Goal: Task Accomplishment & Management: Use online tool/utility

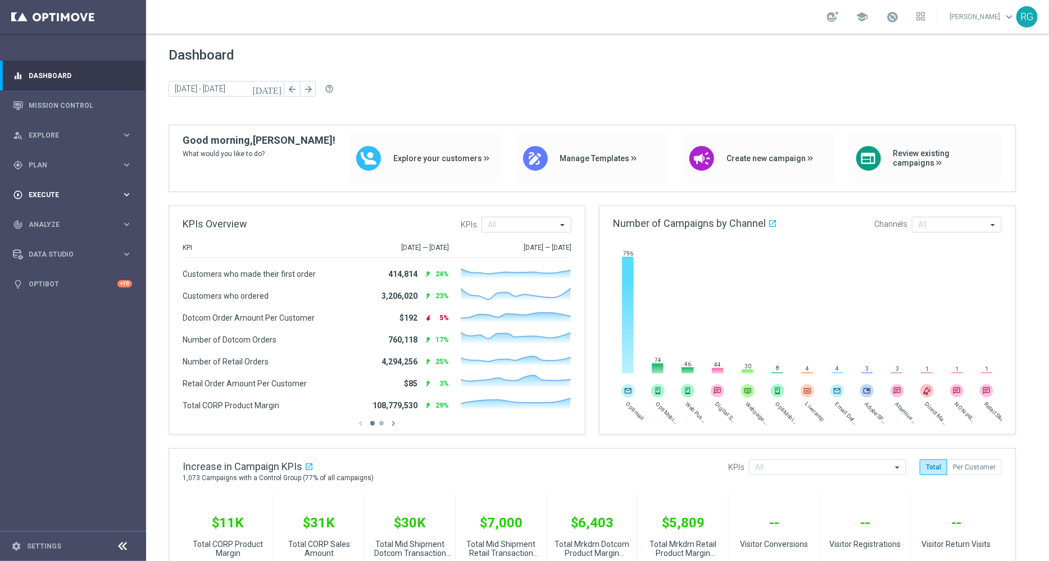
click at [34, 189] on div "play_circle_outline Execute keyboard_arrow_right" at bounding box center [72, 195] width 145 height 30
click at [37, 163] on span "Plan" at bounding box center [75, 165] width 93 height 7
click at [44, 188] on link "Target Groups" at bounding box center [73, 188] width 88 height 9
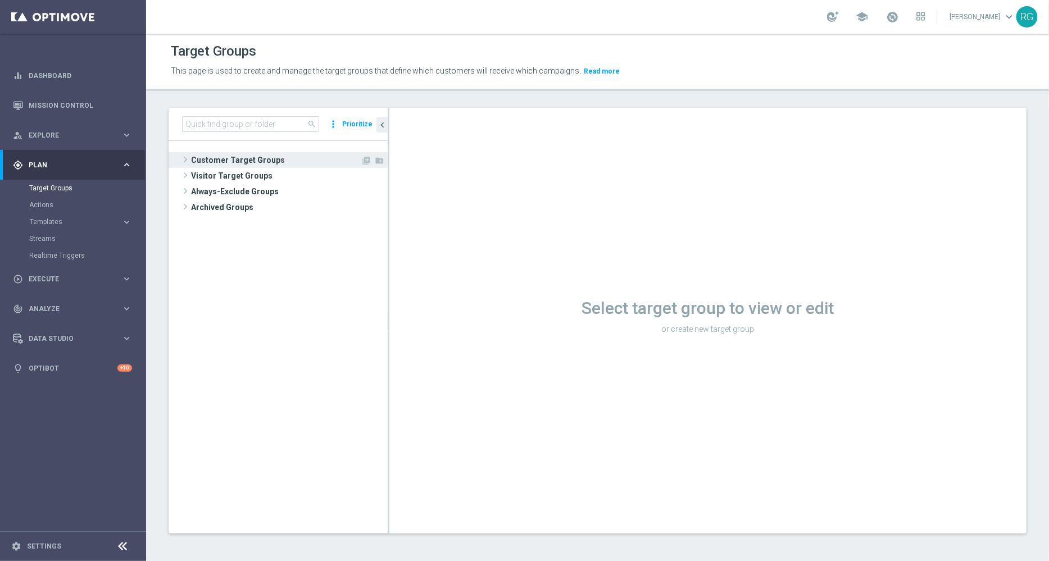
click at [187, 158] on span at bounding box center [185, 159] width 11 height 13
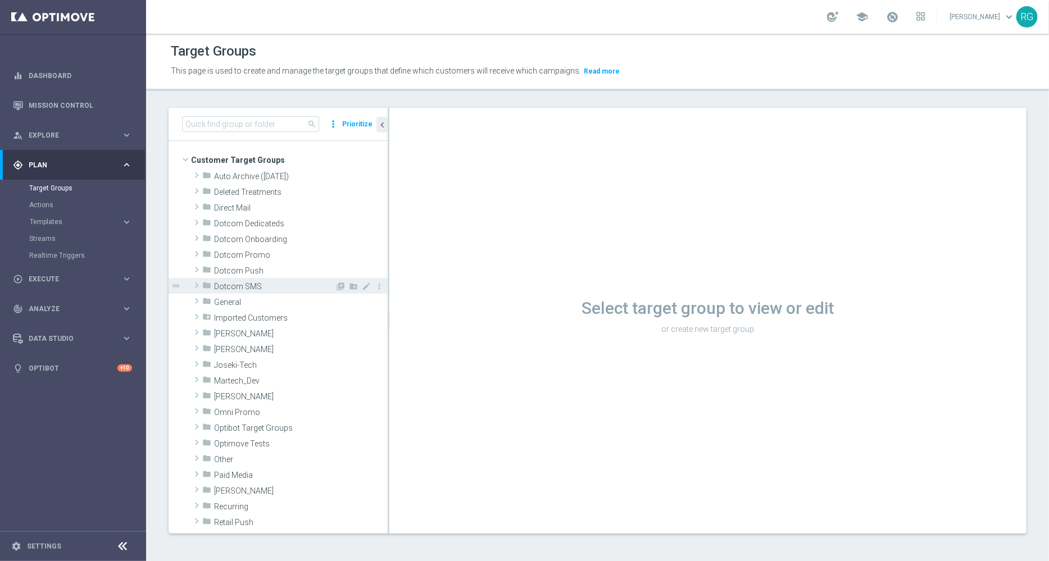
click at [194, 285] on span at bounding box center [196, 285] width 11 height 13
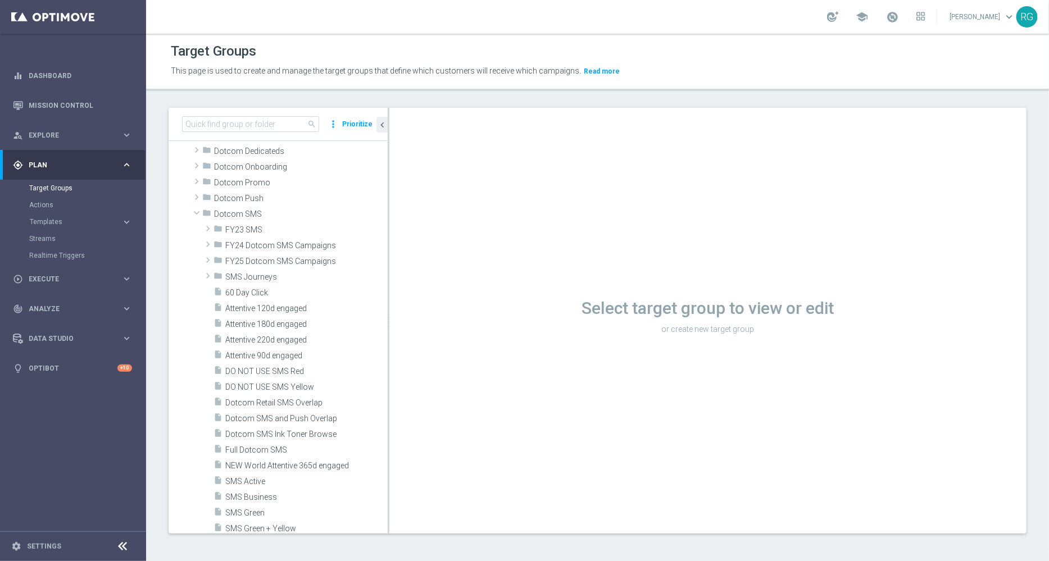
scroll to position [60, 0]
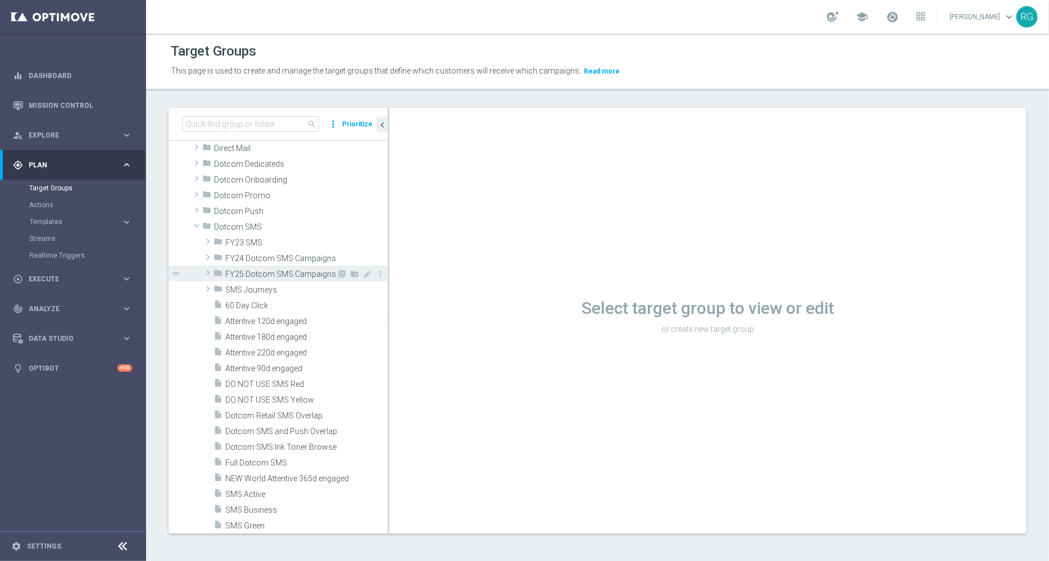
click at [208, 269] on span at bounding box center [207, 272] width 11 height 13
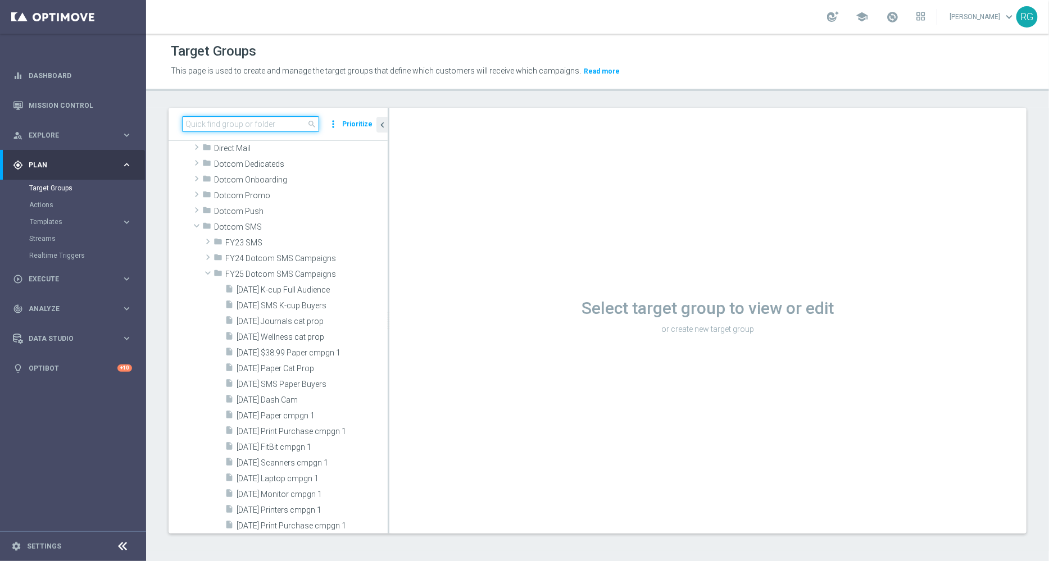
click at [238, 127] on input at bounding box center [250, 124] width 137 height 16
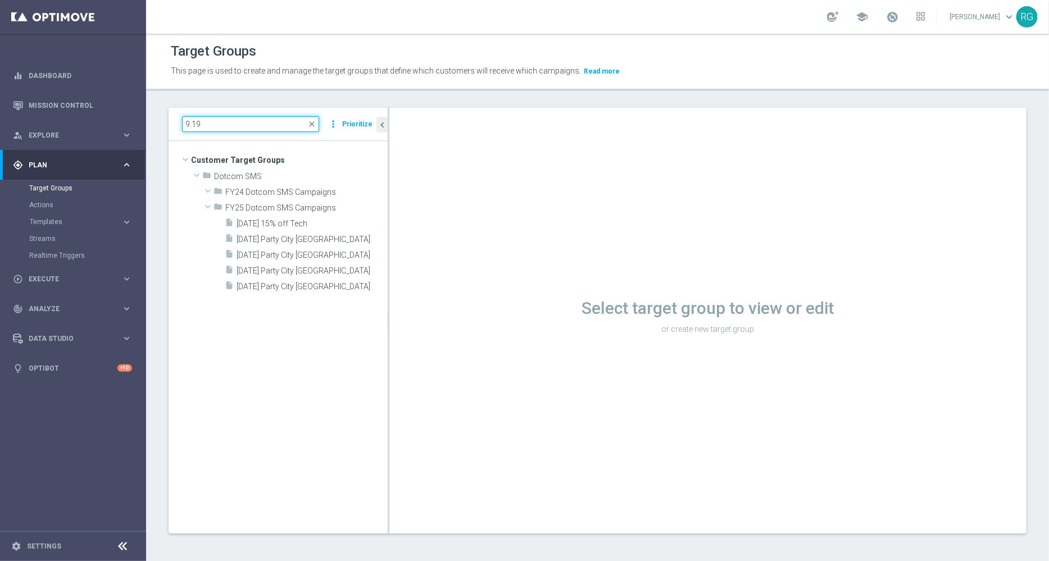
scroll to position [0, 0]
type input "9.19"
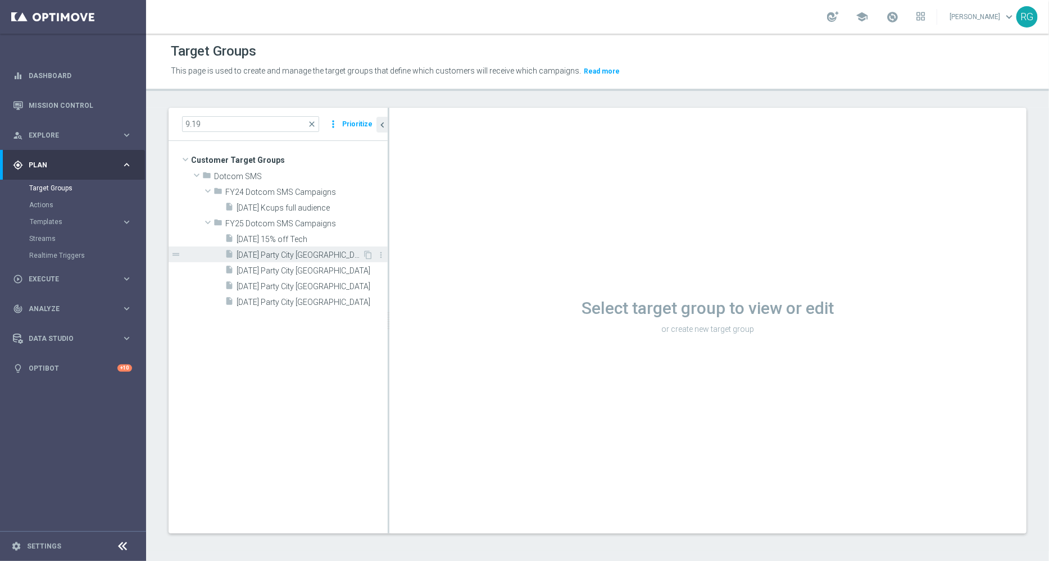
click at [300, 253] on span "[DATE] Party City [GEOGRAPHIC_DATA]" at bounding box center [299, 256] width 126 height 10
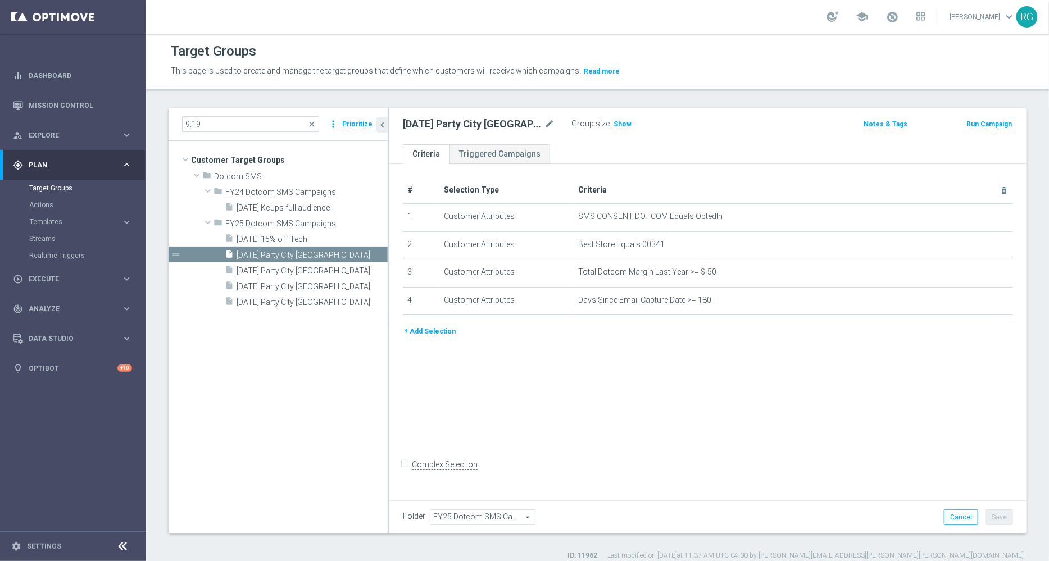
click at [354, 122] on button "Prioritize" at bounding box center [357, 124] width 34 height 15
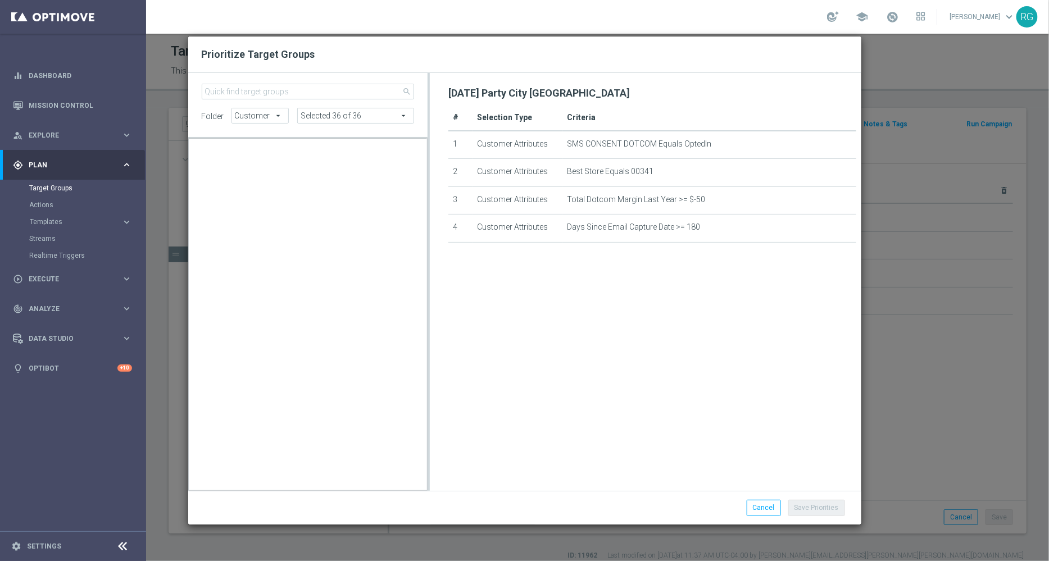
scroll to position [18206, 0]
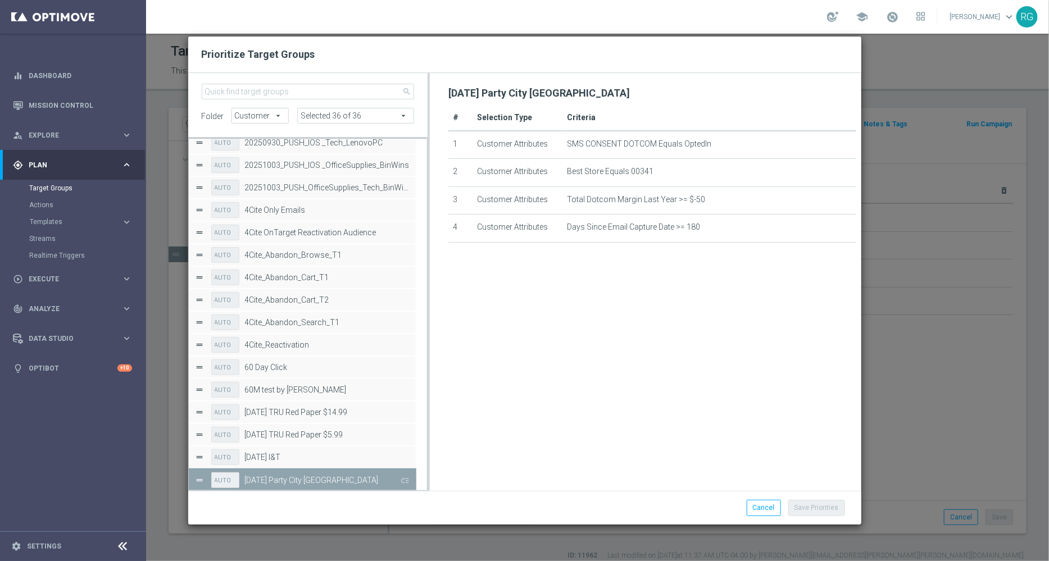
click at [403, 480] on button "Press SPACE to deselect this row." at bounding box center [403, 480] width 11 height 16
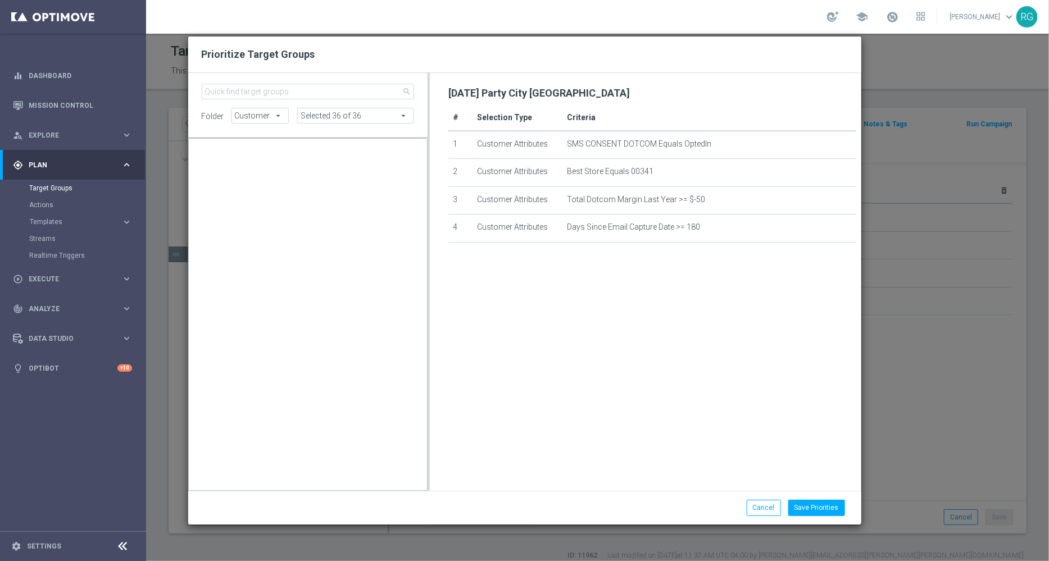
scroll to position [10590, 0]
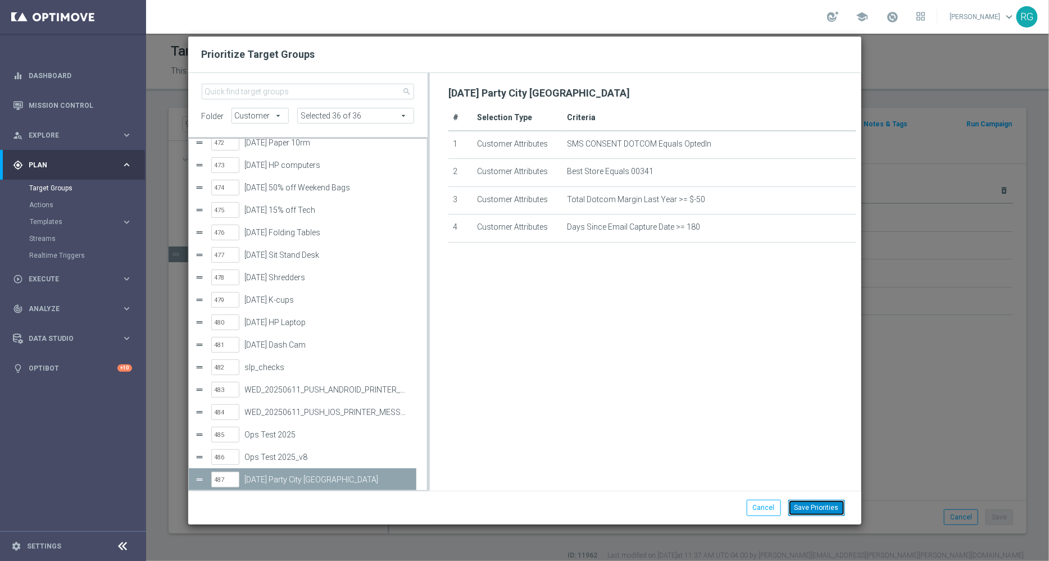
click at [818, 506] on button "Save Priorities" at bounding box center [816, 508] width 57 height 16
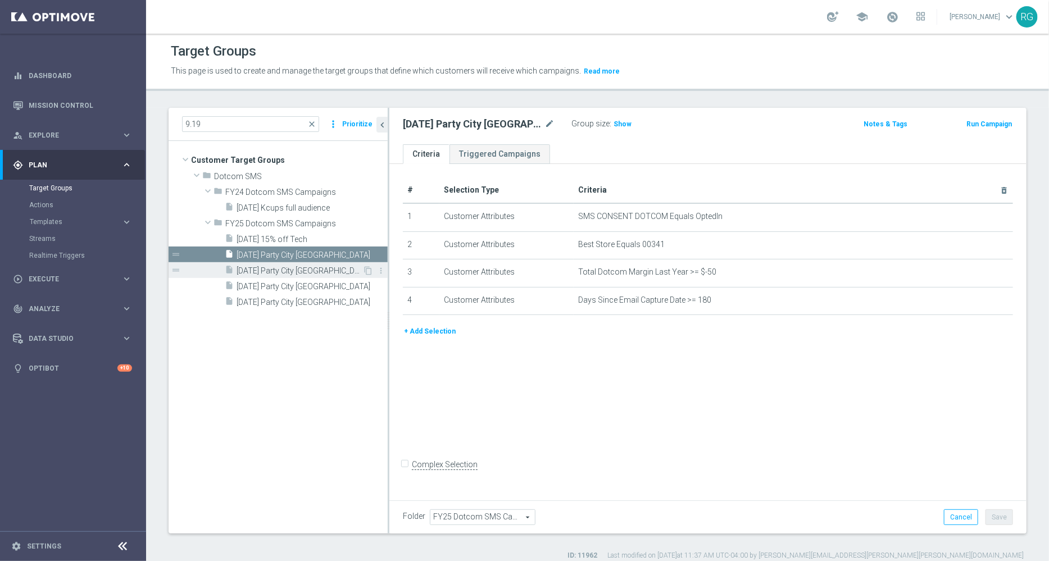
click at [313, 268] on span "[DATE] Party City [GEOGRAPHIC_DATA]" at bounding box center [299, 271] width 126 height 10
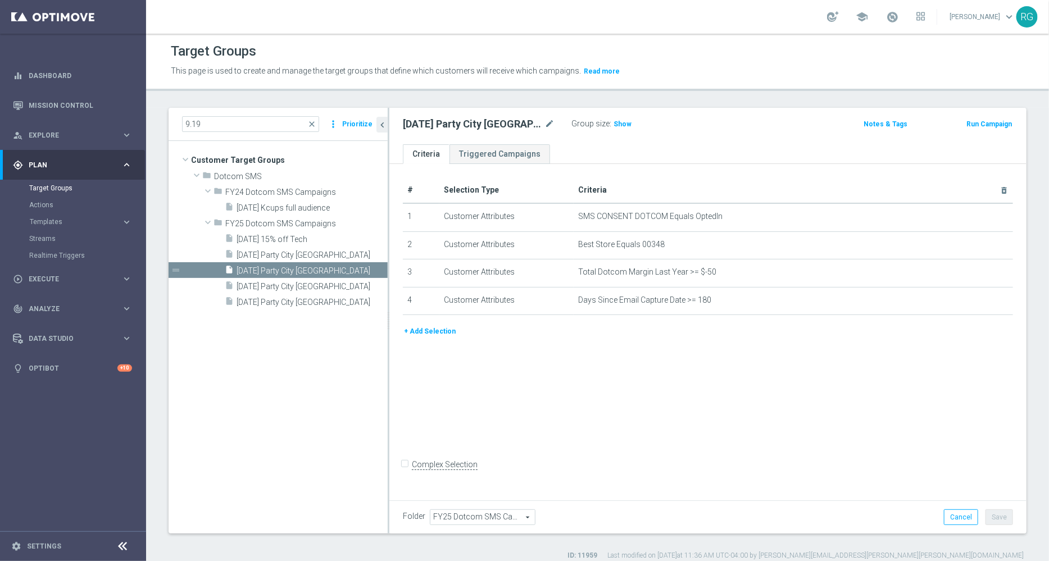
click at [352, 122] on button "Prioritize" at bounding box center [357, 124] width 34 height 15
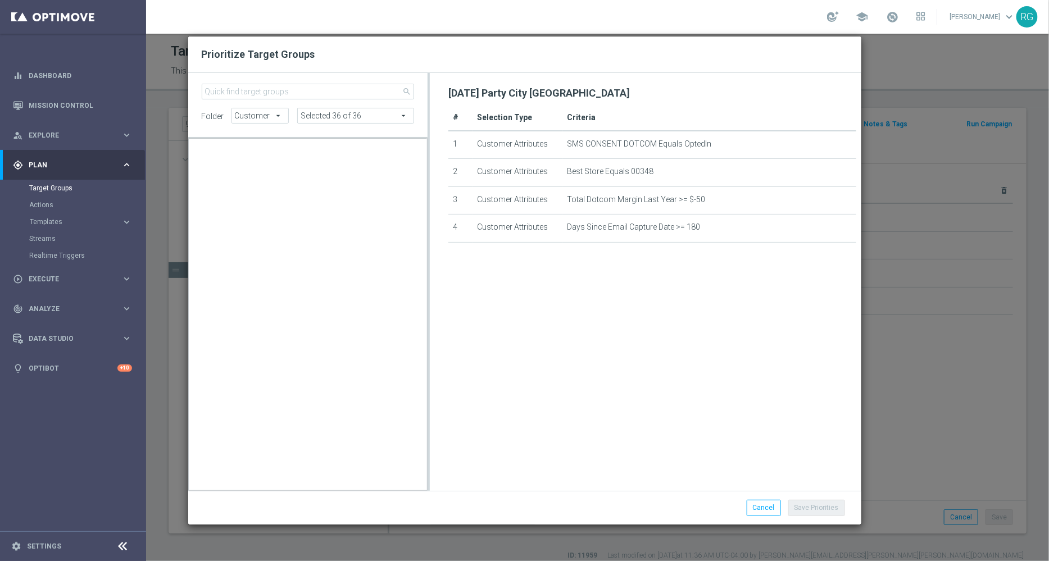
scroll to position [18229, 0]
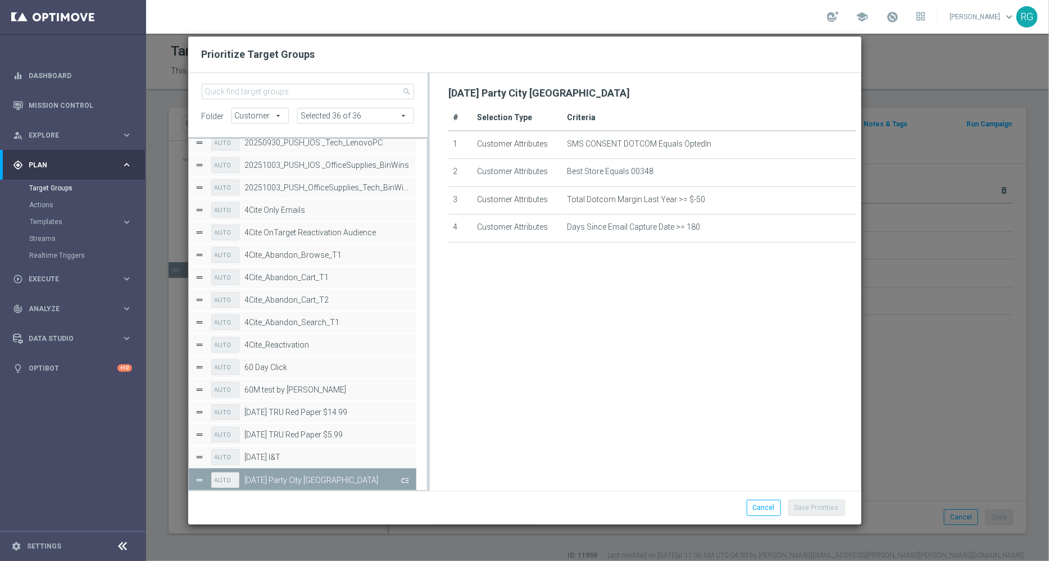
click at [404, 478] on button "Press SPACE to deselect this row." at bounding box center [403, 480] width 11 height 16
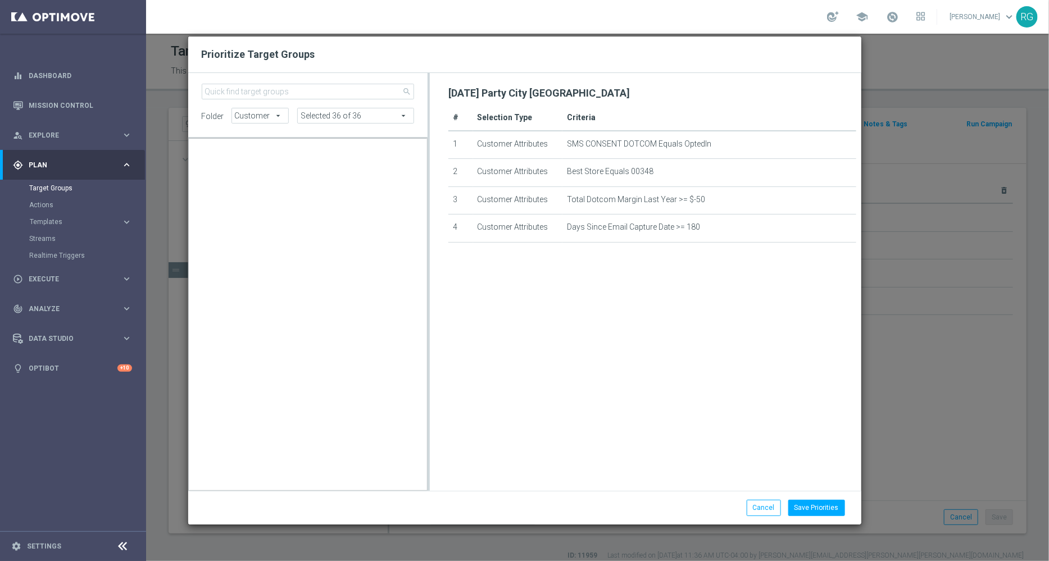
scroll to position [10612, 0]
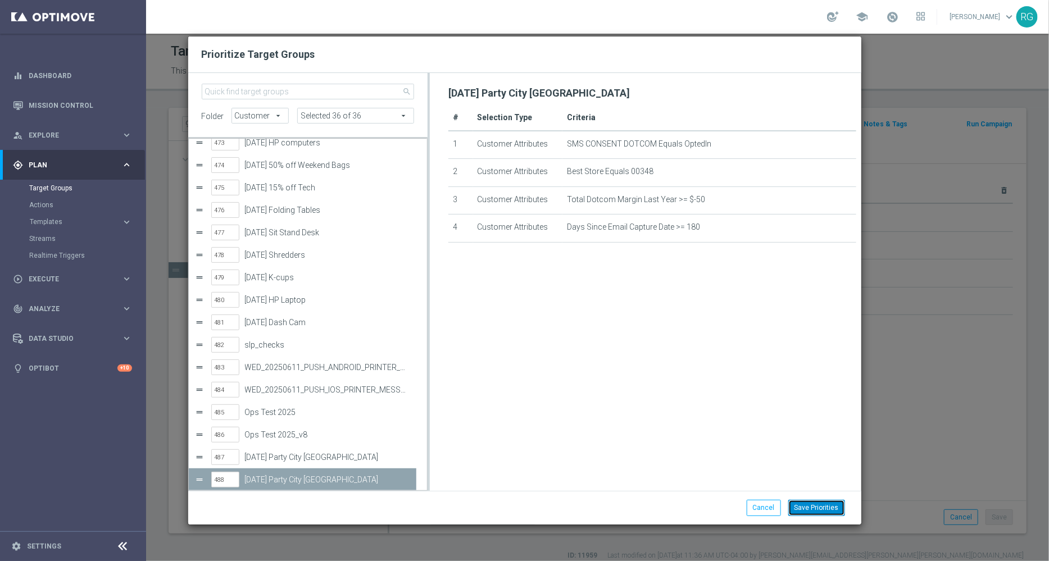
click at [828, 503] on button "Save Priorities" at bounding box center [816, 508] width 57 height 16
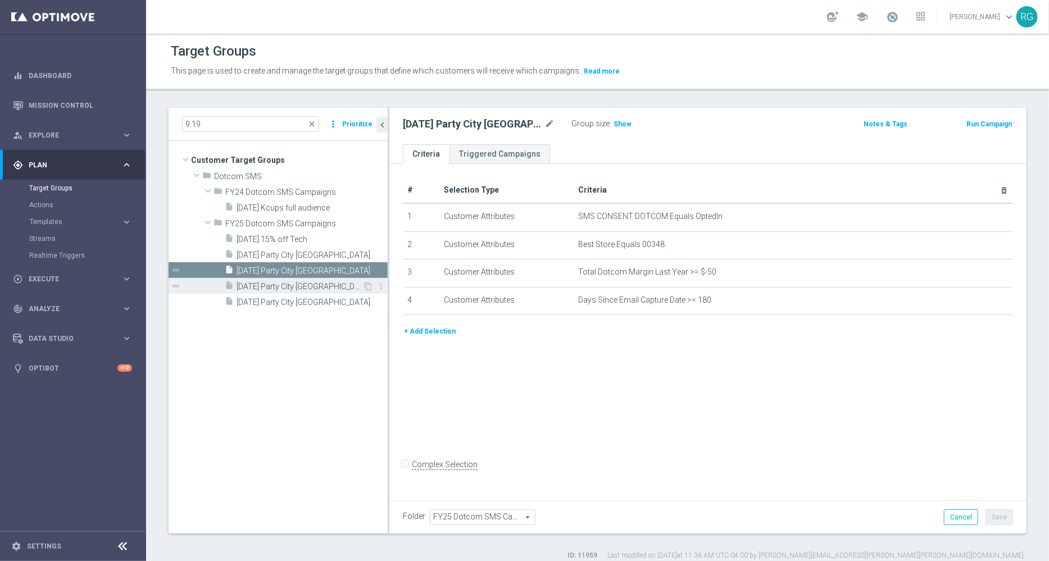
click at [309, 282] on span "[DATE] Party City [GEOGRAPHIC_DATA]" at bounding box center [299, 287] width 126 height 10
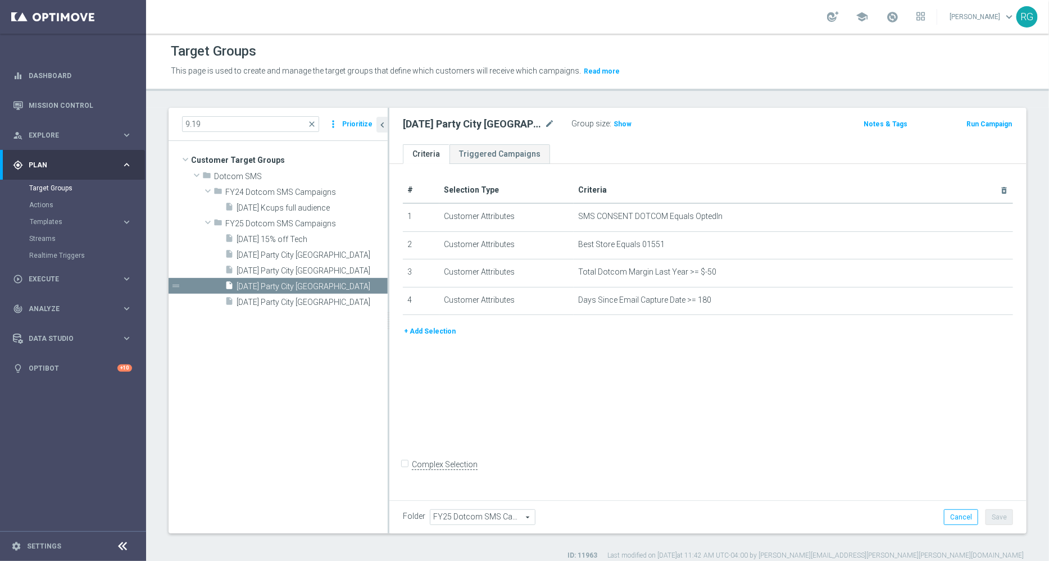
click at [359, 125] on button "Prioritize" at bounding box center [357, 124] width 34 height 15
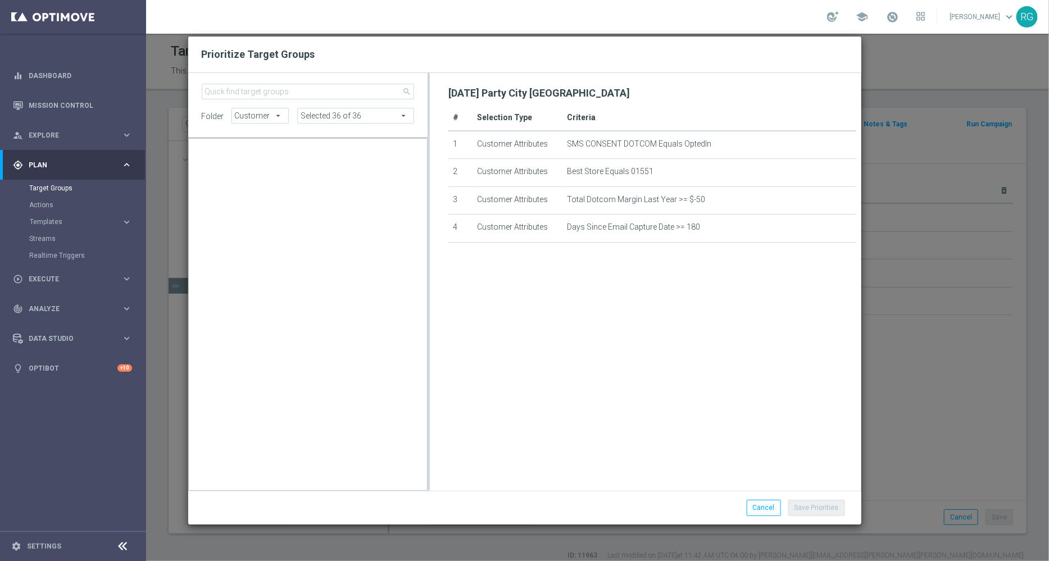
scroll to position [18251, 0]
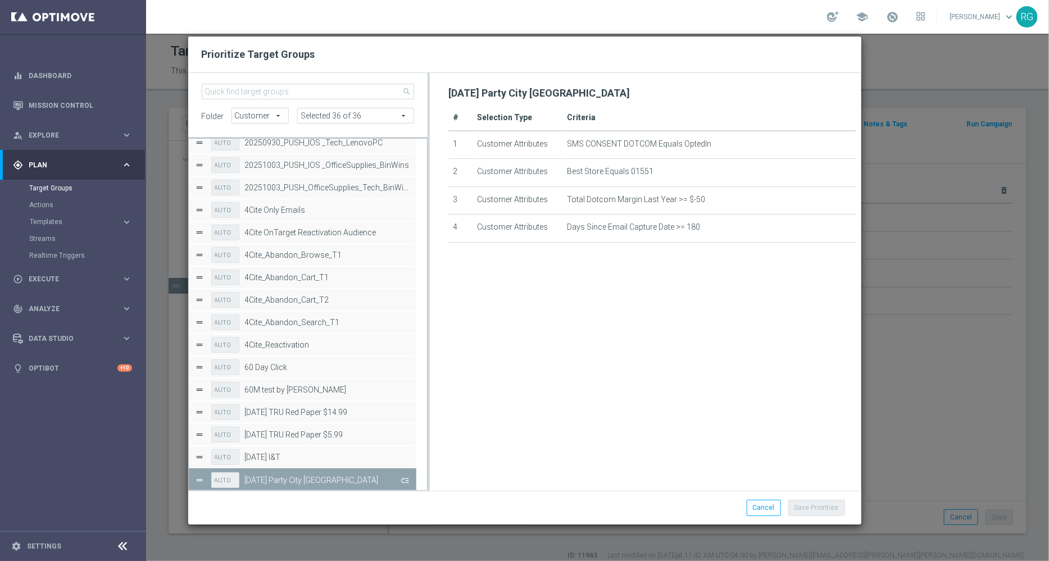
click at [409, 484] on button "Press SPACE to deselect this row." at bounding box center [403, 480] width 11 height 16
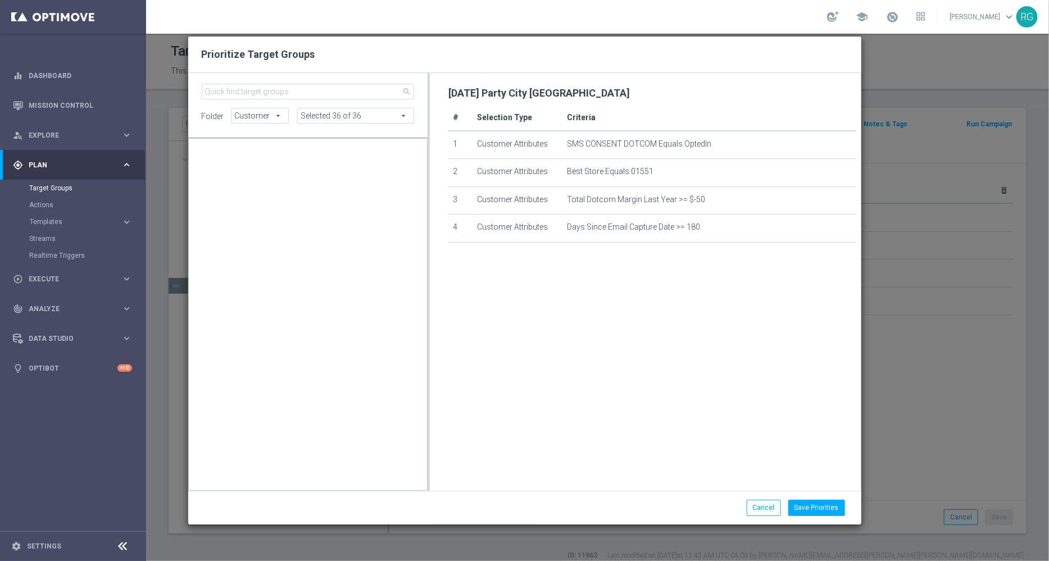
scroll to position [10635, 0]
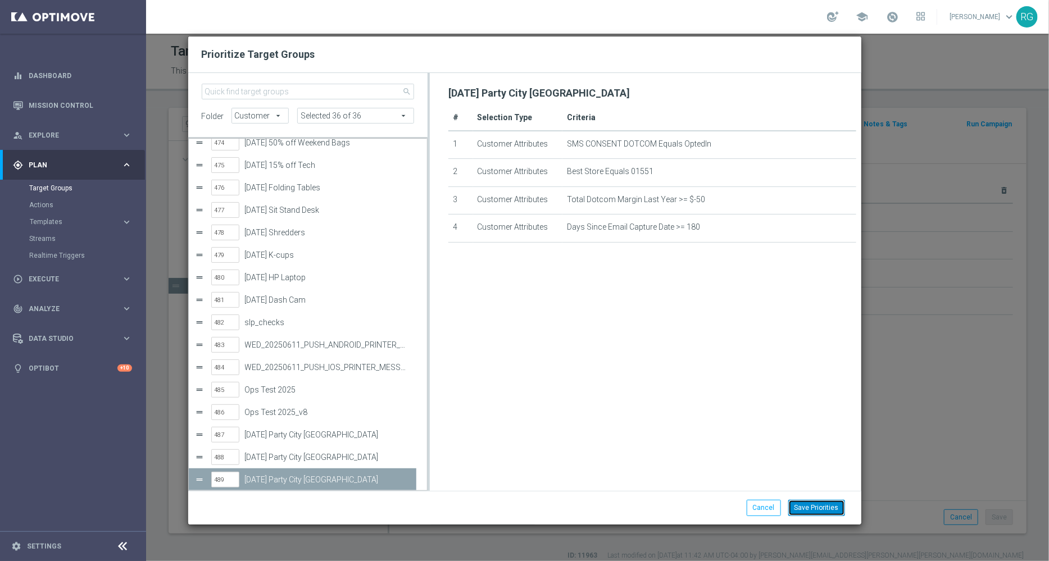
click at [825, 507] on button "Save Priorities" at bounding box center [816, 508] width 57 height 16
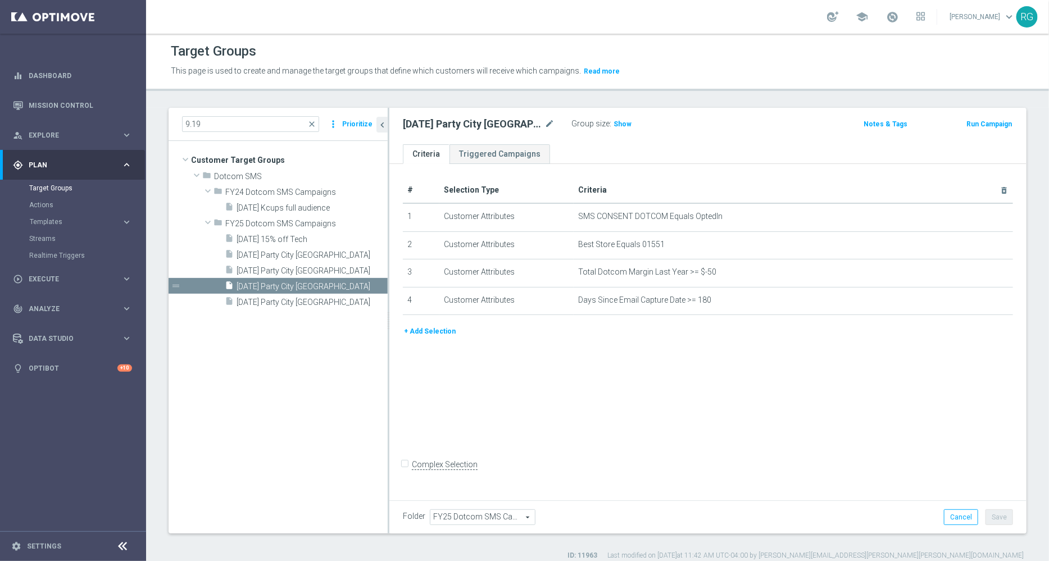
click at [361, 120] on button "Prioritize" at bounding box center [357, 124] width 34 height 15
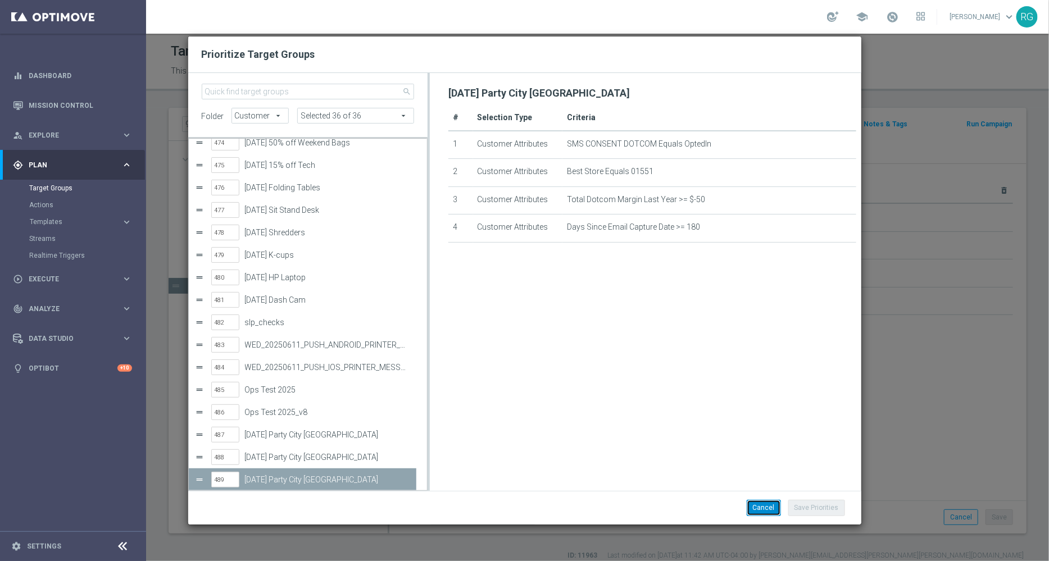
click at [775, 504] on button "Cancel" at bounding box center [763, 508] width 34 height 16
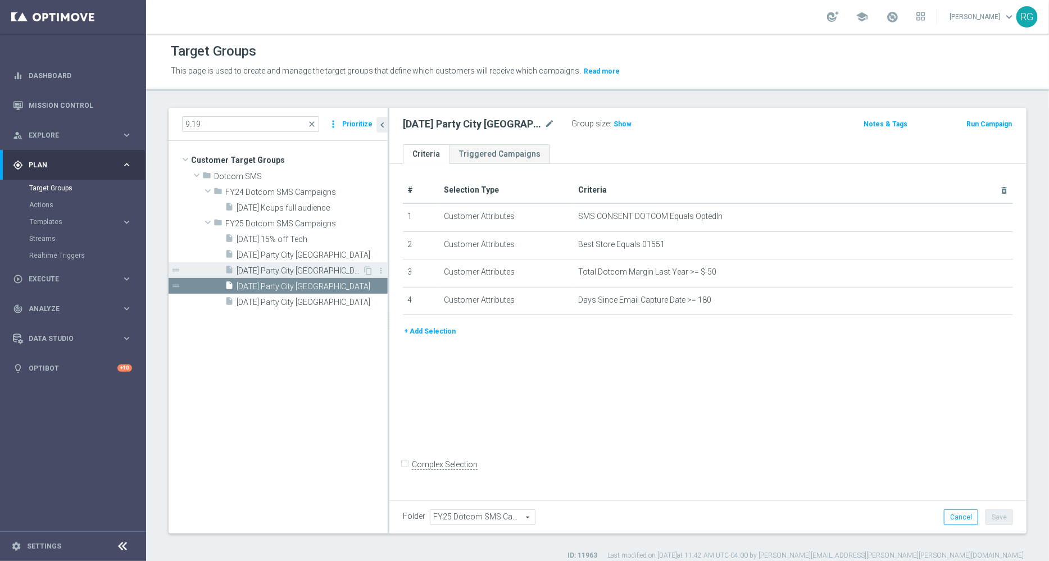
click at [311, 270] on span "[DATE] Party City [GEOGRAPHIC_DATA]" at bounding box center [299, 271] width 126 height 10
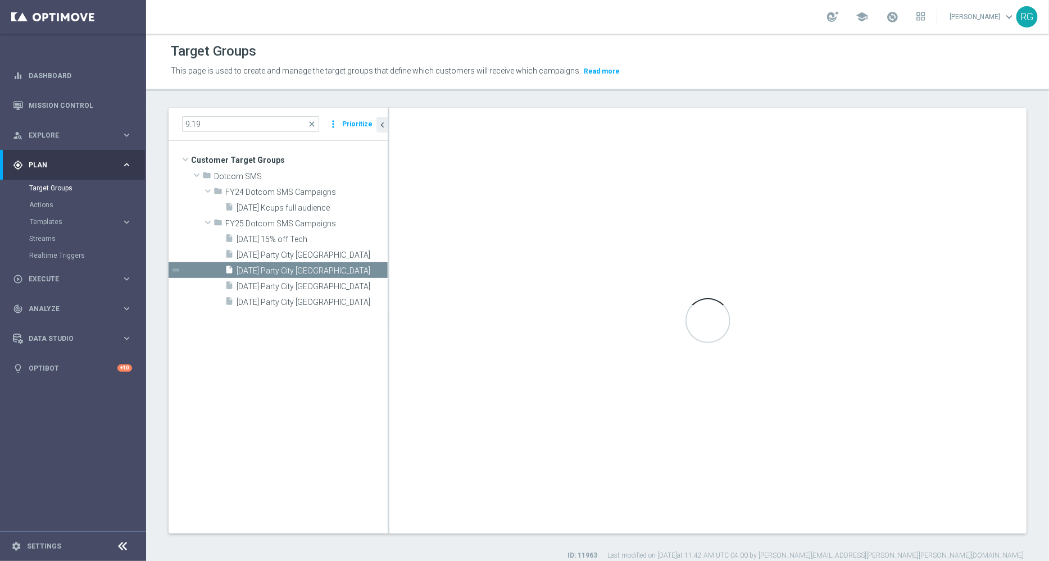
click at [346, 125] on button "Prioritize" at bounding box center [357, 124] width 34 height 15
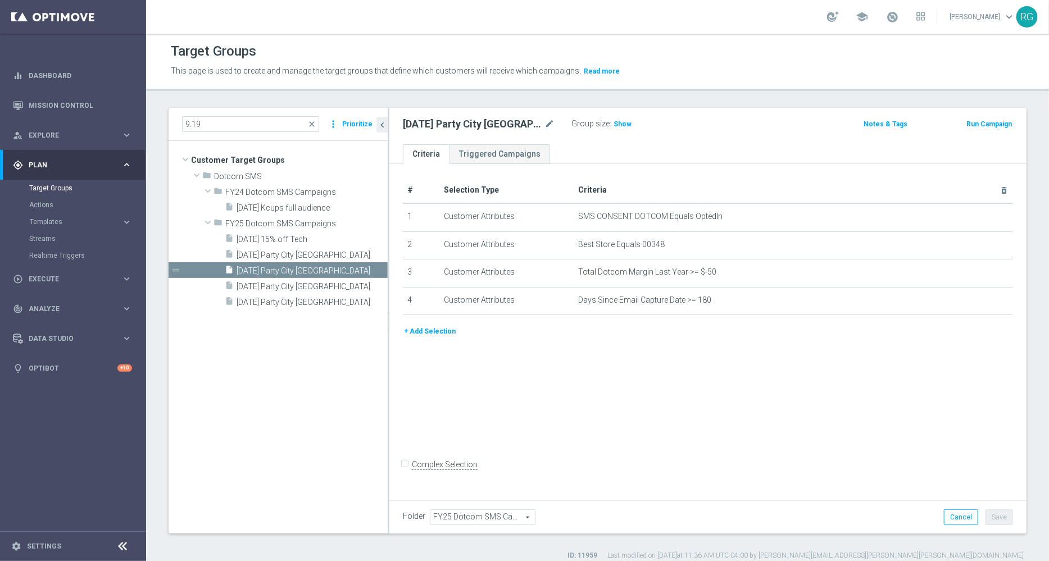
click at [362, 122] on button "Prioritize" at bounding box center [357, 124] width 34 height 15
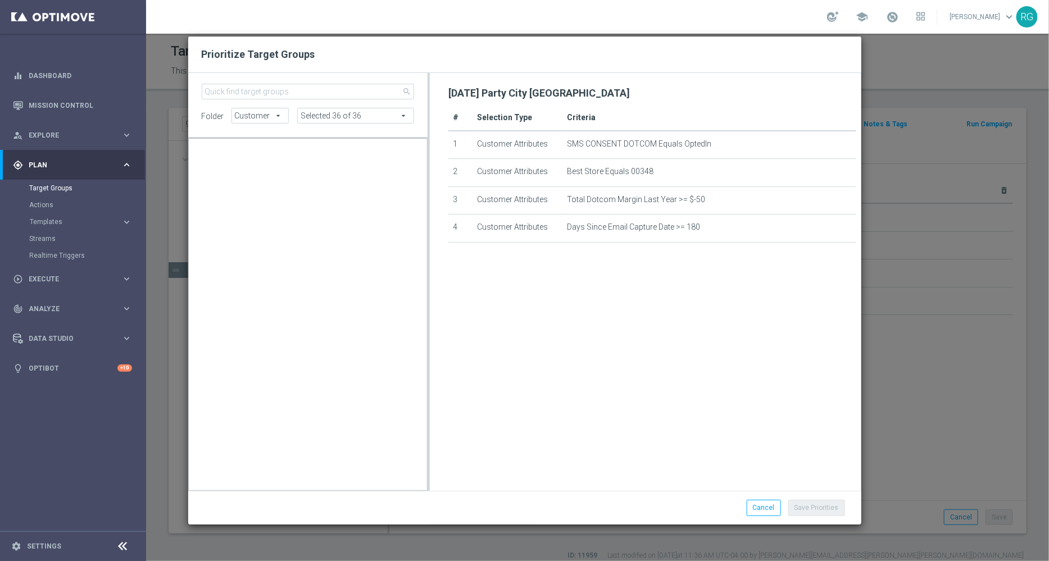
scroll to position [10612, 0]
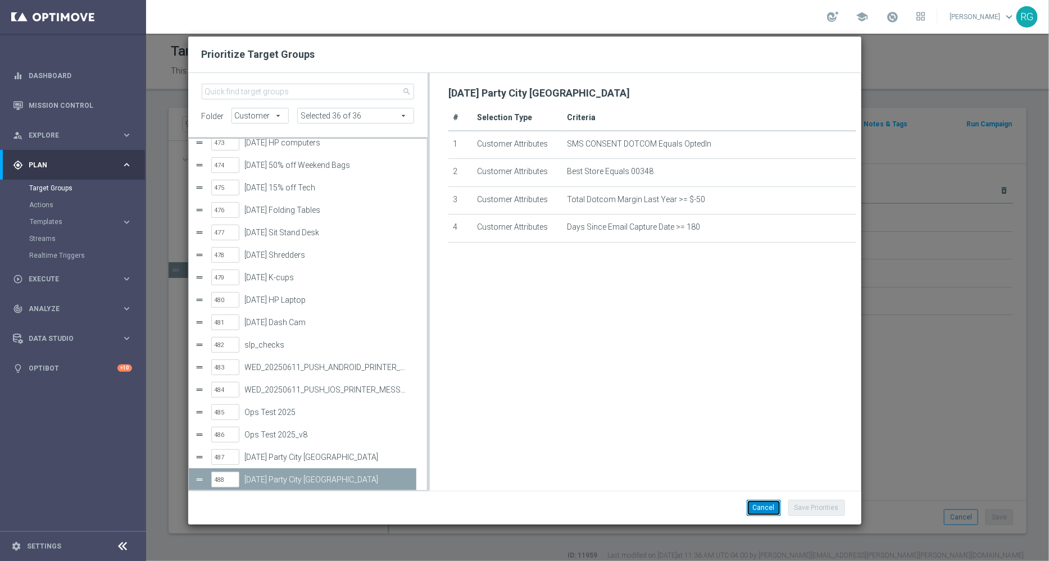
click at [761, 512] on button "Cancel" at bounding box center [763, 508] width 34 height 16
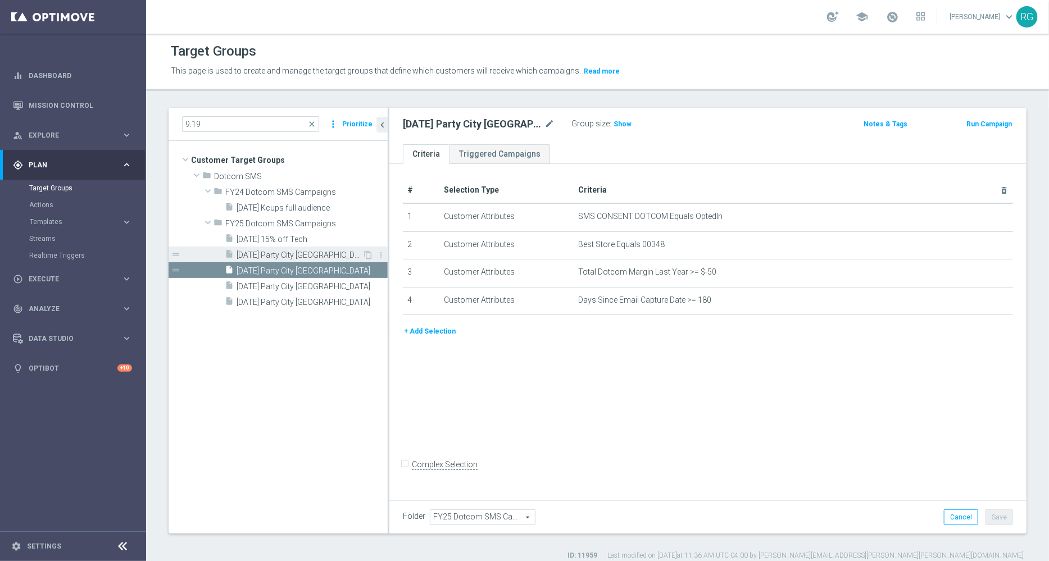
click at [289, 257] on span "[DATE] Party City [GEOGRAPHIC_DATA]" at bounding box center [299, 256] width 126 height 10
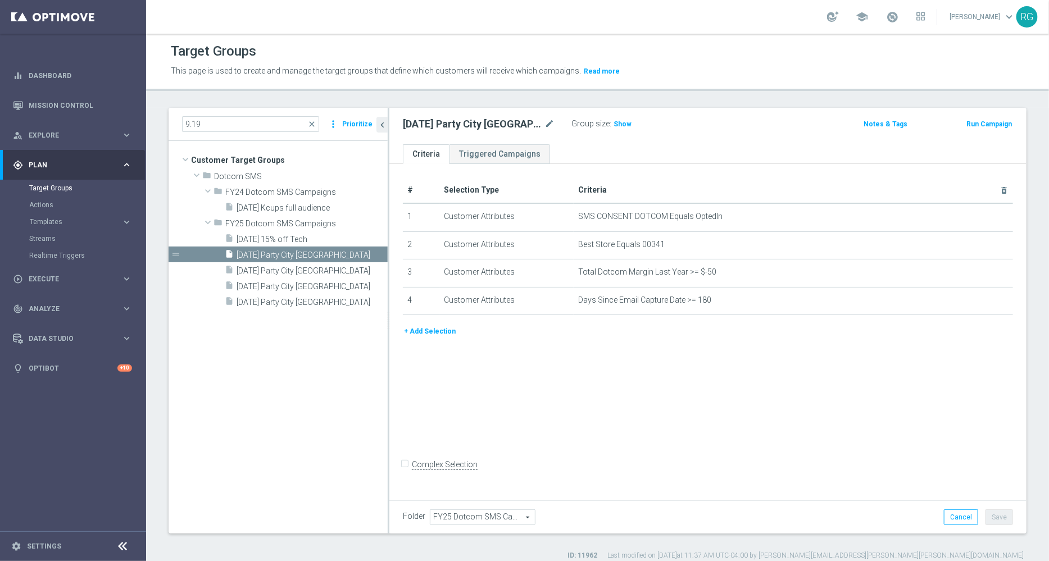
click at [344, 124] on button "Prioritize" at bounding box center [357, 124] width 34 height 15
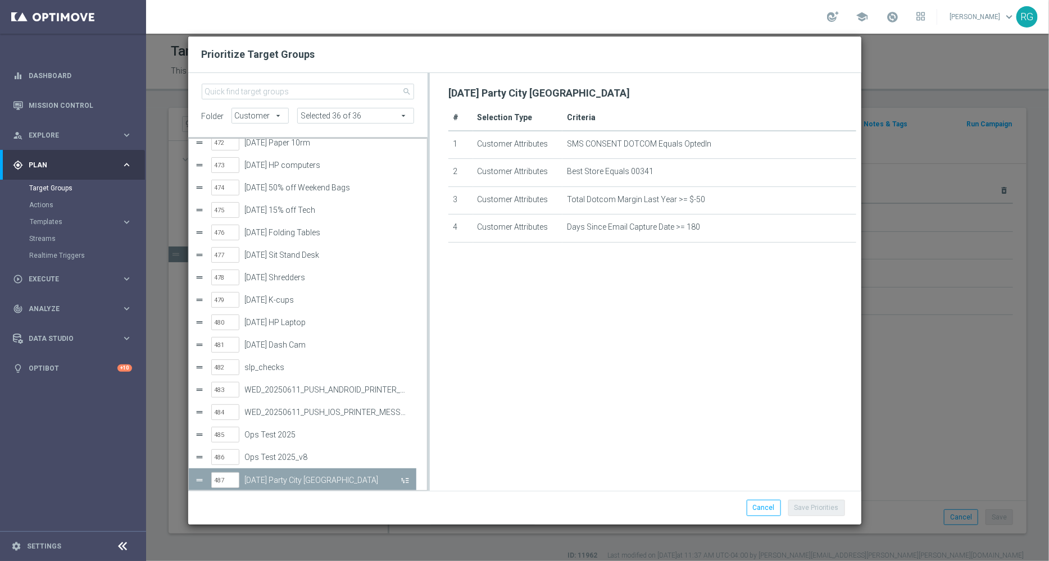
scroll to position [10590, 0]
click at [762, 508] on button "Cancel" at bounding box center [763, 508] width 34 height 16
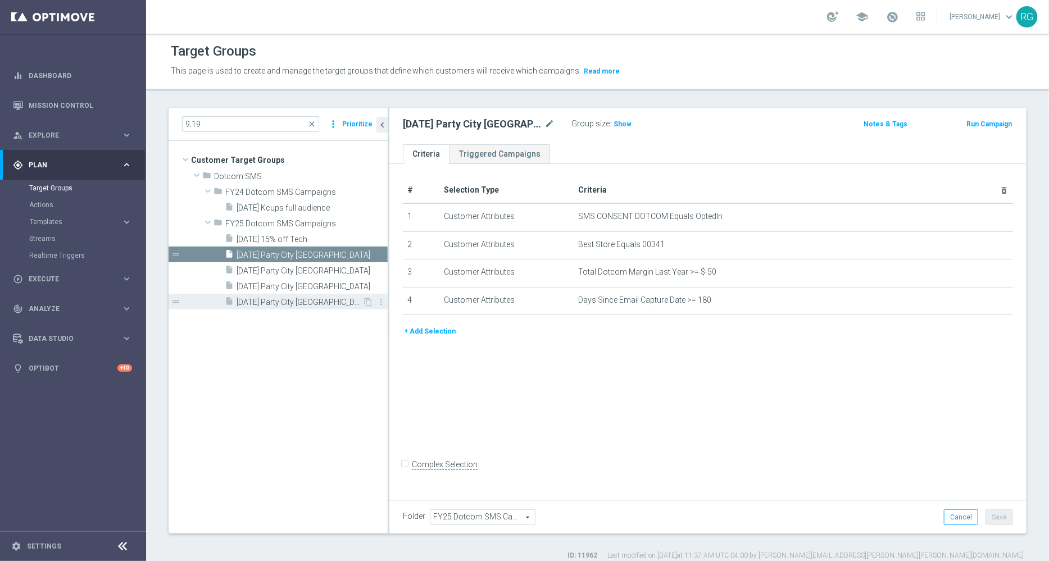
click at [309, 302] on span "[DATE] Party City [GEOGRAPHIC_DATA]" at bounding box center [299, 303] width 126 height 10
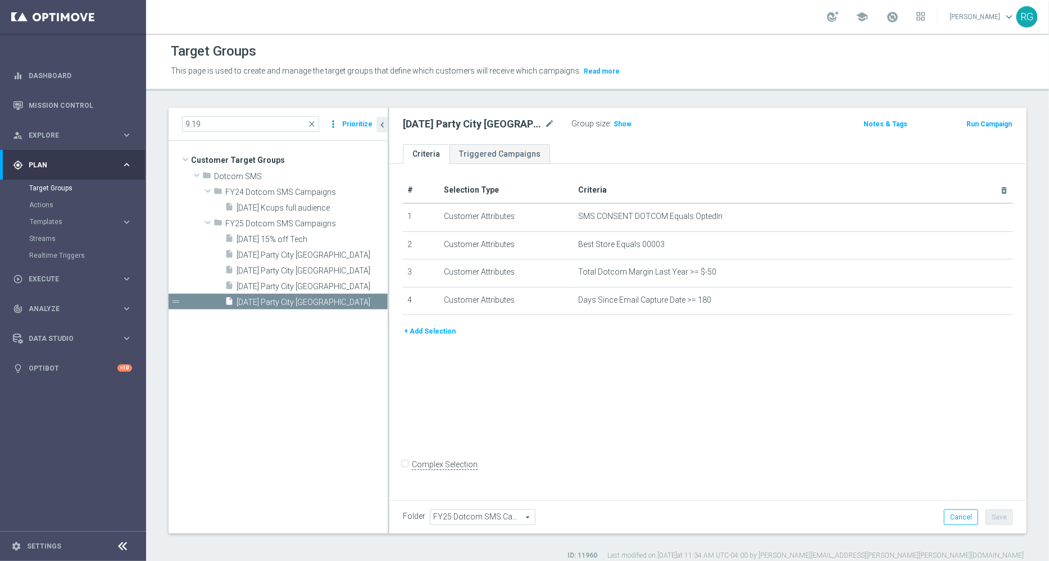
click at [339, 125] on icon "more_vert" at bounding box center [332, 124] width 11 height 16
click at [349, 122] on button "Prioritize" at bounding box center [357, 124] width 34 height 15
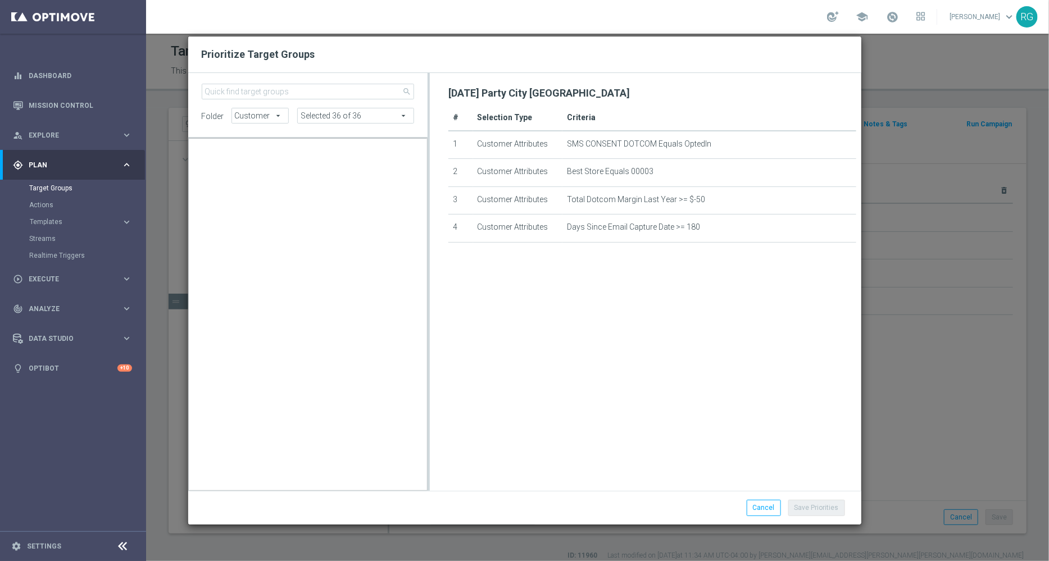
scroll to position [18274, 0]
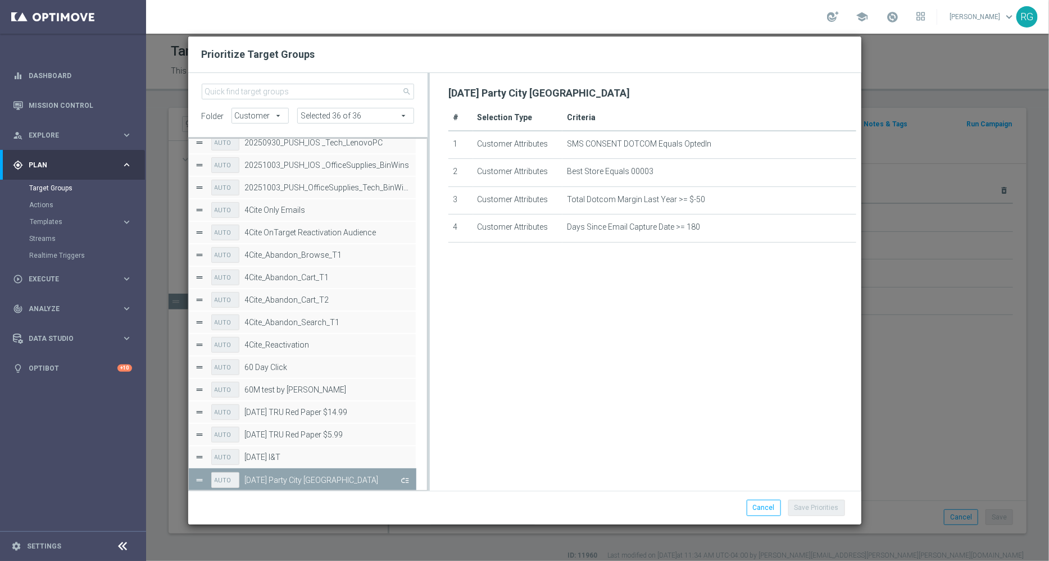
click at [404, 481] on button "Press SPACE to deselect this row." at bounding box center [403, 480] width 11 height 16
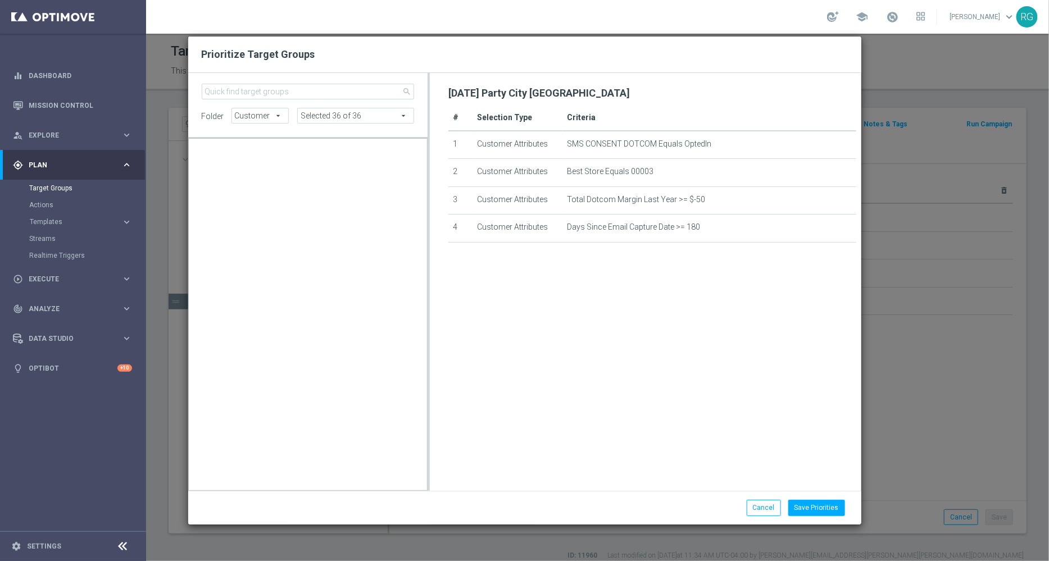
scroll to position [10657, 0]
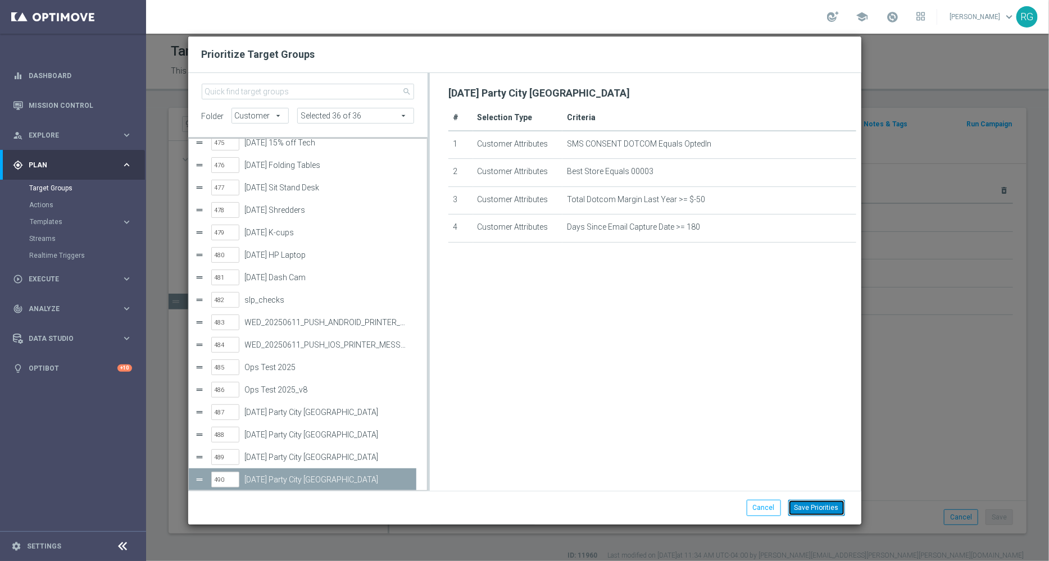
click at [814, 507] on button "Save Priorities" at bounding box center [816, 508] width 57 height 16
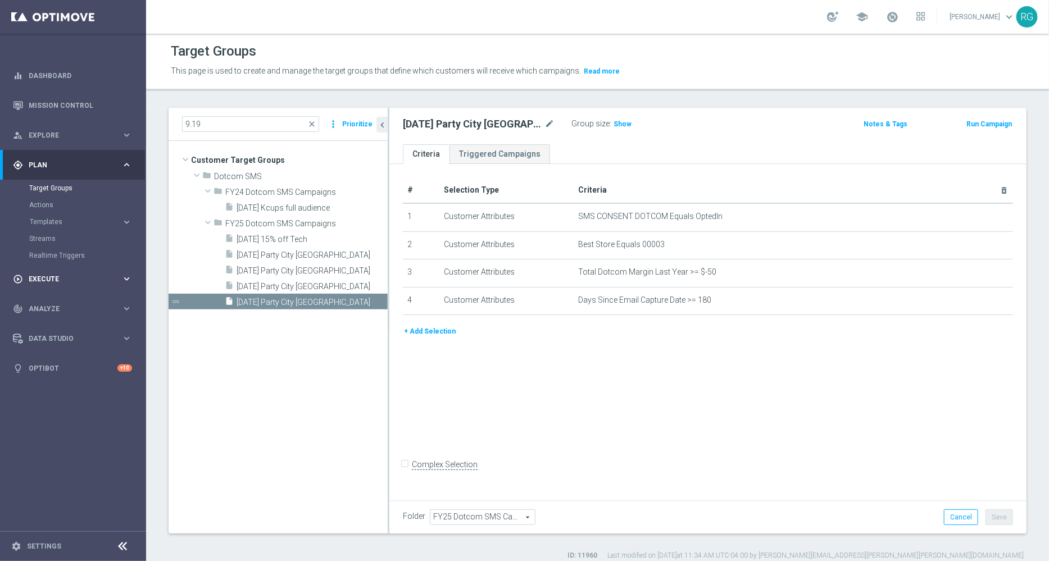
click at [68, 276] on span "Execute" at bounding box center [75, 279] width 93 height 7
click at [69, 220] on link "Campaign Builder" at bounding box center [73, 217] width 88 height 9
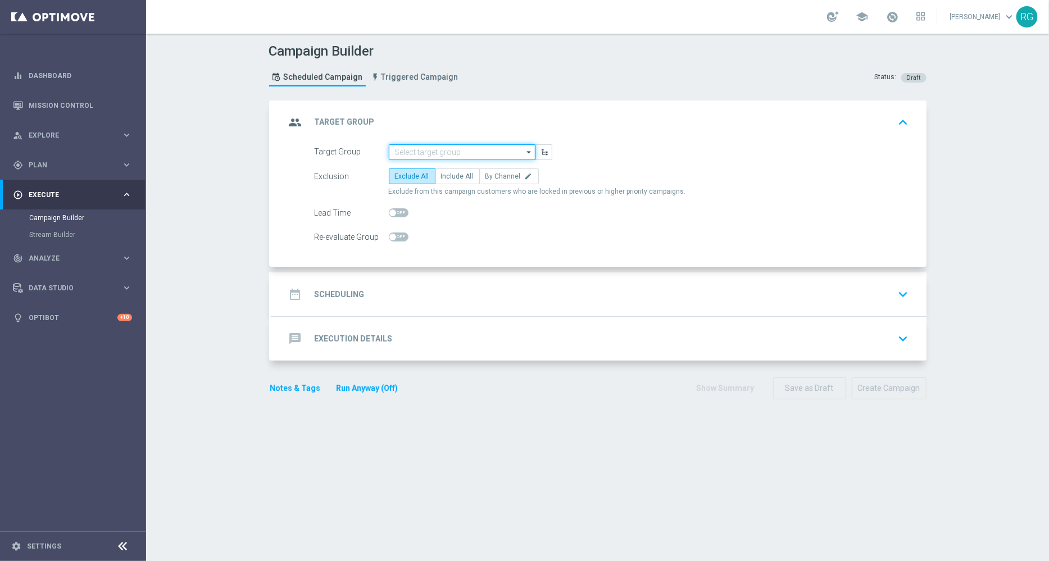
click at [427, 151] on input at bounding box center [462, 152] width 147 height 16
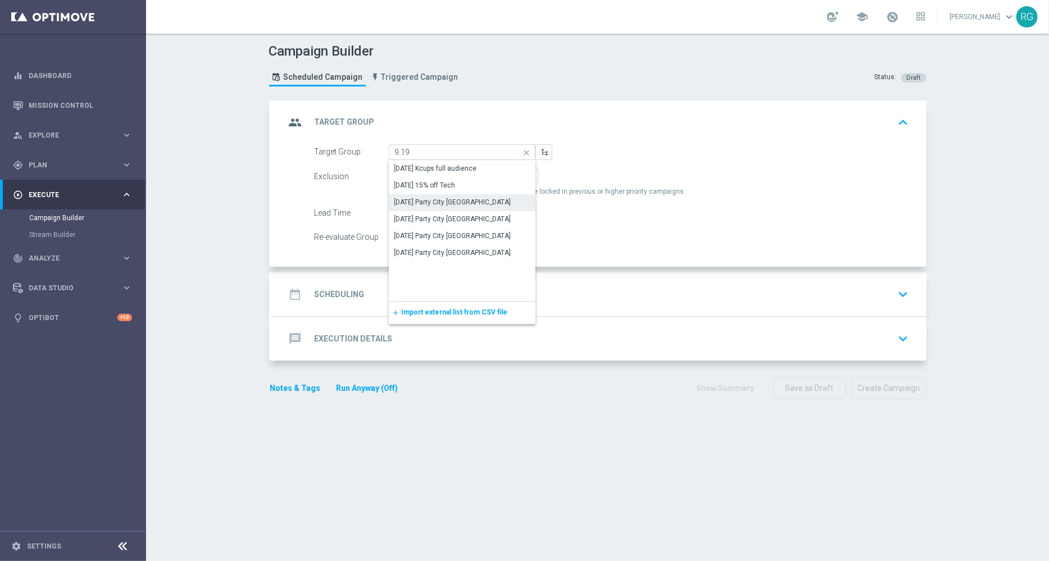
click at [443, 206] on div "[DATE] Party City [GEOGRAPHIC_DATA]" at bounding box center [452, 202] width 117 height 10
type input "[DATE] Party City [GEOGRAPHIC_DATA]"
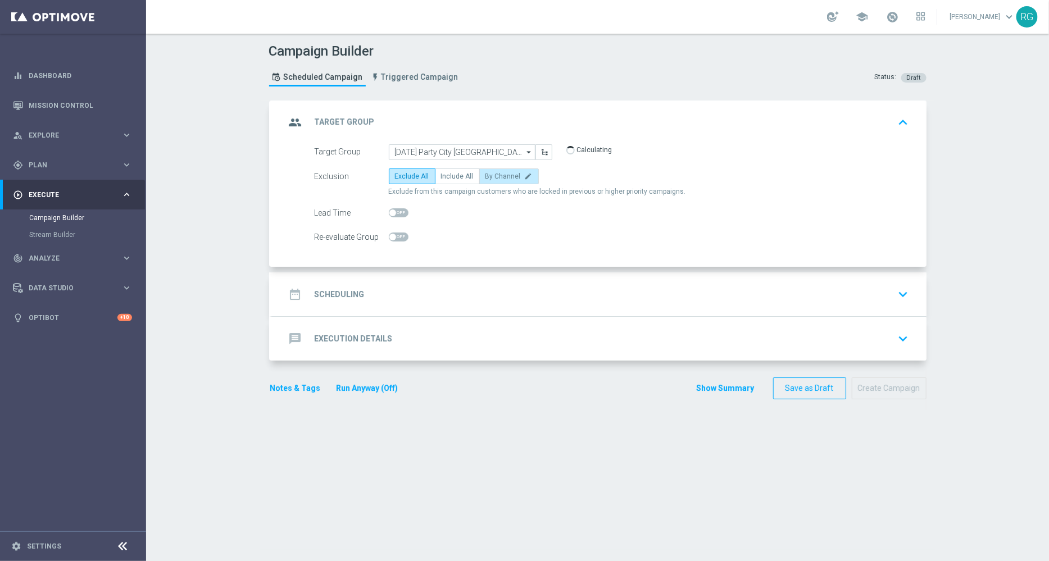
click at [499, 172] on span "By Channel" at bounding box center [502, 176] width 35 height 8
click at [493, 175] on input "By Channel edit" at bounding box center [488, 178] width 7 height 7
radio input "true"
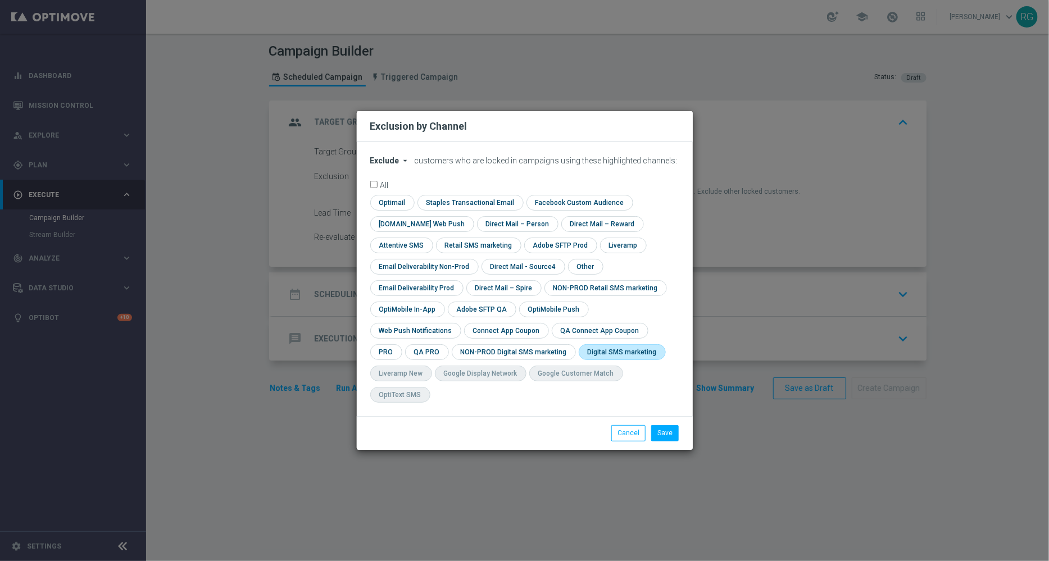
click at [579, 359] on input "checkbox" at bounding box center [620, 351] width 83 height 15
checkbox input "true"
click at [677, 427] on button "Save" at bounding box center [665, 433] width 28 height 16
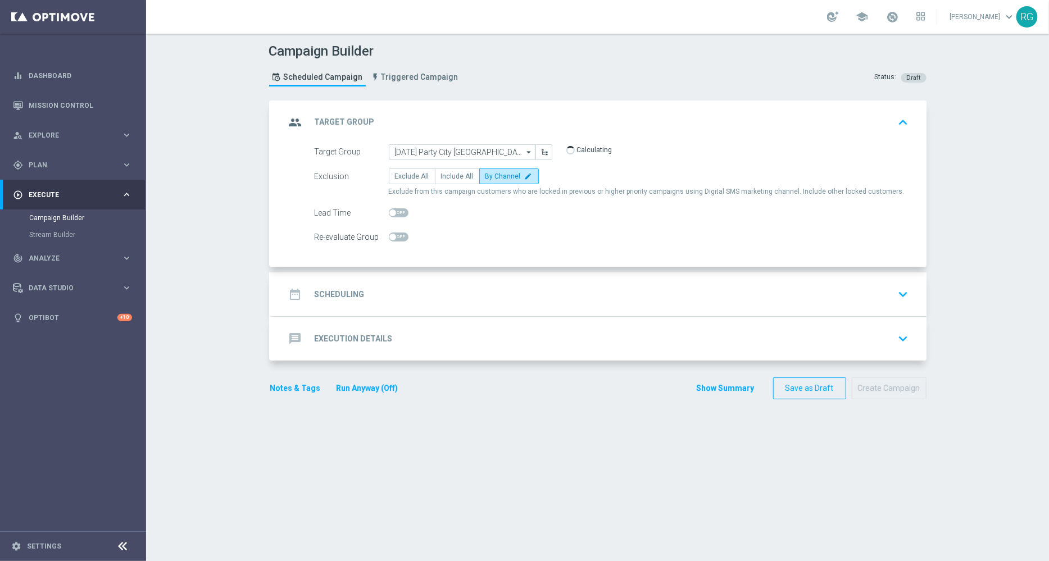
click at [394, 217] on div at bounding box center [399, 213] width 20 height 16
drag, startPoint x: 394, startPoint y: 213, endPoint x: 399, endPoint y: 208, distance: 6.8
click at [399, 208] on span at bounding box center [399, 212] width 20 height 9
click at [399, 208] on input "checkbox" at bounding box center [399, 212] width 20 height 9
checkbox input "true"
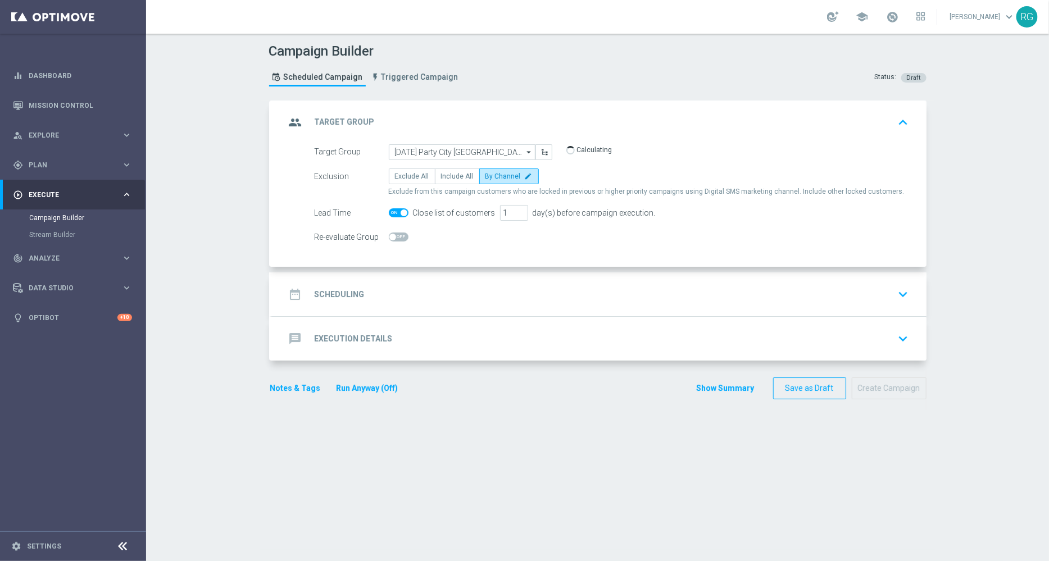
click at [404, 295] on div "date_range Scheduling keyboard_arrow_down" at bounding box center [598, 294] width 627 height 21
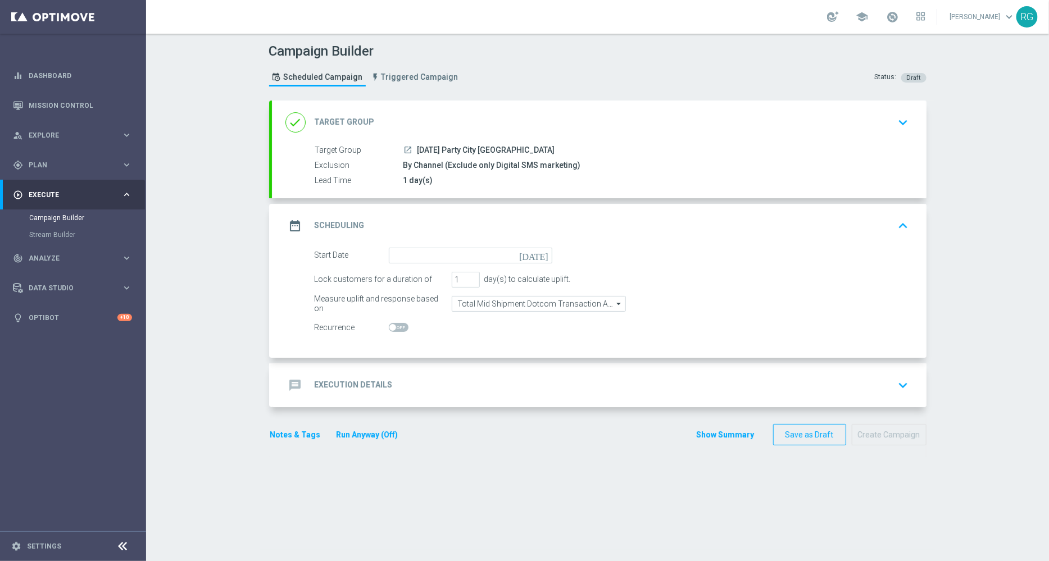
click at [535, 254] on icon "[DATE]" at bounding box center [535, 254] width 33 height 12
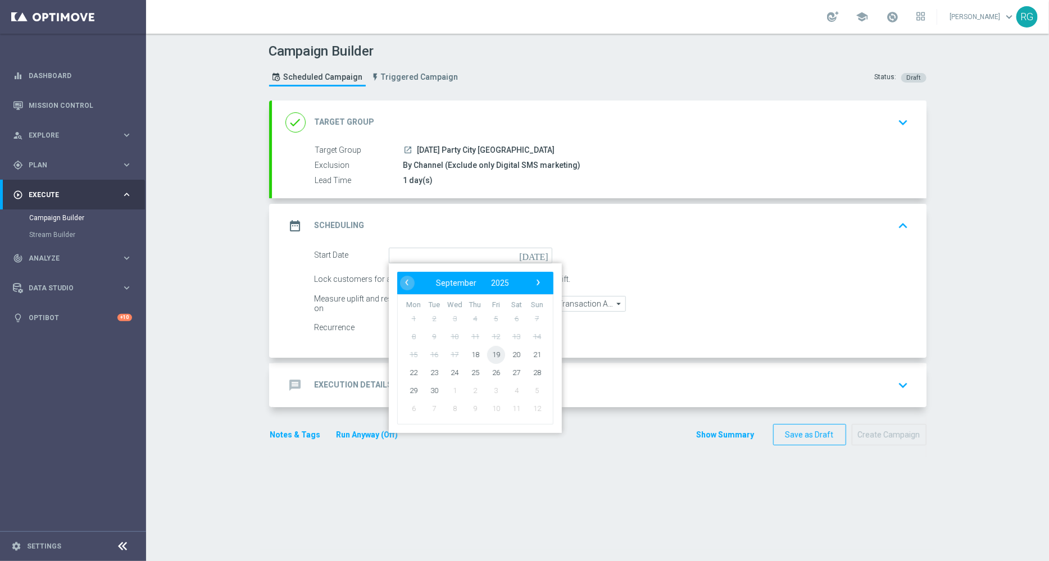
click at [495, 357] on span "19" at bounding box center [495, 354] width 18 height 18
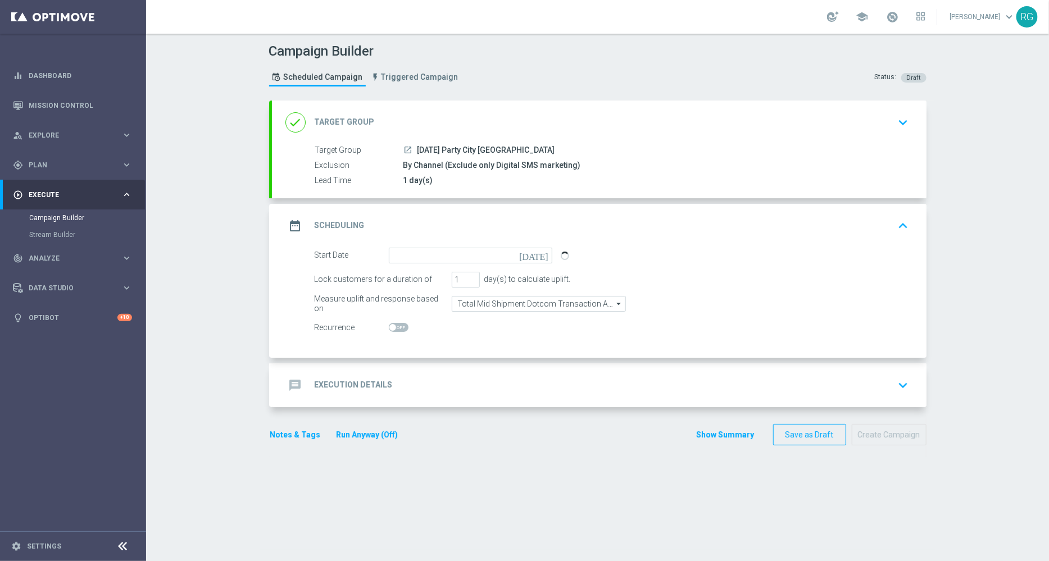
type input "[DATE]"
click at [439, 366] on div "message Execution Details keyboard_arrow_down" at bounding box center [599, 385] width 654 height 44
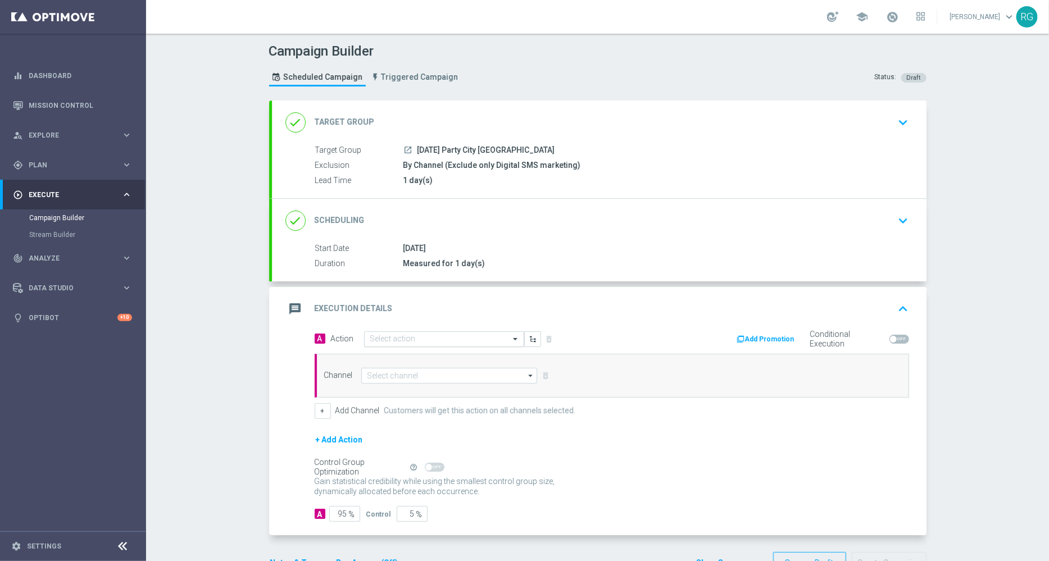
click at [419, 338] on input "text" at bounding box center [432, 340] width 125 height 10
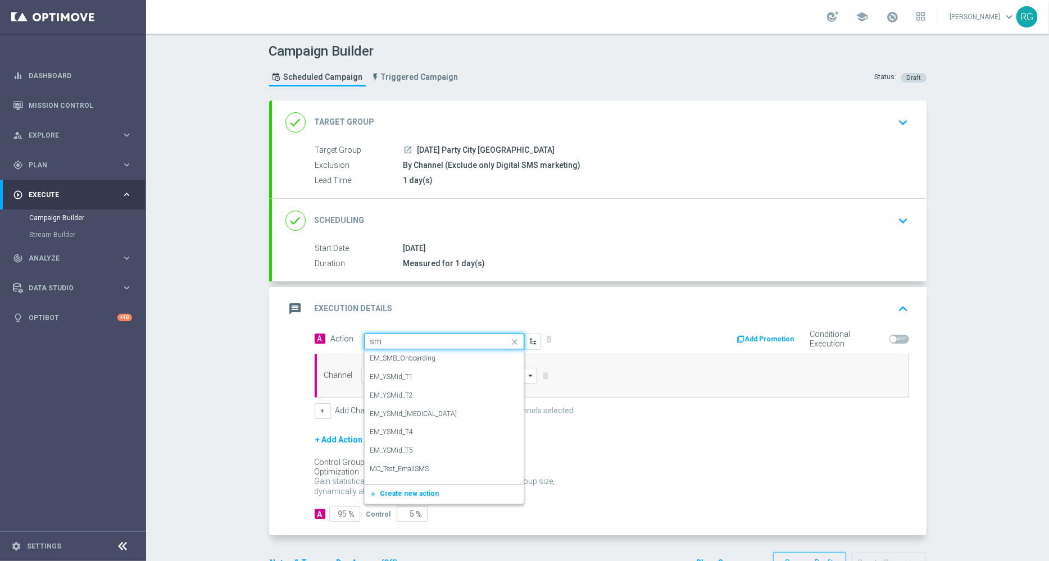
type input "sms"
click at [407, 393] on label "SMS_Awareness" at bounding box center [394, 396] width 48 height 10
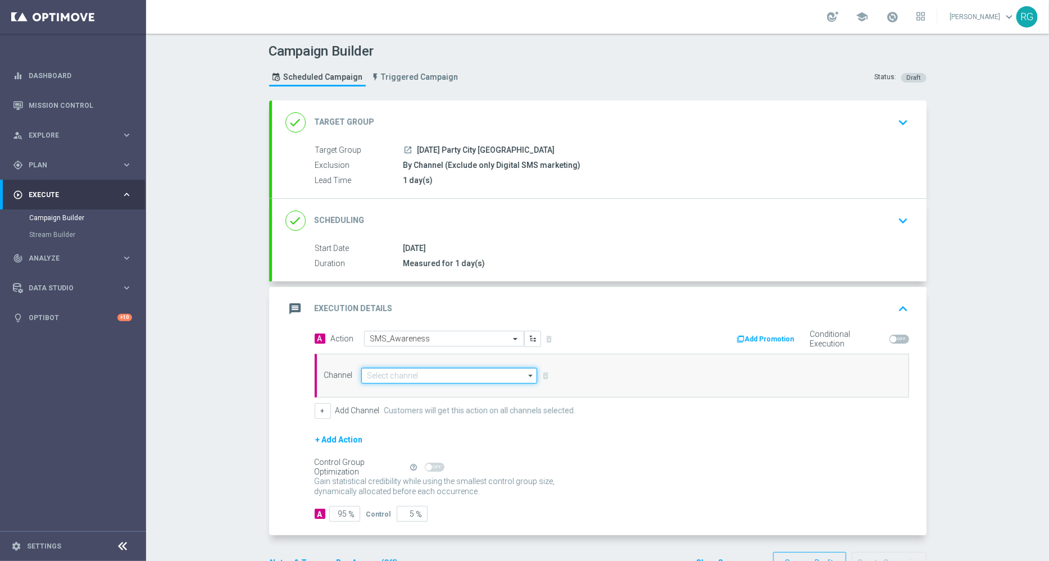
click at [397, 377] on input at bounding box center [449, 376] width 176 height 16
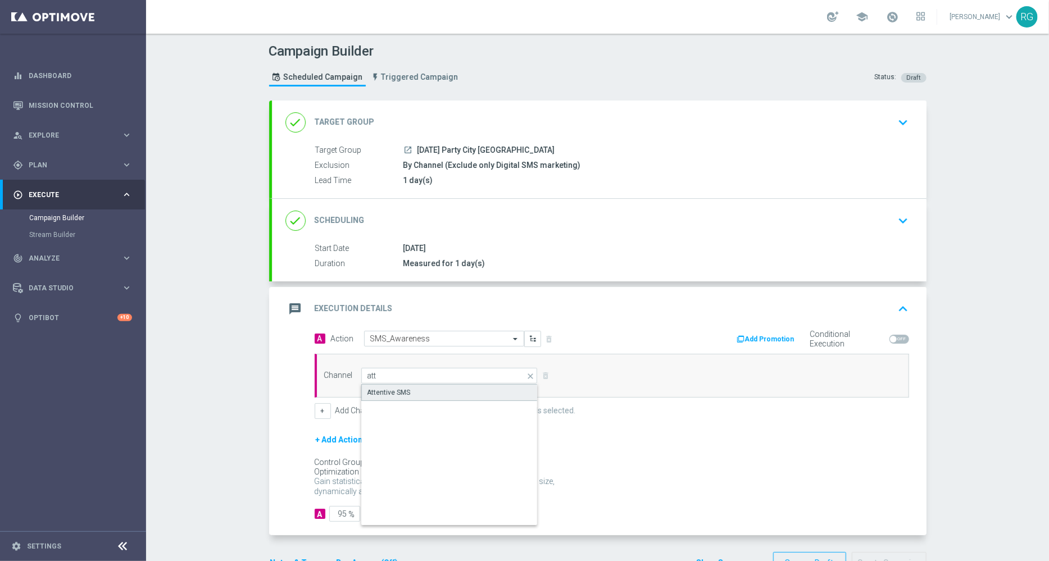
click at [390, 390] on div "Attentive SMS" at bounding box center [388, 393] width 43 height 10
type input "Attentive SMS"
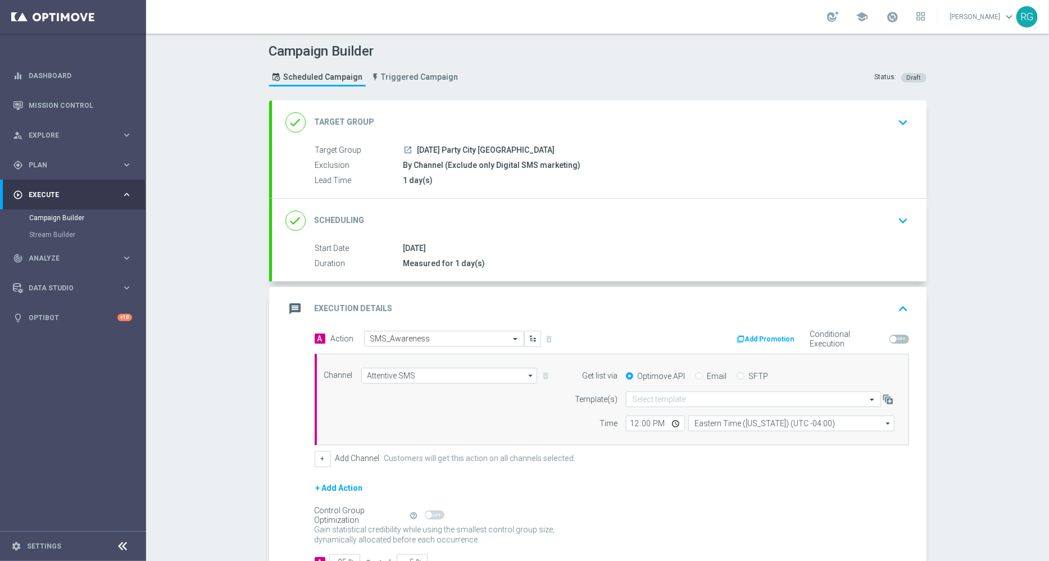
click at [730, 375] on div "Optimove API Email SFTP" at bounding box center [759, 376] width 285 height 10
click at [737, 375] on input "SFTP" at bounding box center [740, 377] width 7 height 7
radio input "true"
click at [661, 402] on input "text" at bounding box center [742, 400] width 220 height 10
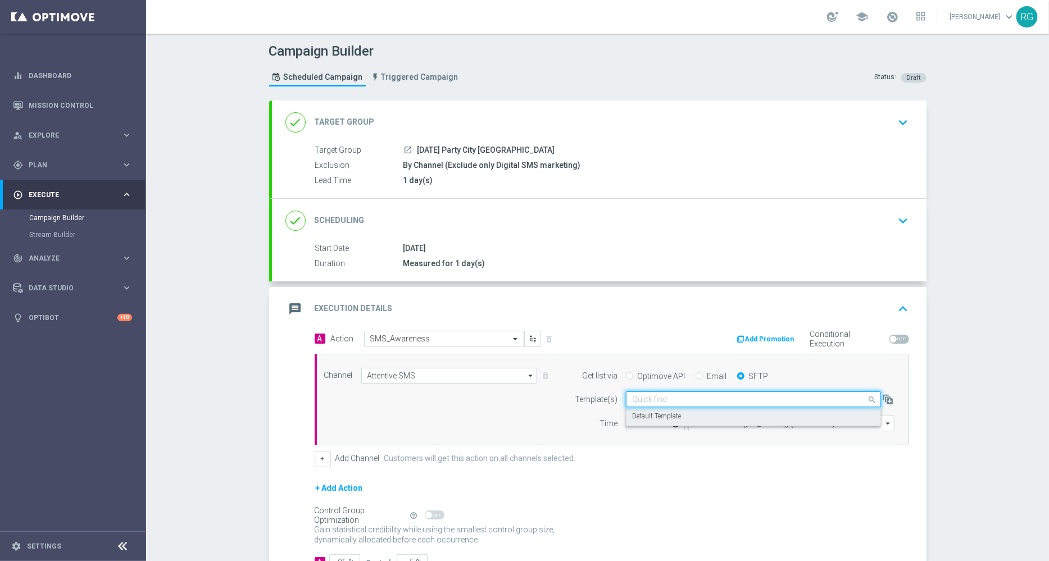
click at [661, 412] on label "Default Template" at bounding box center [656, 417] width 49 height 10
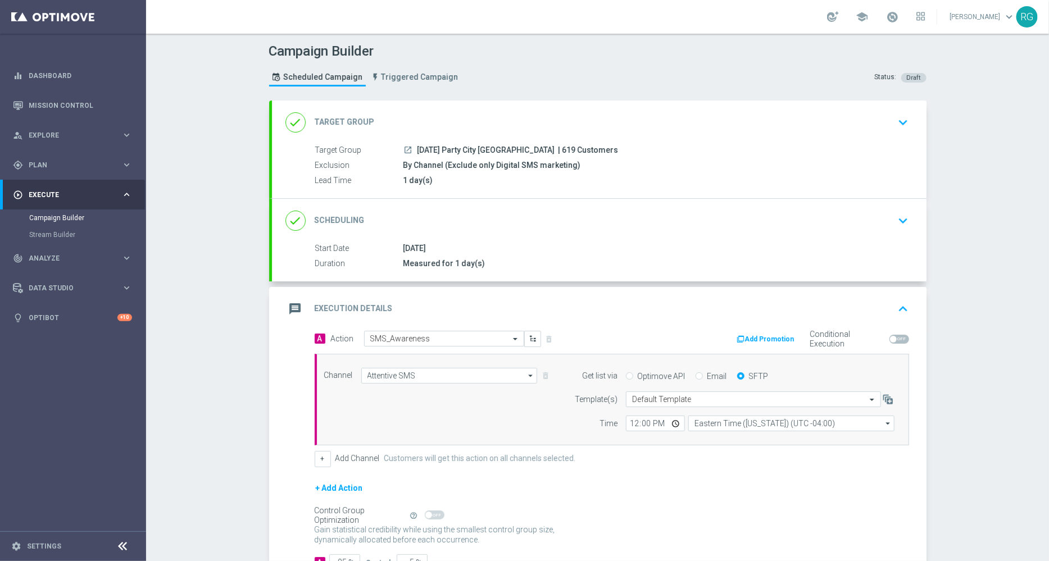
scroll to position [81, 0]
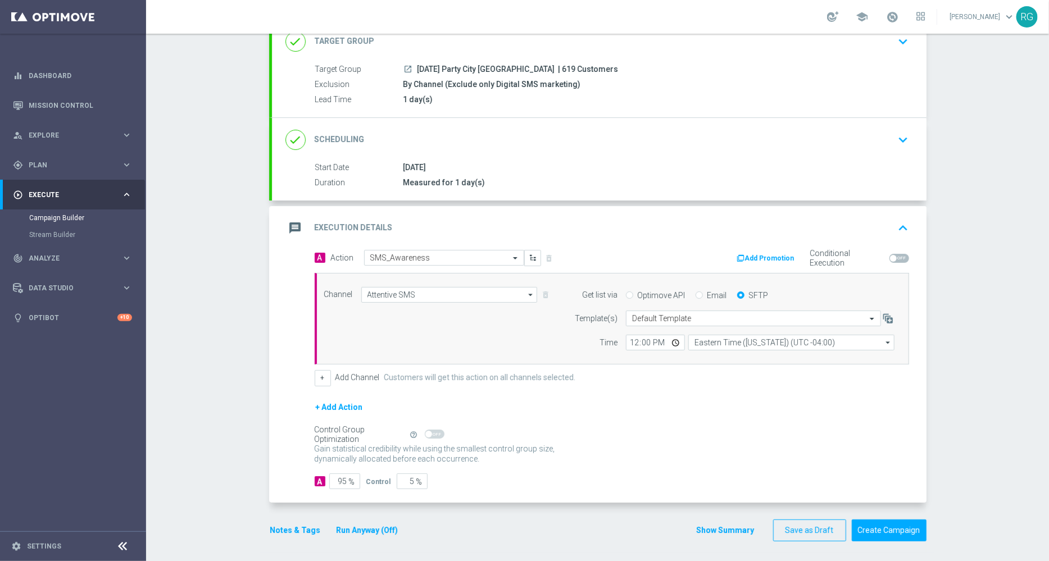
click at [270, 536] on div "Notes & Tags Run Anyway (Off)" at bounding box center [341, 531] width 144 height 22
click at [281, 529] on button "Notes & Tags" at bounding box center [295, 531] width 53 height 14
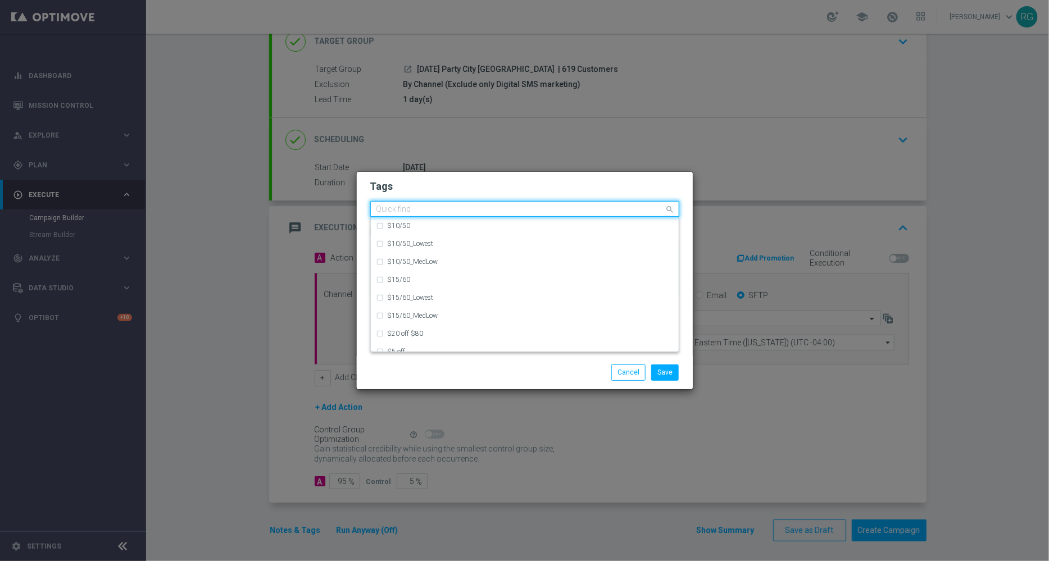
click at [489, 206] on input "text" at bounding box center [520, 210] width 288 height 10
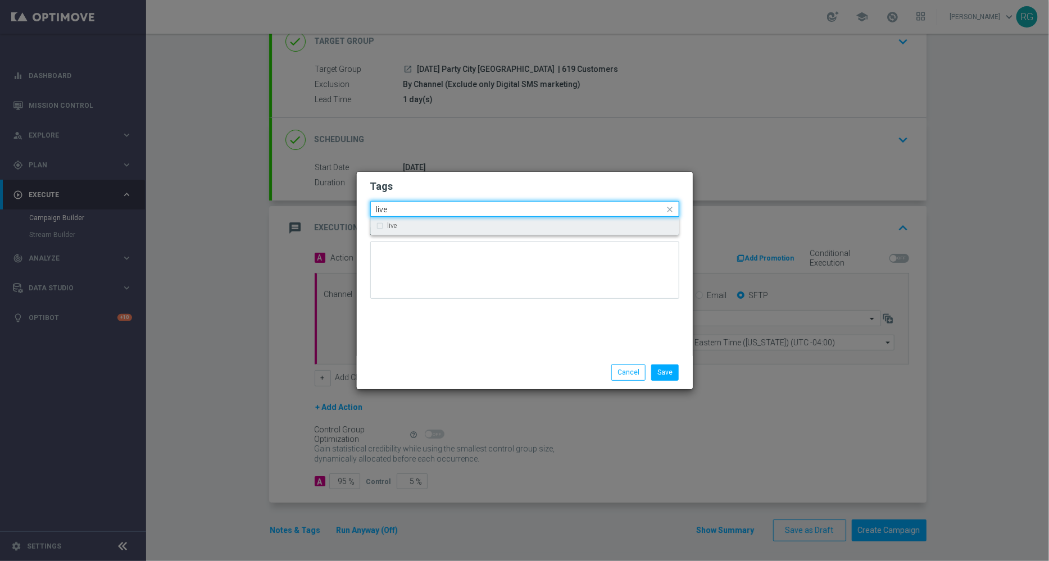
click at [459, 226] on div "live" at bounding box center [530, 225] width 285 height 7
type input "live"
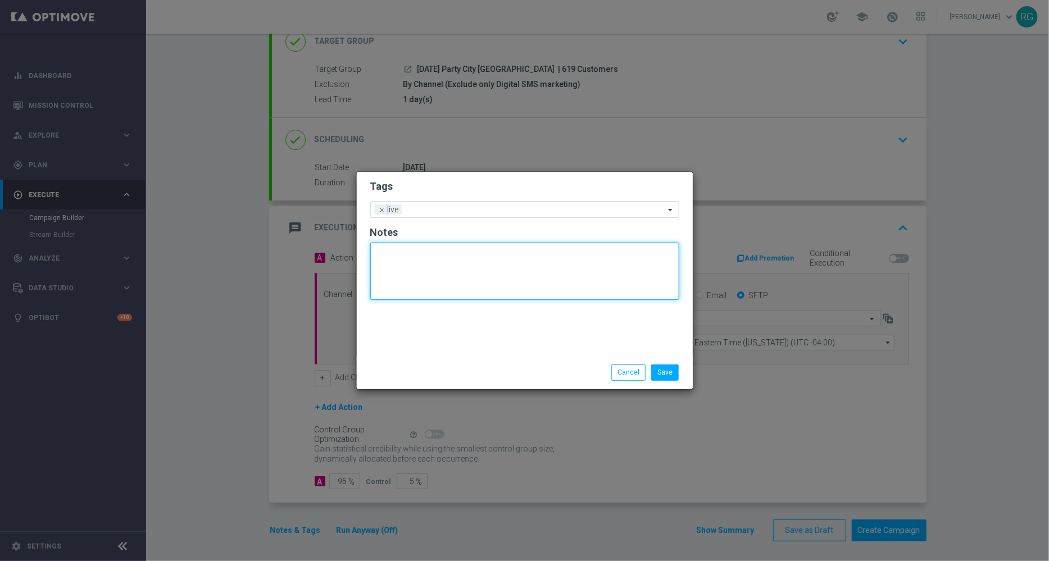
click at [459, 256] on textarea at bounding box center [524, 271] width 309 height 57
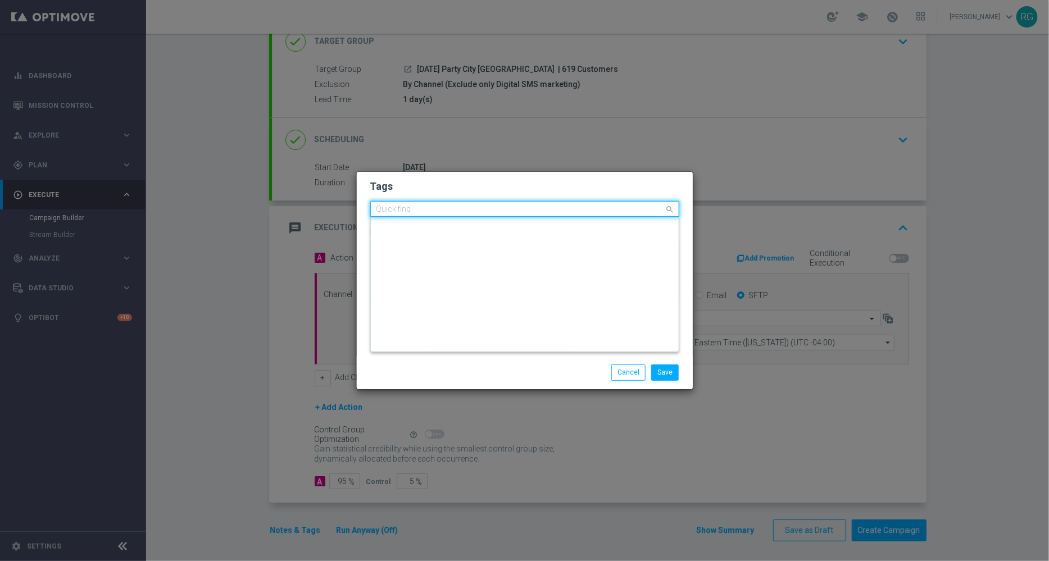
click at [458, 203] on div "Quick find × live" at bounding box center [518, 209] width 294 height 14
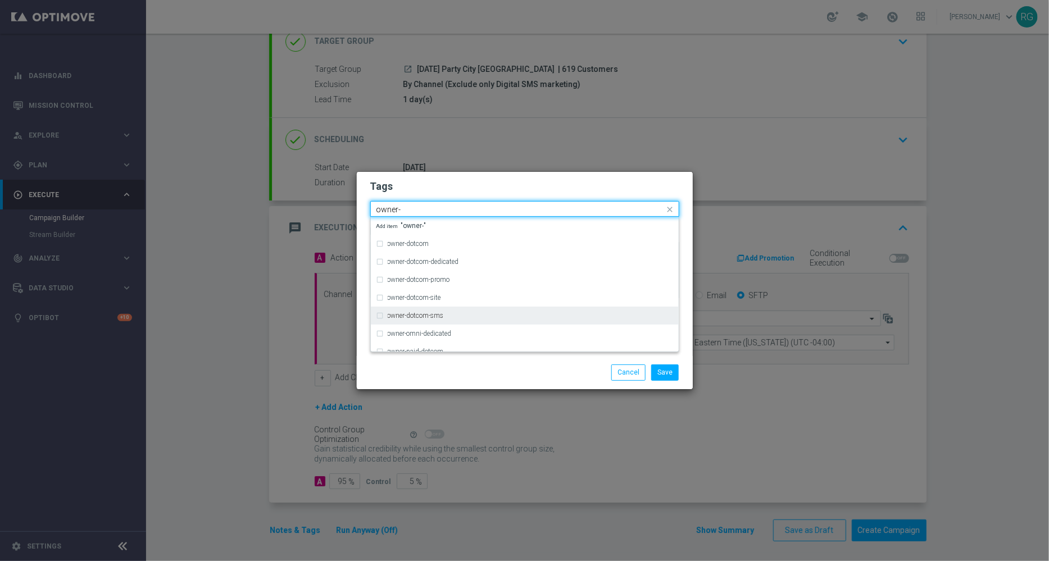
click at [419, 318] on label "owner-dotcom-sms" at bounding box center [416, 315] width 56 height 7
type input "owner-"
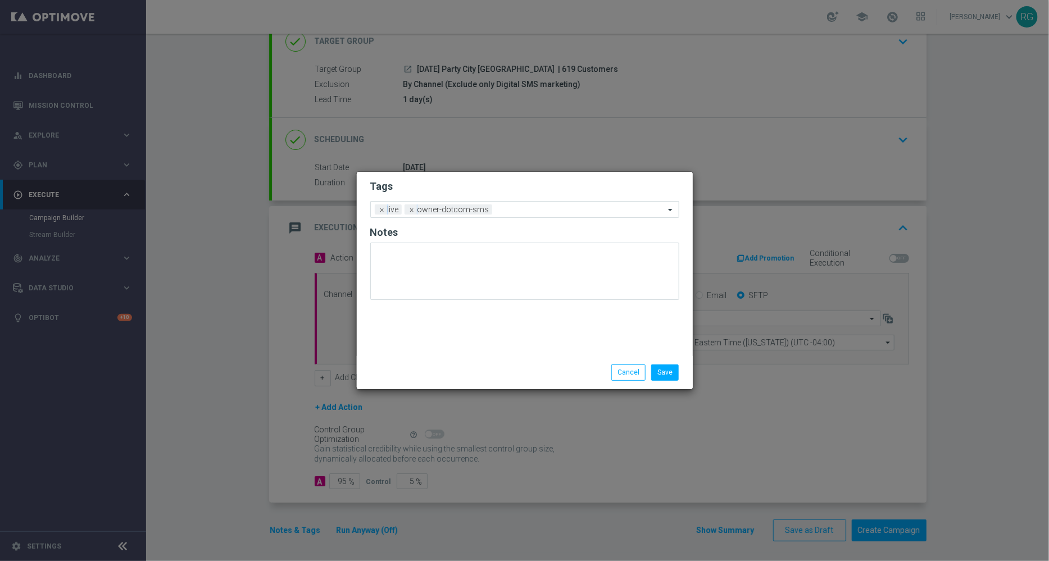
click at [527, 363] on div "Save Cancel" at bounding box center [525, 372] width 336 height 33
click at [665, 372] on button "Save" at bounding box center [665, 373] width 28 height 16
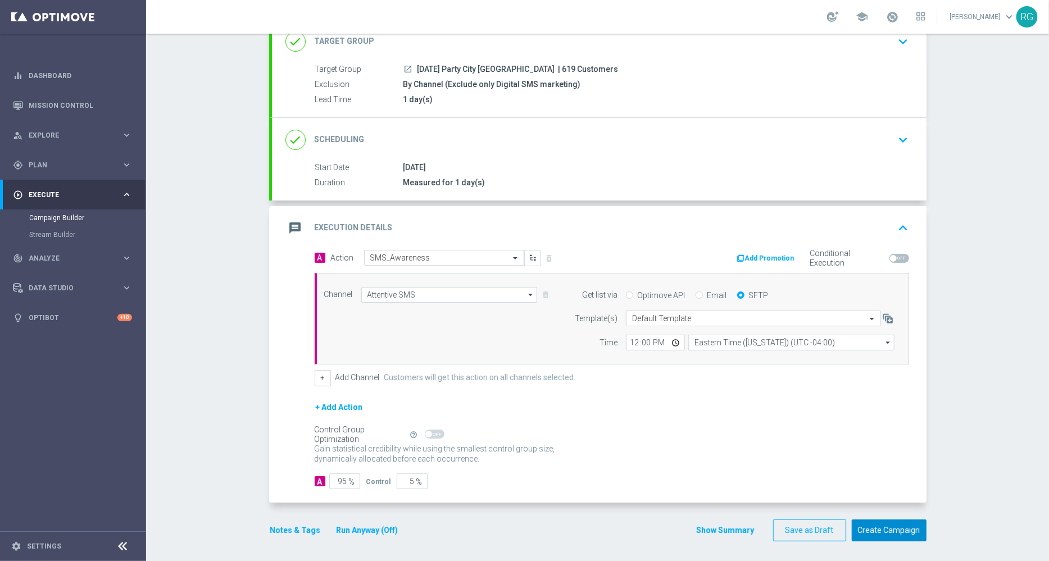
click at [896, 527] on button "Create Campaign" at bounding box center [889, 531] width 75 height 22
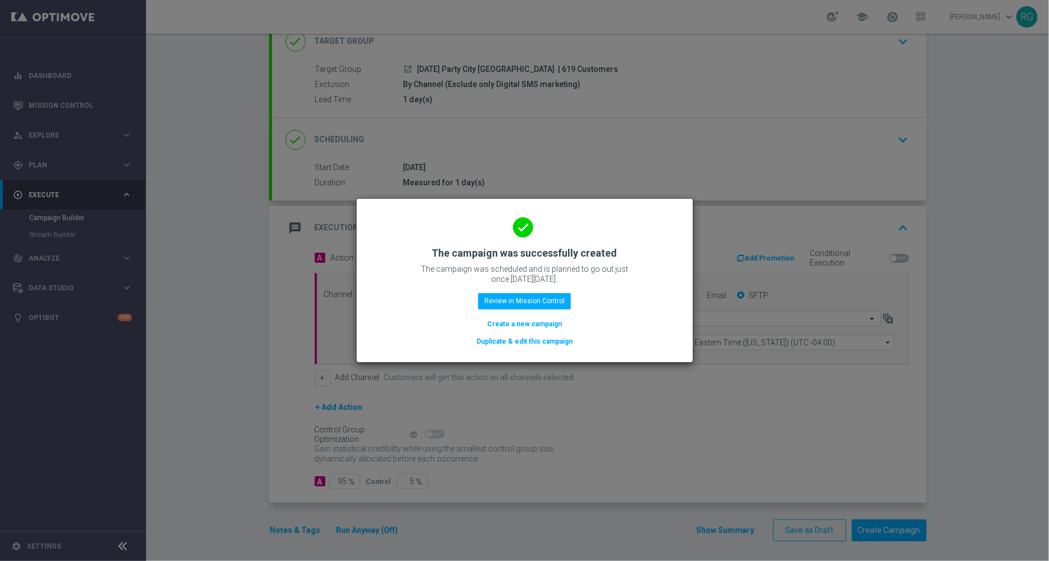
click at [514, 324] on button "Create a new campaign" at bounding box center [524, 324] width 77 height 12
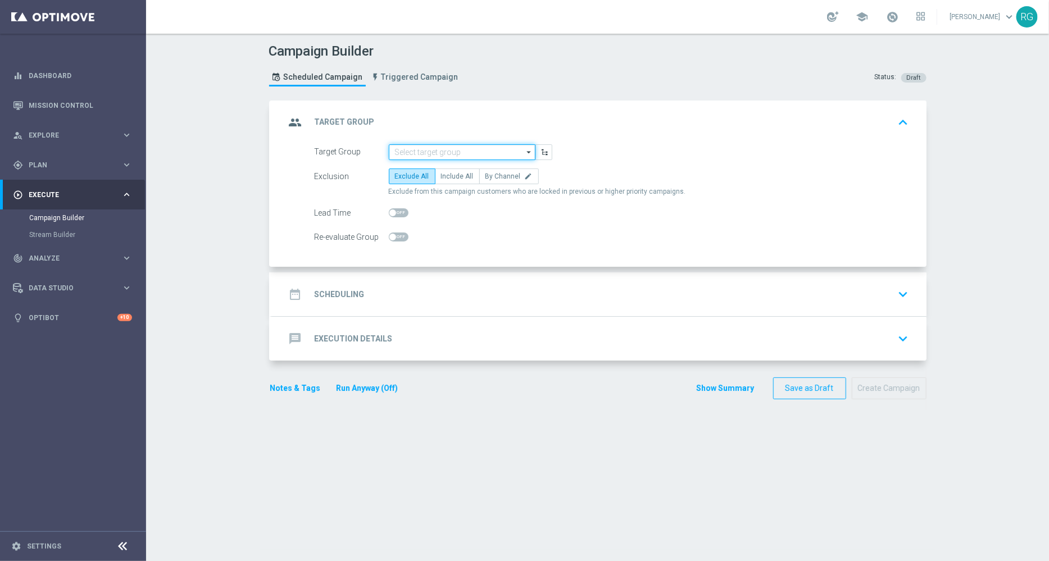
click at [438, 151] on input at bounding box center [462, 152] width 147 height 16
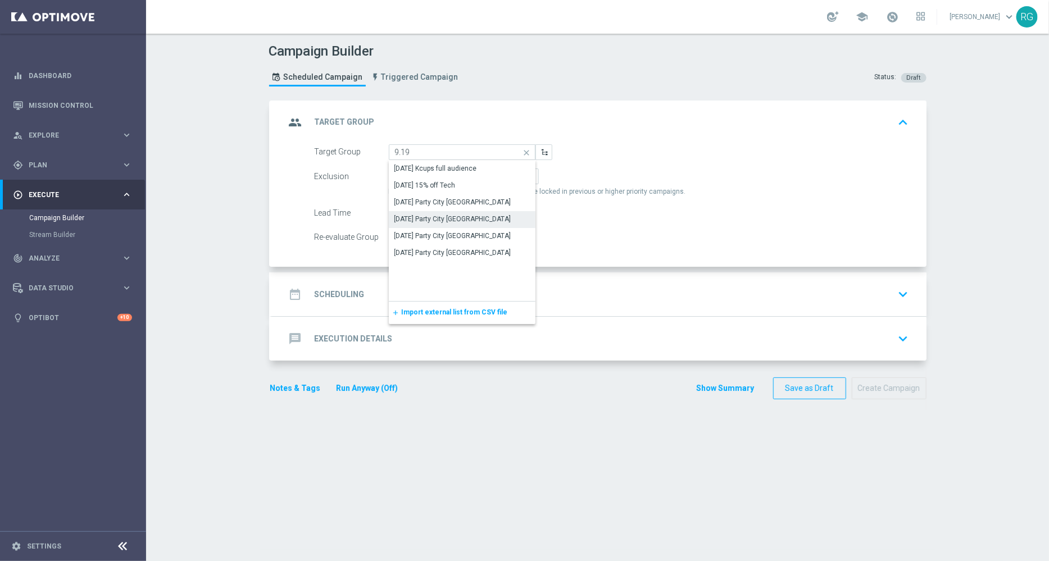
click at [447, 216] on div "[DATE] Party City [GEOGRAPHIC_DATA]" at bounding box center [452, 219] width 117 height 10
type input "[DATE] Party City [GEOGRAPHIC_DATA]"
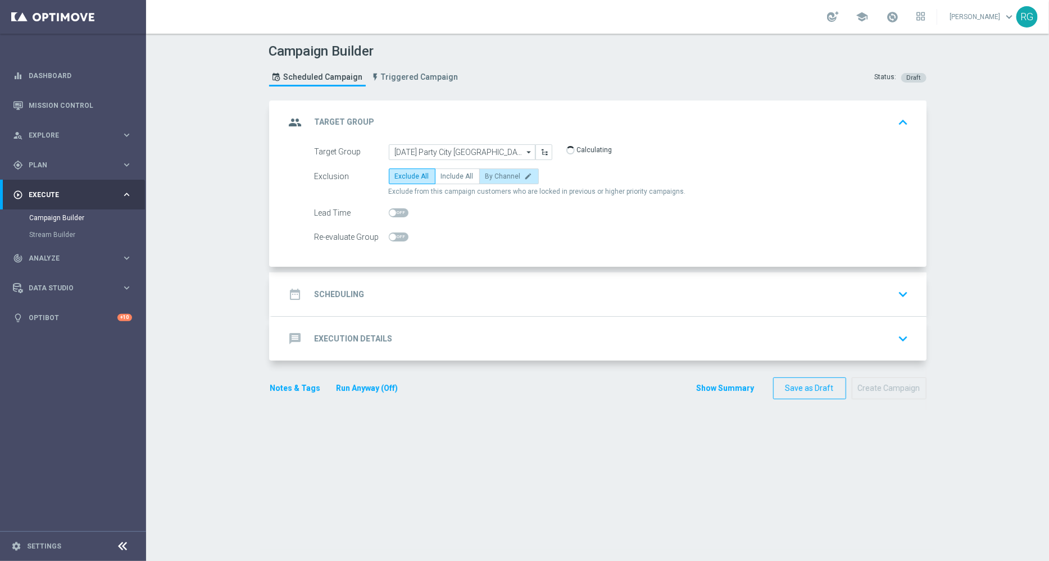
click at [497, 177] on span "By Channel" at bounding box center [502, 176] width 35 height 8
click at [493, 177] on input "By Channel edit" at bounding box center [488, 178] width 7 height 7
radio input "true"
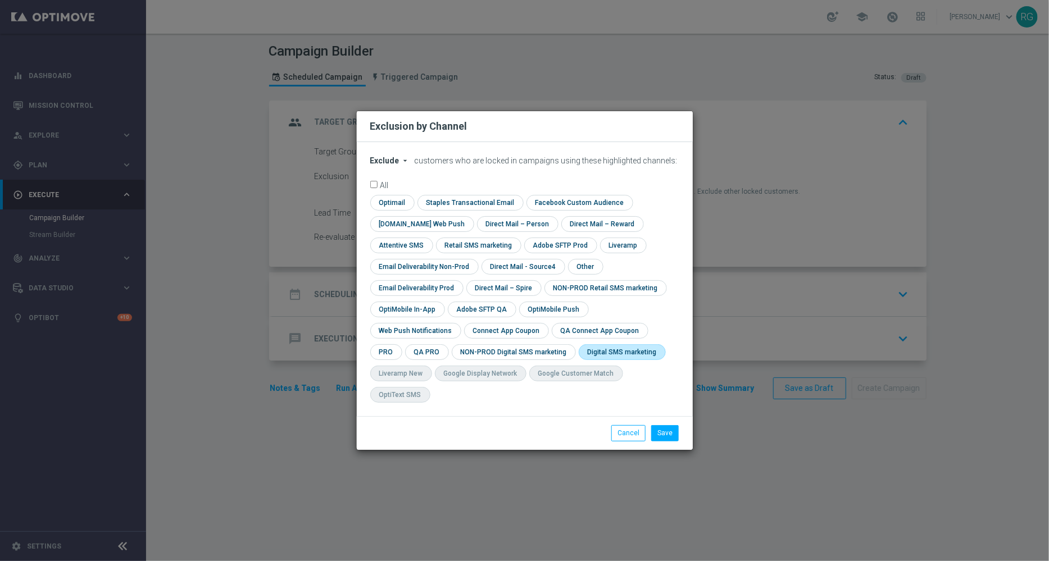
click at [579, 359] on input "checkbox" at bounding box center [620, 351] width 83 height 15
checkbox input "true"
click at [662, 425] on button "Save" at bounding box center [665, 433] width 28 height 16
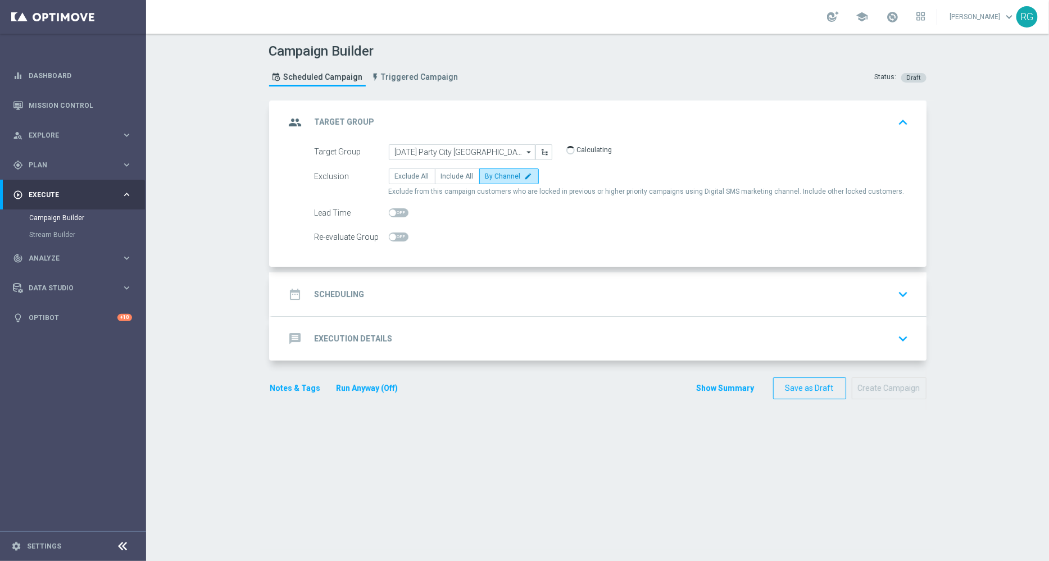
click at [398, 208] on span at bounding box center [399, 212] width 20 height 9
click at [398, 208] on input "checkbox" at bounding box center [399, 212] width 20 height 9
checkbox input "true"
click at [413, 270] on accordion "group Target Group keyboard_arrow_up Target Group [DATE] Party City [GEOGRAPHIC…" at bounding box center [597, 231] width 657 height 261
click at [404, 289] on div "date_range Scheduling keyboard_arrow_down" at bounding box center [598, 294] width 627 height 21
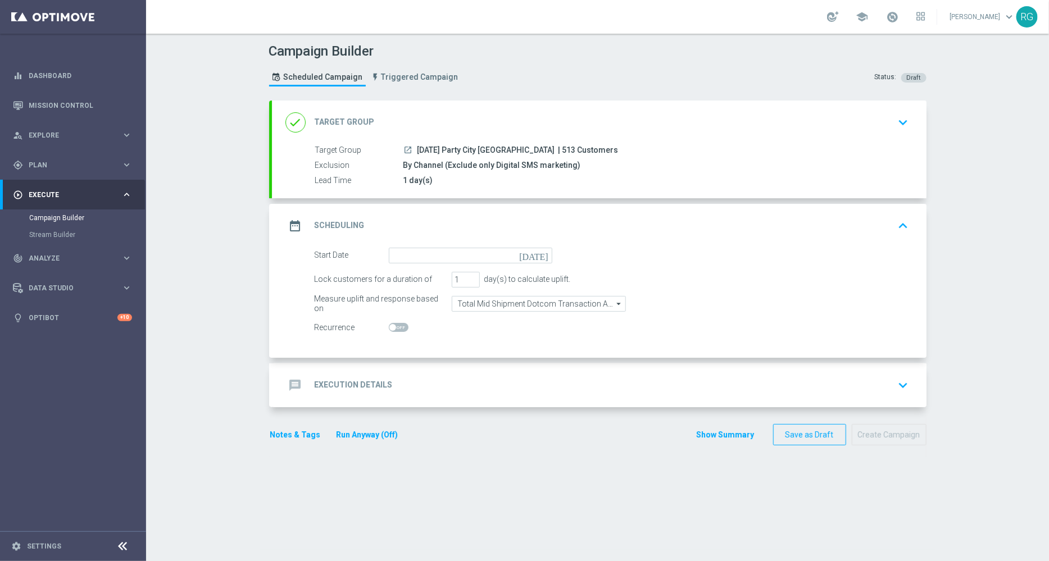
click at [535, 254] on icon "[DATE]" at bounding box center [535, 254] width 33 height 12
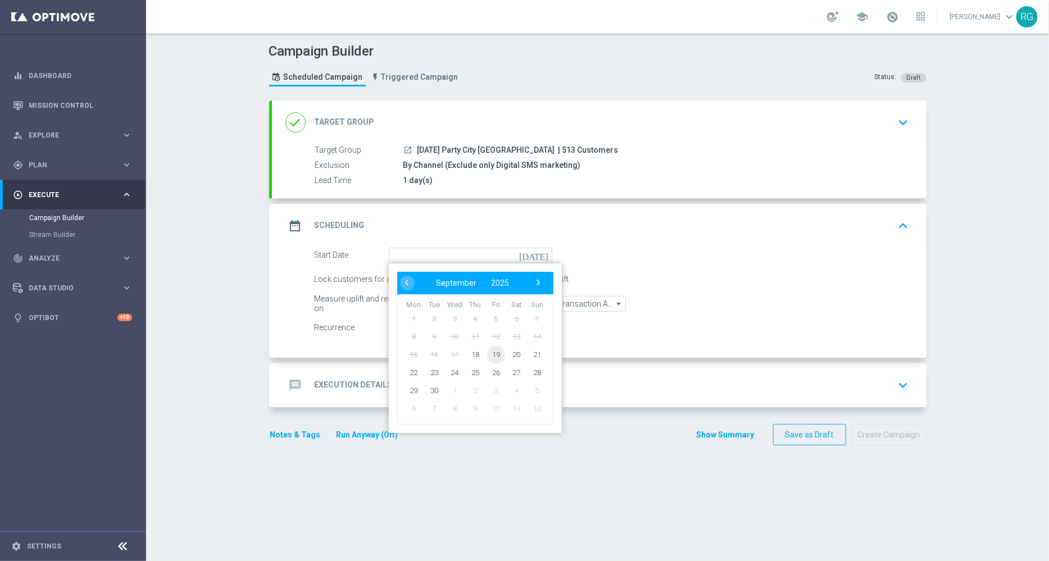
click at [491, 358] on span "19" at bounding box center [495, 354] width 18 height 18
type input "[DATE]"
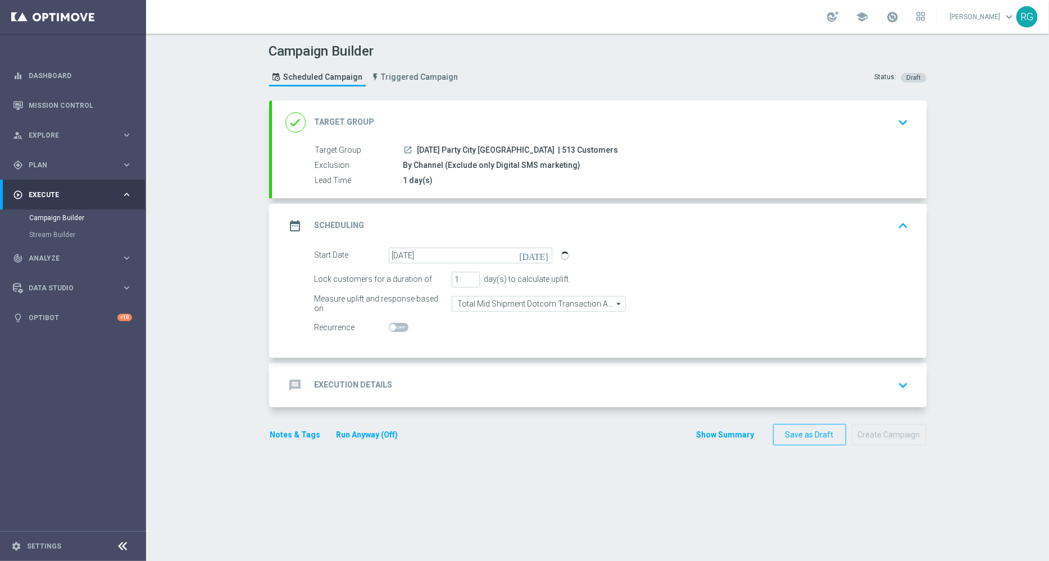
click at [445, 370] on div "message Execution Details keyboard_arrow_down" at bounding box center [599, 385] width 654 height 44
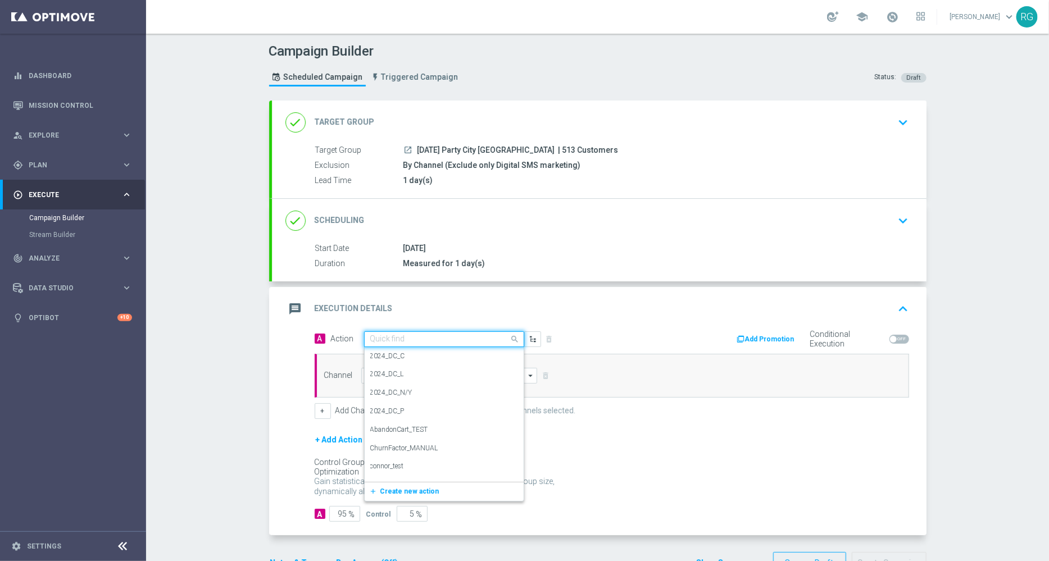
click at [424, 335] on input "text" at bounding box center [432, 340] width 125 height 10
type input "sms"
click at [404, 391] on label "SMS_Awareness" at bounding box center [394, 396] width 48 height 10
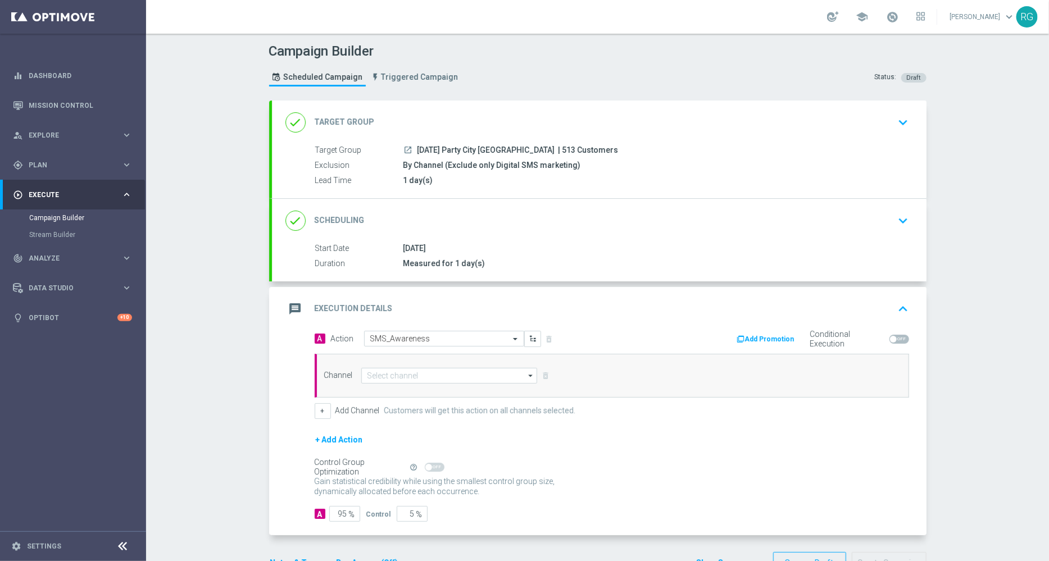
click at [399, 383] on div "Channel arrow_drop_down Drag here to set row groups Drag here to set column lab…" at bounding box center [612, 376] width 594 height 44
click at [395, 375] on input at bounding box center [449, 376] width 176 height 16
click at [390, 390] on div "Attentive SMS" at bounding box center [388, 393] width 43 height 10
type input "Attentive SMS"
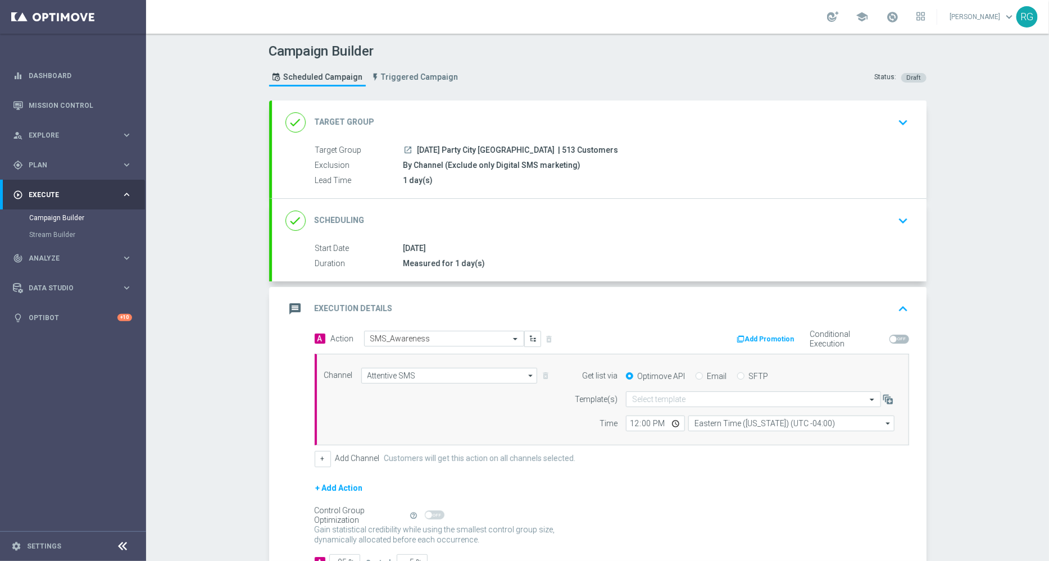
click at [737, 374] on input "SFTP" at bounding box center [740, 377] width 7 height 7
radio input "true"
click at [702, 395] on input "text" at bounding box center [742, 400] width 220 height 10
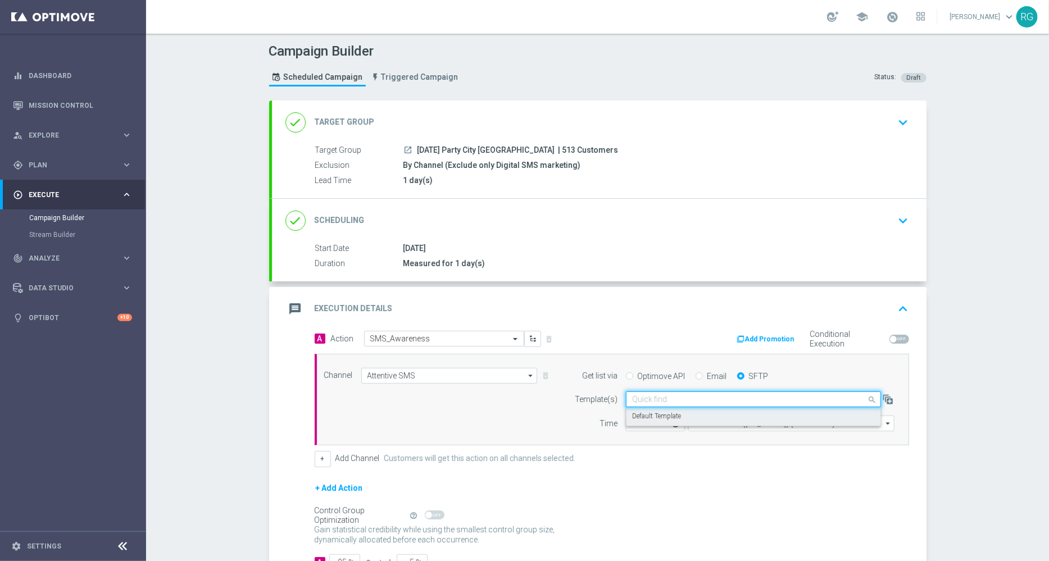
click at [691, 415] on div "Default Template" at bounding box center [753, 416] width 243 height 19
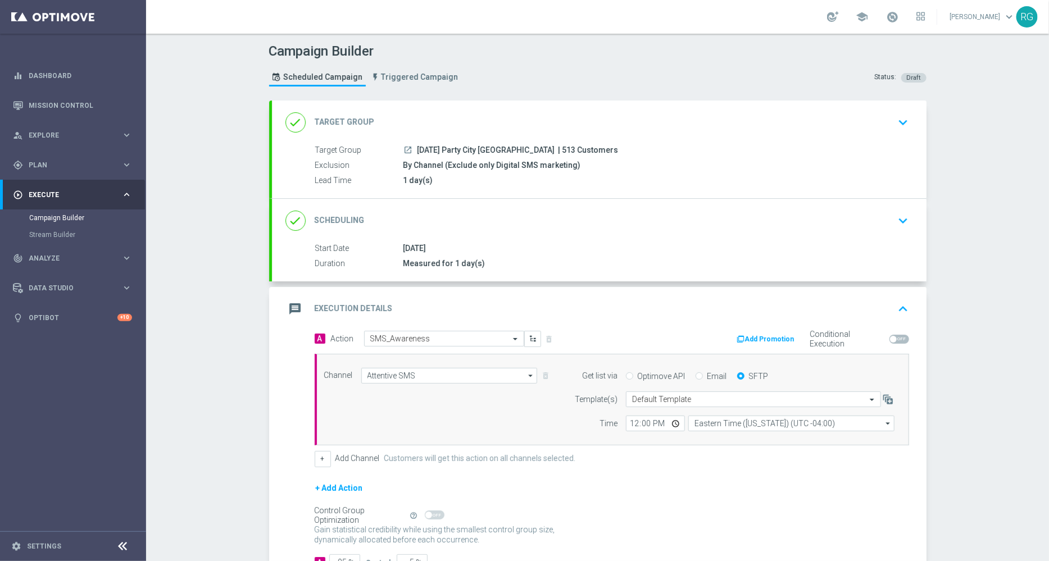
scroll to position [81, 0]
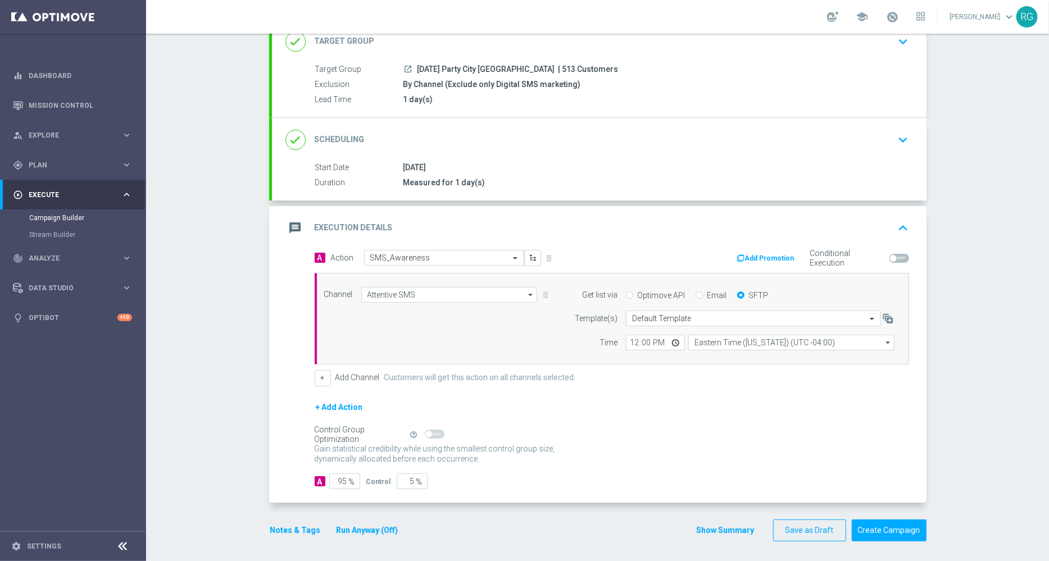
click at [280, 521] on div "Notes & Tags Run Anyway (Off)" at bounding box center [341, 531] width 144 height 22
click at [283, 530] on button "Notes & Tags" at bounding box center [295, 531] width 53 height 14
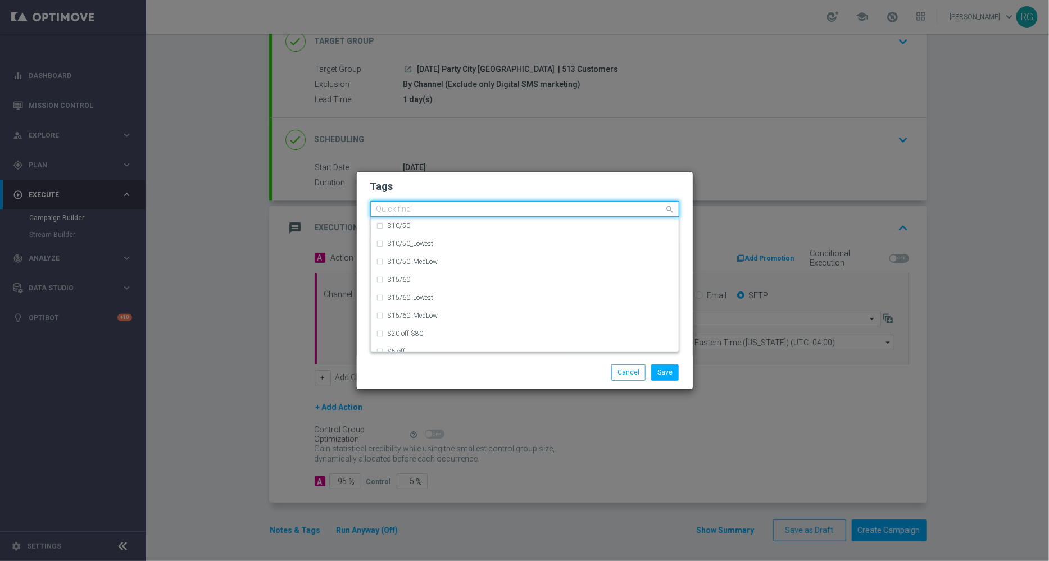
click at [522, 208] on input "text" at bounding box center [520, 210] width 288 height 10
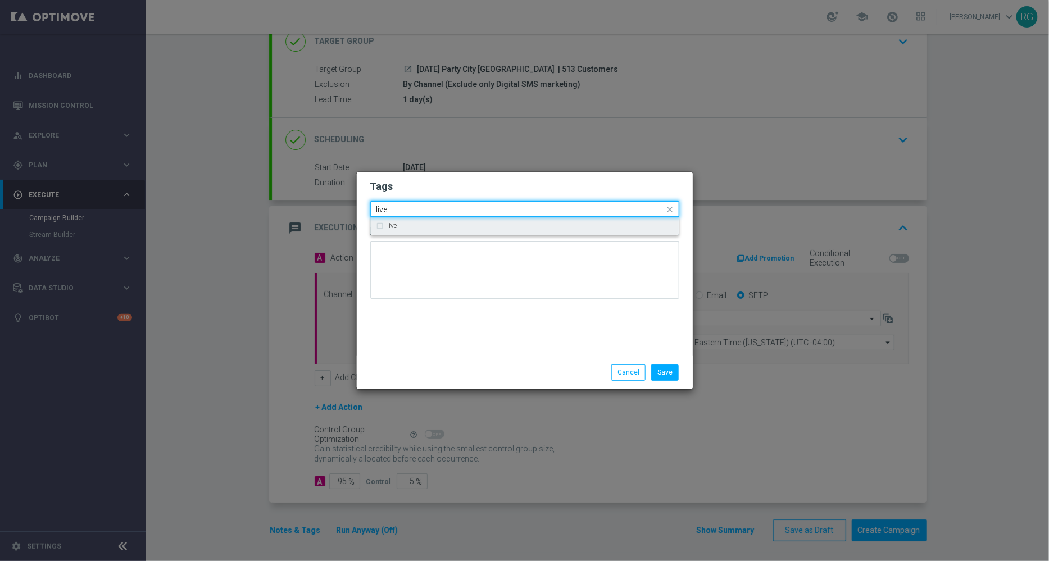
click at [506, 227] on div "live" at bounding box center [530, 225] width 285 height 7
type input "live"
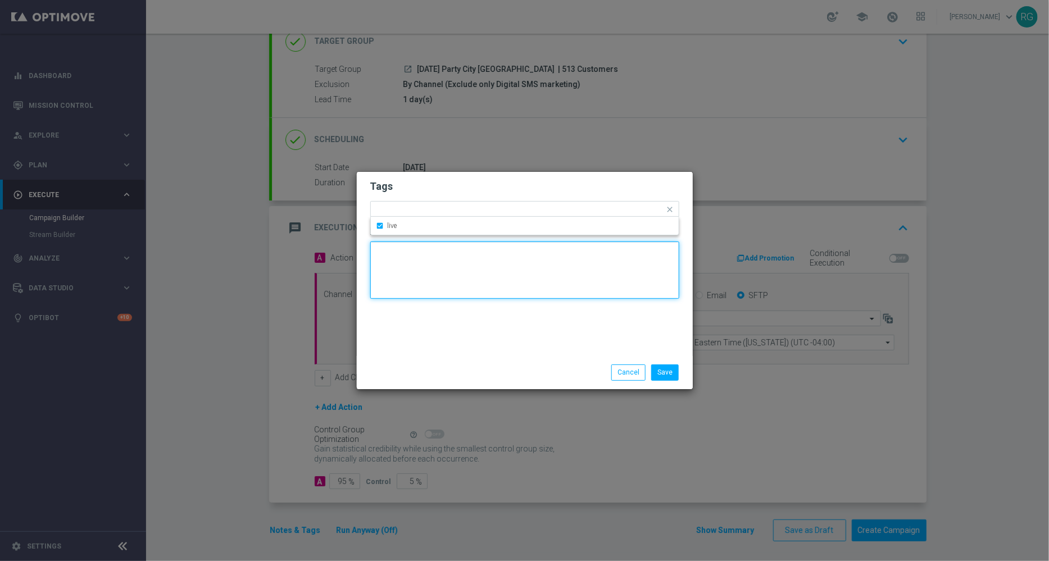
click at [482, 271] on textarea at bounding box center [524, 270] width 309 height 57
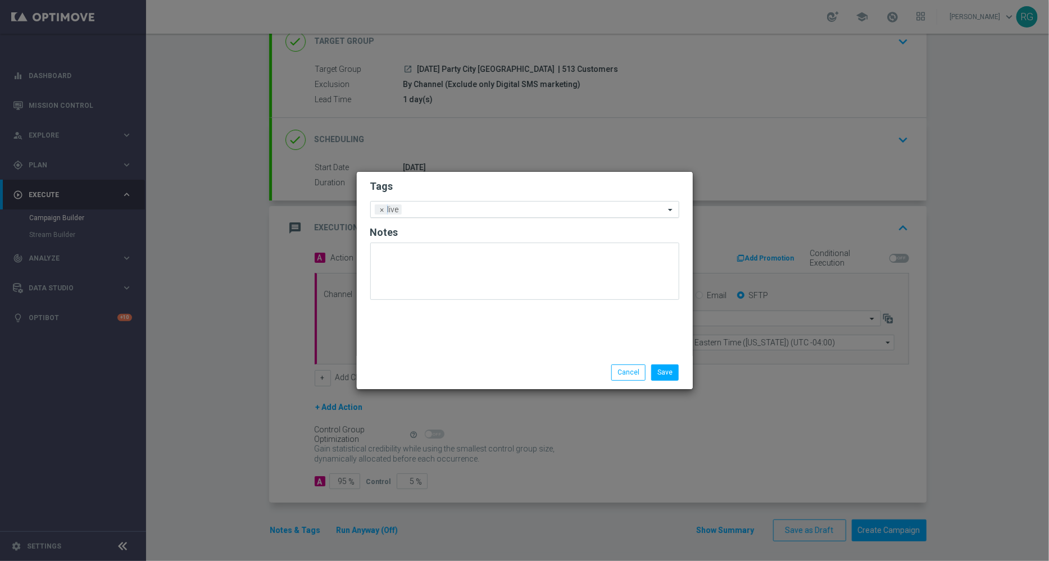
click at [472, 210] on input "text" at bounding box center [535, 211] width 258 height 10
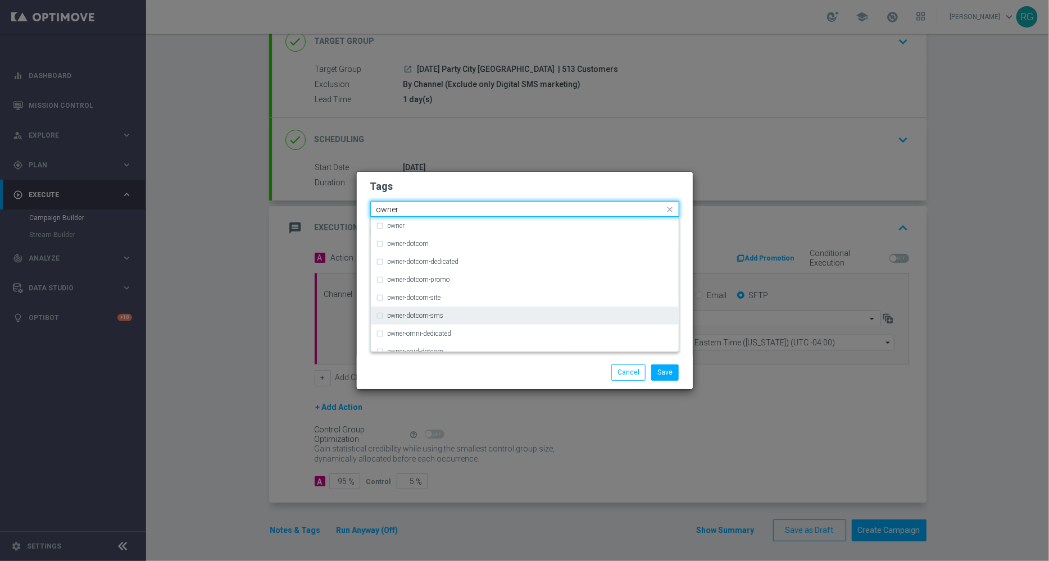
click at [426, 316] on label "owner-dotcom-sms" at bounding box center [416, 315] width 56 height 7
type input "owner"
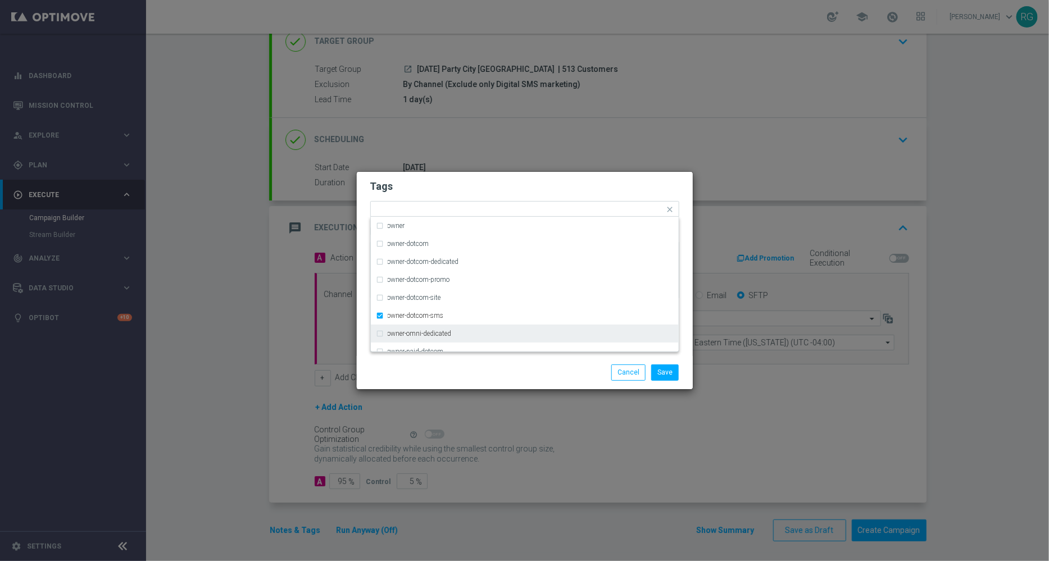
click at [531, 381] on div "Save Cancel" at bounding box center [525, 372] width 336 height 33
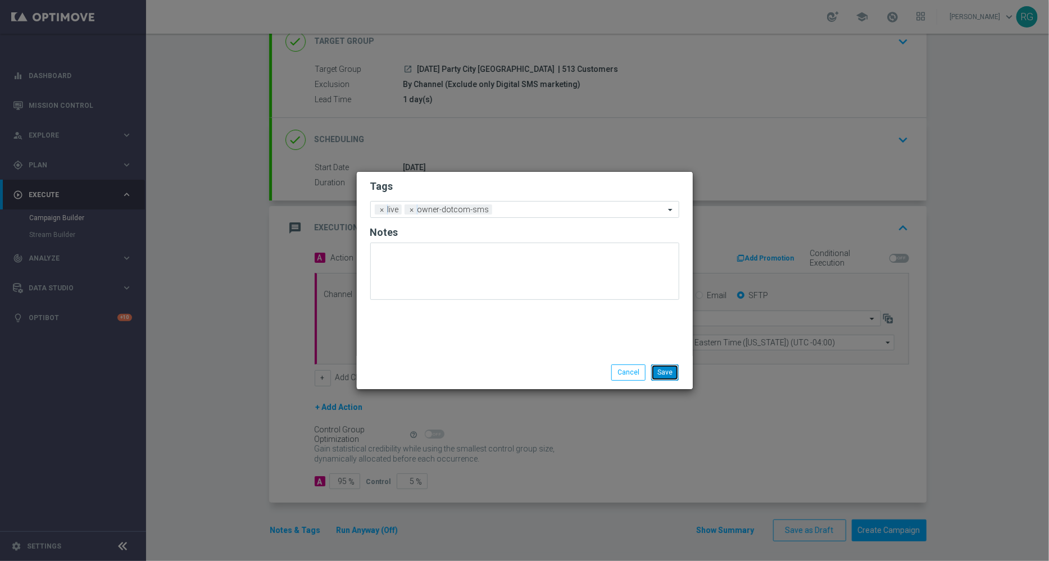
click at [674, 371] on button "Save" at bounding box center [665, 373] width 28 height 16
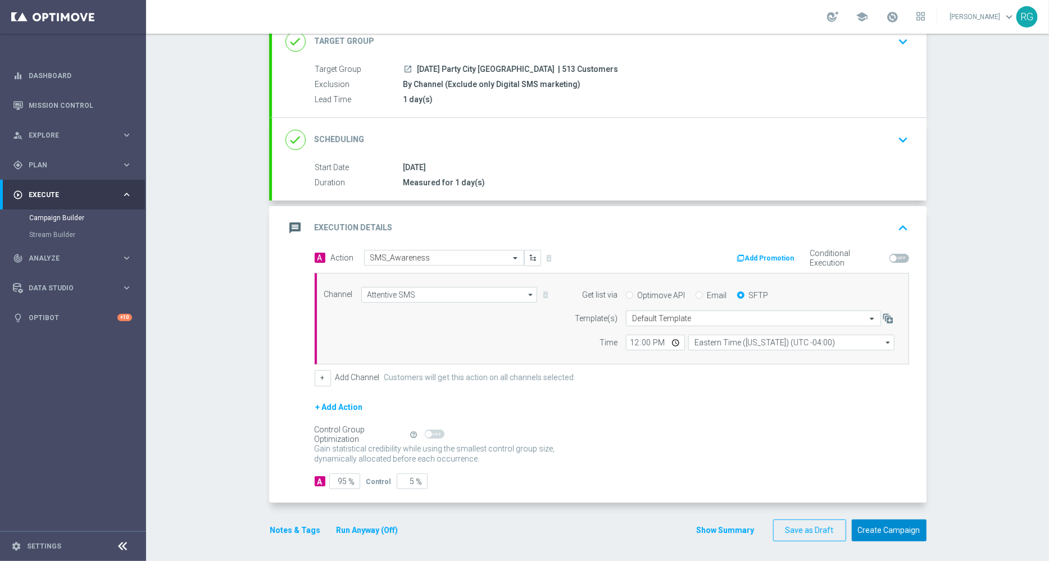
click at [889, 525] on button "Create Campaign" at bounding box center [889, 531] width 75 height 22
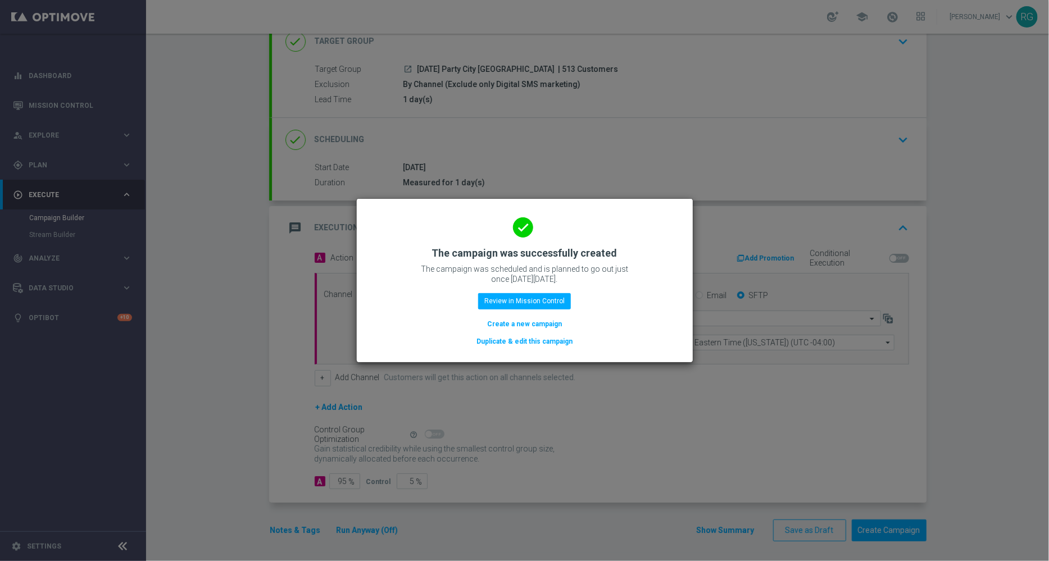
click at [521, 324] on button "Create a new campaign" at bounding box center [524, 324] width 77 height 12
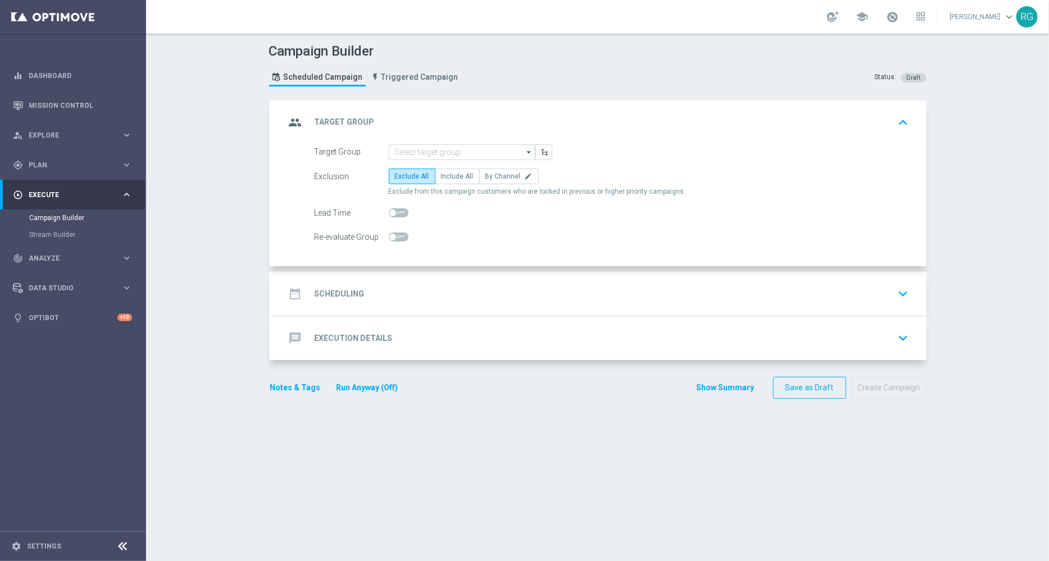
scroll to position [0, 0]
click at [424, 152] on input at bounding box center [462, 152] width 147 height 16
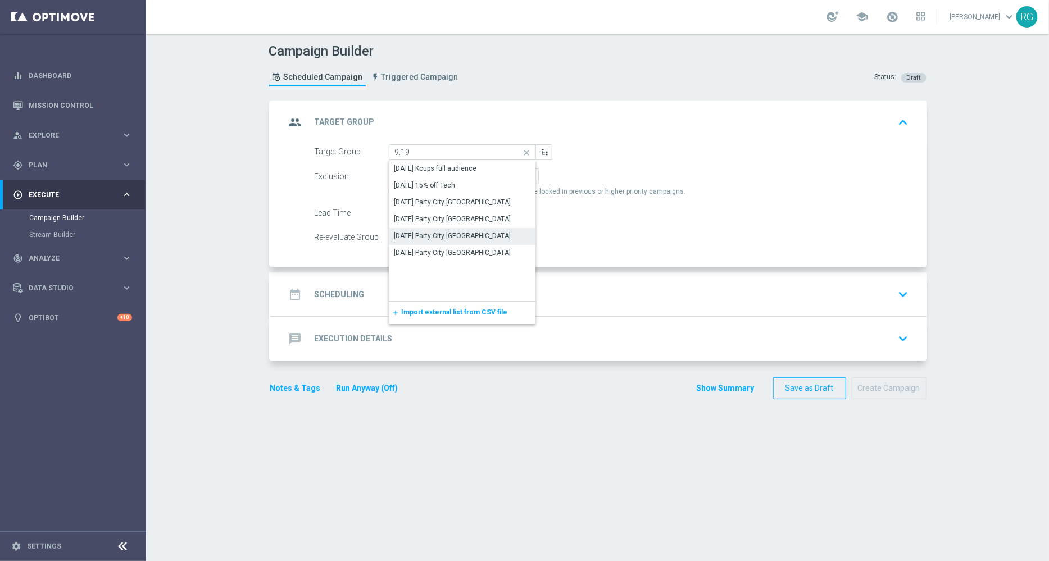
click at [439, 234] on div "[DATE] Party City [GEOGRAPHIC_DATA]" at bounding box center [452, 236] width 117 height 10
type input "[DATE] Party City [GEOGRAPHIC_DATA]"
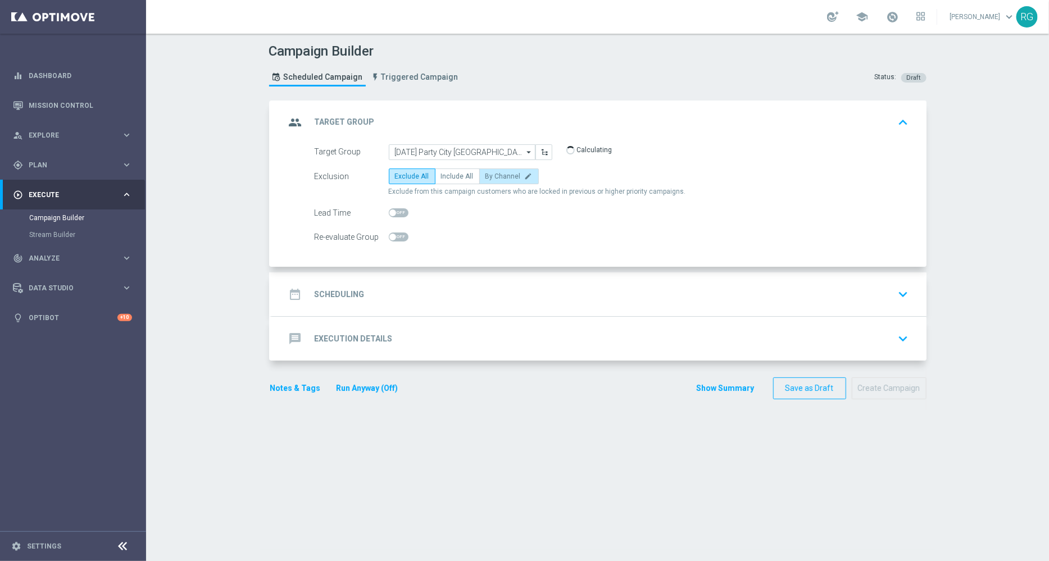
click at [485, 175] on span "By Channel" at bounding box center [502, 176] width 35 height 8
click at [485, 175] on input "By Channel edit" at bounding box center [488, 178] width 7 height 7
radio input "true"
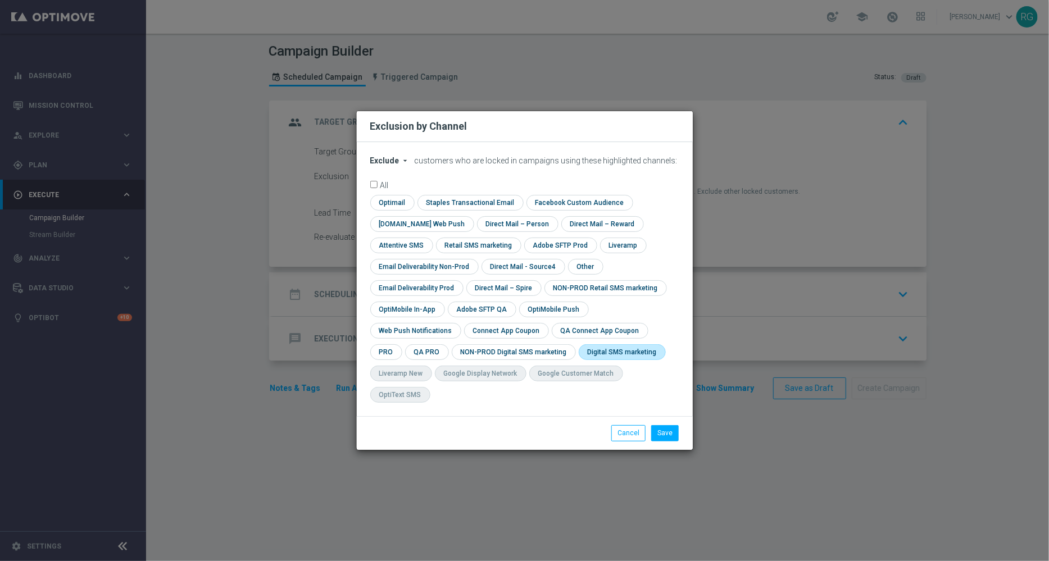
click at [579, 359] on input "checkbox" at bounding box center [620, 351] width 83 height 15
checkbox input "true"
click at [666, 425] on button "Save" at bounding box center [665, 433] width 28 height 16
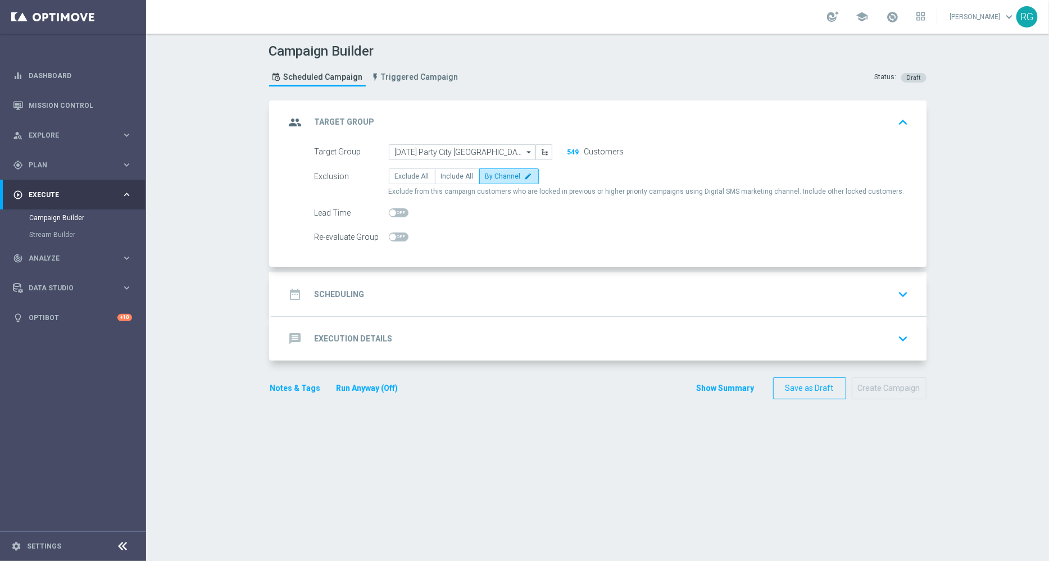
click at [392, 209] on span at bounding box center [399, 212] width 20 height 9
click at [392, 209] on input "checkbox" at bounding box center [399, 212] width 20 height 9
checkbox input "true"
click at [401, 294] on div "date_range Scheduling keyboard_arrow_down" at bounding box center [598, 294] width 627 height 21
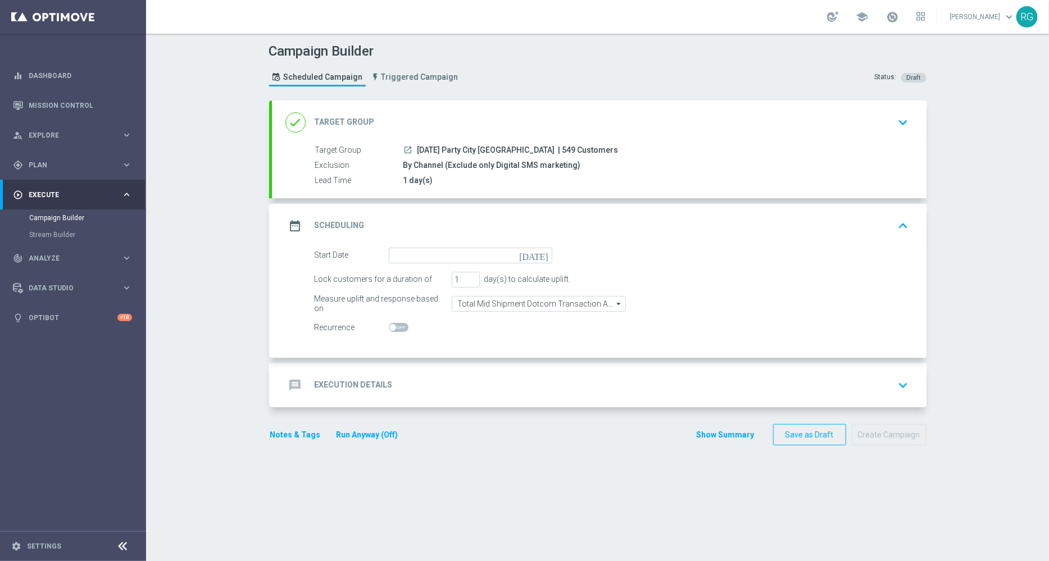
click at [539, 254] on icon "[DATE]" at bounding box center [535, 254] width 33 height 12
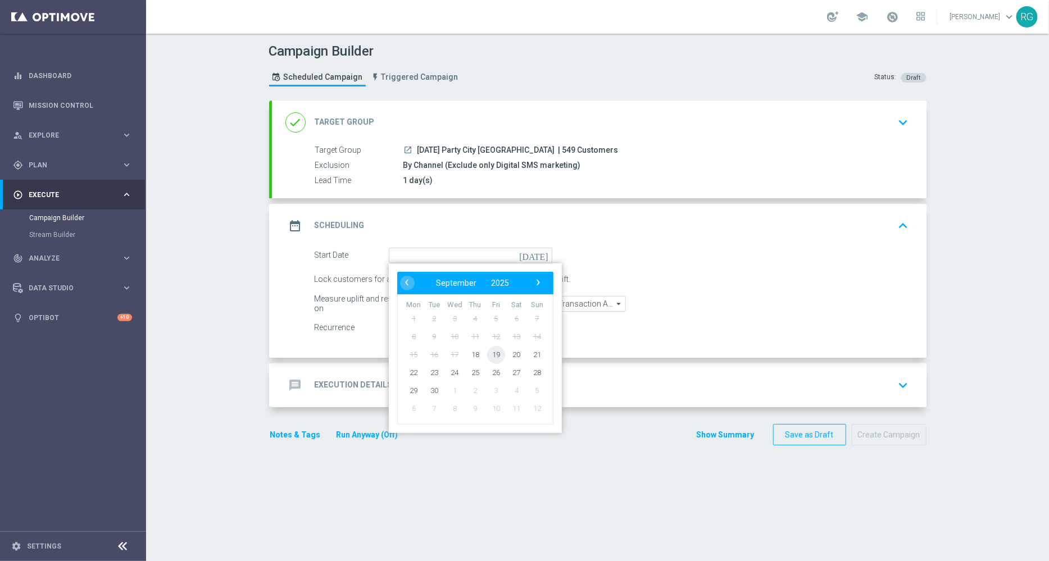
click at [490, 352] on span "19" at bounding box center [495, 354] width 18 height 18
type input "[DATE]"
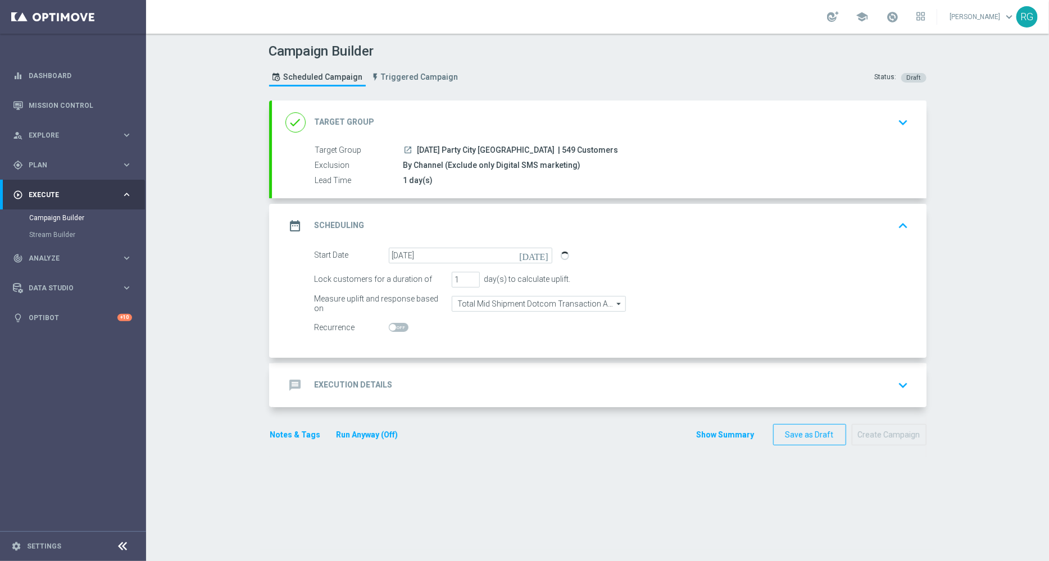
click at [426, 392] on div "message Execution Details keyboard_arrow_down" at bounding box center [598, 385] width 627 height 21
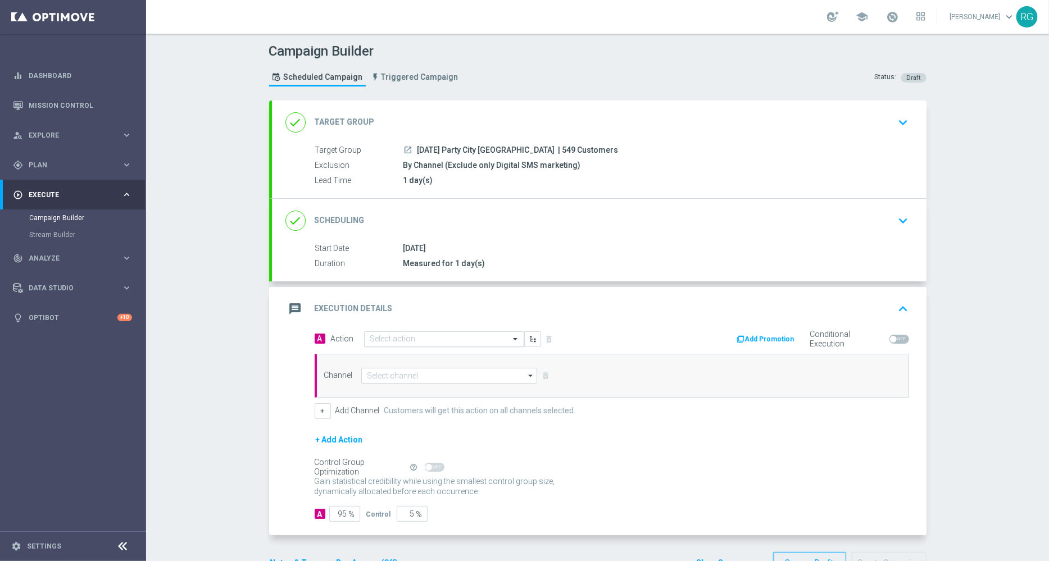
click at [424, 335] on input "text" at bounding box center [432, 340] width 125 height 10
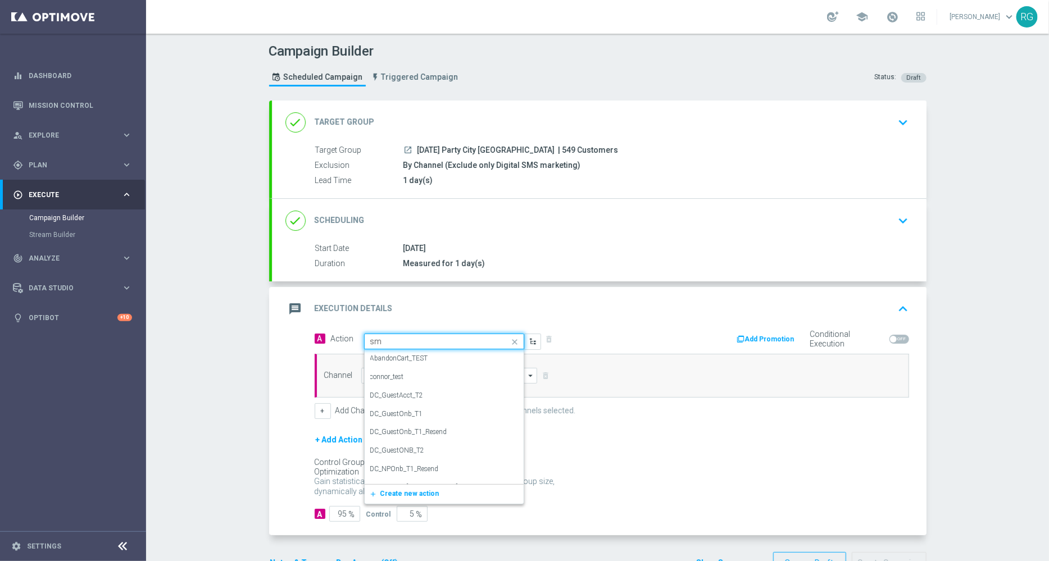
type input "sms"
click at [389, 393] on label "SMS_Awareness" at bounding box center [394, 396] width 48 height 10
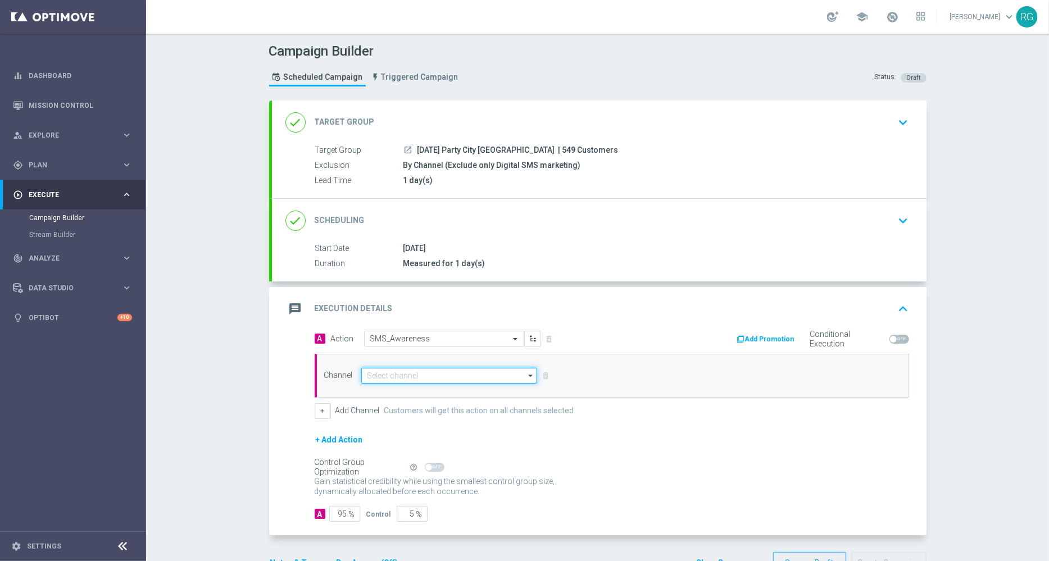
click at [386, 375] on input at bounding box center [449, 376] width 176 height 16
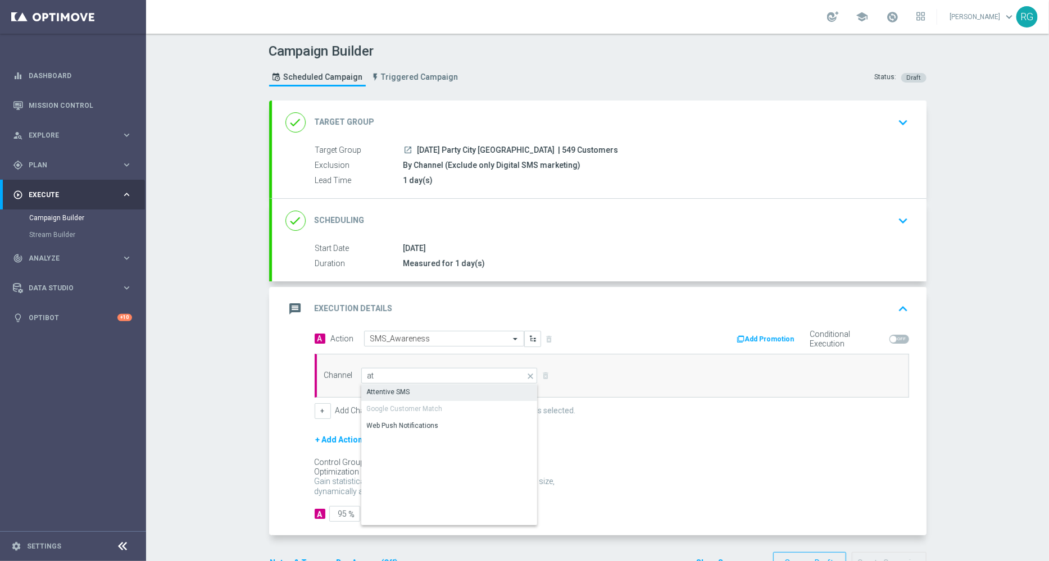
click at [384, 394] on div "Attentive SMS" at bounding box center [388, 392] width 43 height 10
type input "Attentive SMS"
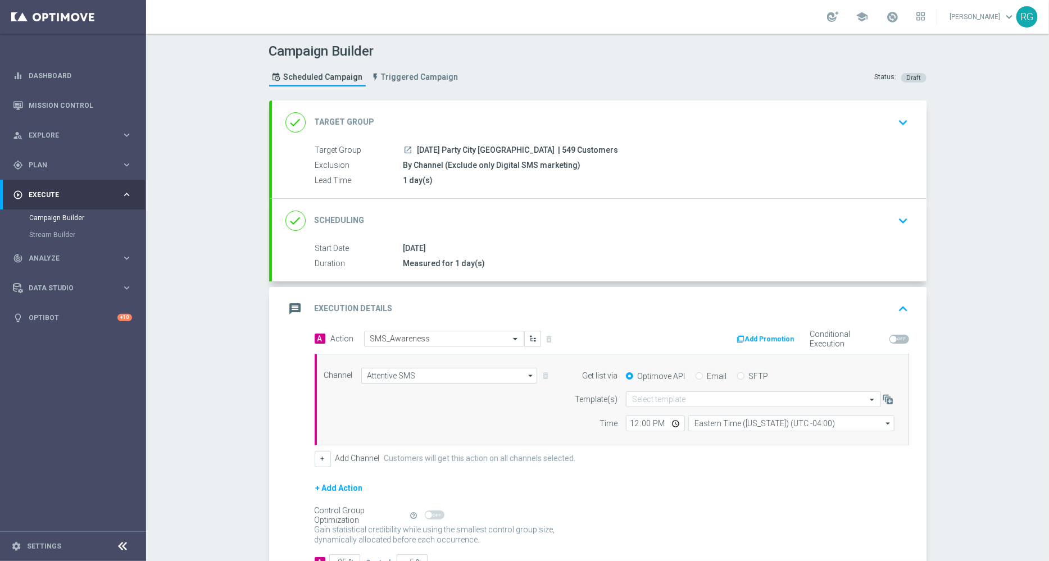
click at [737, 374] on input "SFTP" at bounding box center [740, 377] width 7 height 7
radio input "true"
click at [635, 399] on input "text" at bounding box center [742, 400] width 220 height 10
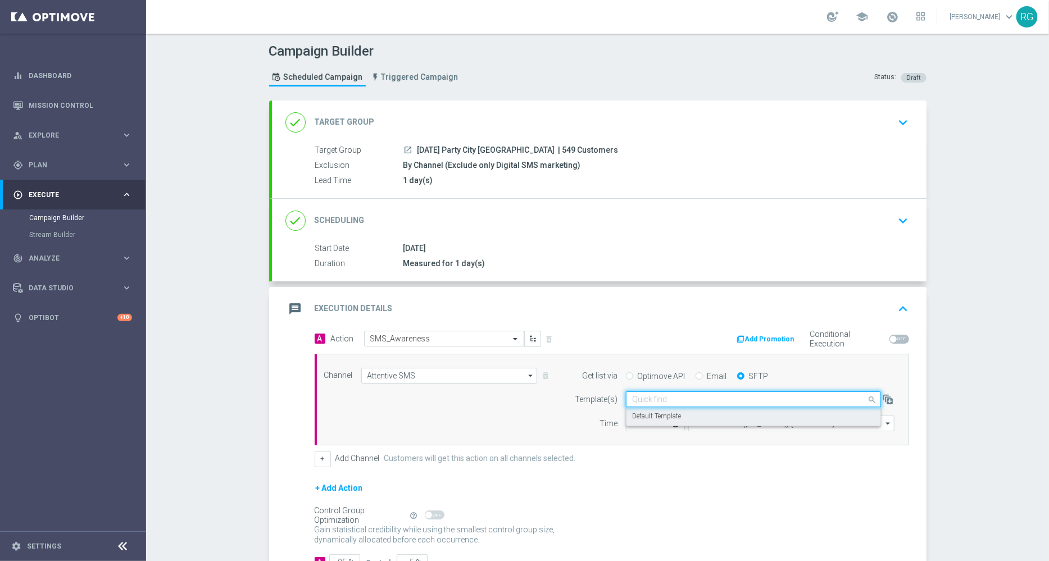
click at [635, 417] on label "Default Template" at bounding box center [656, 417] width 49 height 10
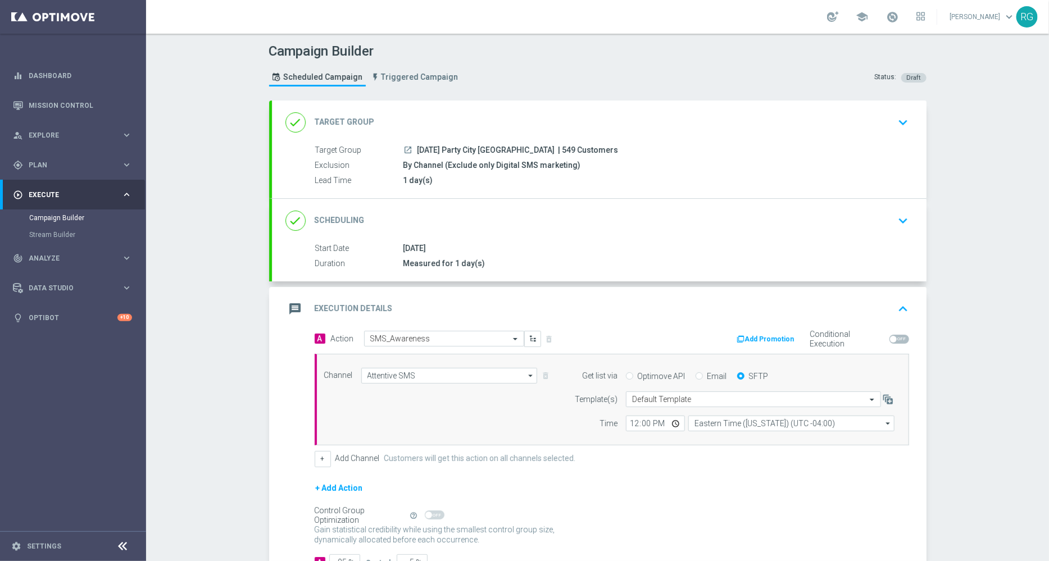
scroll to position [81, 0]
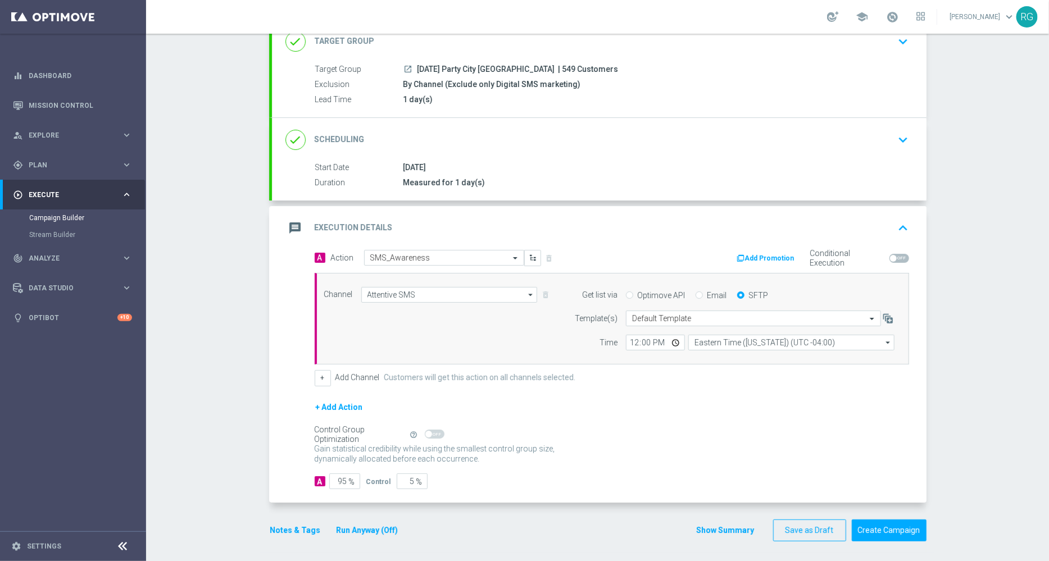
click at [274, 526] on button "Notes & Tags" at bounding box center [295, 531] width 53 height 14
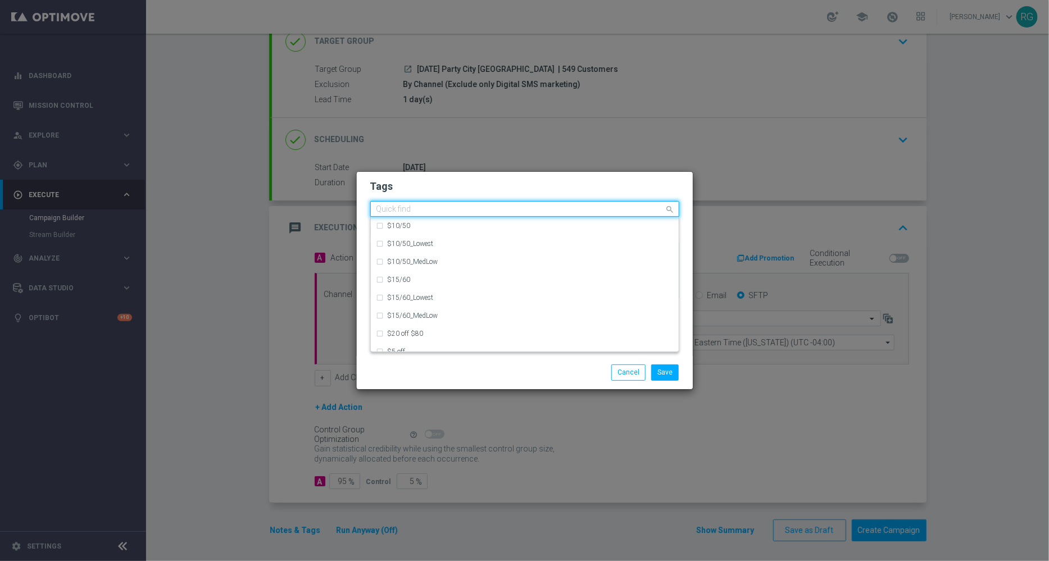
click at [547, 213] on input "text" at bounding box center [520, 210] width 288 height 10
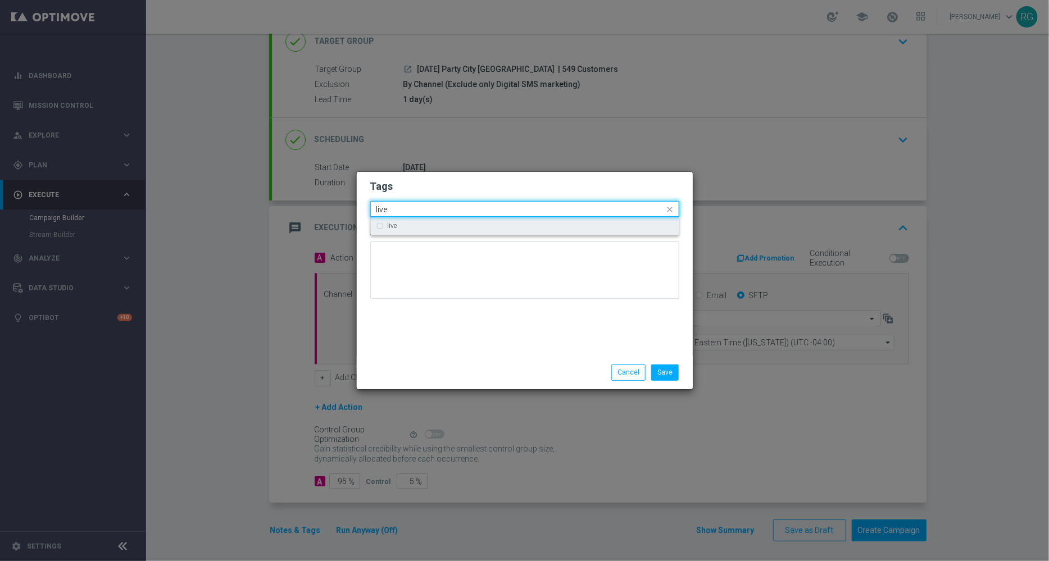
click at [515, 231] on div "live" at bounding box center [524, 226] width 297 height 18
type input "live"
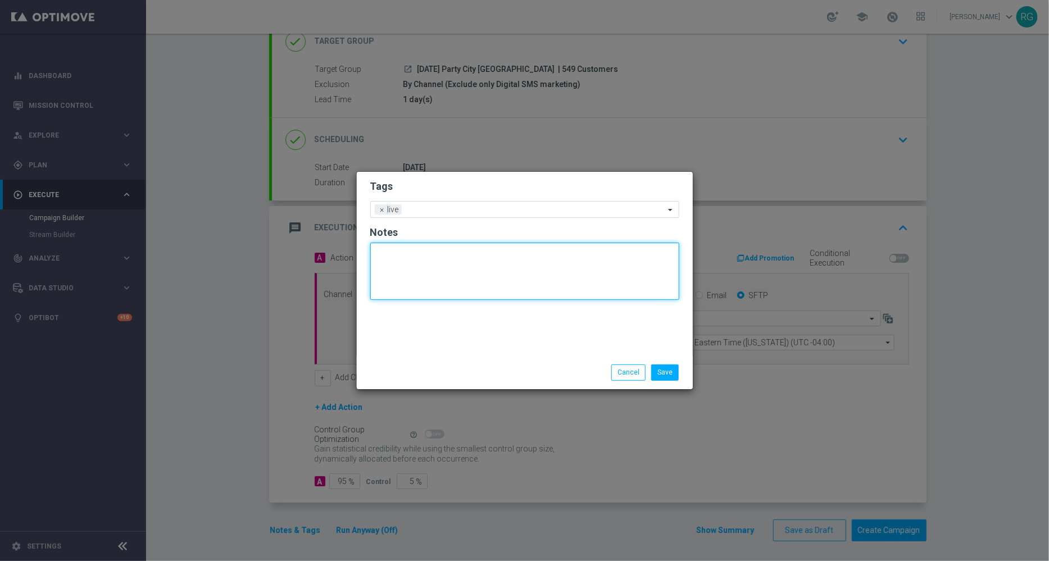
click at [485, 283] on textarea at bounding box center [524, 271] width 309 height 57
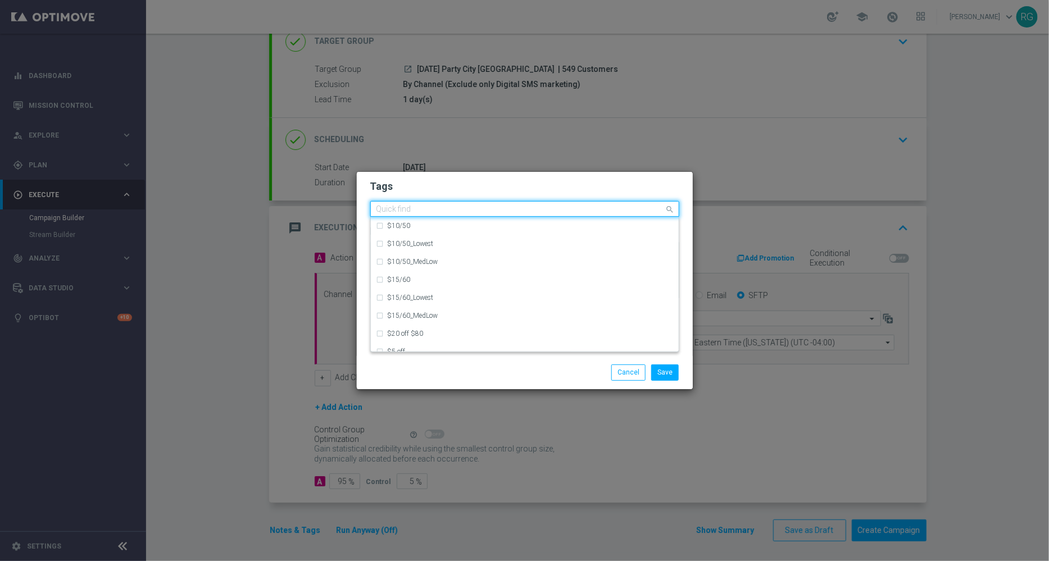
click at [469, 206] on input "text" at bounding box center [520, 210] width 288 height 10
click at [428, 315] on label "owner-dotcom-sms" at bounding box center [416, 315] width 56 height 7
type input "owner"
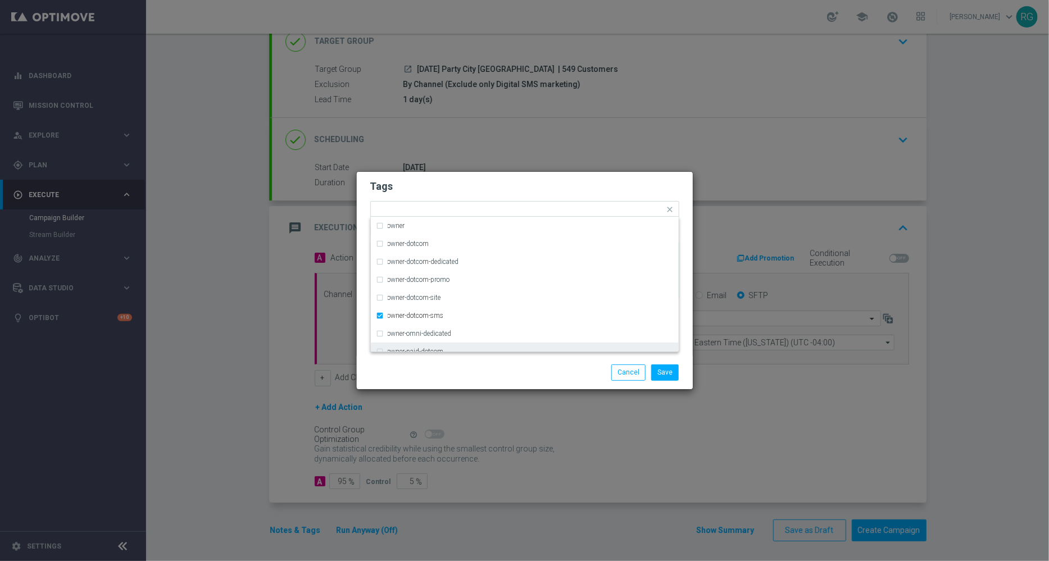
click at [565, 369] on div "Save Cancel" at bounding box center [578, 373] width 217 height 16
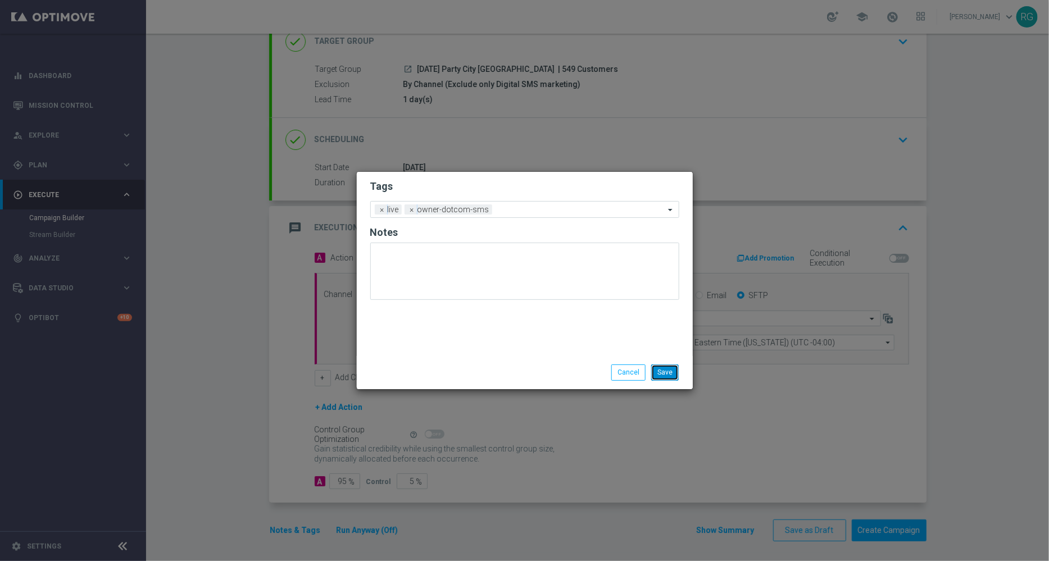
click at [675, 372] on button "Save" at bounding box center [665, 373] width 28 height 16
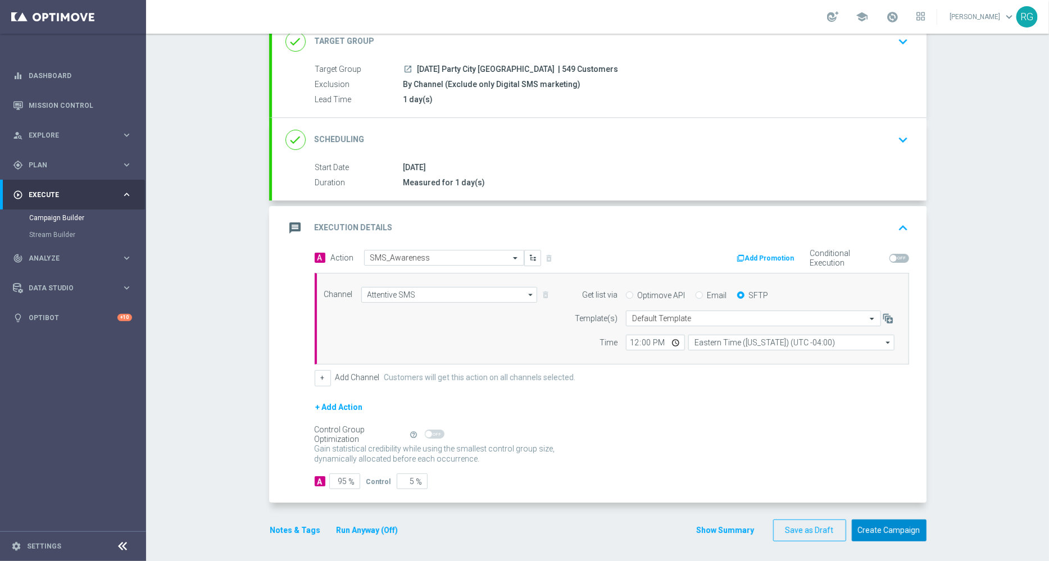
click at [899, 529] on button "Create Campaign" at bounding box center [889, 531] width 75 height 22
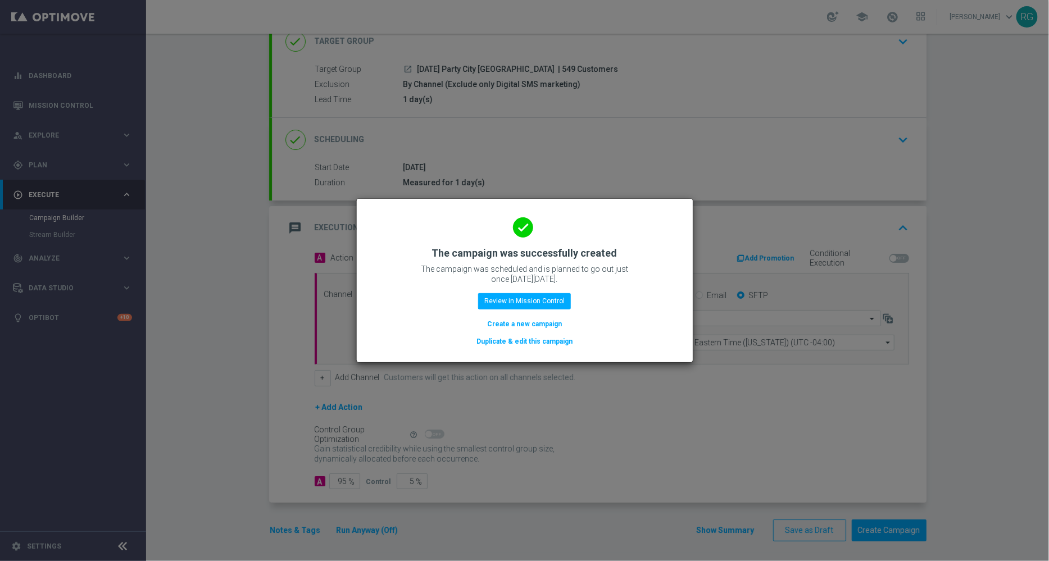
click at [542, 324] on button "Create a new campaign" at bounding box center [524, 324] width 77 height 12
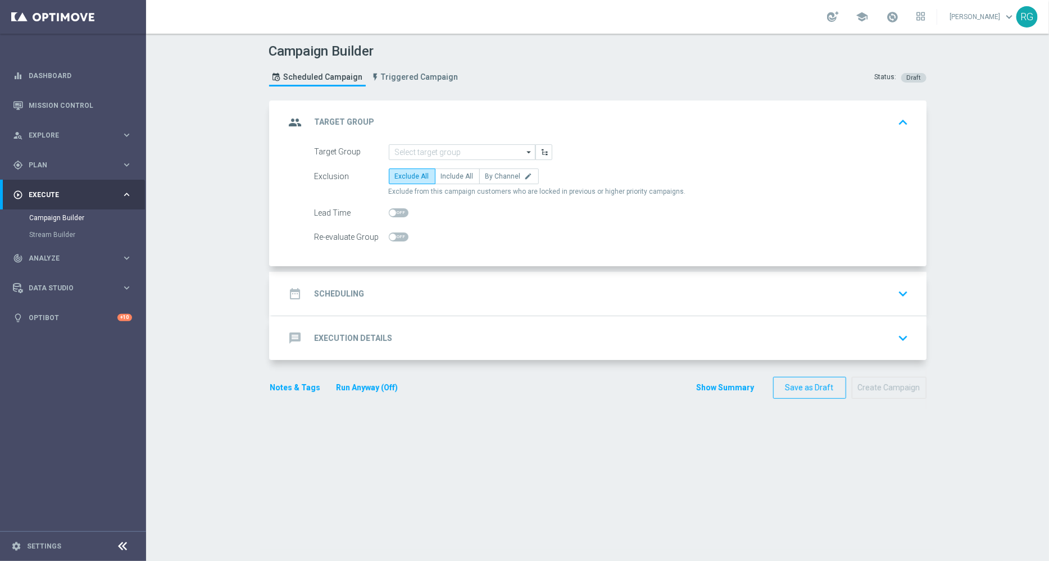
scroll to position [0, 0]
click at [458, 147] on input at bounding box center [462, 152] width 147 height 16
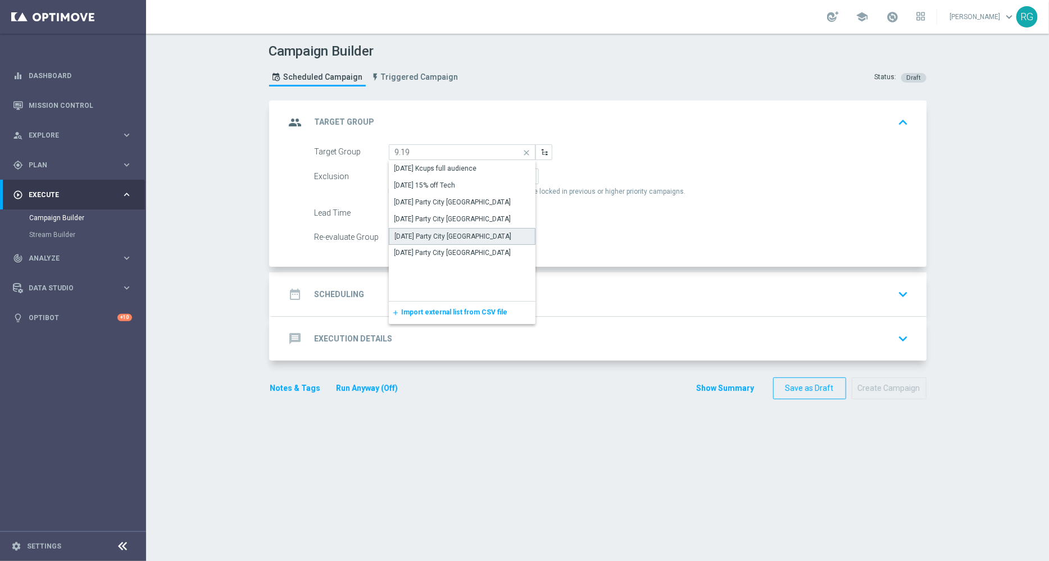
click at [435, 238] on div "[DATE] Party City [GEOGRAPHIC_DATA]" at bounding box center [453, 236] width 117 height 10
type input "[DATE] Party City [GEOGRAPHIC_DATA]"
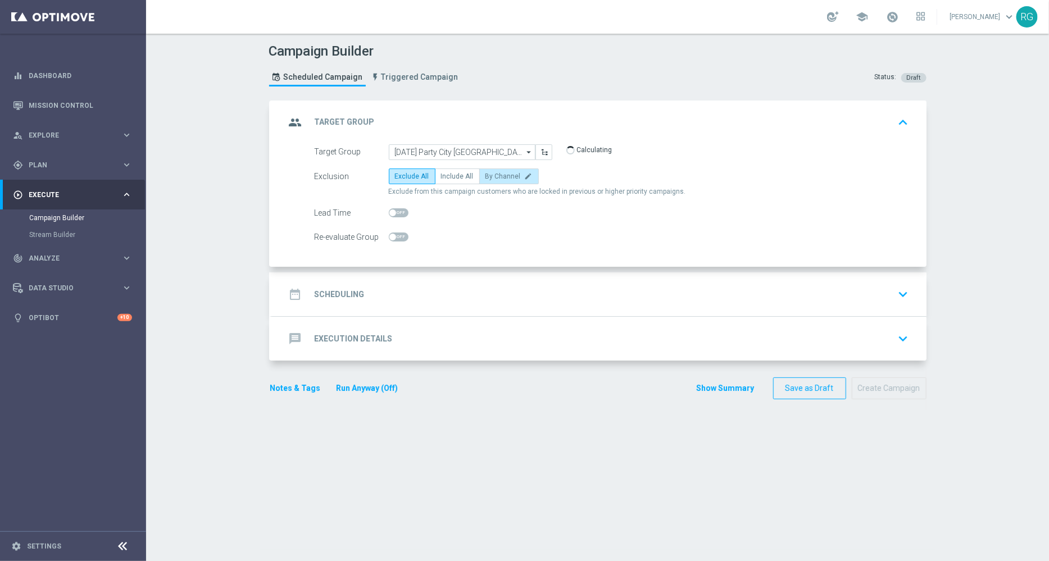
click at [490, 176] on span "By Channel" at bounding box center [502, 176] width 35 height 8
click at [490, 176] on input "By Channel edit" at bounding box center [488, 178] width 7 height 7
radio input "true"
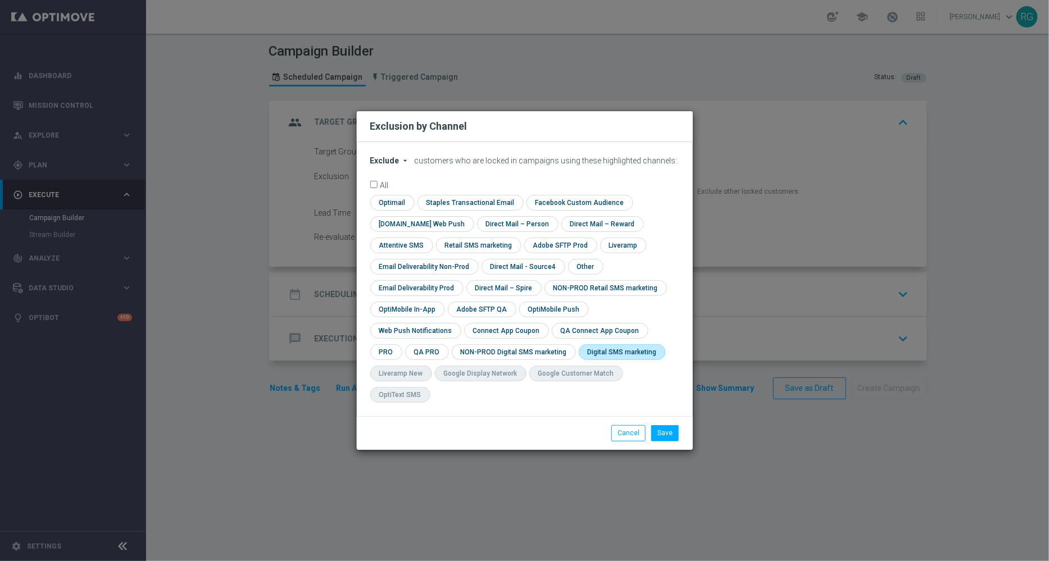
click at [579, 359] on input "checkbox" at bounding box center [620, 351] width 83 height 15
checkbox input "true"
click at [672, 425] on button "Save" at bounding box center [665, 433] width 28 height 16
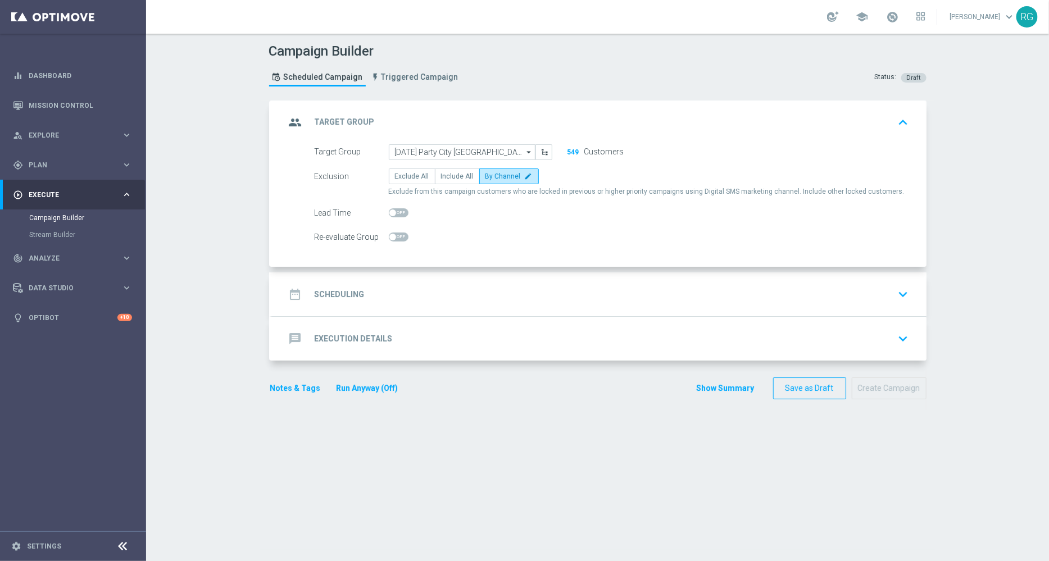
click at [395, 212] on span at bounding box center [399, 212] width 20 height 9
click at [395, 212] on input "checkbox" at bounding box center [399, 212] width 20 height 9
checkbox input "true"
click at [418, 286] on div "date_range Scheduling keyboard_arrow_down" at bounding box center [598, 294] width 627 height 21
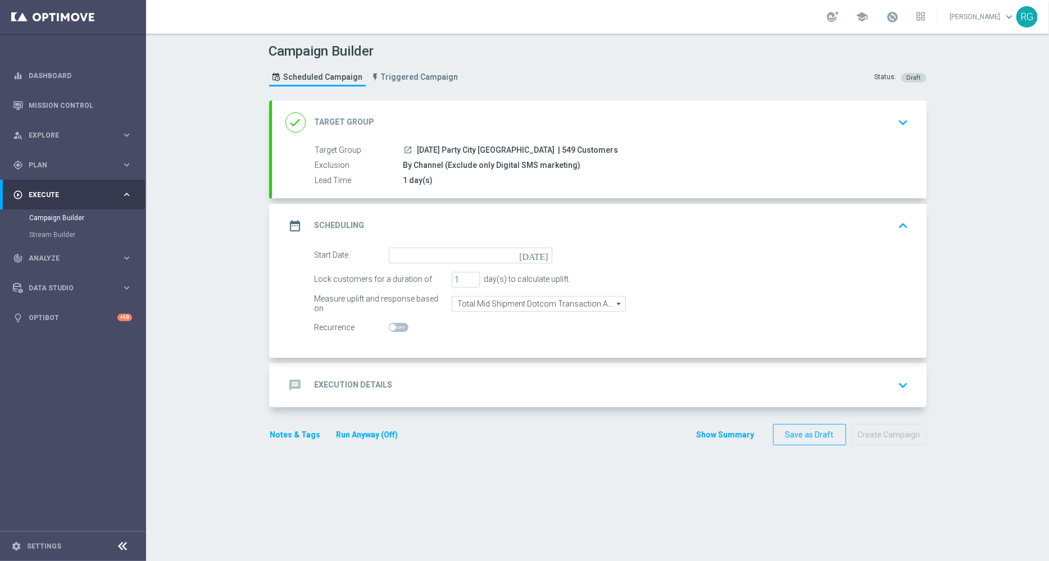
click at [535, 254] on icon "[DATE]" at bounding box center [535, 254] width 33 height 12
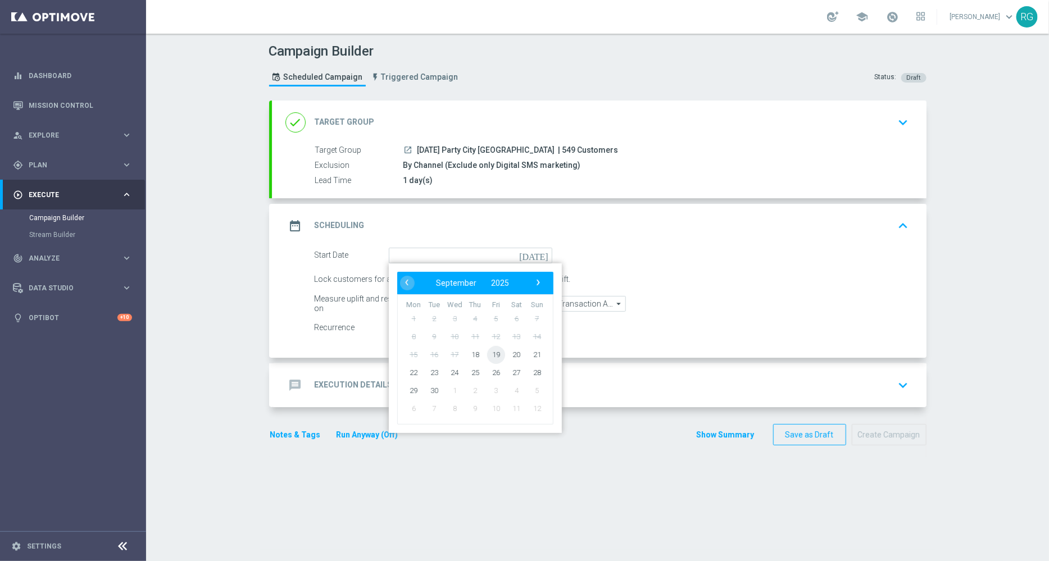
click at [486, 357] on span "19" at bounding box center [495, 354] width 18 height 18
type input "[DATE]"
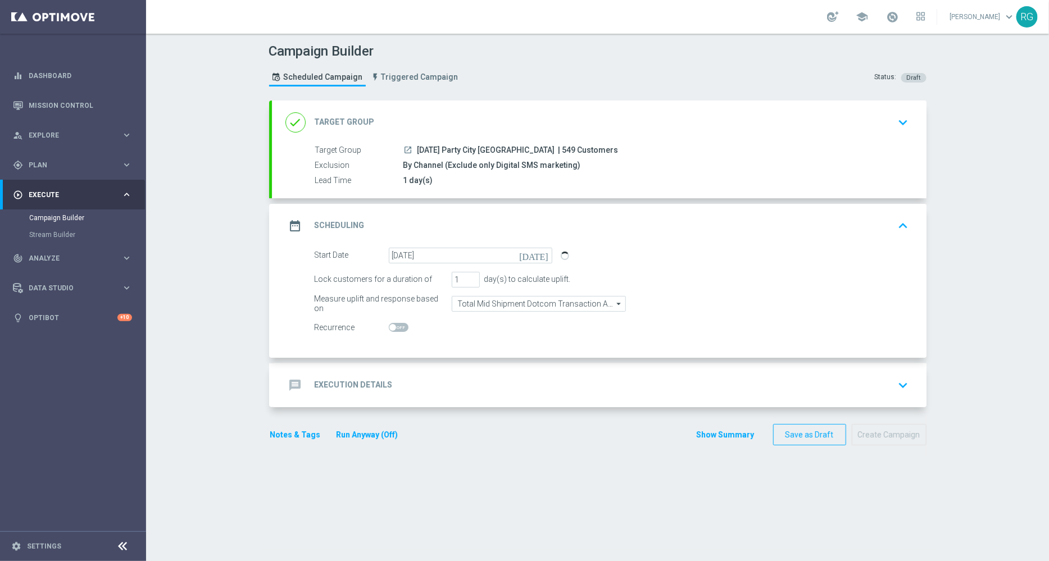
click at [420, 383] on div "message Execution Details keyboard_arrow_down" at bounding box center [598, 385] width 627 height 21
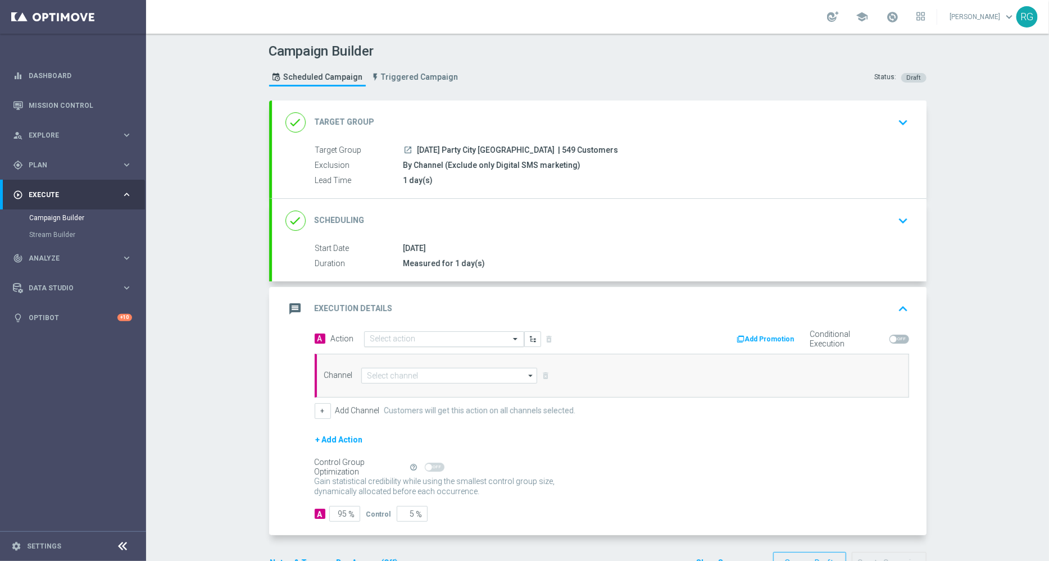
click at [381, 340] on input "text" at bounding box center [432, 340] width 125 height 10
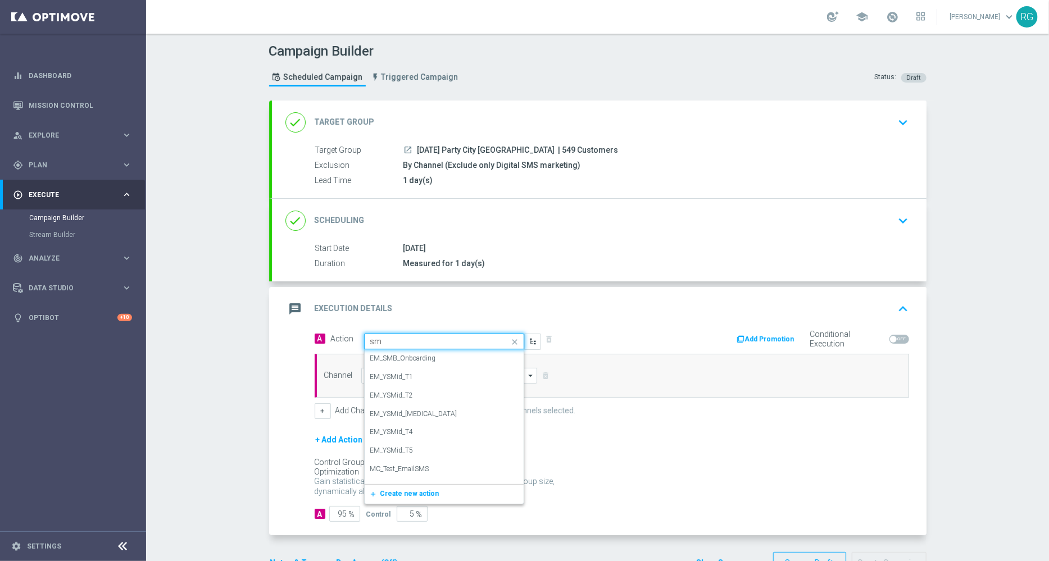
type input "sms"
click at [386, 392] on label "SMS_Awareness" at bounding box center [394, 396] width 48 height 10
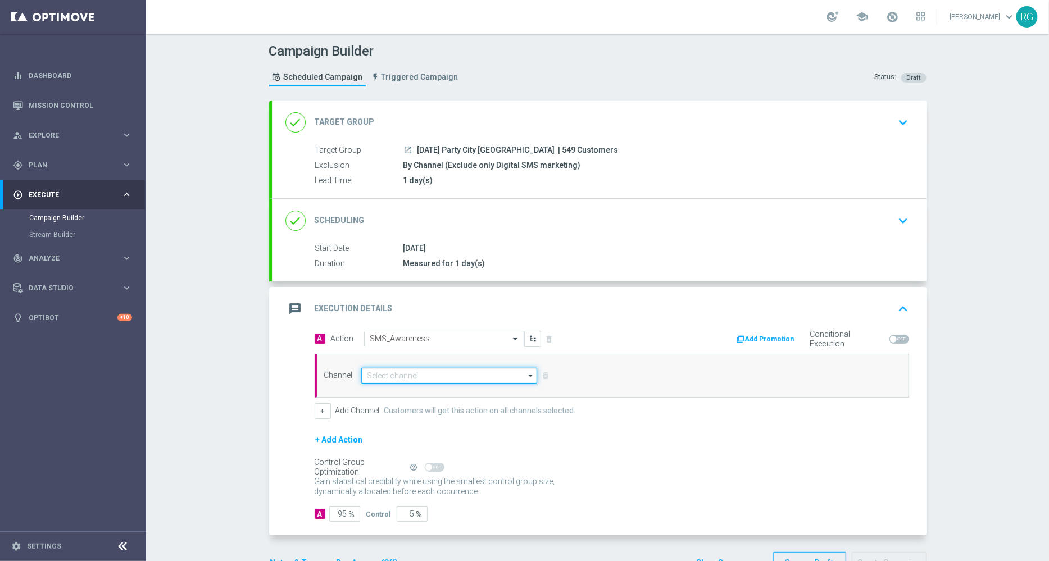
click at [379, 375] on input at bounding box center [449, 376] width 176 height 16
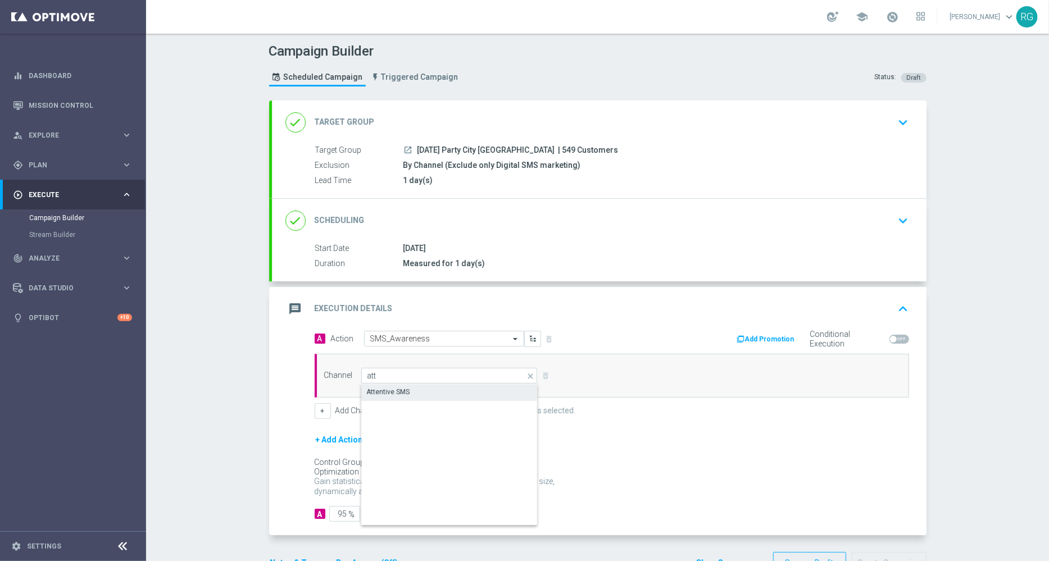
click at [378, 387] on div "Attentive SMS" at bounding box center [388, 392] width 43 height 10
type input "Attentive SMS"
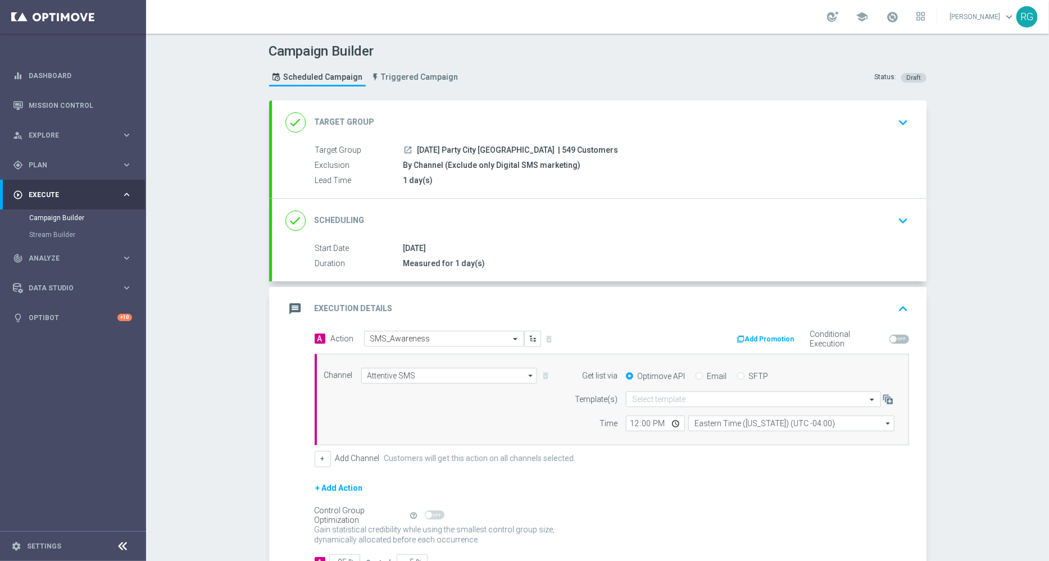
click at [737, 376] on input "SFTP" at bounding box center [740, 377] width 7 height 7
radio input "true"
click at [673, 397] on input "text" at bounding box center [742, 400] width 220 height 10
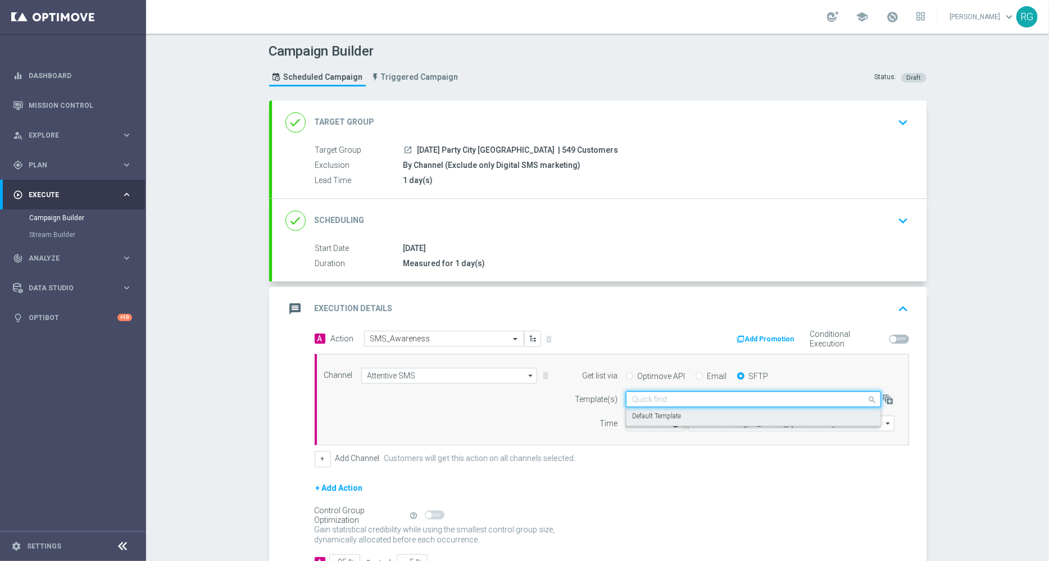
click at [663, 415] on label "Default Template" at bounding box center [656, 417] width 49 height 10
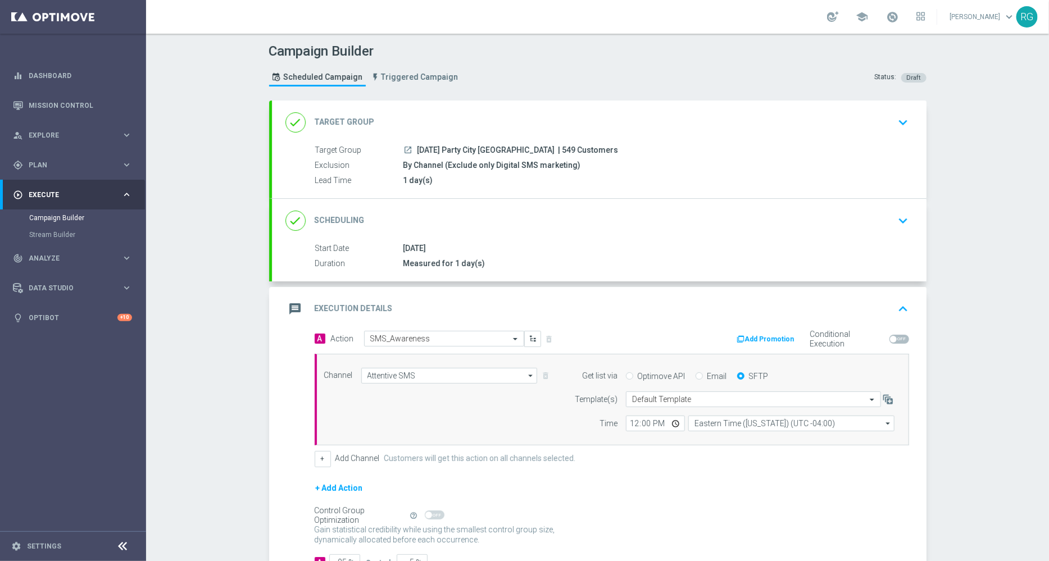
scroll to position [81, 0]
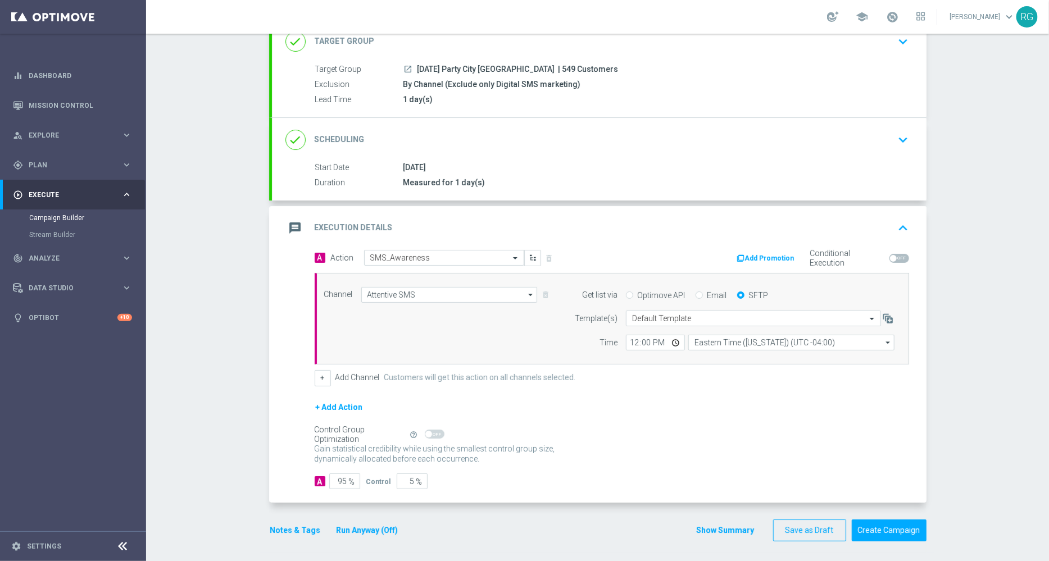
click at [293, 528] on button "Notes & Tags" at bounding box center [295, 531] width 53 height 14
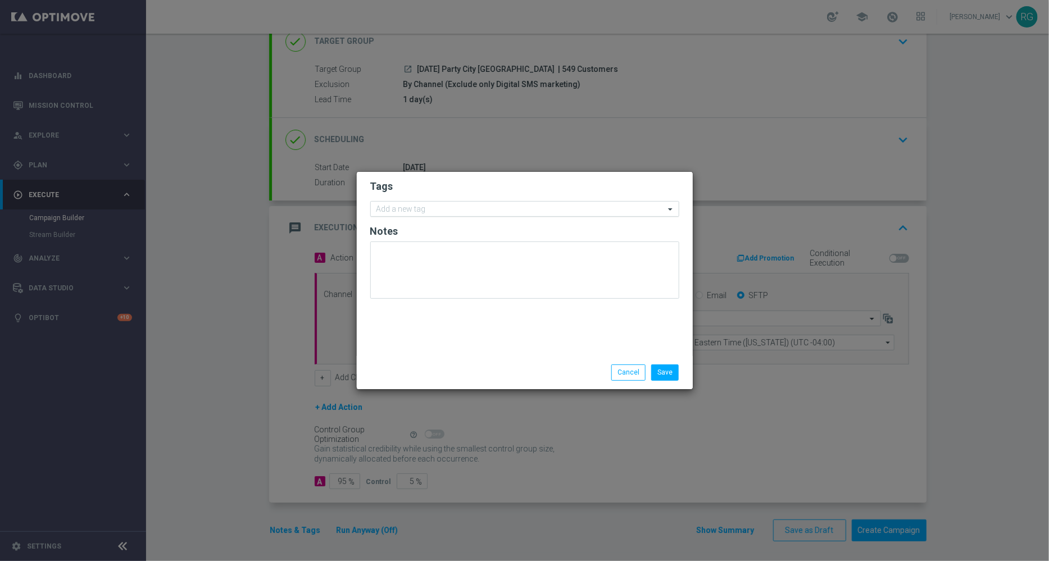
click at [511, 206] on input "text" at bounding box center [520, 210] width 288 height 10
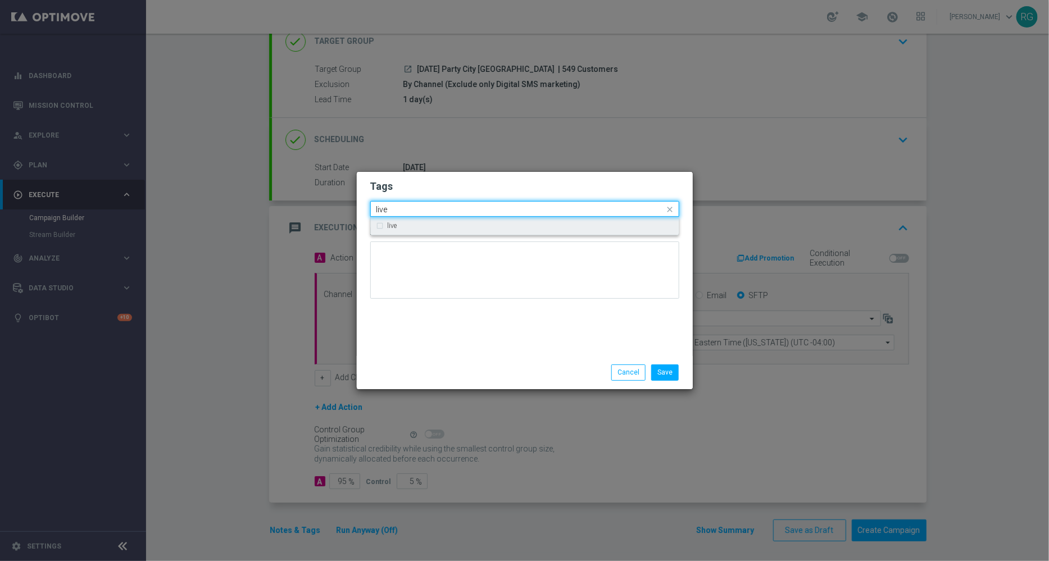
click at [480, 225] on div "live" at bounding box center [530, 225] width 285 height 7
type input "live"
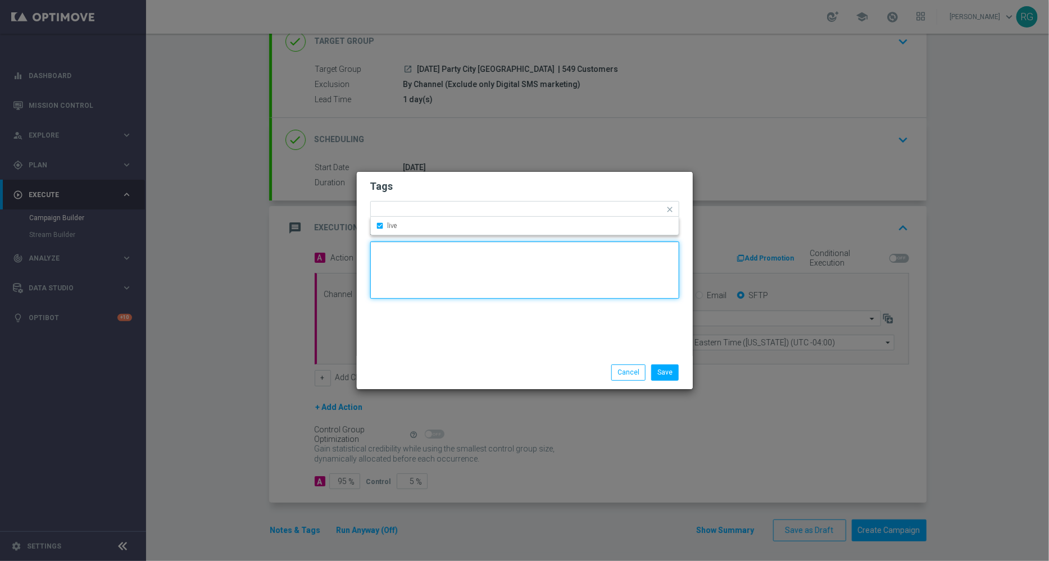
click at [480, 267] on textarea at bounding box center [524, 270] width 309 height 57
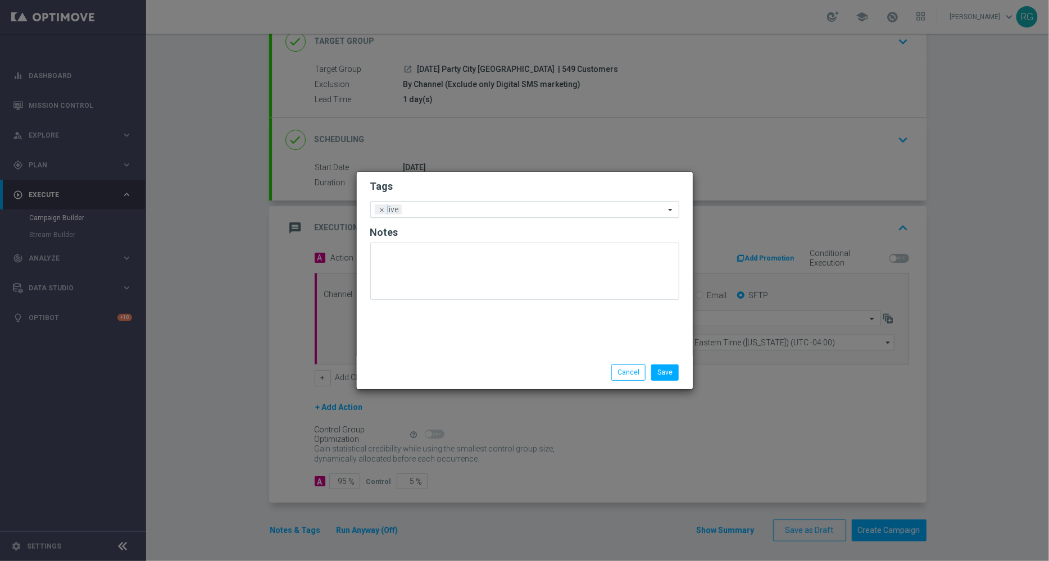
click at [470, 210] on input "text" at bounding box center [535, 211] width 258 height 10
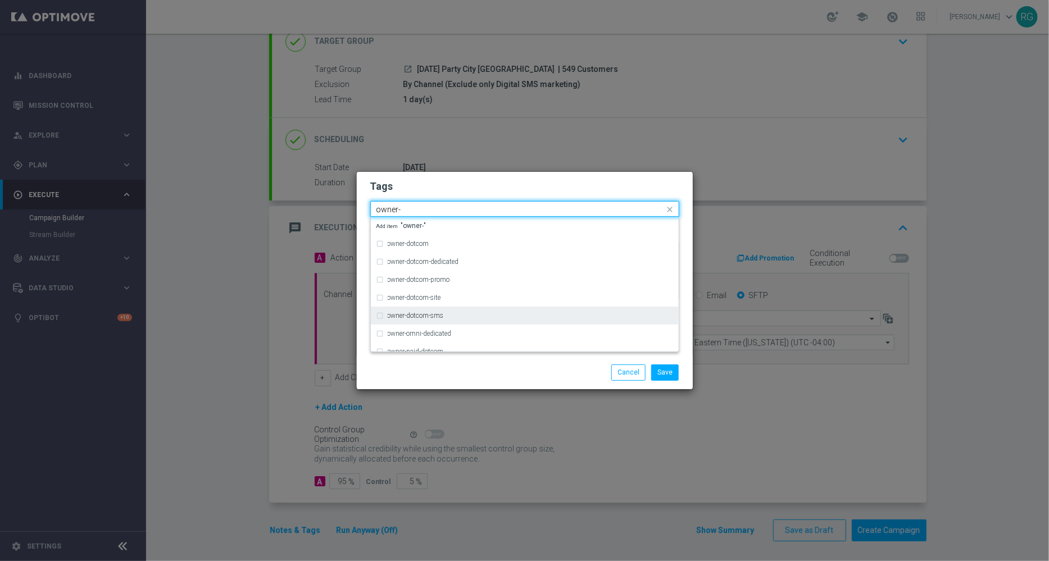
click at [462, 315] on div "owner-dotcom-sms" at bounding box center [530, 315] width 285 height 7
type input "owner-"
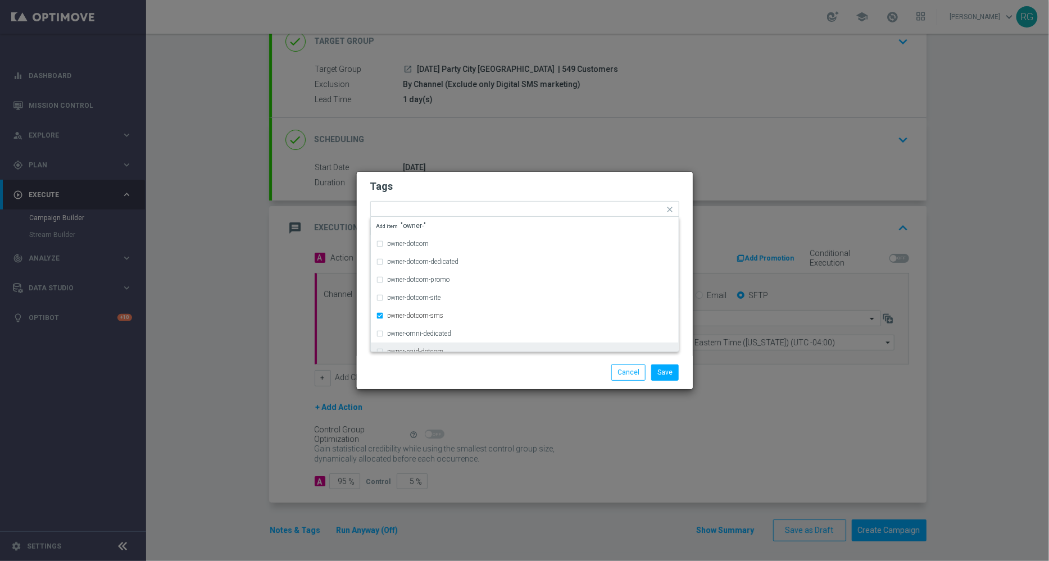
click at [545, 367] on div "Save Cancel" at bounding box center [578, 373] width 217 height 16
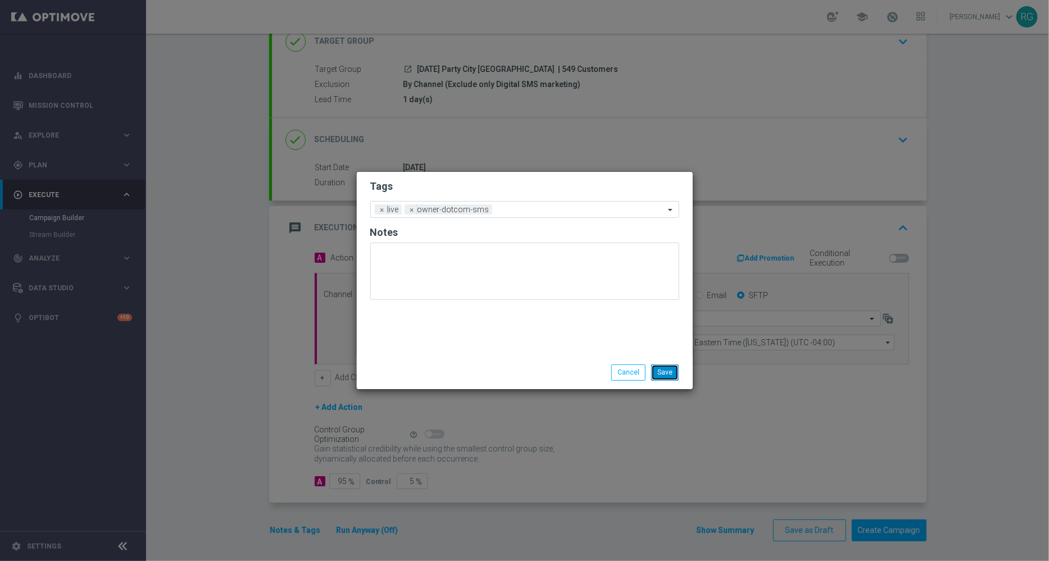
click at [662, 369] on button "Save" at bounding box center [665, 373] width 28 height 16
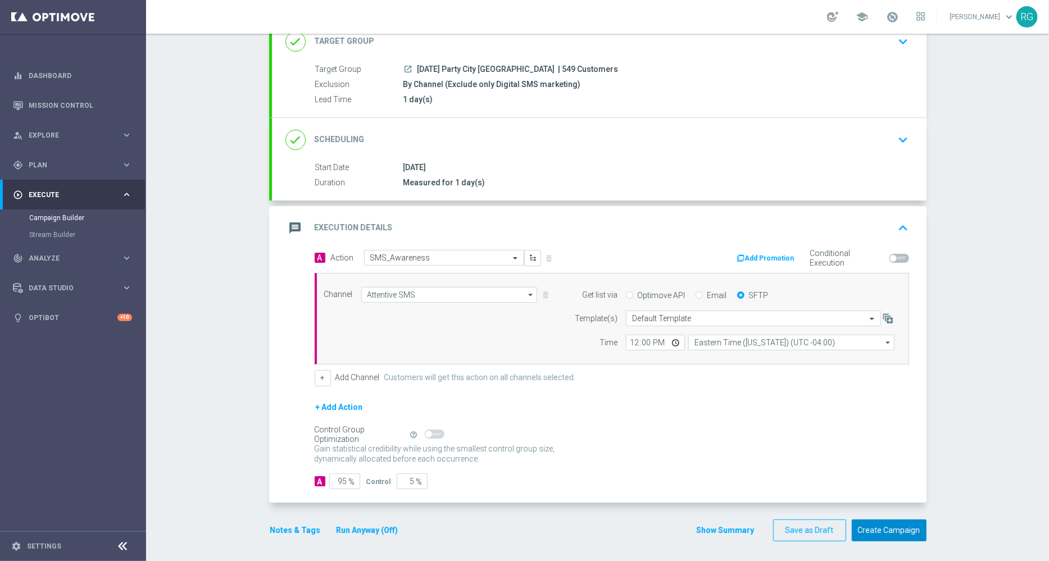
click at [882, 526] on button "Create Campaign" at bounding box center [889, 531] width 75 height 22
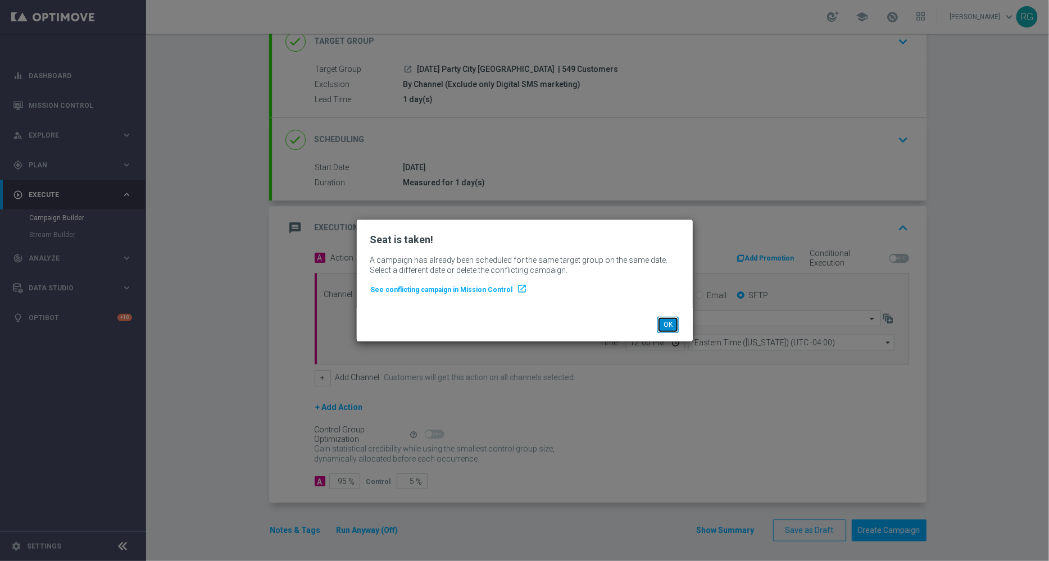
click at [670, 327] on button "OK" at bounding box center [667, 325] width 21 height 16
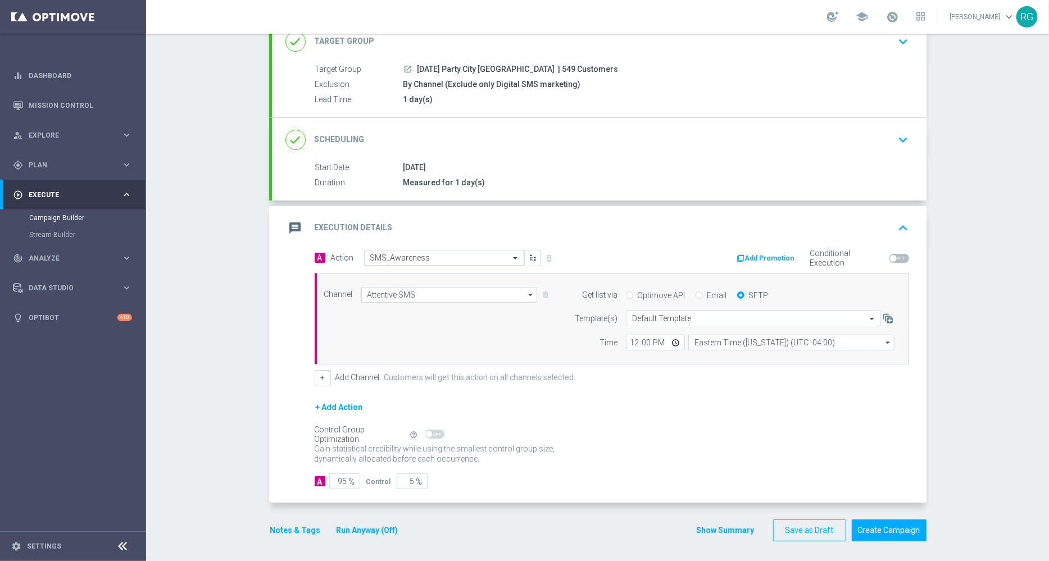
scroll to position [0, 0]
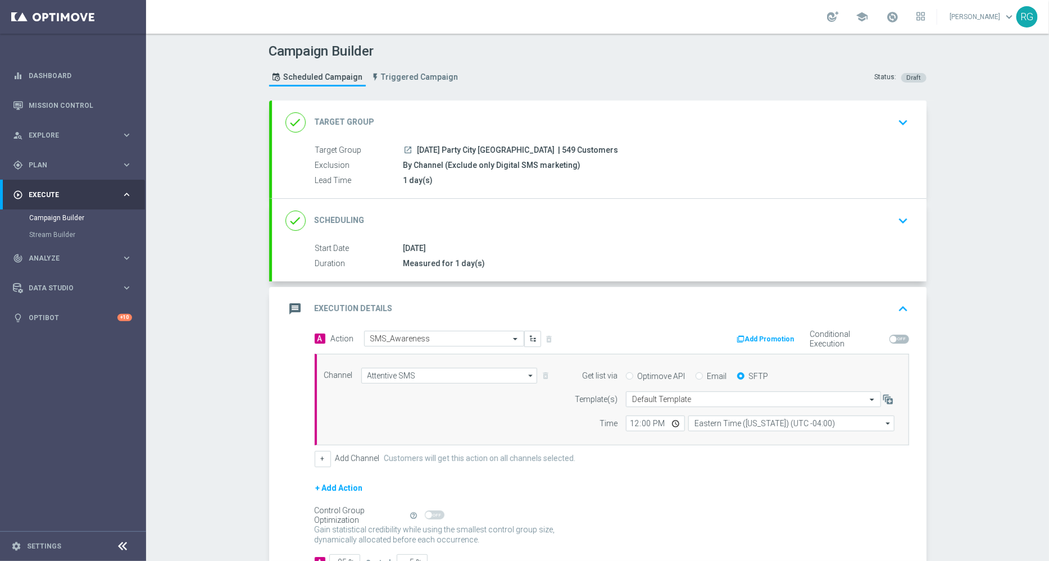
click at [886, 124] on div "done Target Group keyboard_arrow_down" at bounding box center [598, 122] width 627 height 21
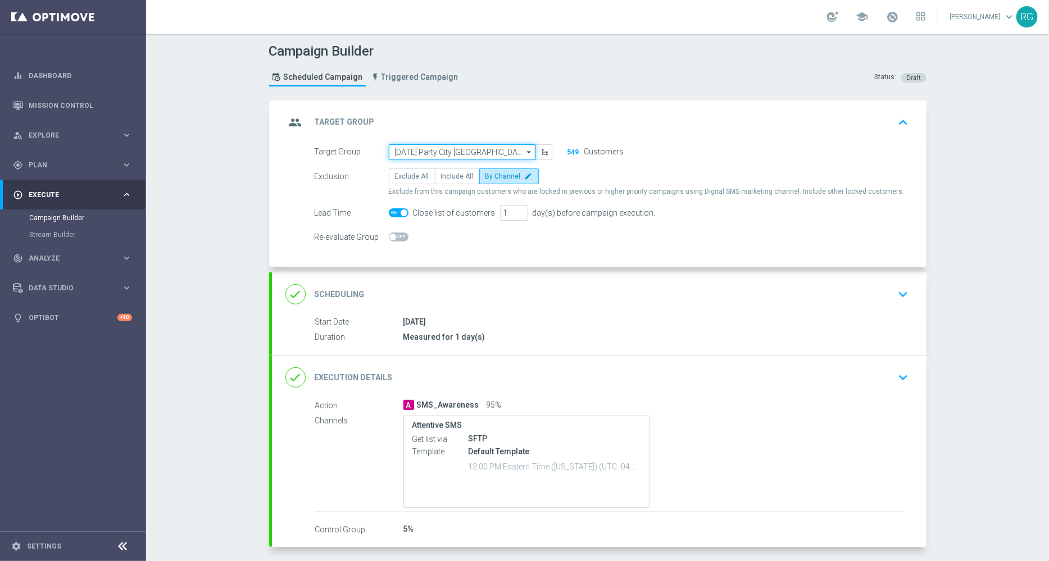
click at [468, 152] on input "[DATE] Party City [GEOGRAPHIC_DATA]" at bounding box center [462, 152] width 147 height 16
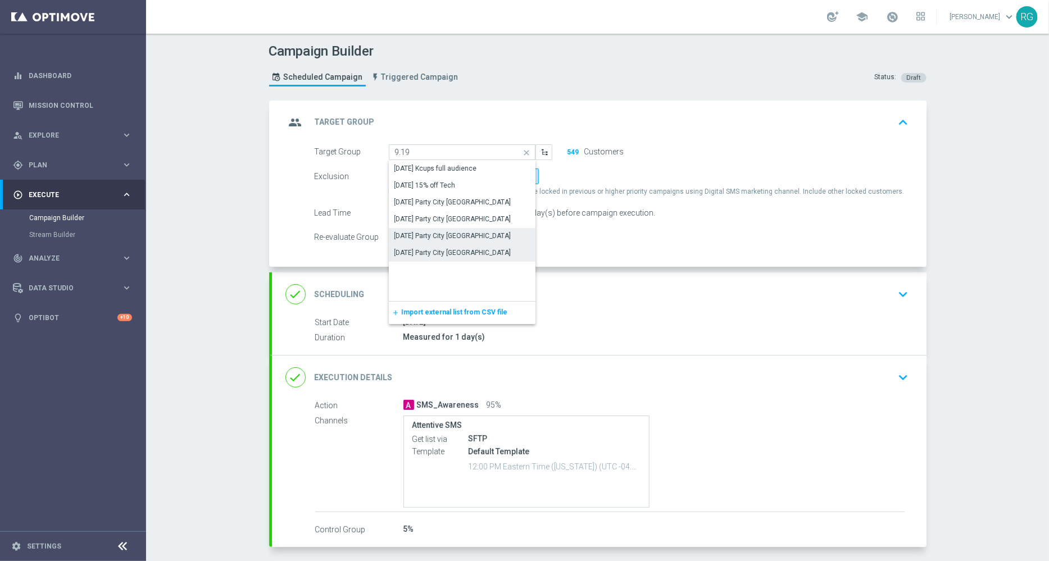
click at [444, 254] on div "[DATE] Party City [GEOGRAPHIC_DATA]" at bounding box center [452, 253] width 117 height 10
type input "[DATE] Party City [GEOGRAPHIC_DATA]"
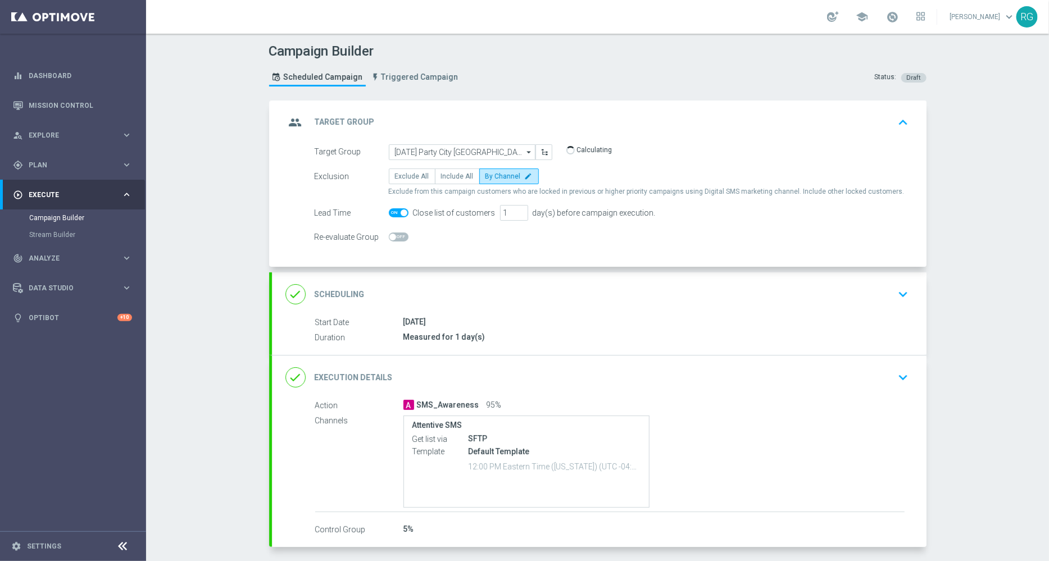
scroll to position [45, 0]
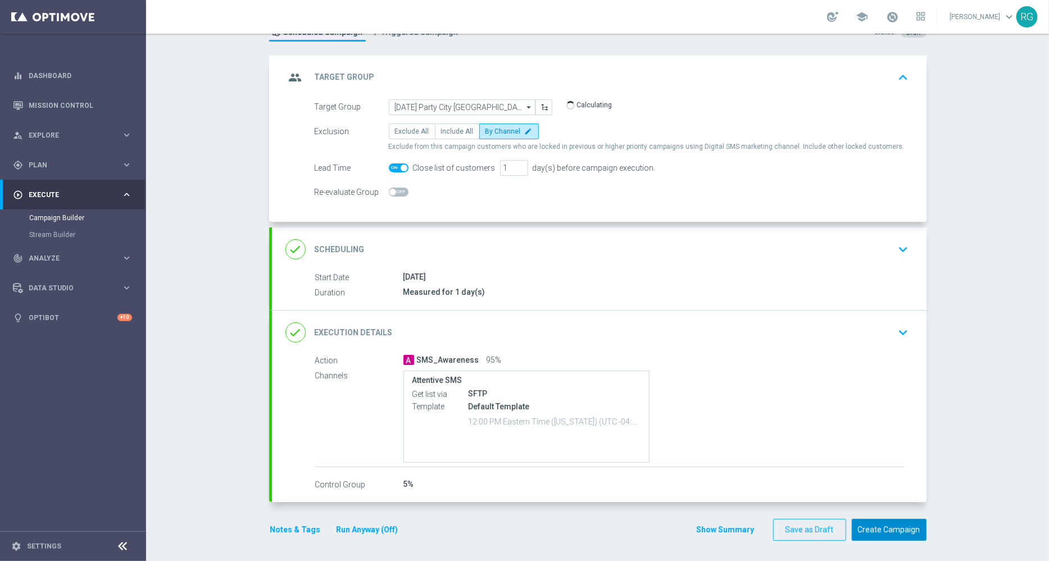
click at [880, 522] on button "Create Campaign" at bounding box center [889, 530] width 75 height 22
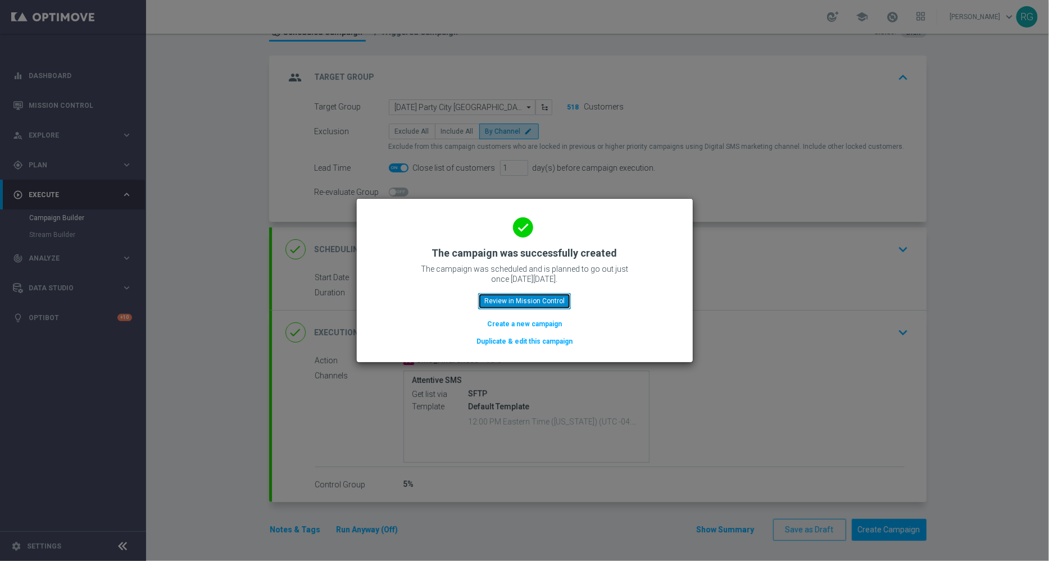
click at [503, 301] on button "Review in Mission Control" at bounding box center [524, 301] width 93 height 16
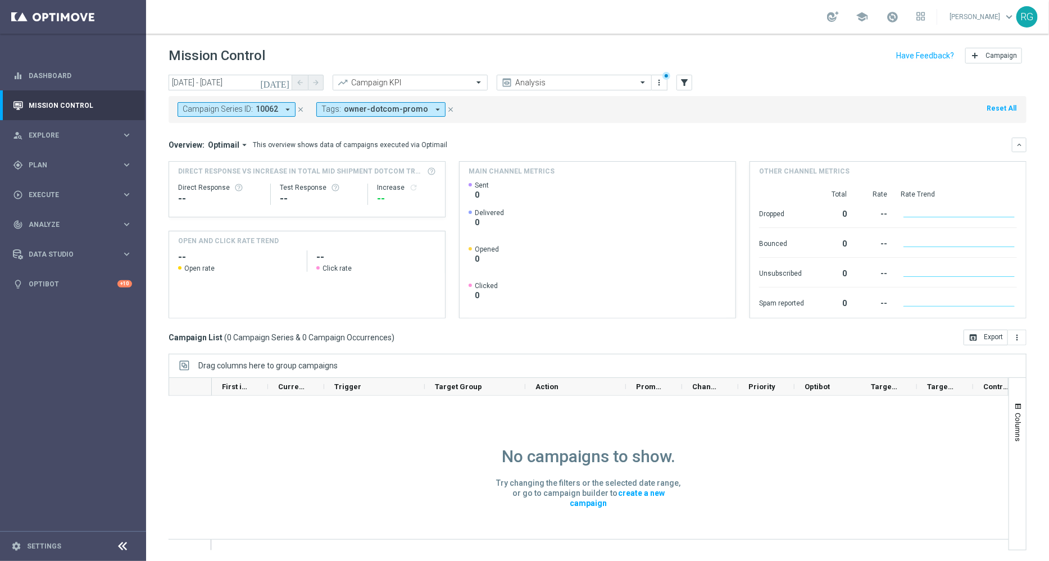
click at [298, 109] on icon "close" at bounding box center [301, 110] width 8 height 8
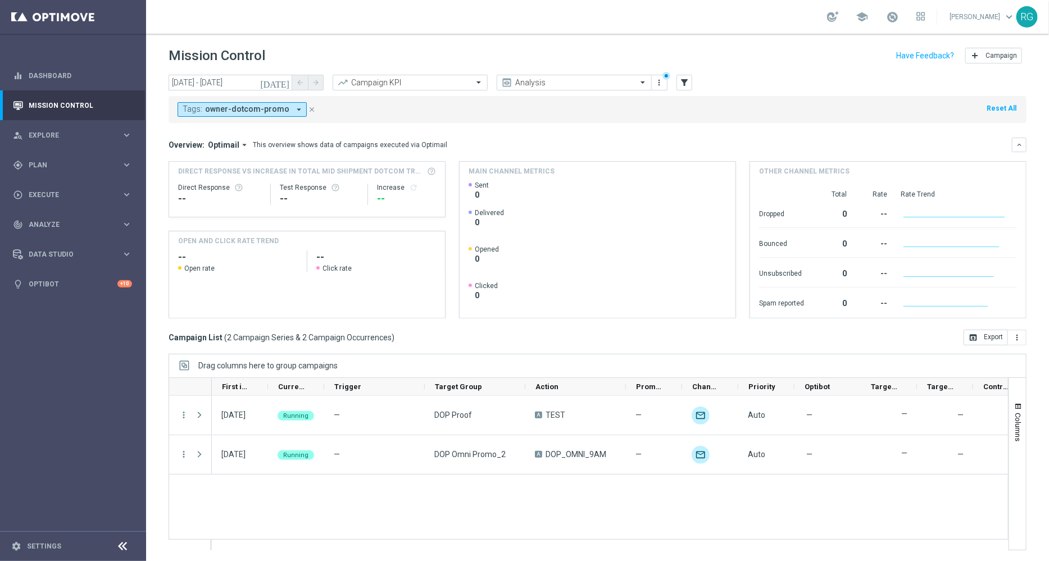
click at [294, 110] on icon "arrow_drop_down" at bounding box center [299, 109] width 10 height 10
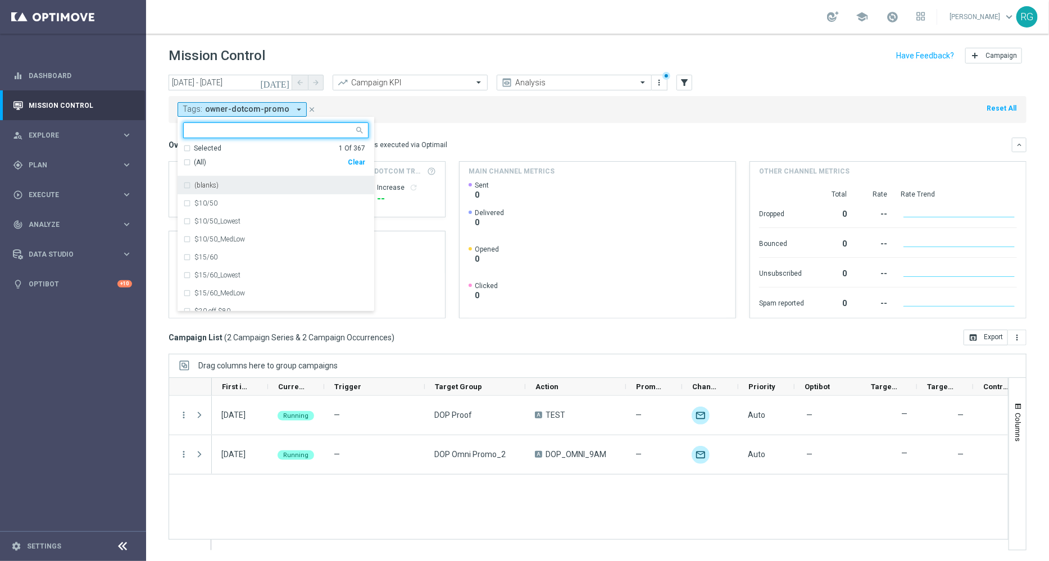
click at [0, 0] on div "Clear" at bounding box center [0, 0] width 0 height 0
click at [304, 135] on input "text" at bounding box center [271, 131] width 165 height 10
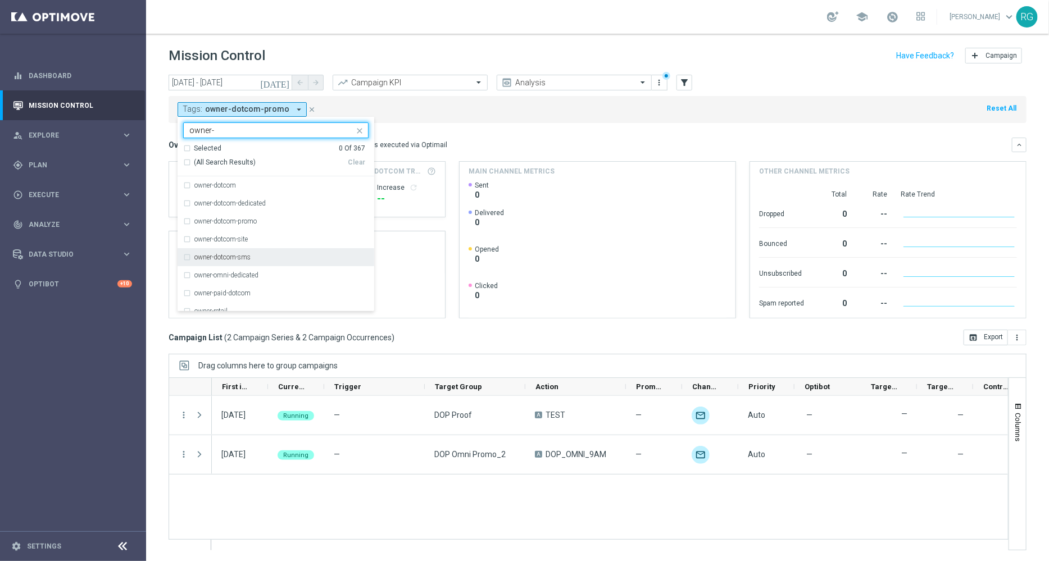
click at [245, 258] on label "owner-dotcom-sms" at bounding box center [222, 257] width 56 height 7
type input "owner-"
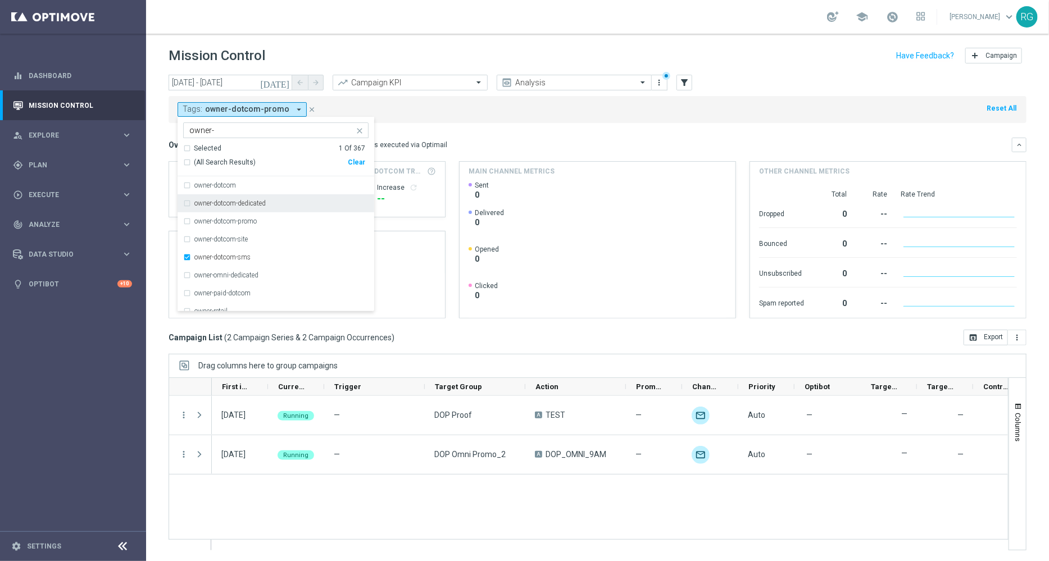
click at [470, 113] on div "Tags: owner-dotcom-promo arrow_drop_down owner-dotcom-sms owner- Selected 1 Of …" at bounding box center [598, 109] width 858 height 27
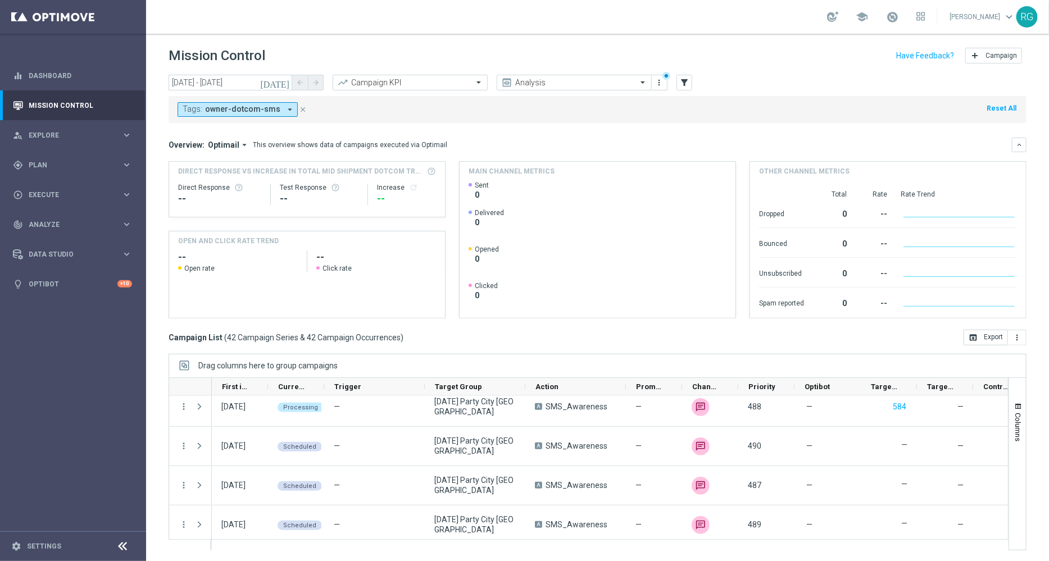
scroll to position [1508, 0]
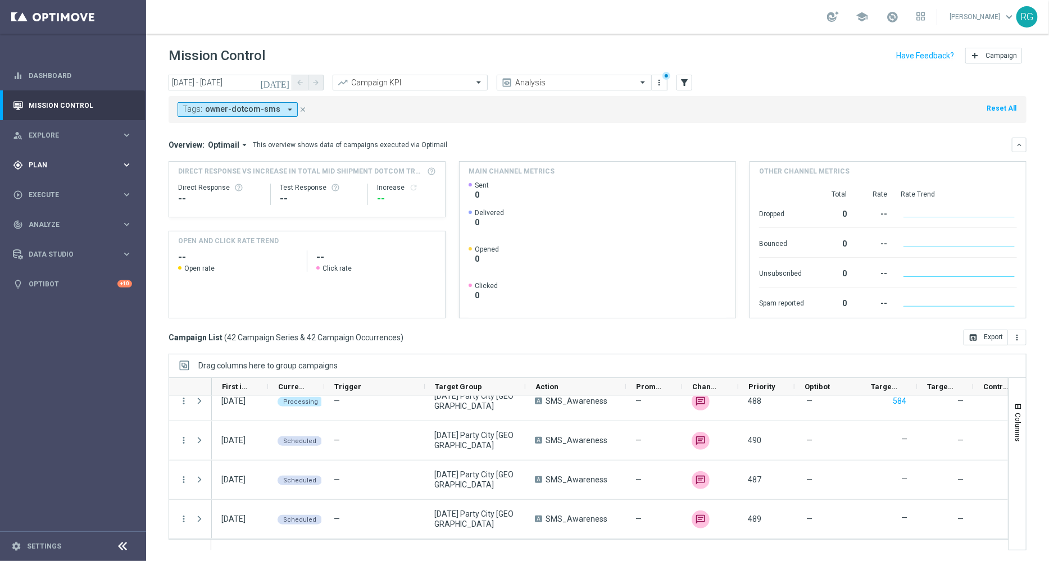
click at [36, 172] on div "gps_fixed Plan keyboard_arrow_right" at bounding box center [72, 165] width 145 height 30
click at [59, 188] on link "Target Groups" at bounding box center [73, 188] width 88 height 9
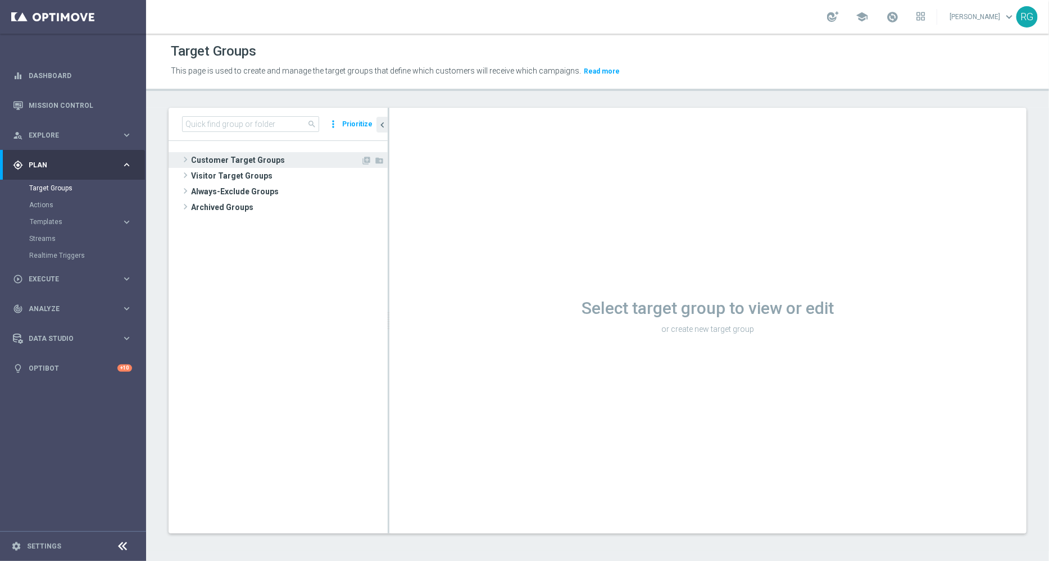
click at [186, 161] on span at bounding box center [185, 159] width 11 height 13
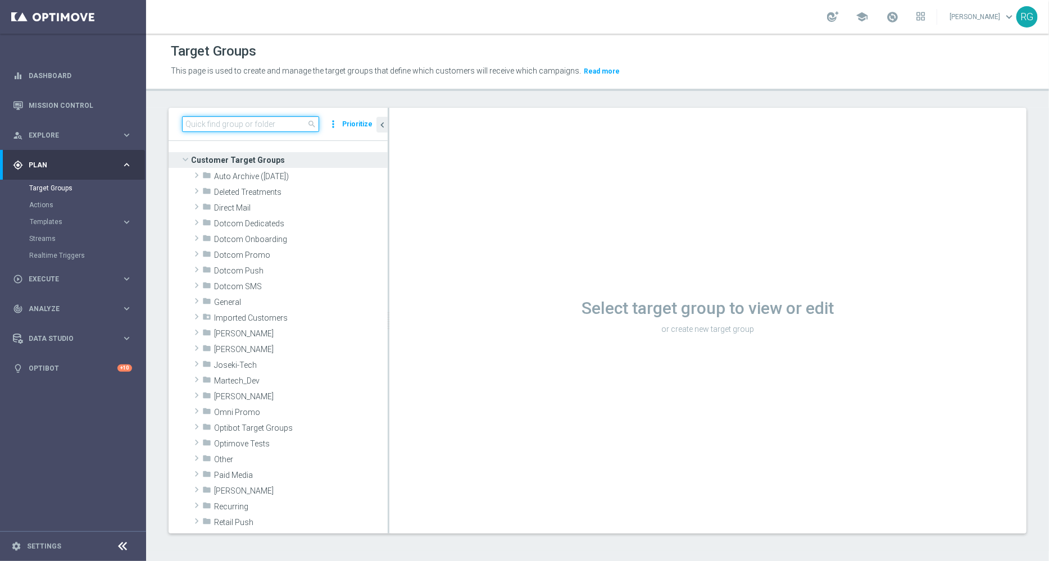
click at [243, 124] on input at bounding box center [250, 124] width 137 height 16
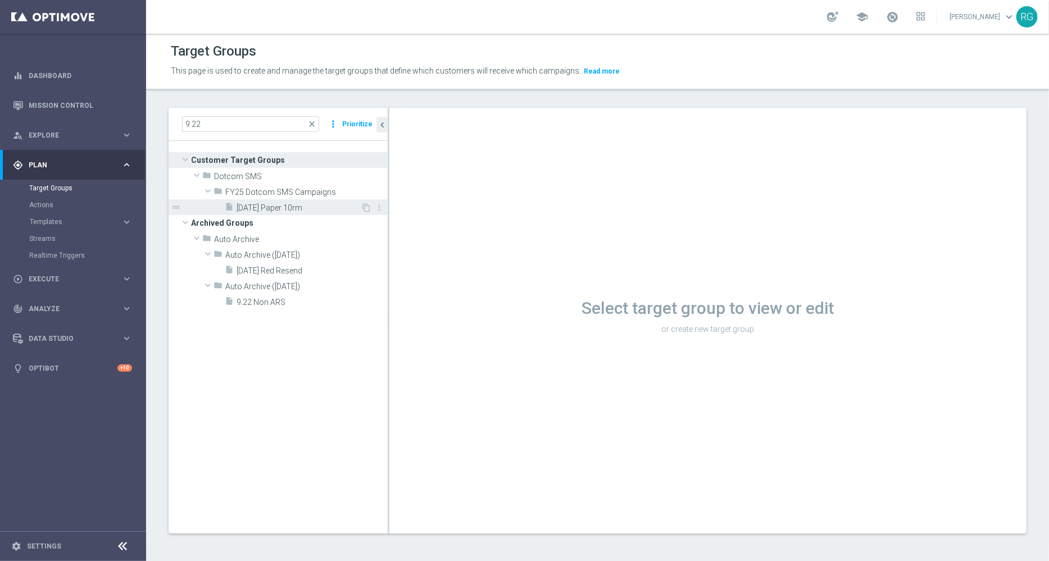
click at [271, 210] on span "[DATE] Paper 10rm" at bounding box center [298, 208] width 124 height 10
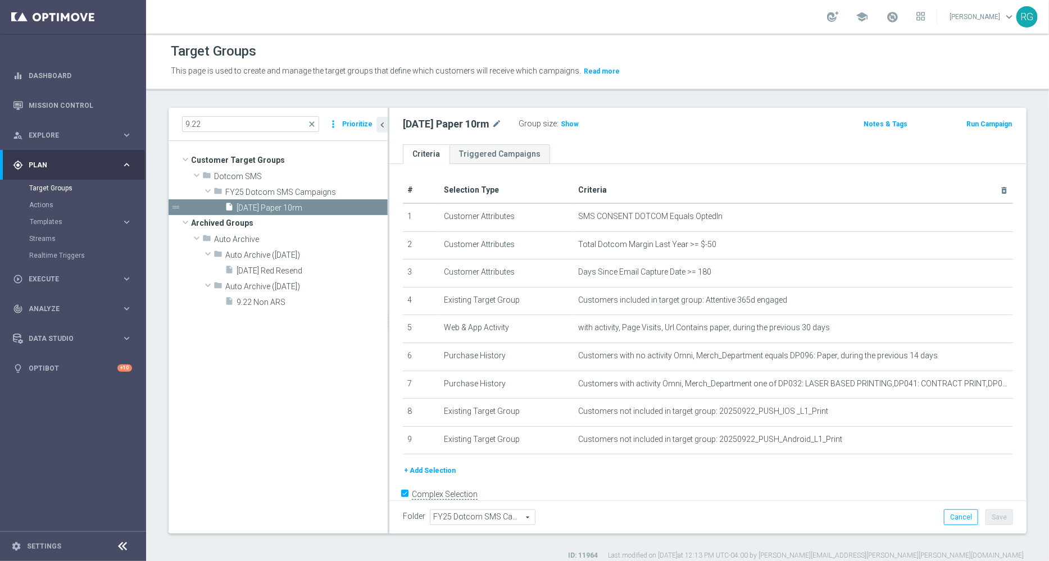
click at [357, 125] on button "Prioritize" at bounding box center [357, 124] width 34 height 15
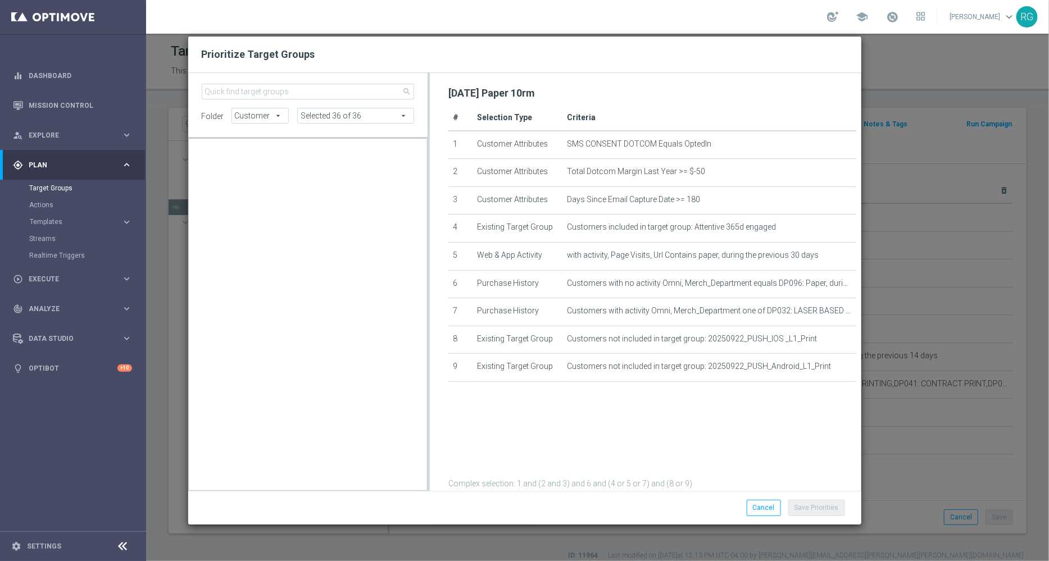
scroll to position [18296, 0]
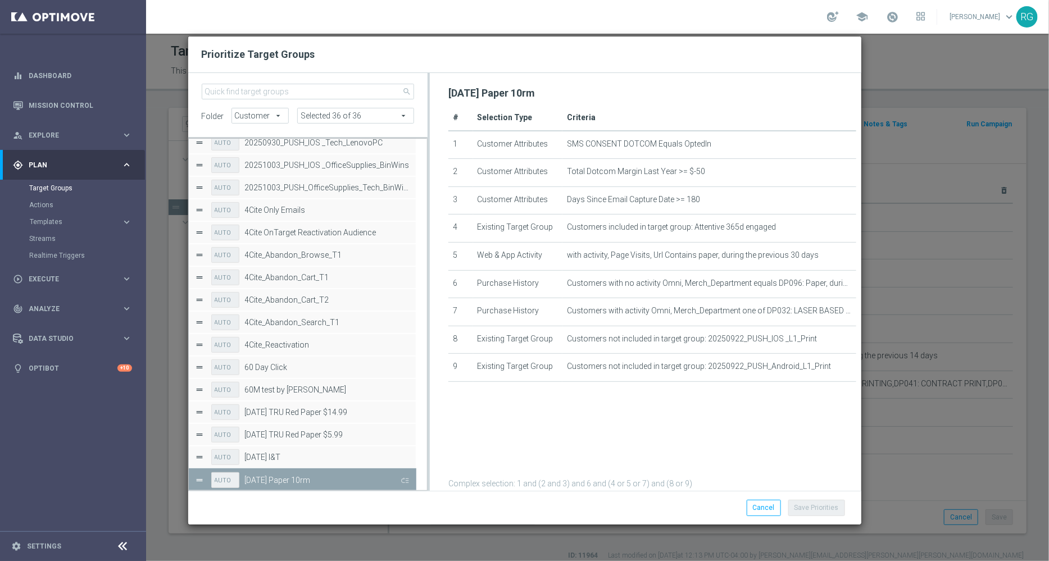
click at [403, 477] on button "Press SPACE to deselect this row." at bounding box center [403, 480] width 11 height 16
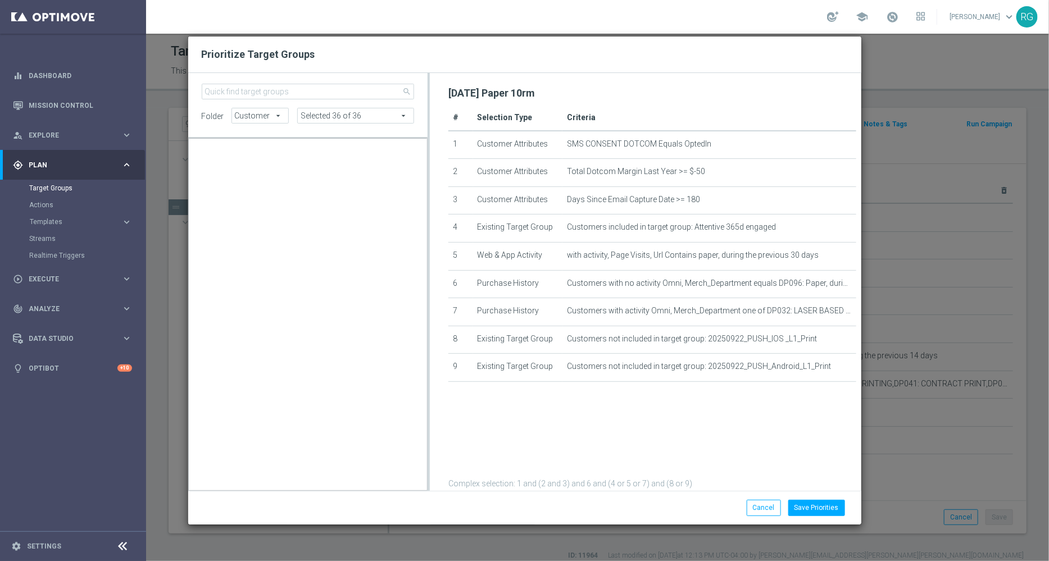
scroll to position [10680, 0]
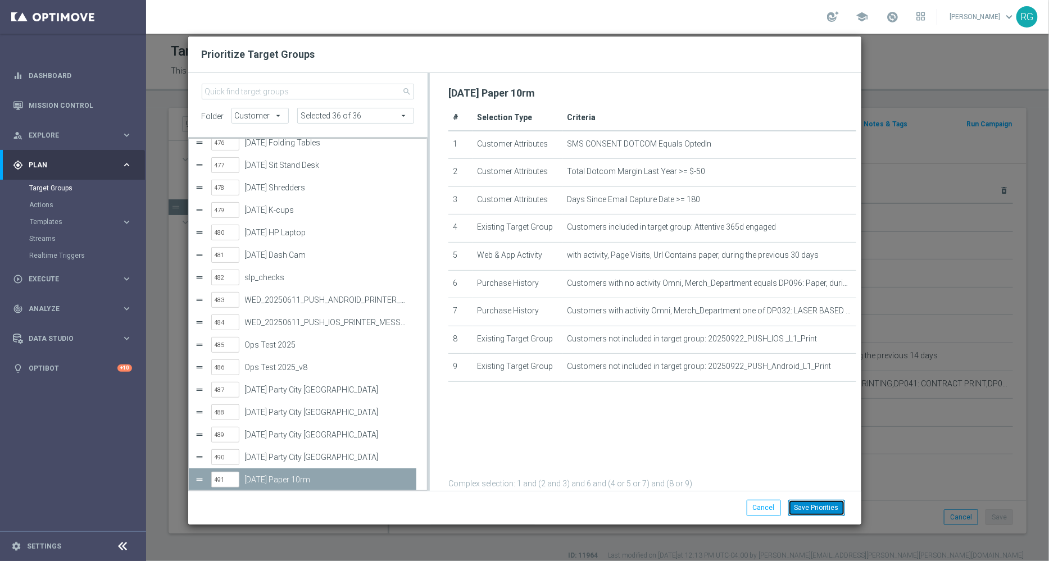
click at [828, 503] on button "Save Priorities" at bounding box center [816, 508] width 57 height 16
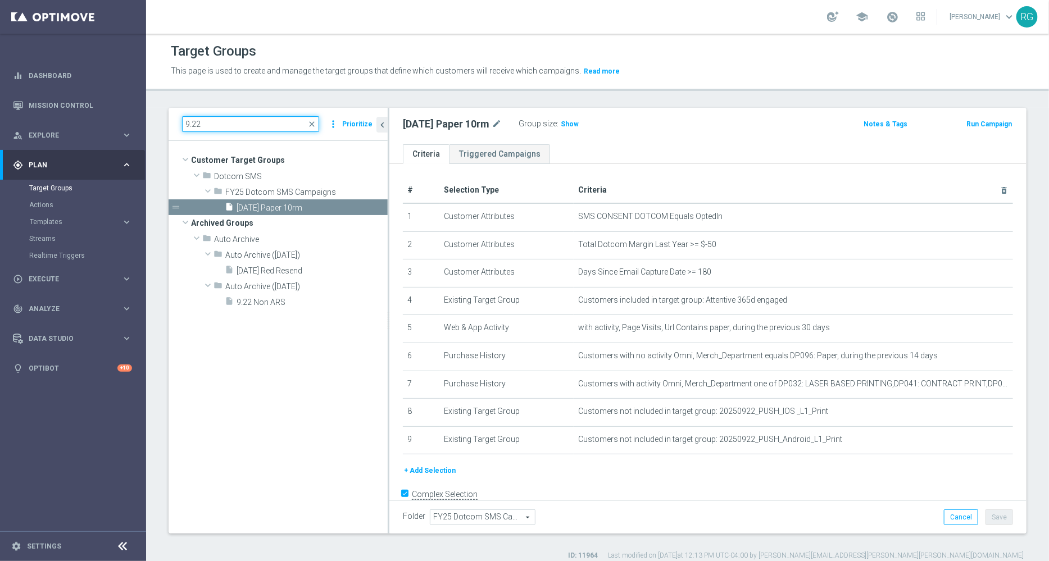
click at [262, 122] on input "9.22" at bounding box center [250, 124] width 137 height 16
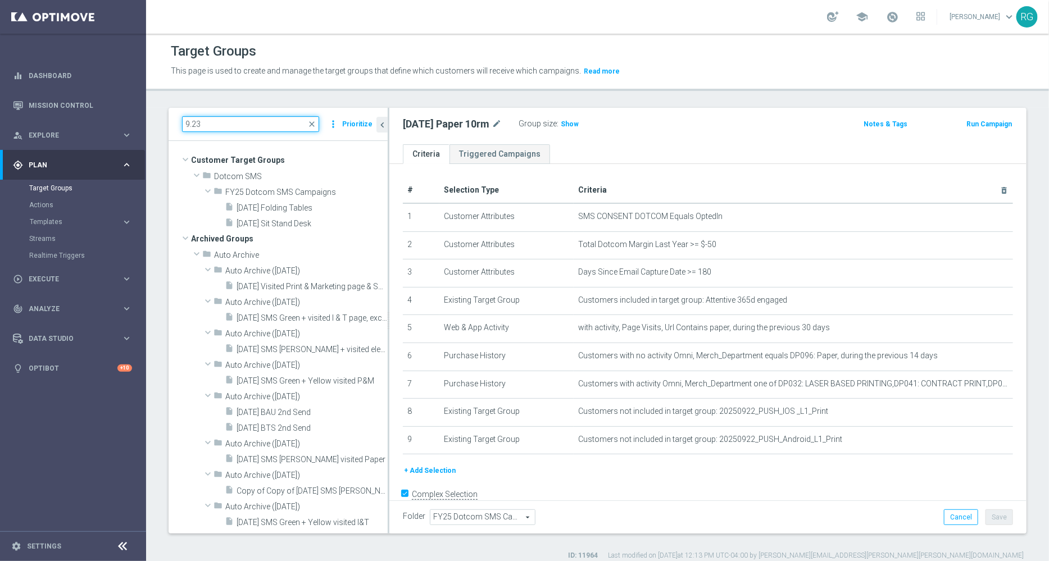
type input "9.23"
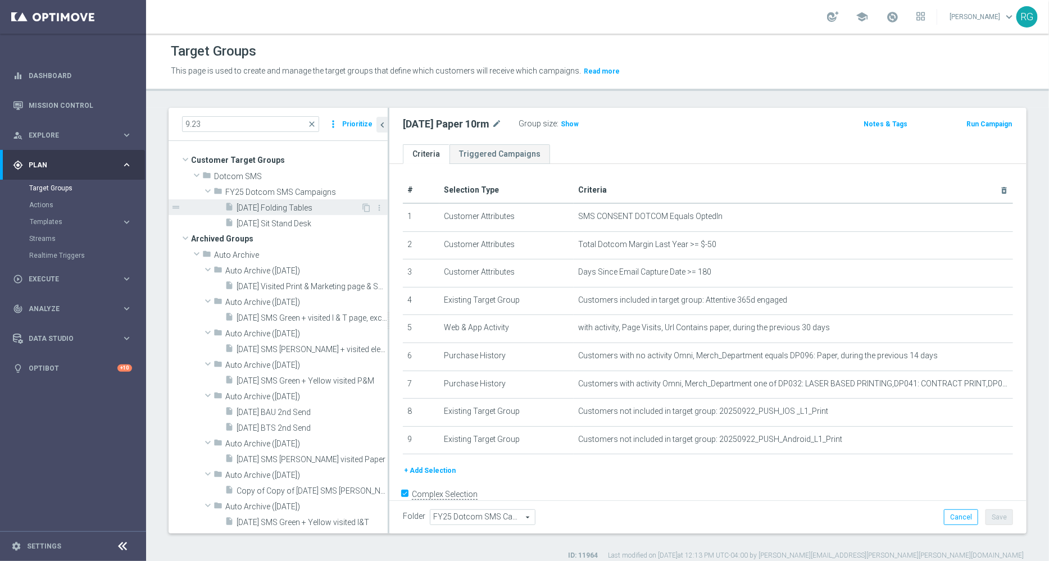
click at [302, 209] on span "[DATE] Folding Tables" at bounding box center [298, 208] width 124 height 10
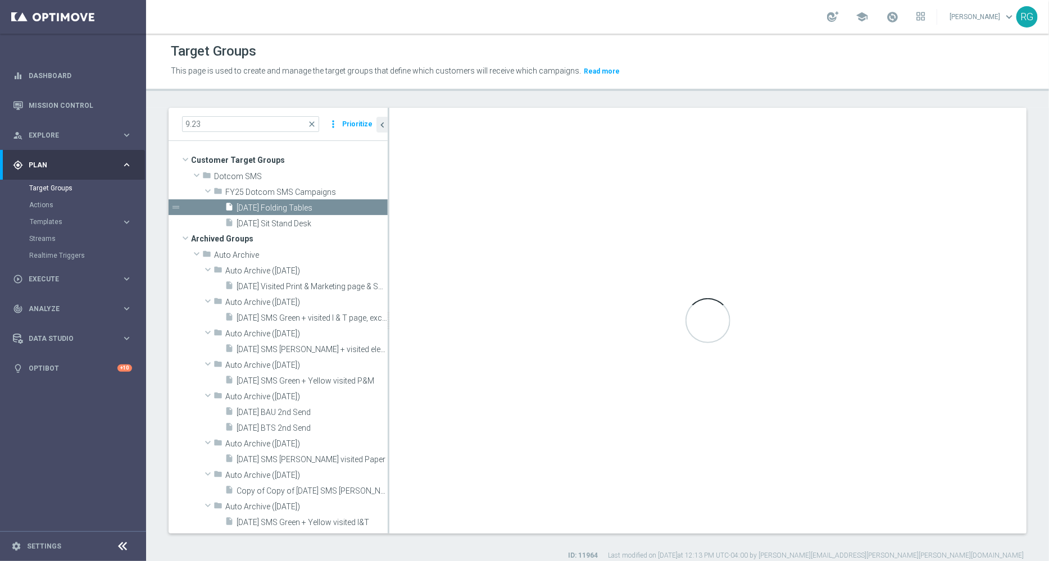
type textarea "2 and 6 and (1 or 3 or 7) and (4 and 5)"
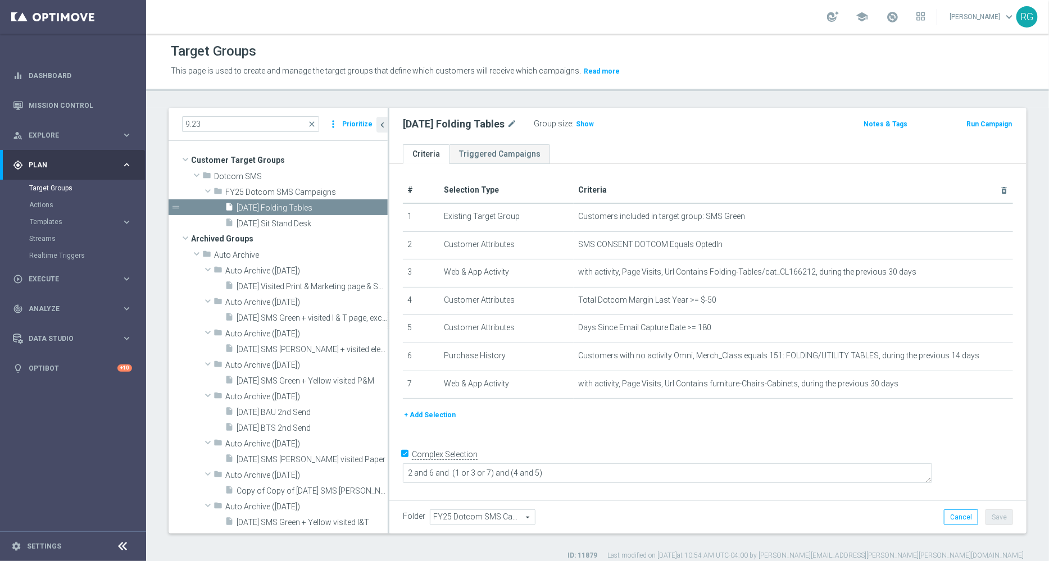
click at [358, 124] on button "Prioritize" at bounding box center [357, 124] width 34 height 15
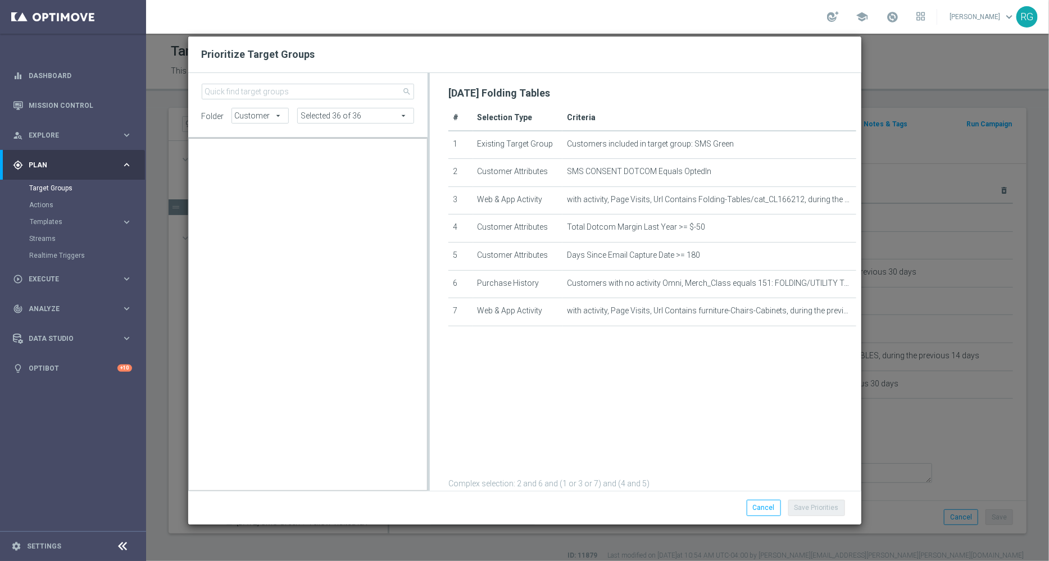
scroll to position [10343, 0]
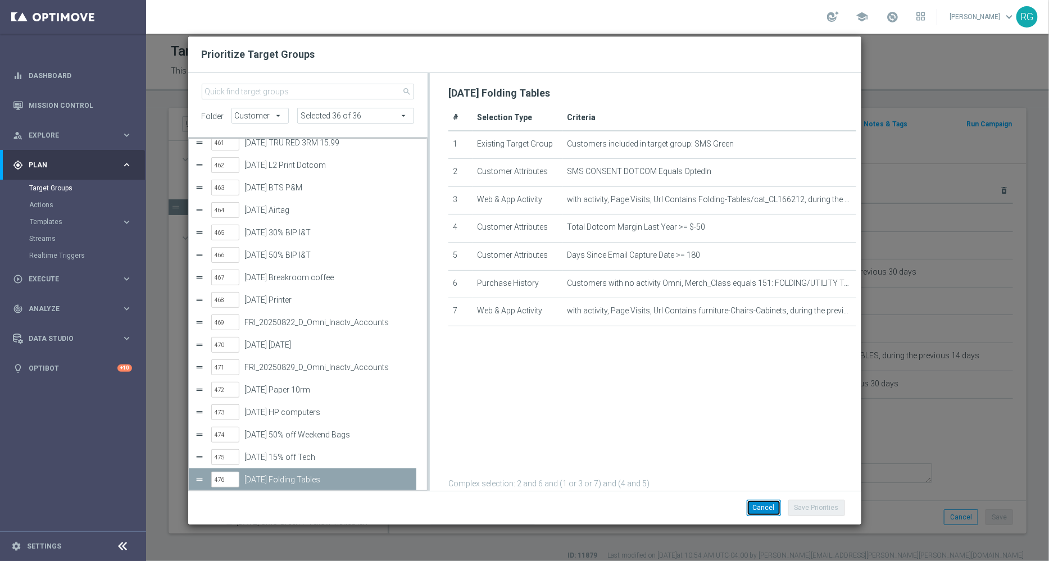
click at [767, 514] on button "Cancel" at bounding box center [763, 508] width 34 height 16
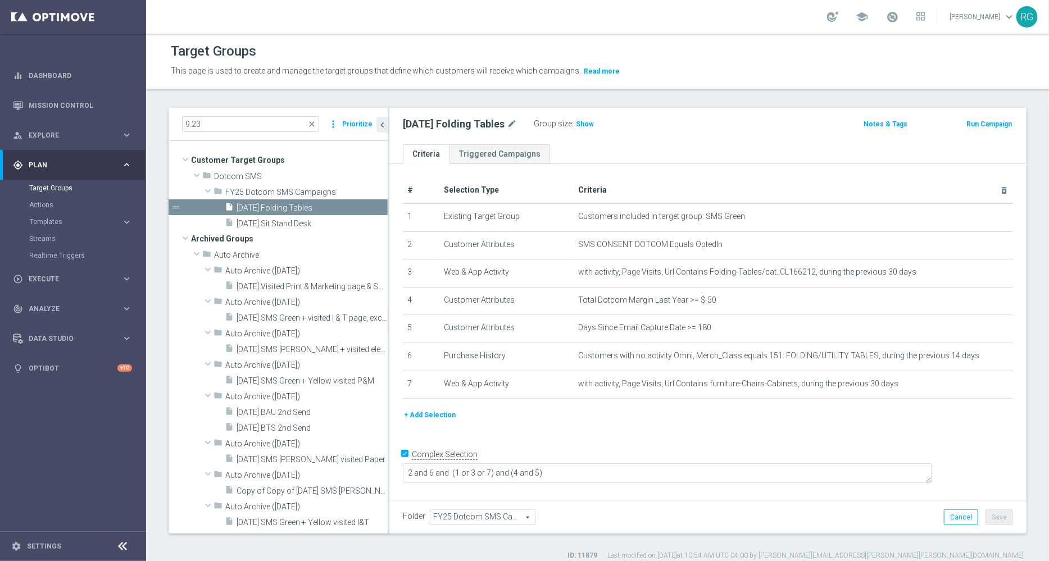
click at [278, 113] on div "9.23 close more_vert Prioritize" at bounding box center [278, 124] width 219 height 33
click at [266, 123] on input "9.23" at bounding box center [250, 124] width 137 height 16
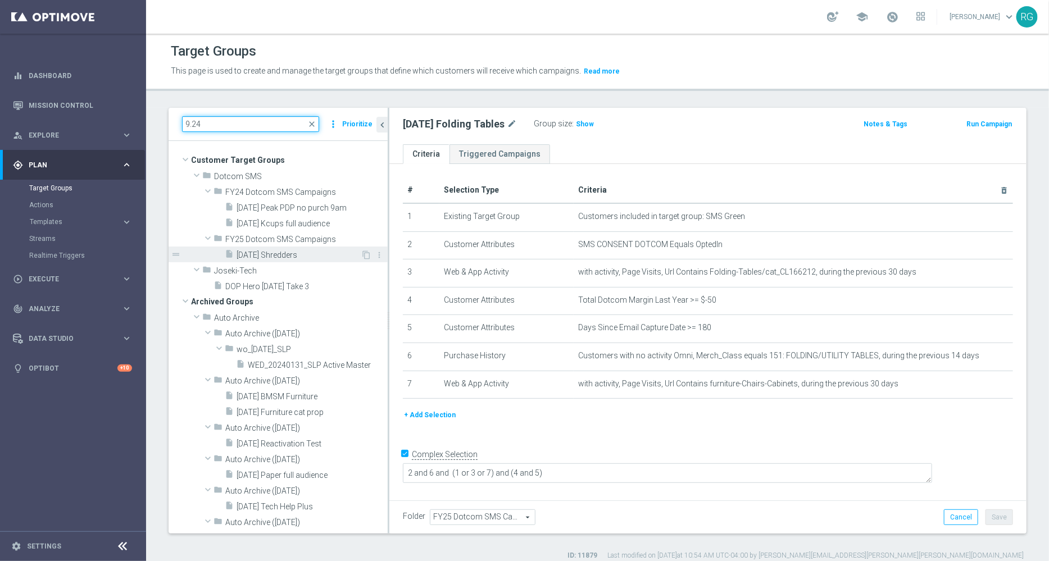
type input "9.24"
click at [293, 251] on span "[DATE] Shredders" at bounding box center [298, 256] width 124 height 10
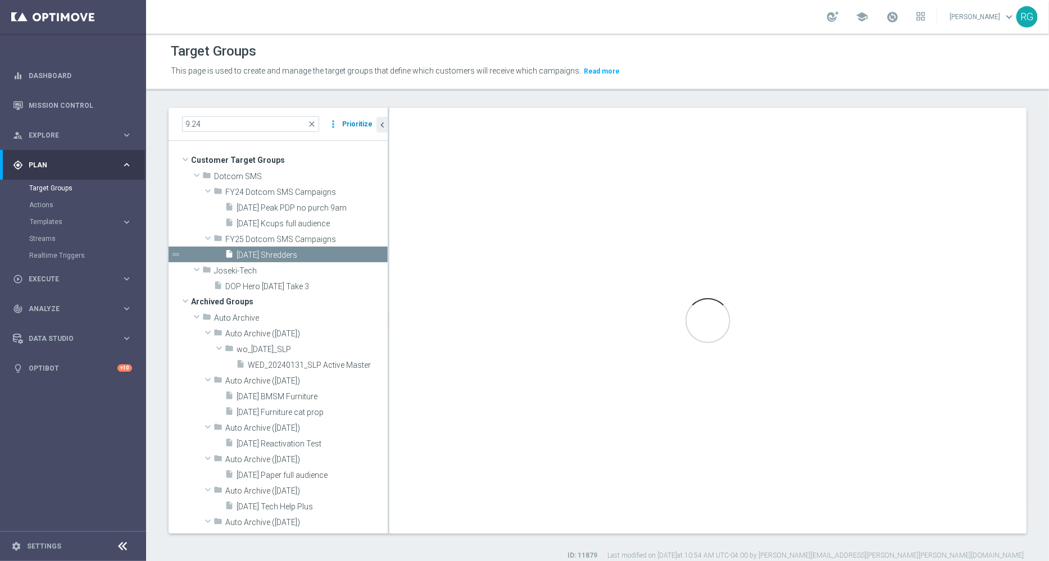
type textarea "2 and 6 and (1 or 3) and (4 and 5)"
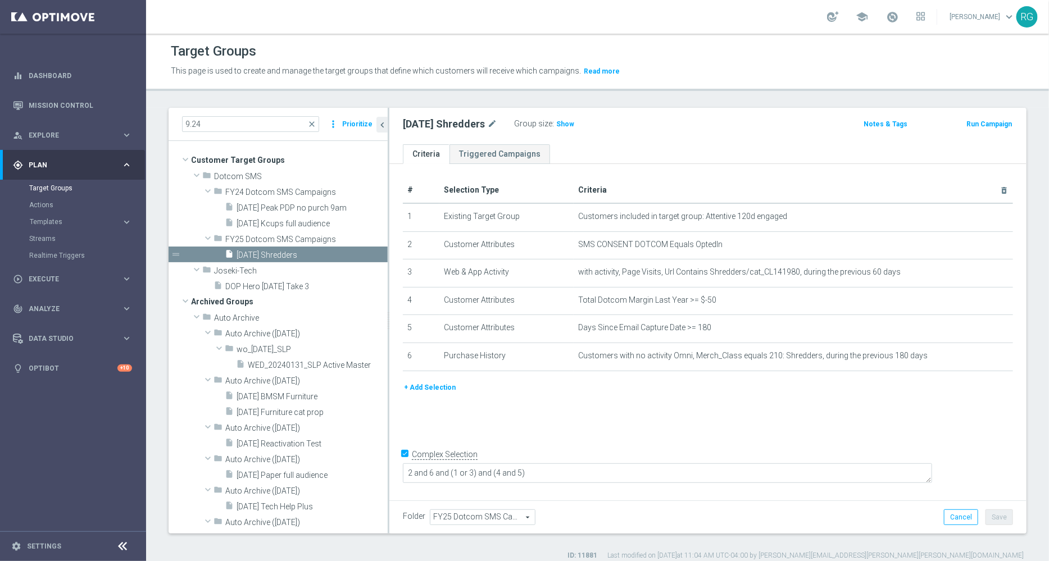
click at [354, 123] on button "Prioritize" at bounding box center [357, 124] width 34 height 15
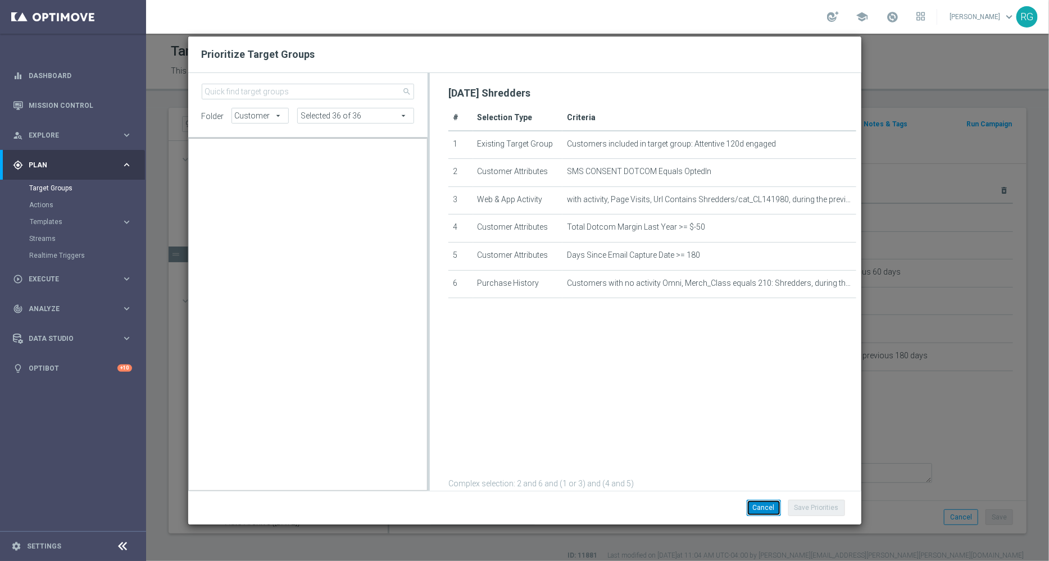
click at [774, 512] on button "Cancel" at bounding box center [763, 508] width 34 height 16
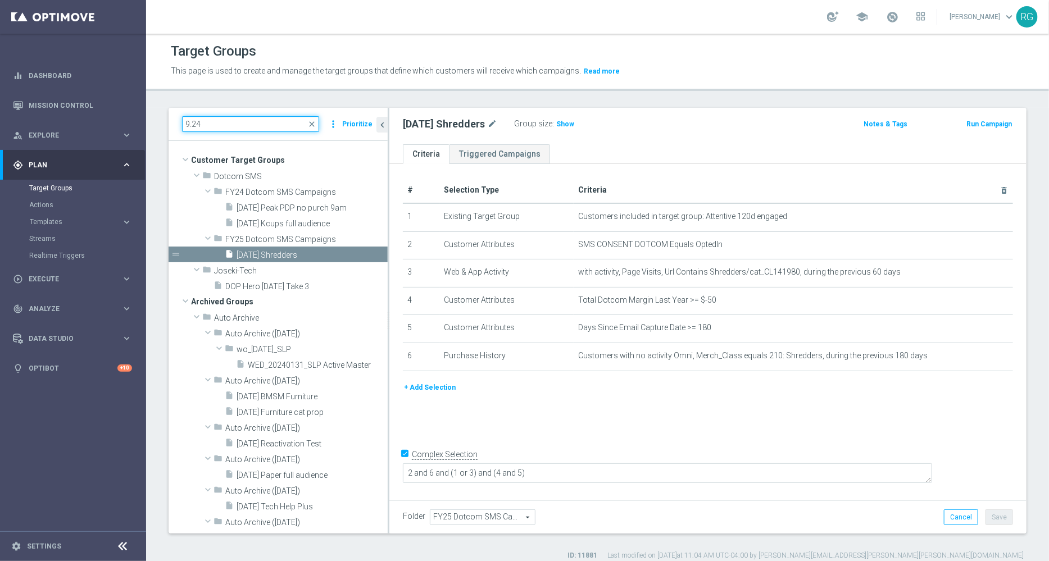
click at [234, 126] on input "9.24" at bounding box center [250, 124] width 137 height 16
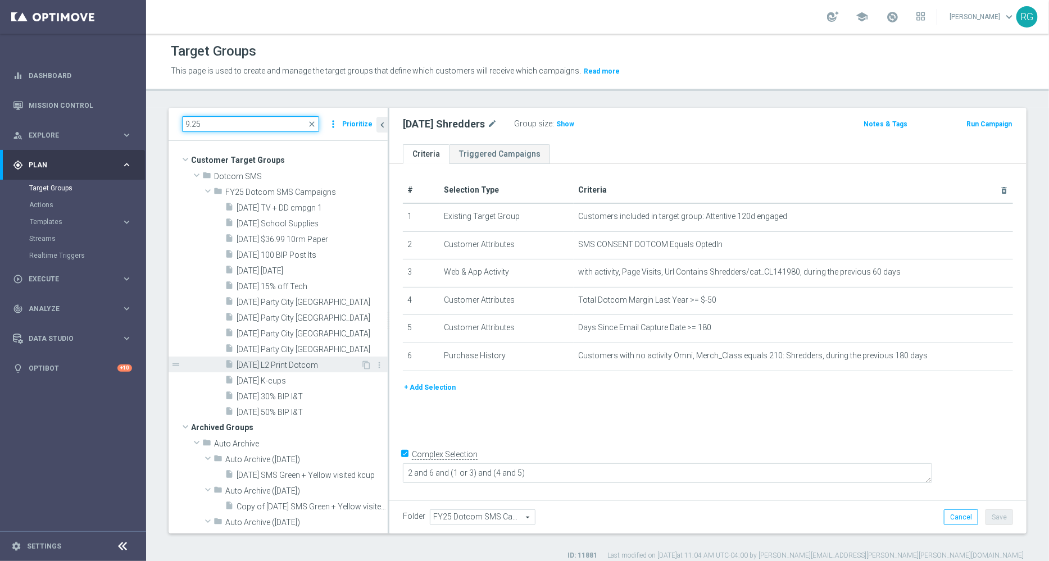
type input "9.25"
click at [285, 365] on span "[DATE] L2 Print Dotcom" at bounding box center [298, 366] width 124 height 10
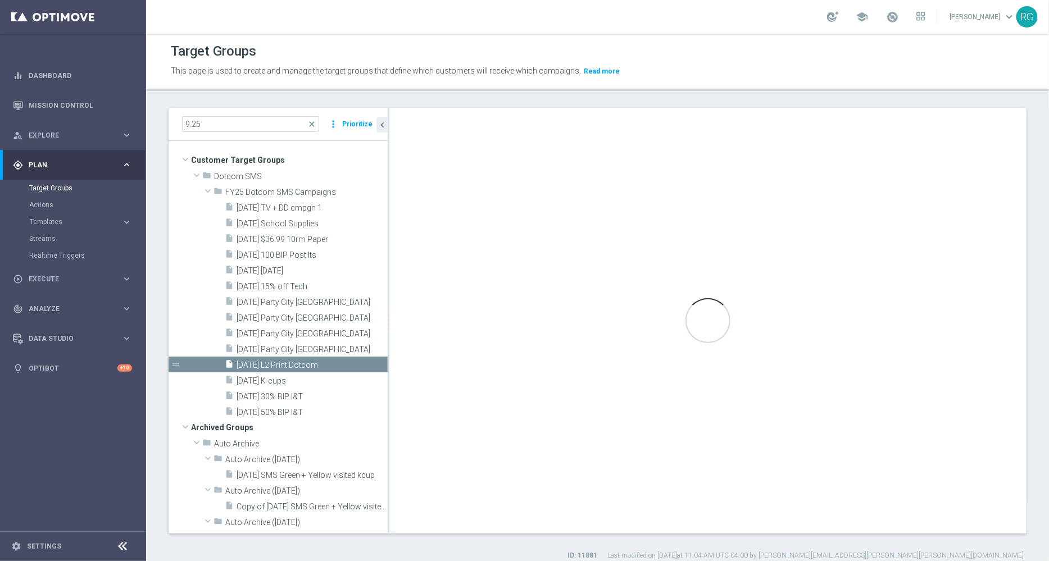
click at [353, 125] on button "Prioritize" at bounding box center [357, 124] width 34 height 15
type textarea "1 and (2 and 3) and (6 or 7) and (4 or 5)"
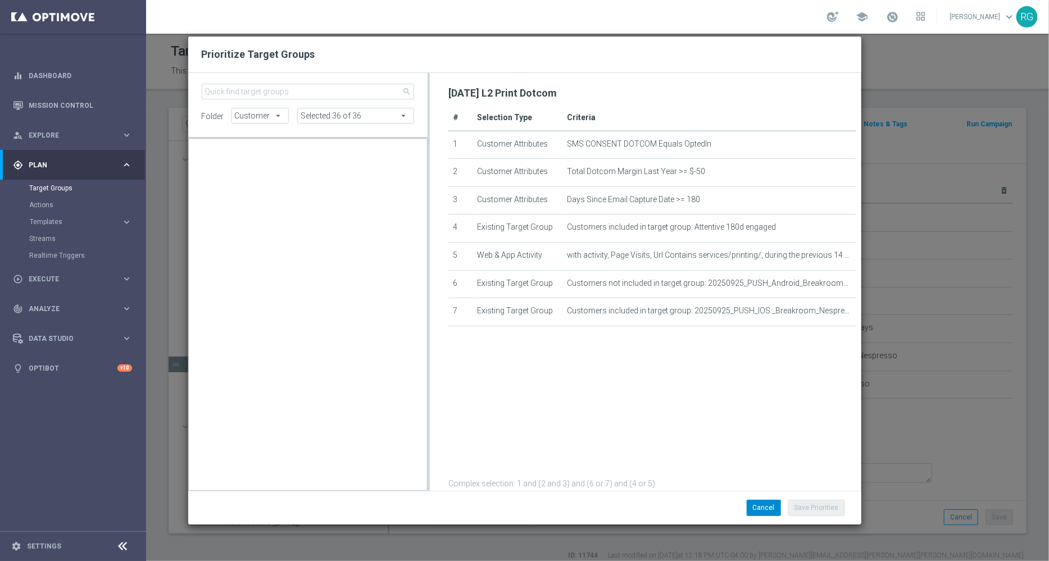
scroll to position [10028, 0]
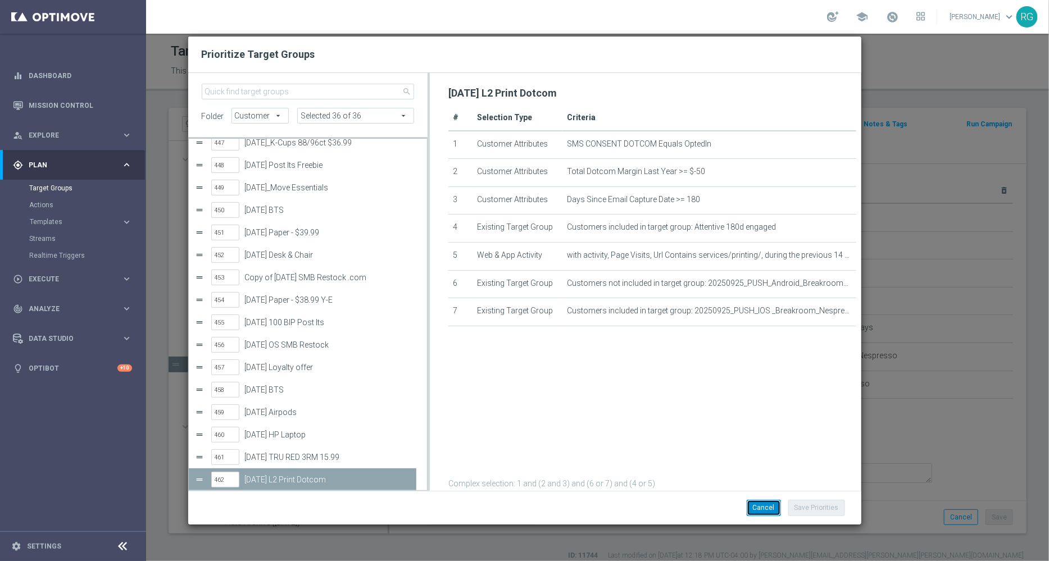
click at [761, 504] on button "Cancel" at bounding box center [763, 508] width 34 height 16
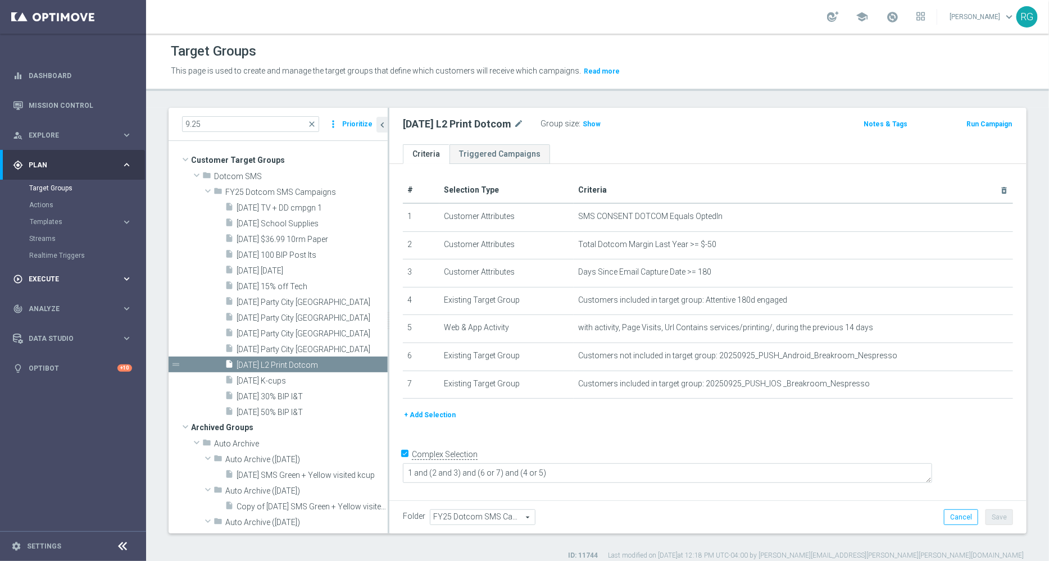
click at [61, 272] on div "play_circle_outline Execute keyboard_arrow_right" at bounding box center [72, 279] width 145 height 30
click at [57, 220] on link "Campaign Builder" at bounding box center [73, 217] width 88 height 9
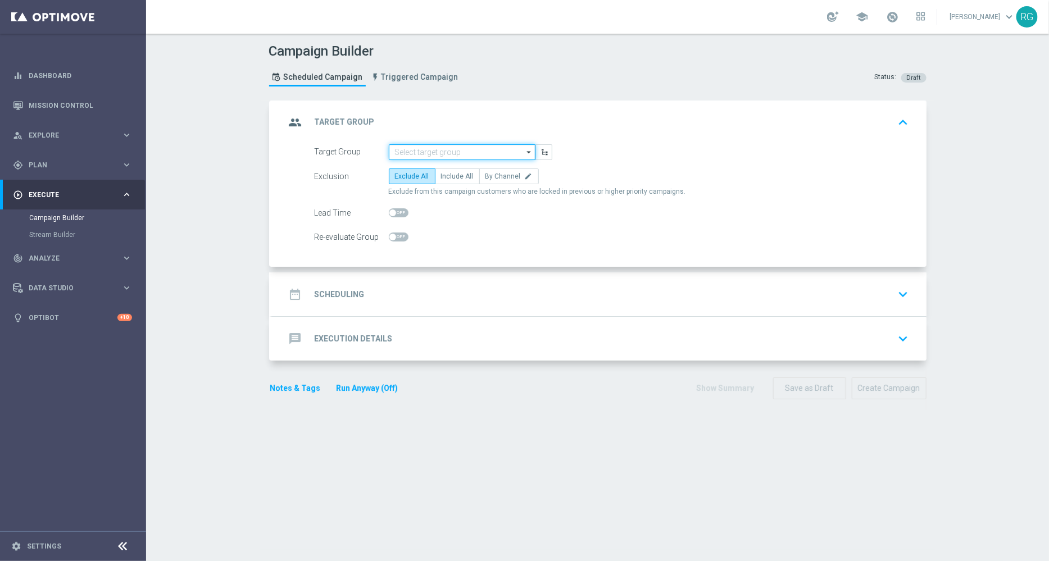
click at [444, 151] on input at bounding box center [462, 152] width 147 height 16
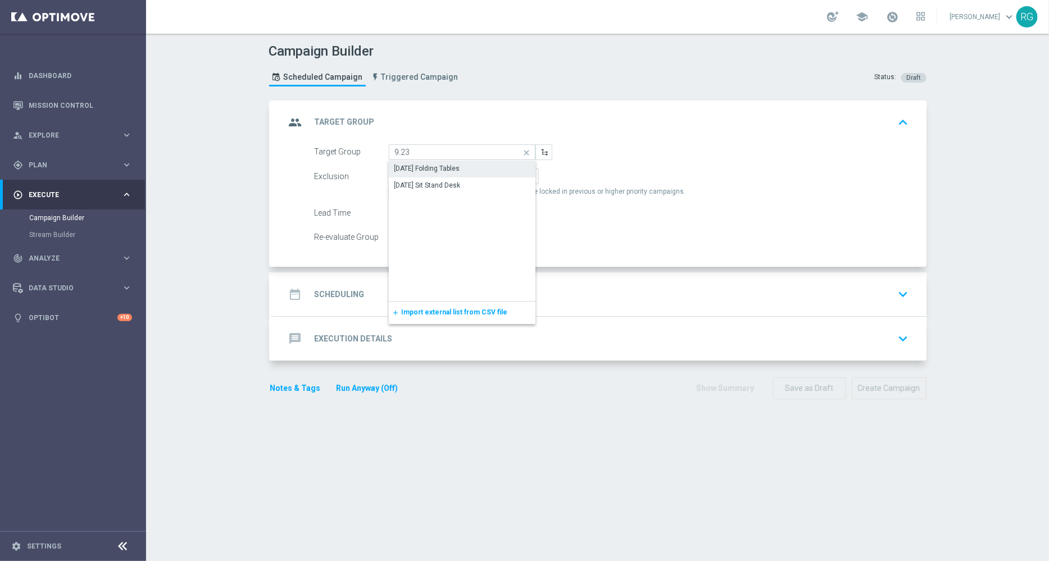
click at [444, 166] on div "[DATE] Folding Tables" at bounding box center [427, 168] width 66 height 10
type input "[DATE] Folding Tables"
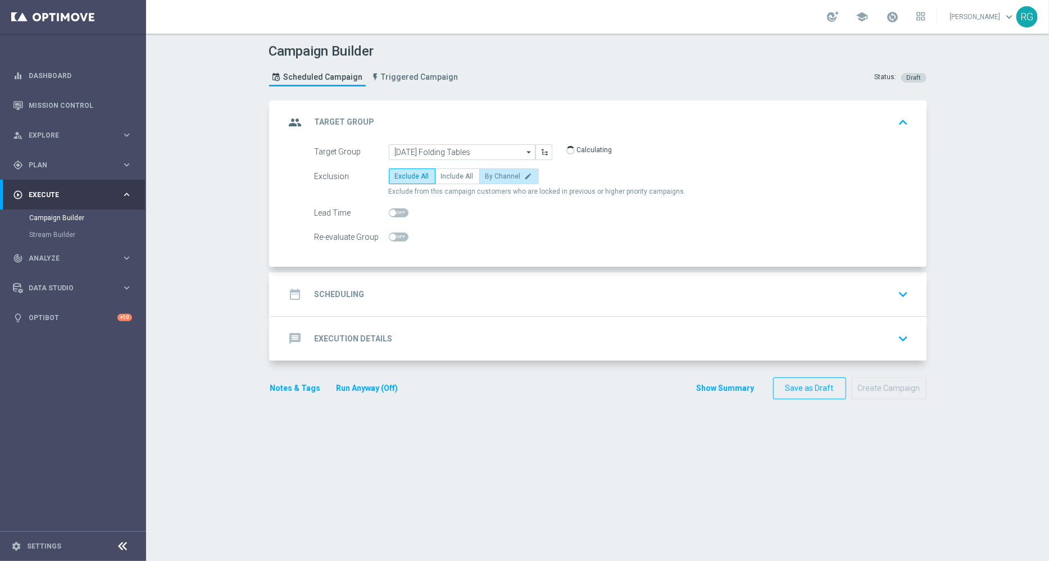
click at [500, 172] on span "By Channel" at bounding box center [502, 176] width 35 height 8
click at [493, 175] on input "By Channel edit" at bounding box center [488, 178] width 7 height 7
radio input "true"
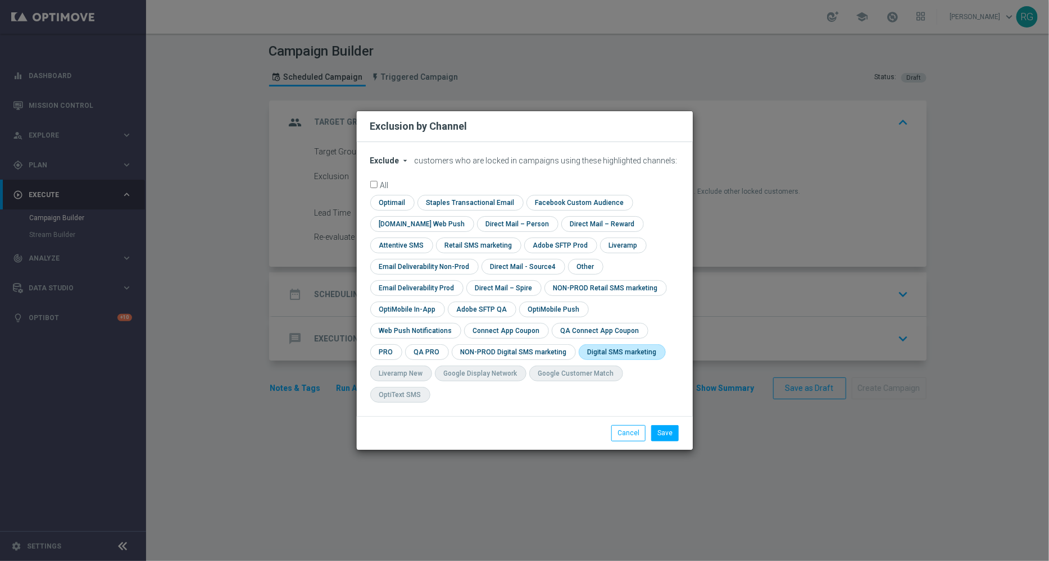
click at [579, 359] on input "checkbox" at bounding box center [620, 351] width 83 height 15
checkbox input "true"
click at [670, 425] on button "Save" at bounding box center [665, 433] width 28 height 16
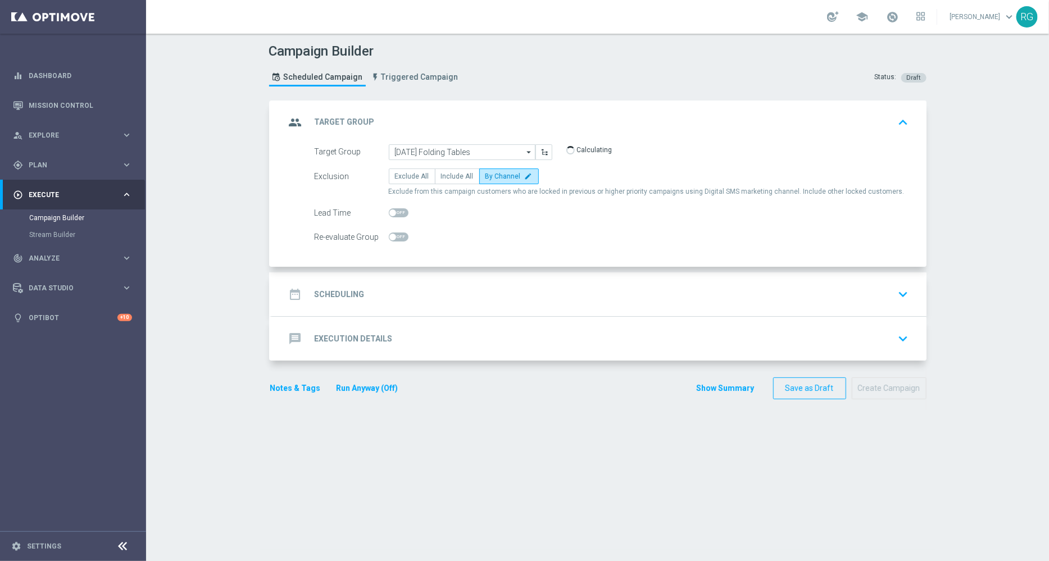
click at [393, 210] on span at bounding box center [399, 212] width 20 height 9
click at [393, 210] on input "checkbox" at bounding box center [399, 212] width 20 height 9
checkbox input "true"
click at [447, 292] on div "date_range Scheduling keyboard_arrow_down" at bounding box center [598, 294] width 627 height 21
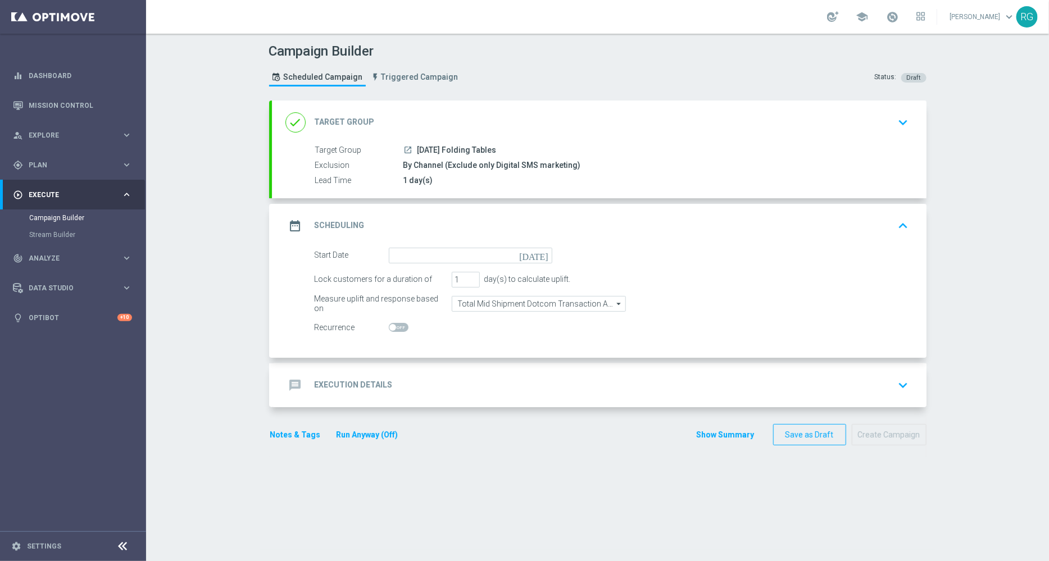
click at [537, 251] on icon "[DATE]" at bounding box center [535, 254] width 33 height 12
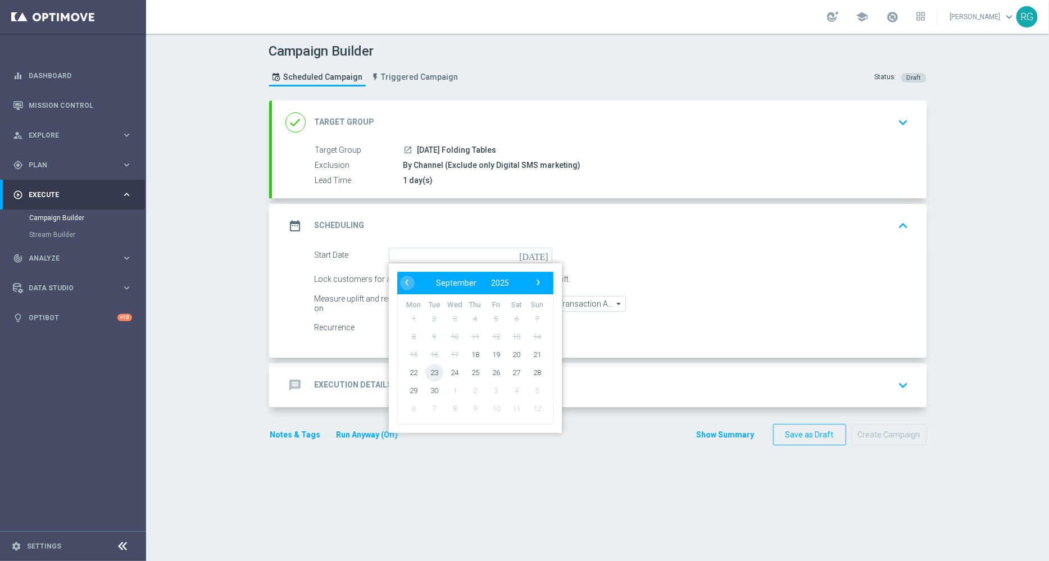
click at [435, 368] on span "23" at bounding box center [434, 372] width 18 height 18
type input "[DATE]"
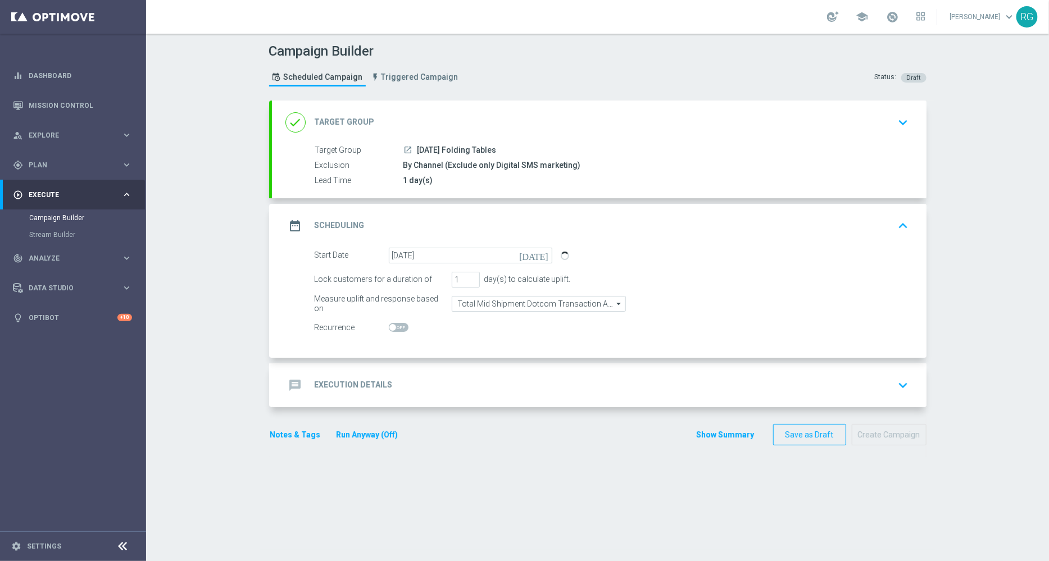
click at [446, 393] on div "message Execution Details keyboard_arrow_down" at bounding box center [598, 385] width 627 height 21
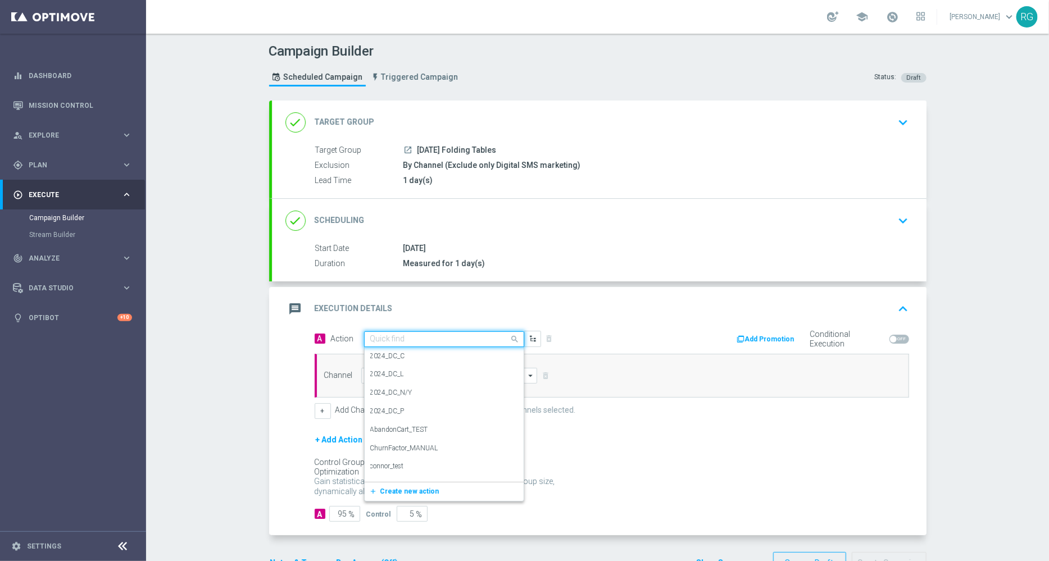
click at [431, 344] on div "Quick find" at bounding box center [444, 339] width 160 height 16
type input "sms"
click at [408, 392] on label "SMS_Awareness" at bounding box center [394, 396] width 48 height 10
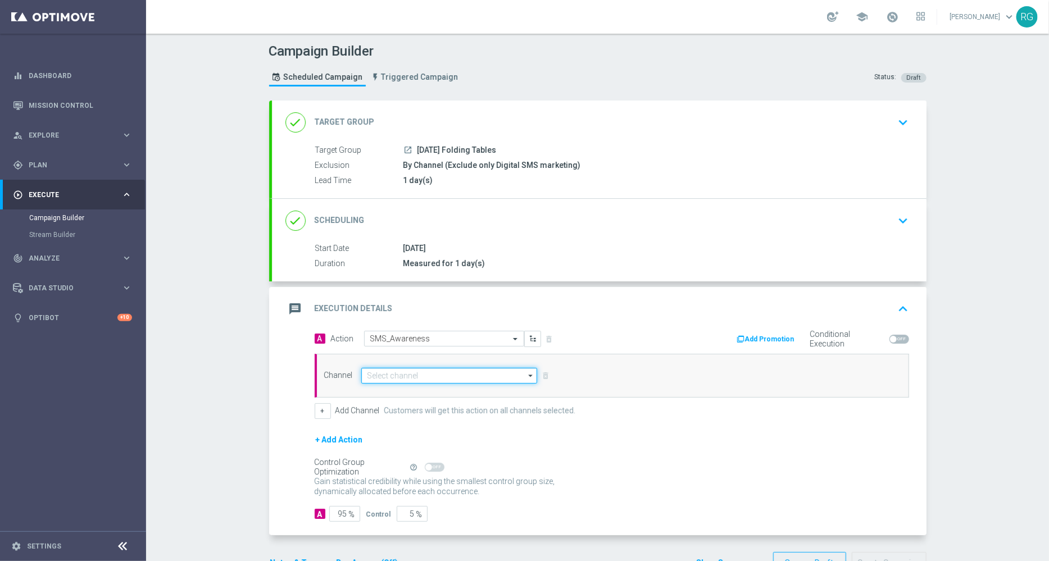
click at [403, 370] on input at bounding box center [449, 376] width 176 height 16
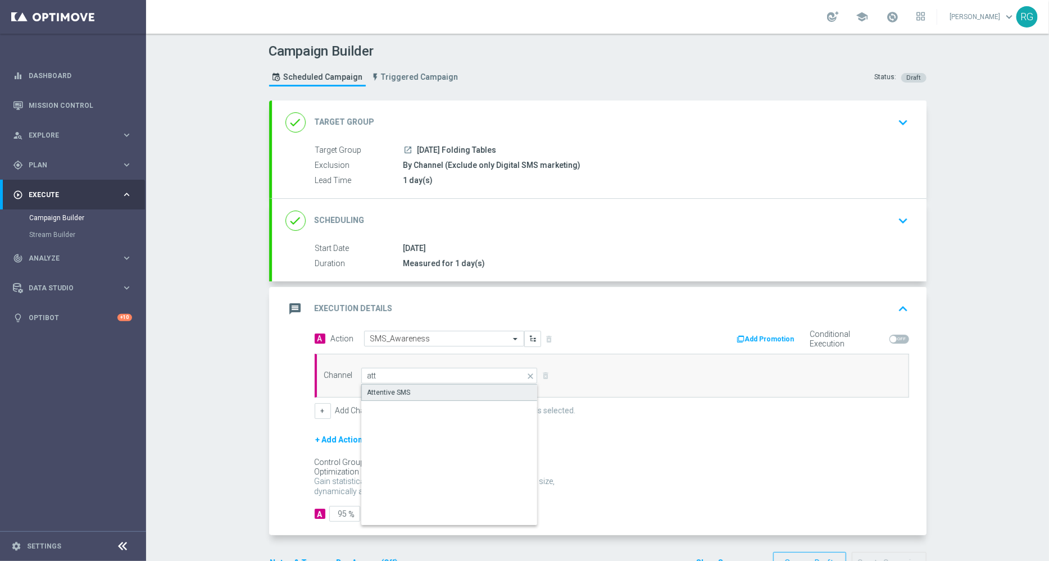
click at [398, 391] on div "Attentive SMS" at bounding box center [388, 393] width 43 height 10
type input "Attentive SMS"
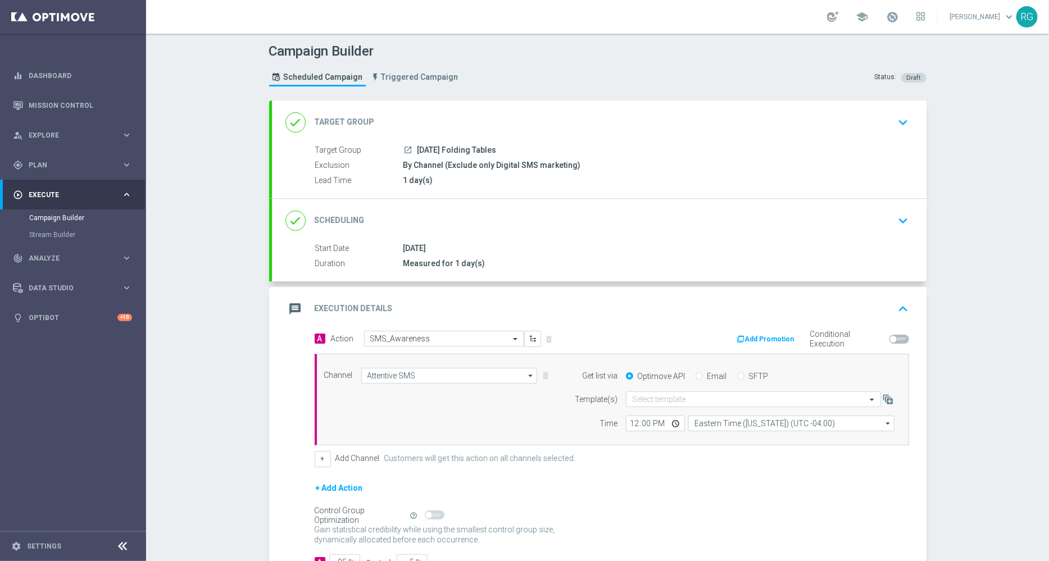
scroll to position [81, 0]
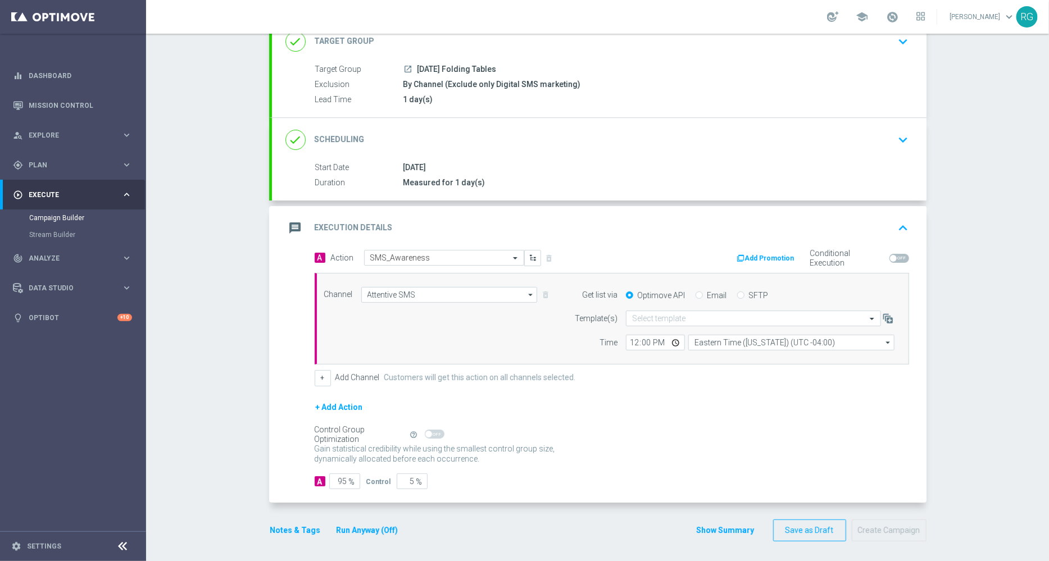
click at [737, 293] on input "SFTP" at bounding box center [740, 296] width 7 height 7
radio input "true"
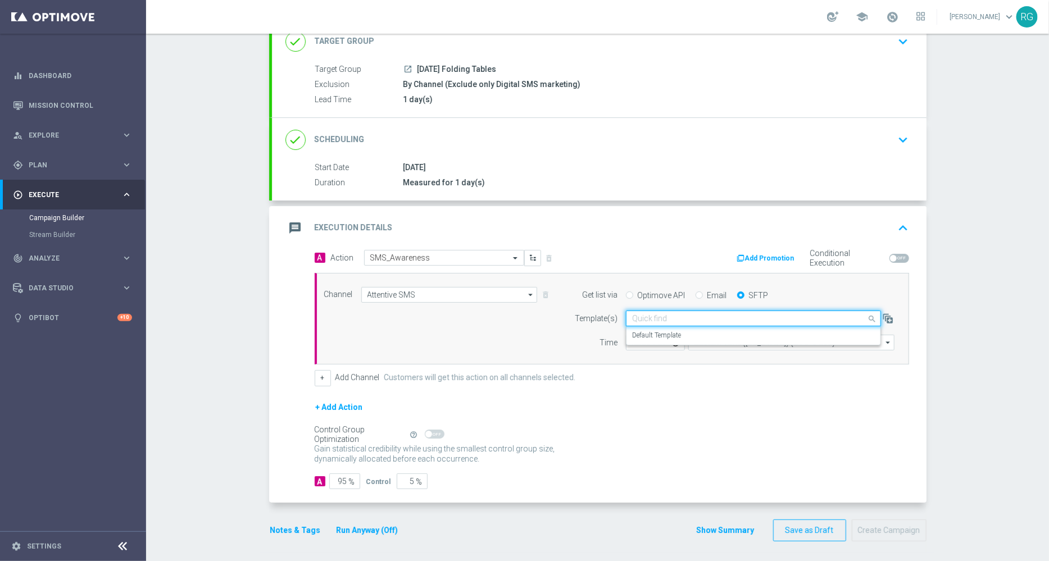
click at [658, 318] on input "text" at bounding box center [742, 319] width 220 height 10
click at [654, 332] on label "Default Template" at bounding box center [656, 336] width 49 height 10
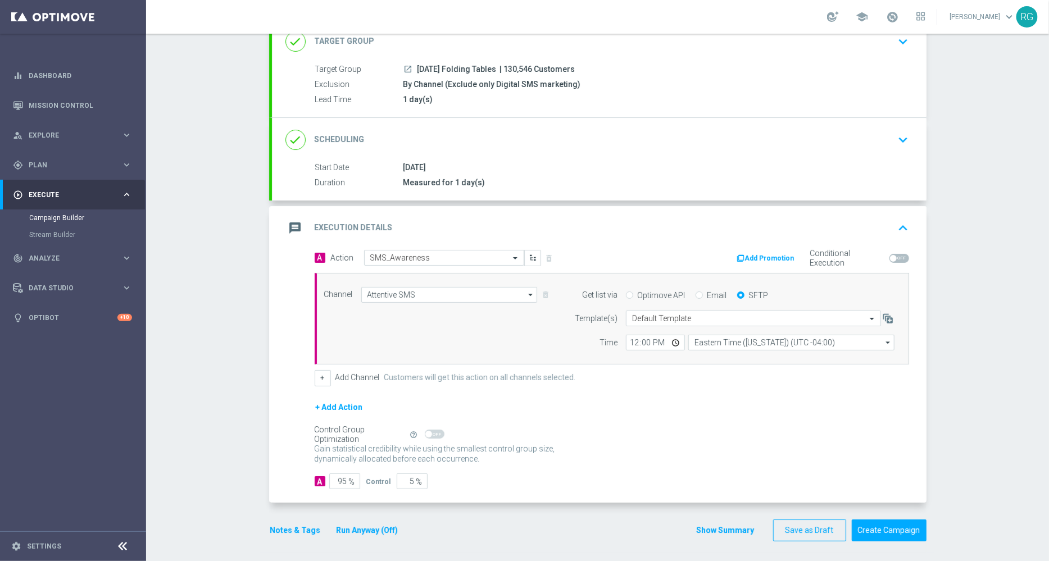
click at [288, 528] on button "Notes & Tags" at bounding box center [295, 531] width 53 height 14
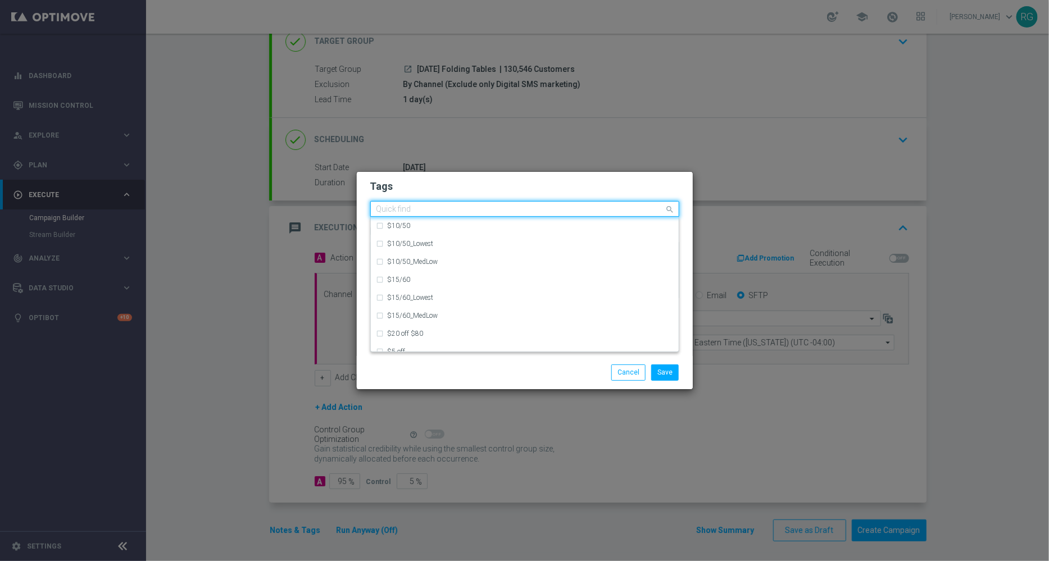
click at [480, 213] on input "text" at bounding box center [520, 210] width 288 height 10
click at [437, 313] on label "owner-dotcom-sms" at bounding box center [416, 315] width 56 height 7
type input "owner-"
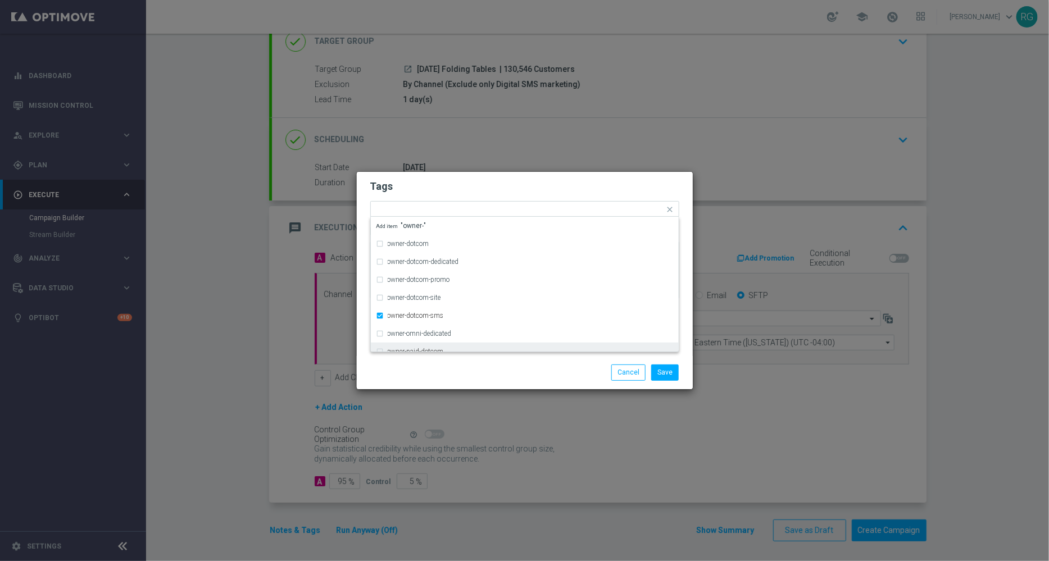
click at [606, 367] on div "Save Cancel" at bounding box center [578, 373] width 217 height 16
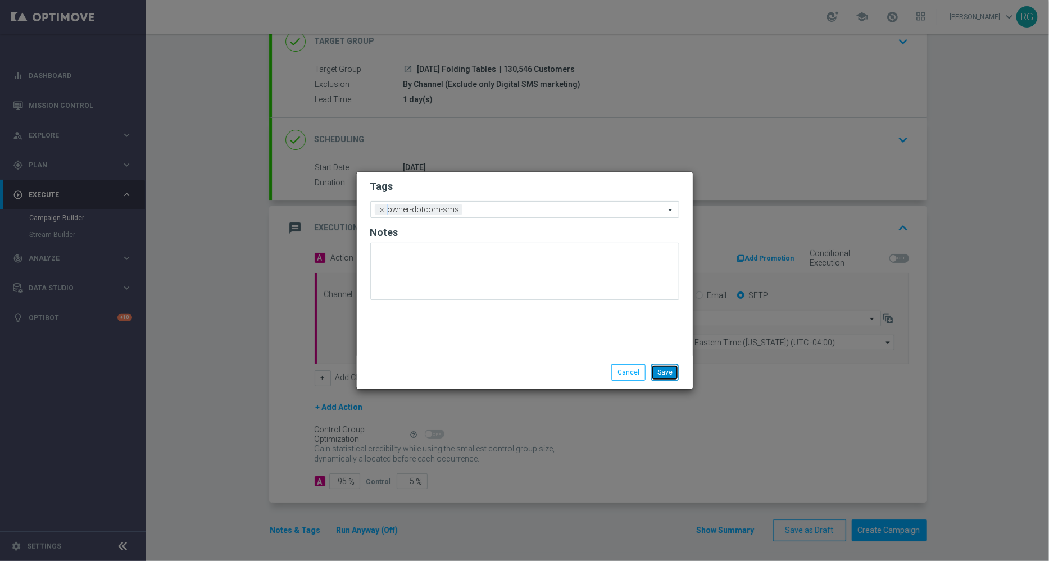
click at [672, 374] on button "Save" at bounding box center [665, 373] width 28 height 16
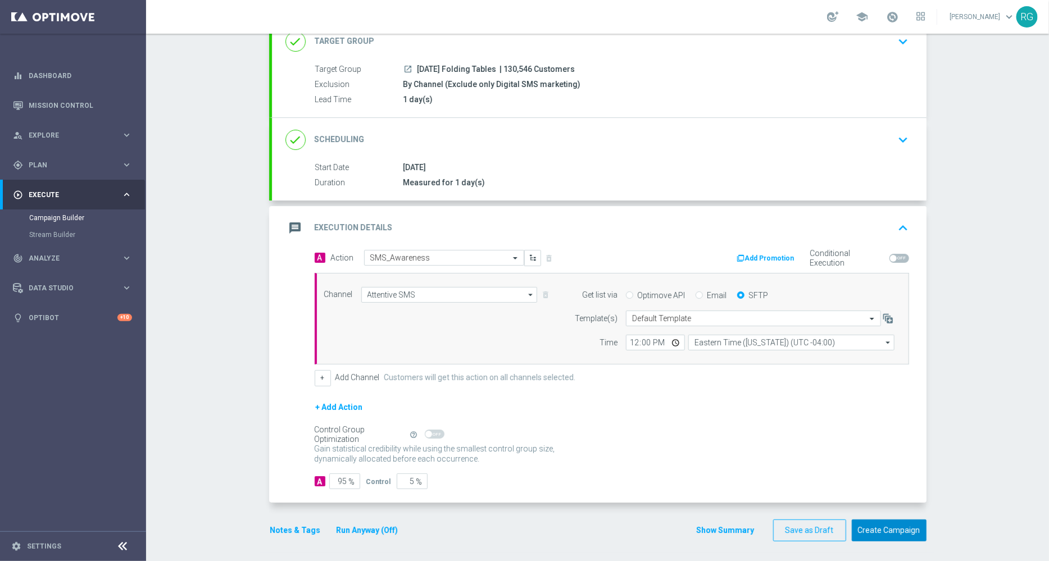
click at [874, 530] on button "Create Campaign" at bounding box center [889, 531] width 75 height 22
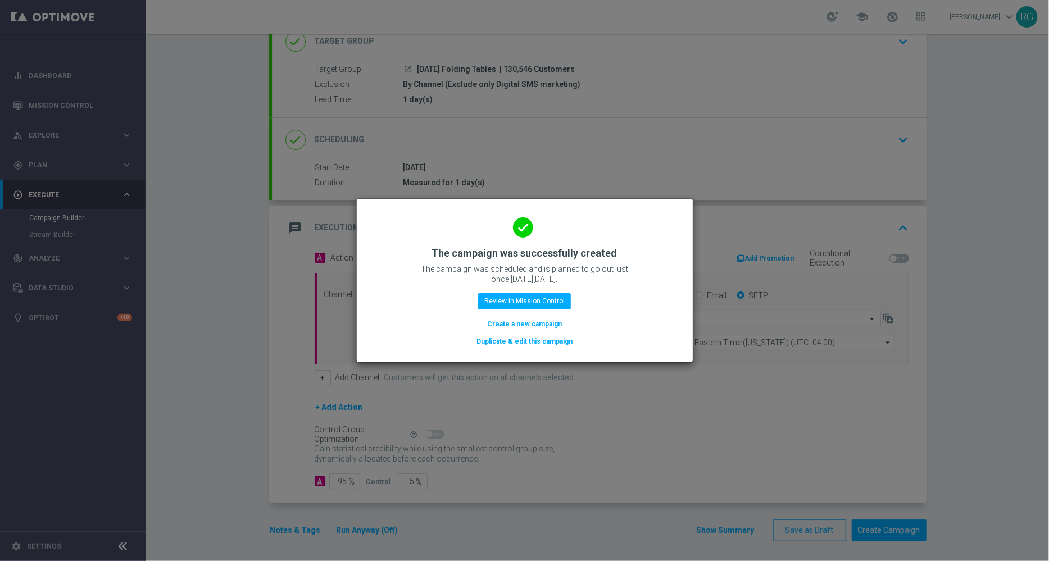
click at [542, 326] on button "Create a new campaign" at bounding box center [524, 324] width 77 height 12
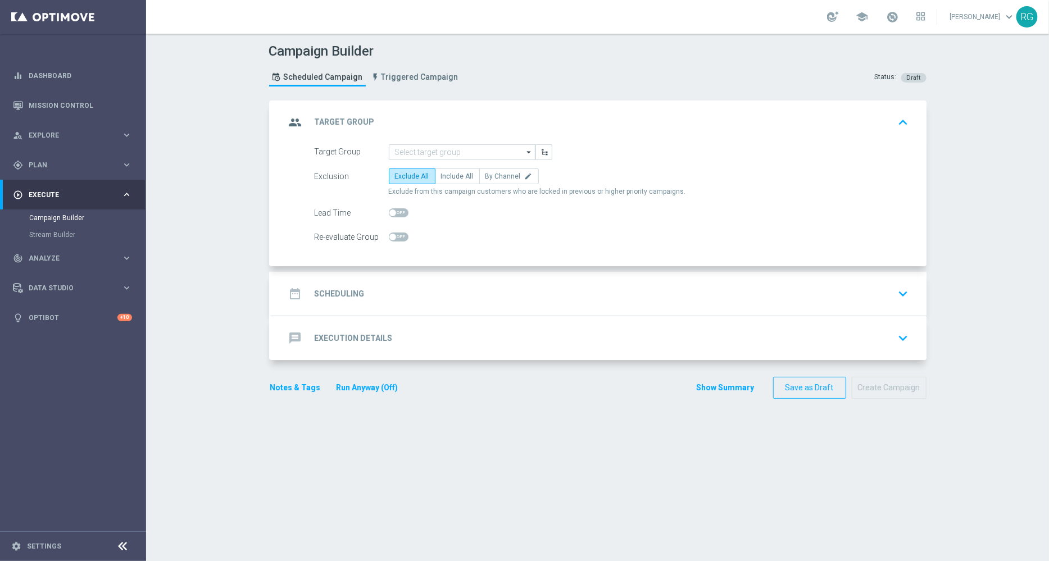
scroll to position [0, 0]
click at [419, 147] on input at bounding box center [462, 152] width 147 height 16
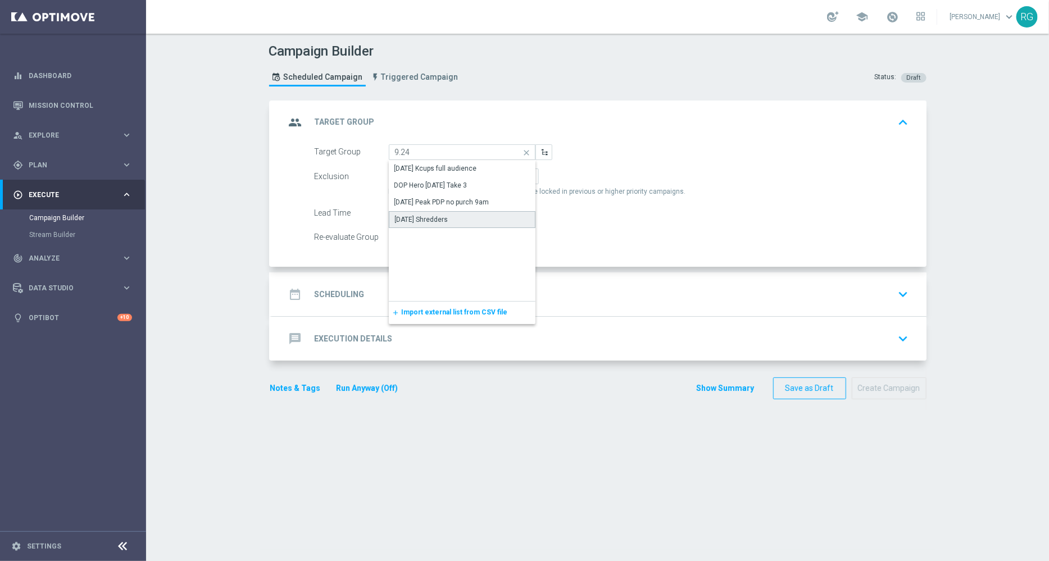
click at [435, 215] on div "[DATE] Shredders" at bounding box center [421, 220] width 53 height 10
type input "[DATE] Shredders"
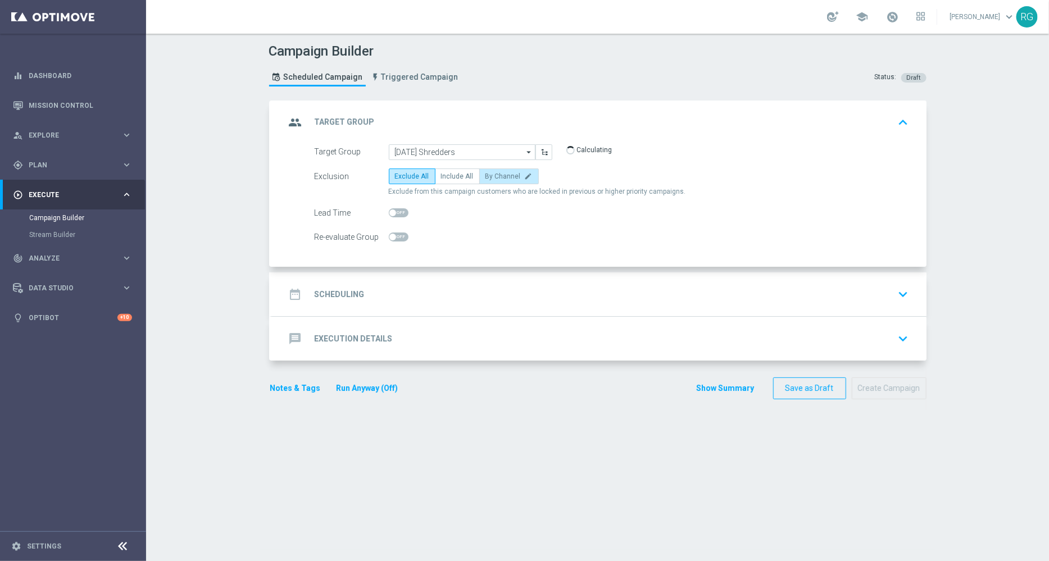
click at [489, 176] on span "By Channel" at bounding box center [502, 176] width 35 height 8
click at [489, 176] on input "By Channel edit" at bounding box center [488, 178] width 7 height 7
radio input "true"
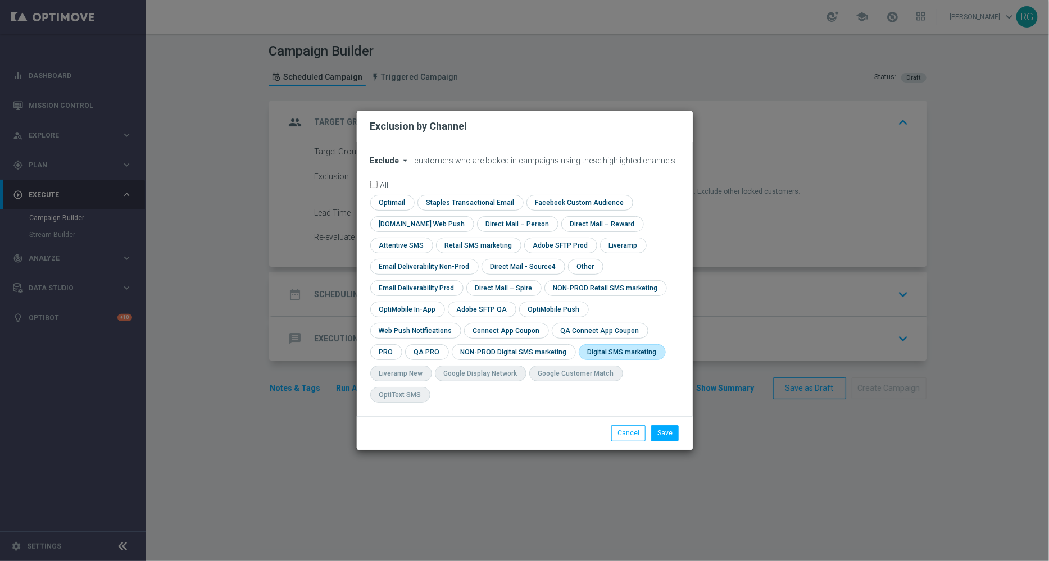
click at [579, 359] on input "checkbox" at bounding box center [620, 351] width 83 height 15
checkbox input "true"
click at [669, 425] on button "Save" at bounding box center [665, 433] width 28 height 16
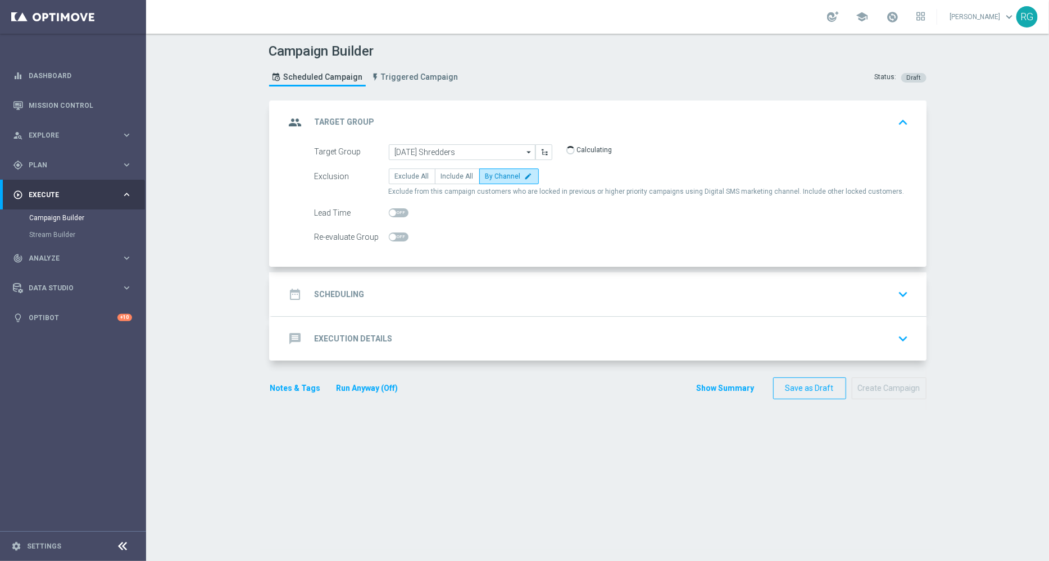
click at [393, 209] on span at bounding box center [399, 212] width 20 height 9
click at [393, 209] on input "checkbox" at bounding box center [399, 212] width 20 height 9
checkbox input "true"
click at [436, 290] on div "date_range Scheduling keyboard_arrow_down" at bounding box center [598, 294] width 627 height 21
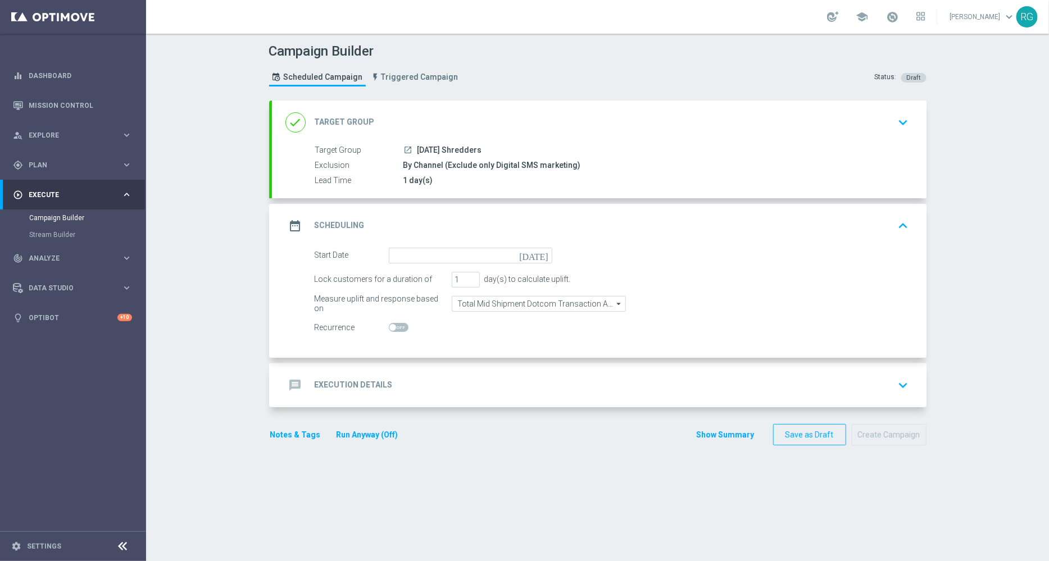
click at [537, 251] on icon "[DATE]" at bounding box center [535, 254] width 33 height 12
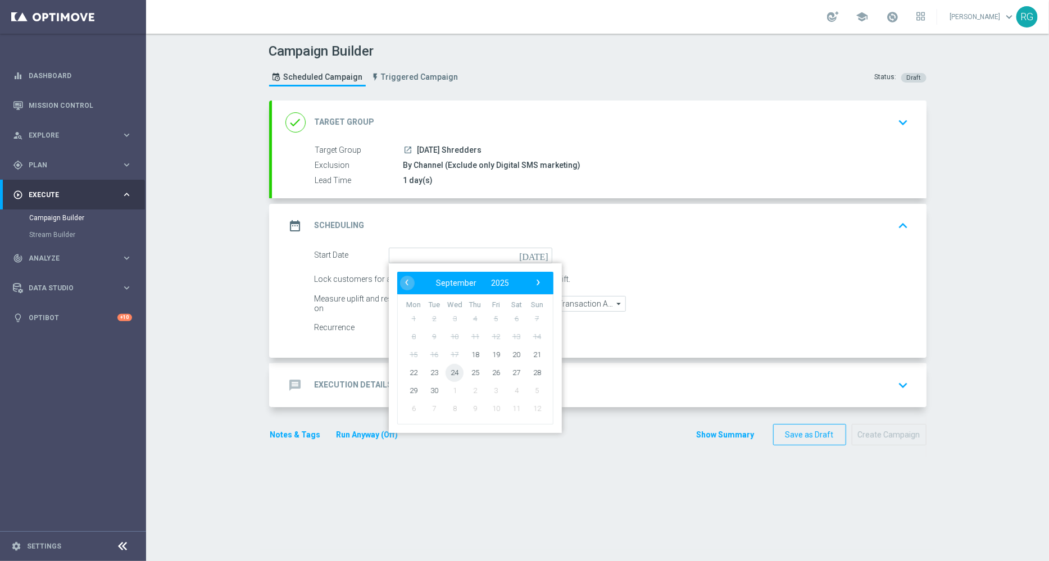
click at [447, 374] on span "24" at bounding box center [454, 372] width 18 height 18
type input "[DATE]"
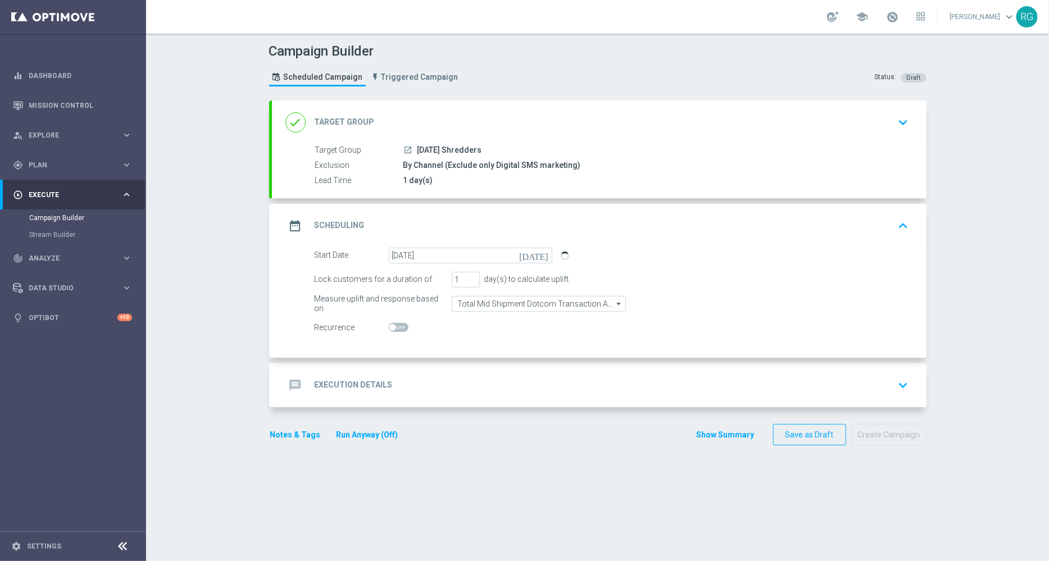
click at [416, 375] on div "message Execution Details keyboard_arrow_down" at bounding box center [598, 385] width 627 height 21
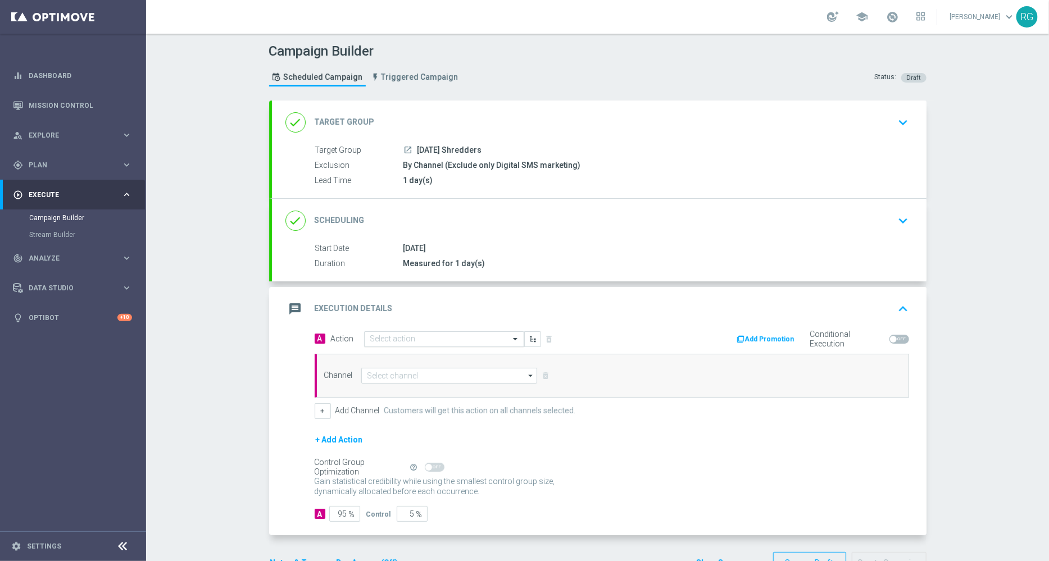
click at [400, 335] on input "text" at bounding box center [432, 340] width 125 height 10
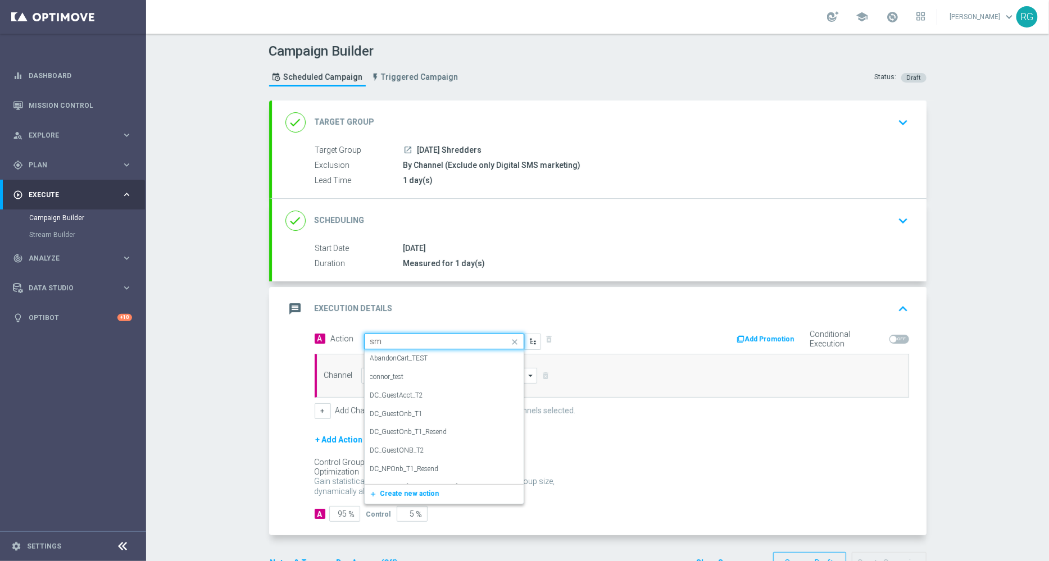
type input "sms"
click at [388, 394] on label "SMS_Awareness" at bounding box center [394, 396] width 48 height 10
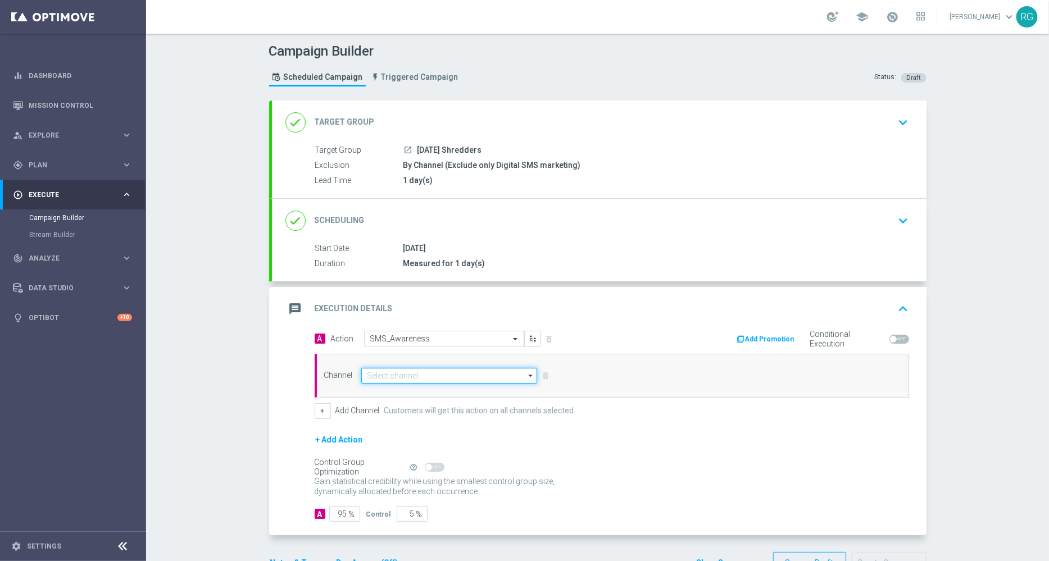
click at [403, 369] on input at bounding box center [449, 376] width 176 height 16
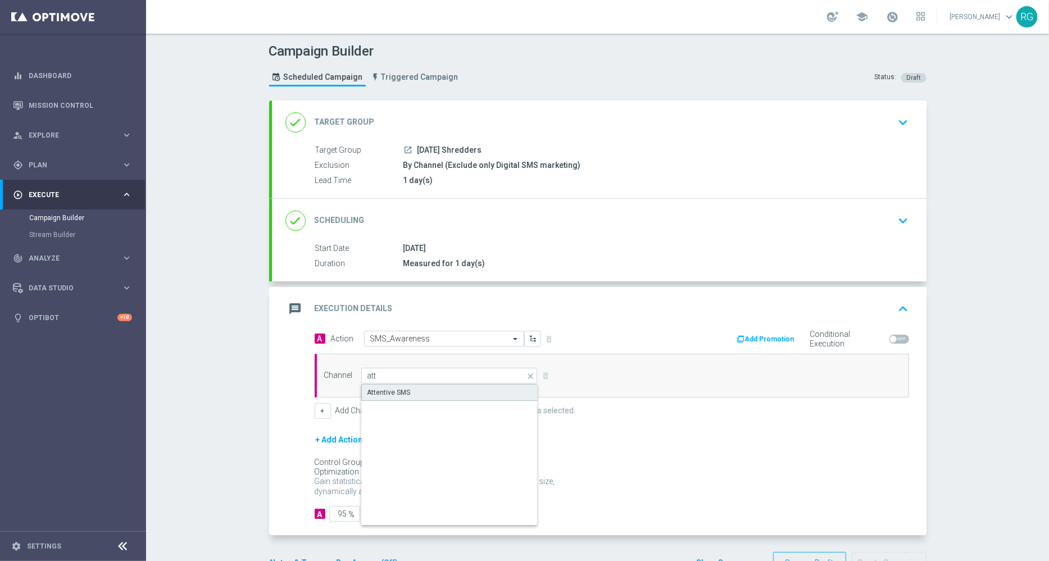
click at [396, 392] on div "Attentive SMS" at bounding box center [388, 393] width 43 height 10
type input "Attentive SMS"
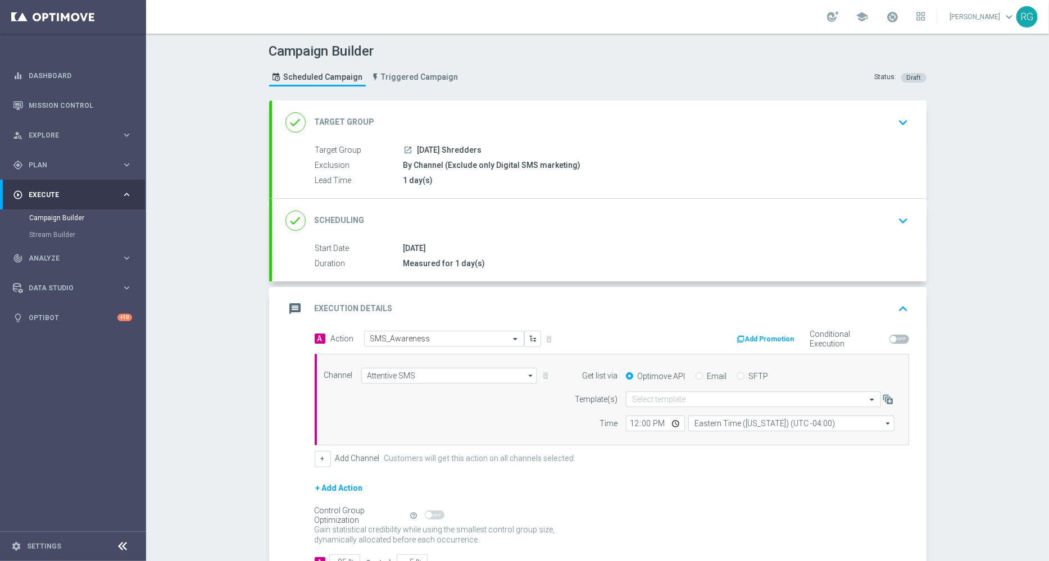
click at [737, 375] on input "SFTP" at bounding box center [740, 377] width 7 height 7
radio input "true"
click at [675, 392] on div "Select template" at bounding box center [753, 400] width 255 height 16
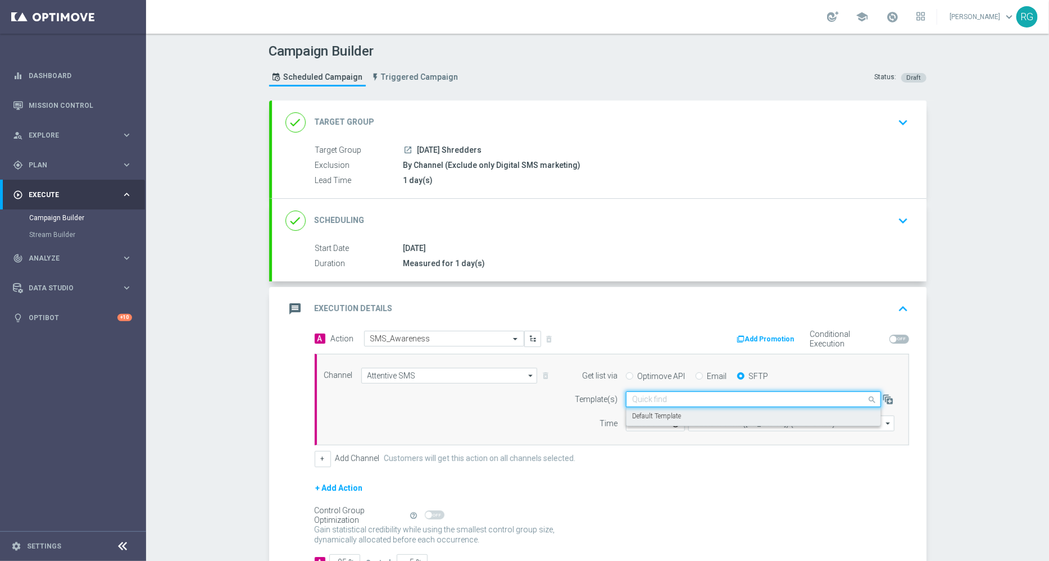
click at [661, 415] on label "Default Template" at bounding box center [656, 417] width 49 height 10
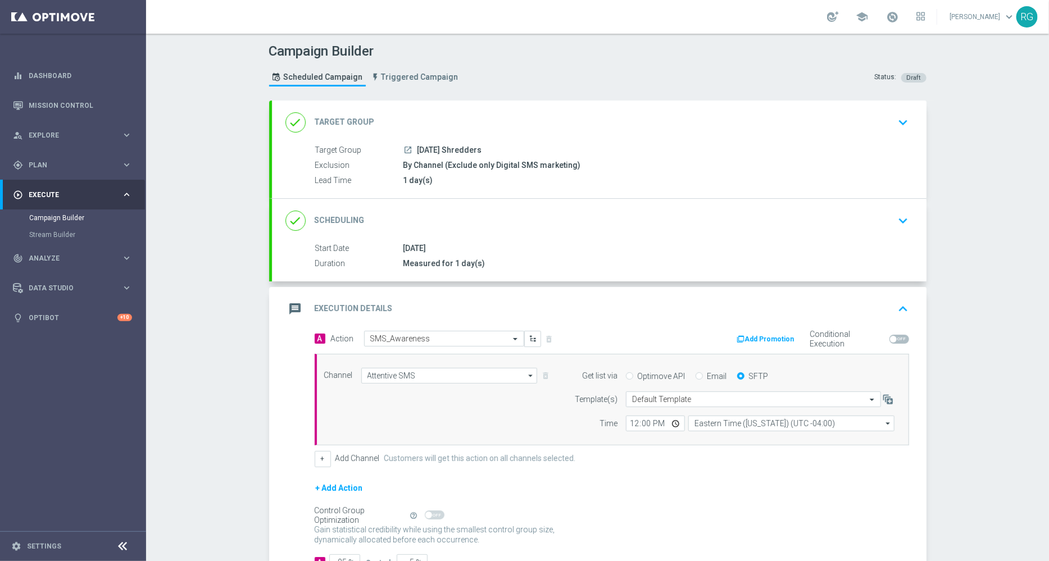
scroll to position [81, 0]
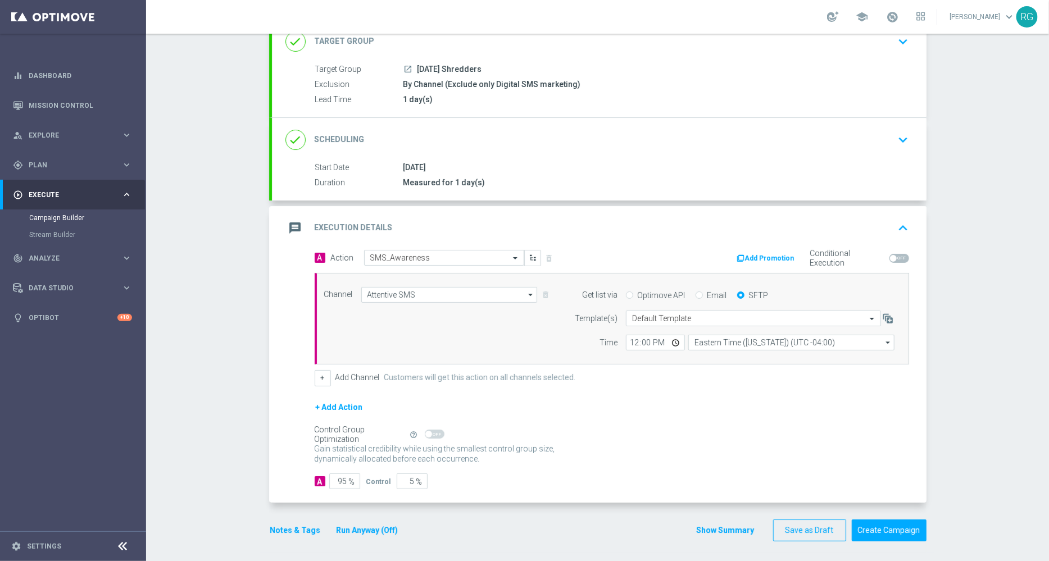
click at [281, 534] on button "Notes & Tags" at bounding box center [295, 531] width 53 height 14
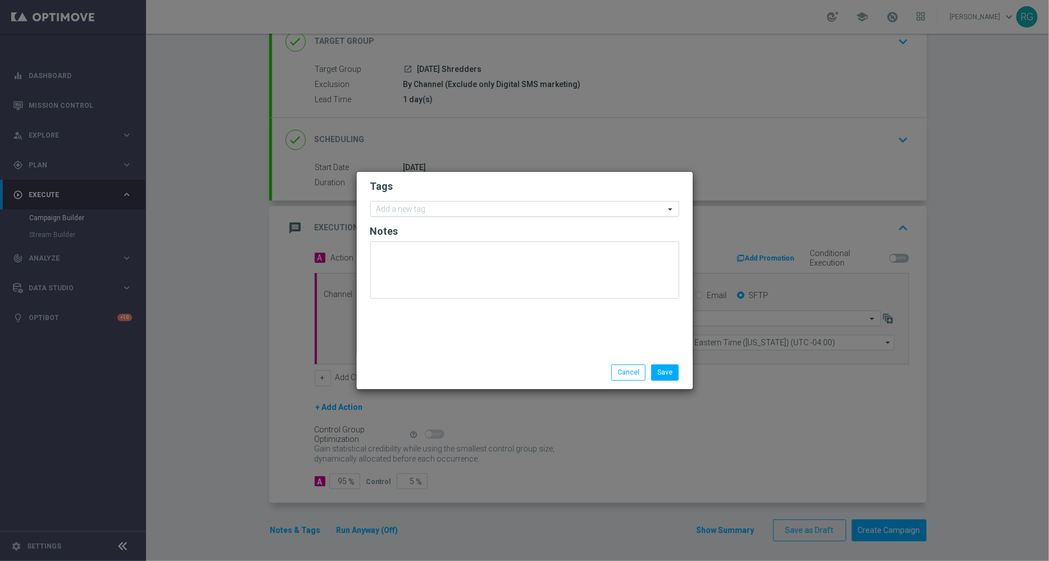
click at [458, 208] on input "text" at bounding box center [520, 210] width 288 height 10
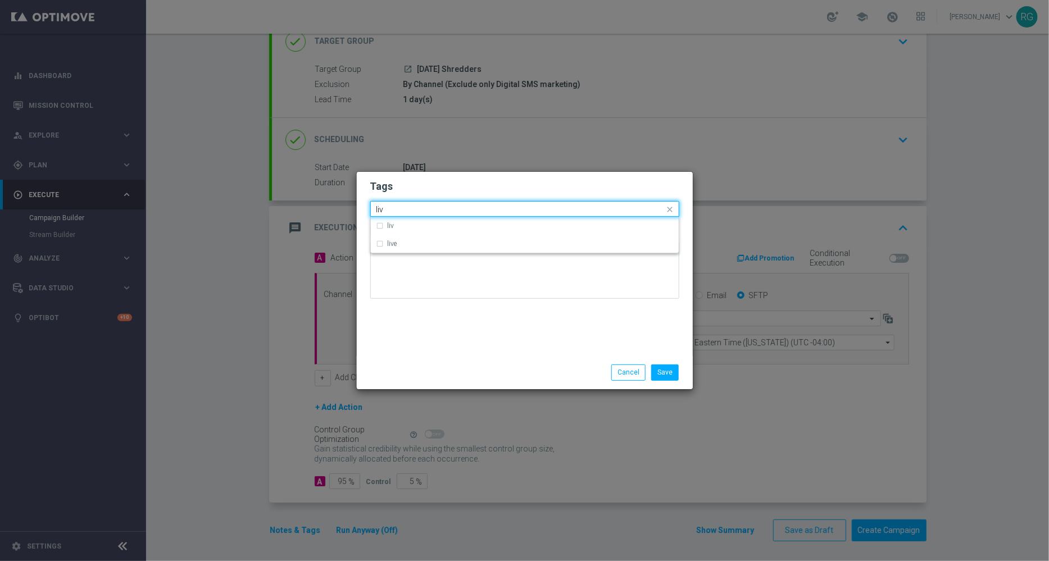
type input "live"
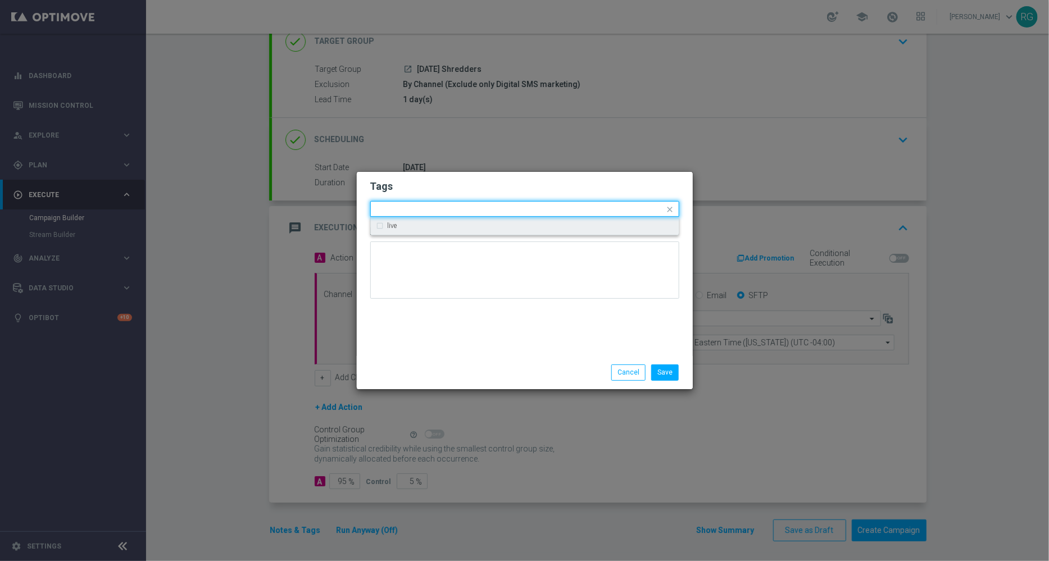
click at [423, 238] on h2 "Notes" at bounding box center [524, 231] width 309 height 13
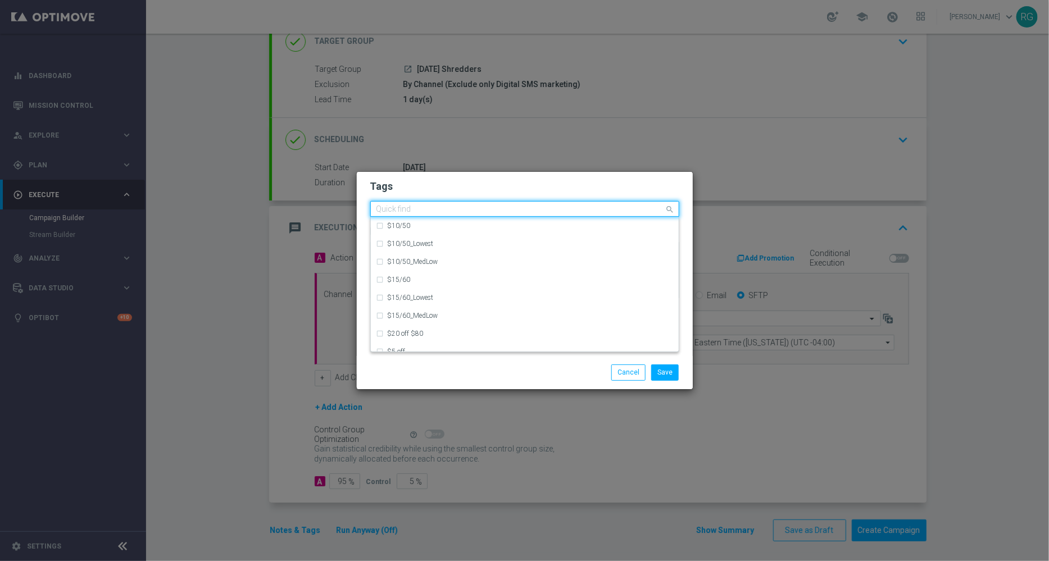
click at [430, 207] on input "text" at bounding box center [520, 210] width 288 height 10
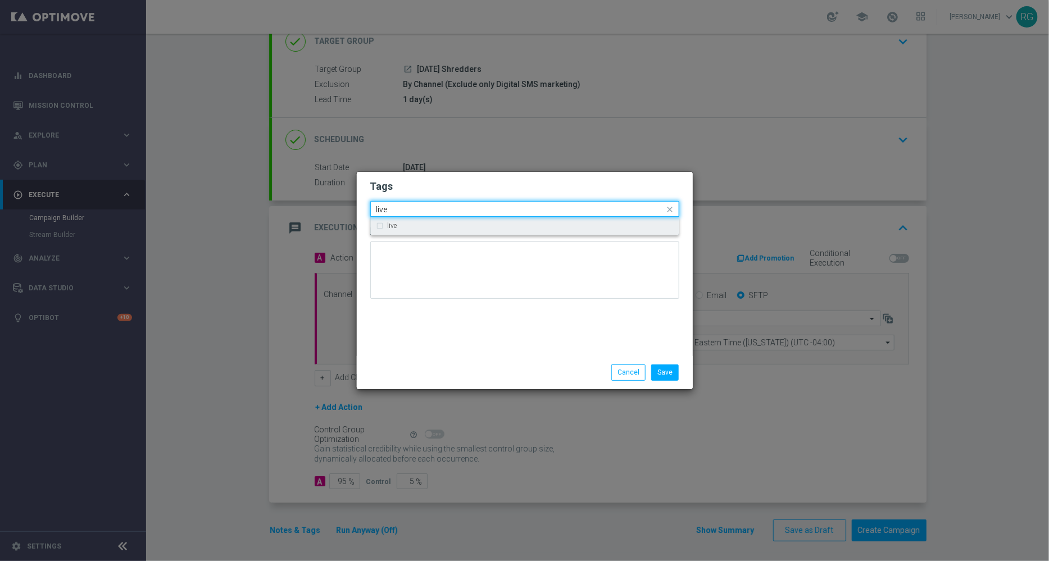
click at [406, 228] on div "live" at bounding box center [530, 225] width 285 height 7
type input "live"
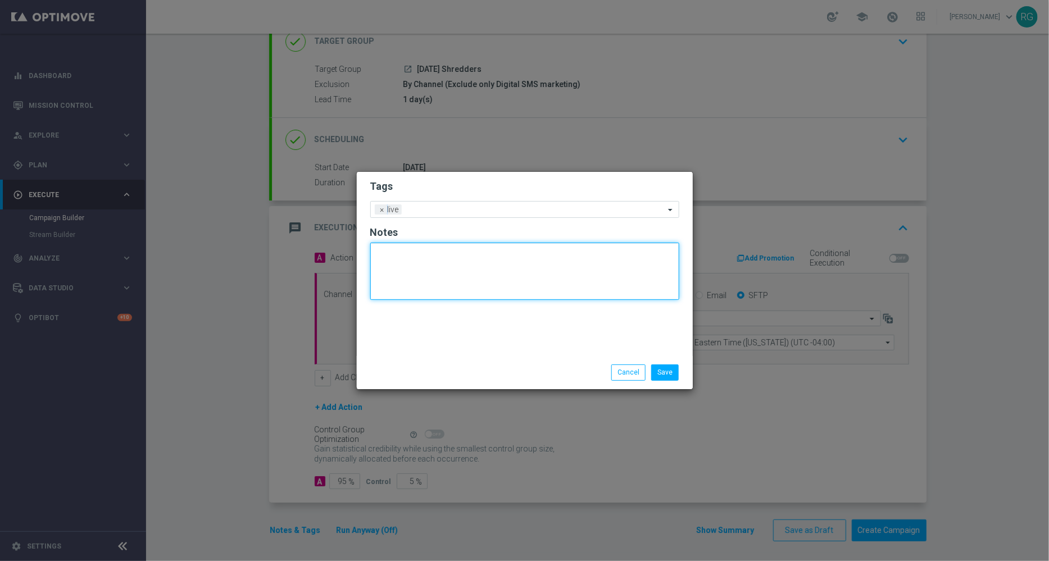
click at [412, 253] on textarea at bounding box center [524, 271] width 309 height 57
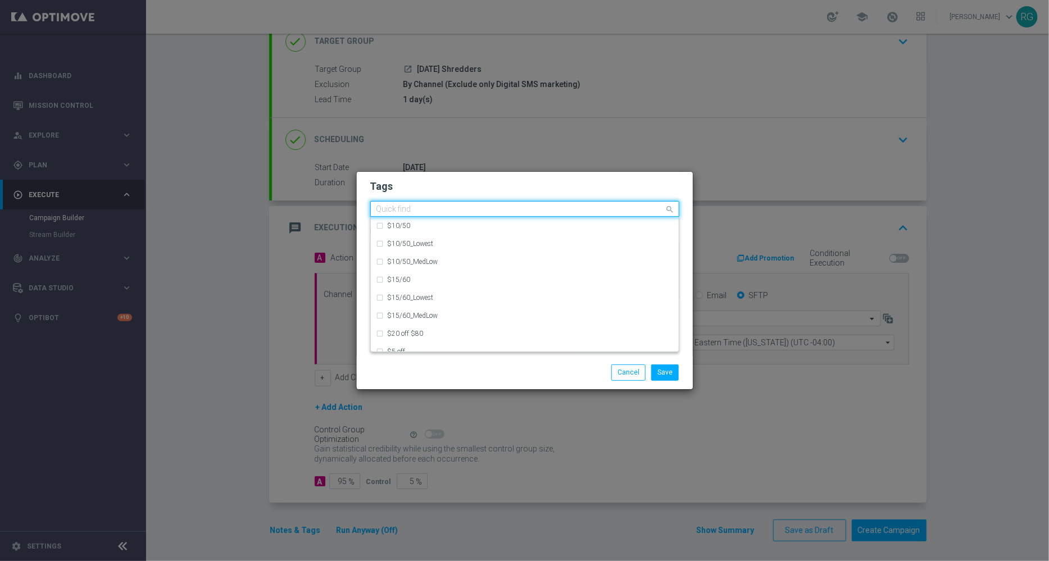
click at [424, 206] on input "text" at bounding box center [520, 210] width 288 height 10
click at [430, 312] on label "owner-dotcom-sms" at bounding box center [416, 315] width 56 height 7
type input "owner-"
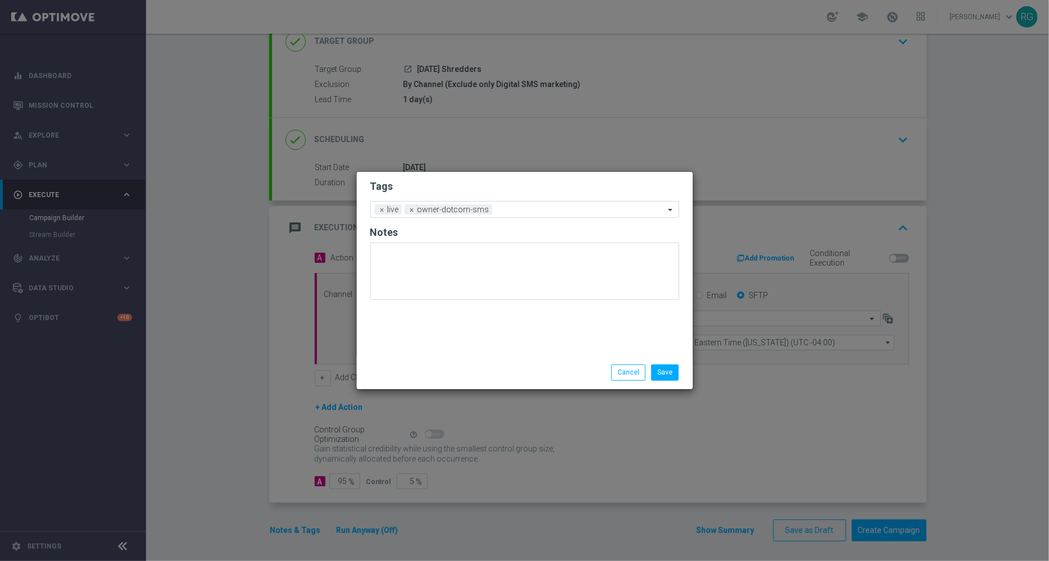
click at [569, 369] on div "Save Cancel" at bounding box center [578, 373] width 217 height 16
click at [669, 369] on button "Save" at bounding box center [665, 373] width 28 height 16
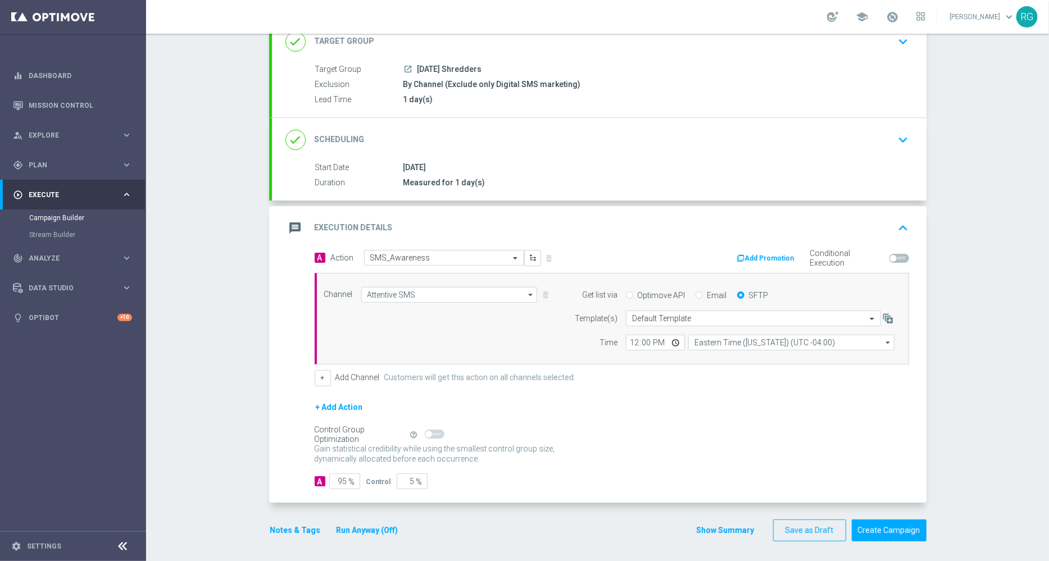
click at [886, 540] on div "done Target Group keyboard_arrow_down Target Group launch [DATE] Shredders Excl…" at bounding box center [597, 286] width 657 height 533
click at [885, 530] on button "Create Campaign" at bounding box center [889, 531] width 75 height 22
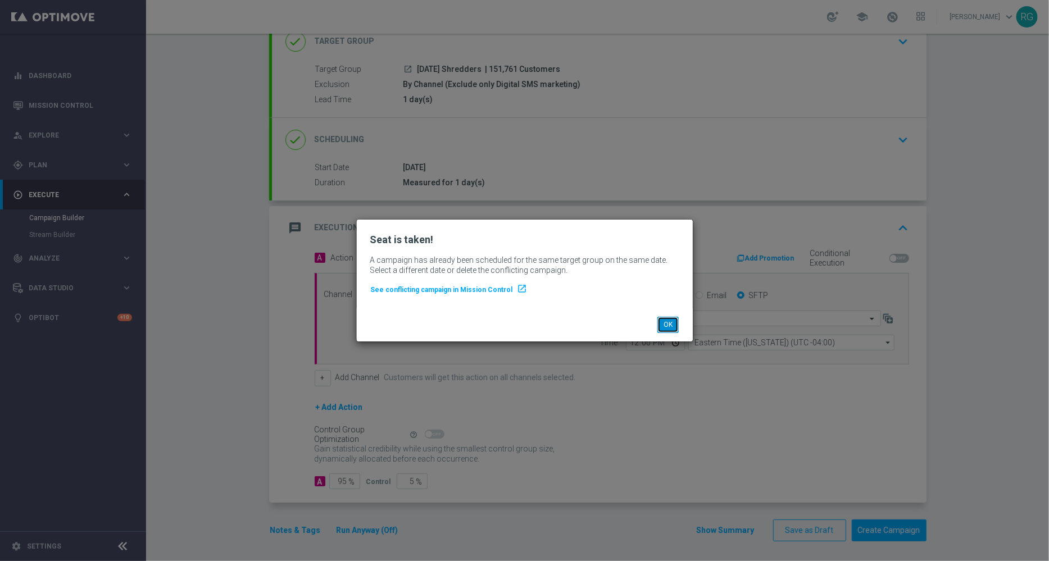
click at [668, 325] on button "OK" at bounding box center [667, 325] width 21 height 16
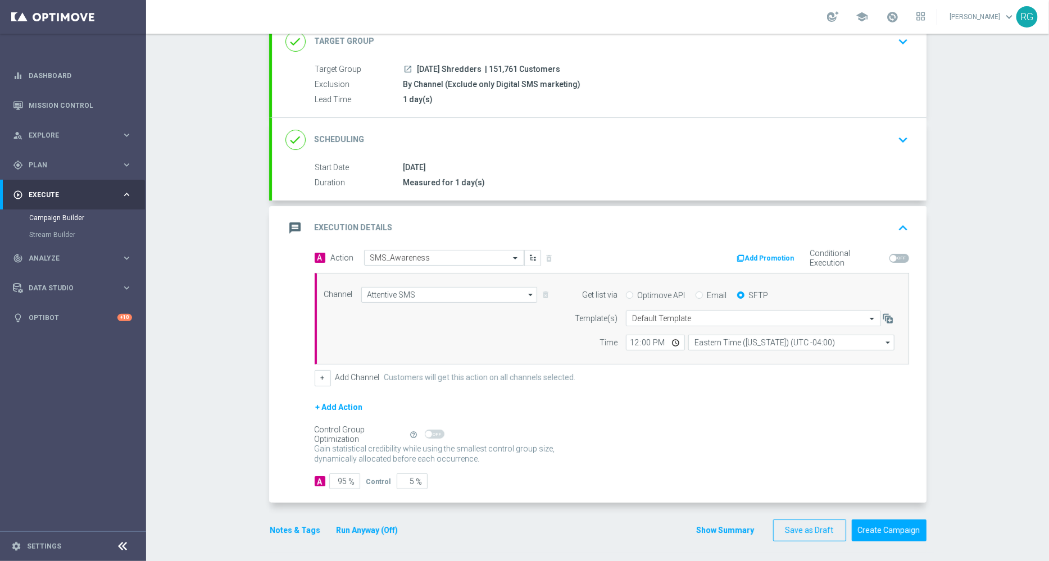
scroll to position [0, 0]
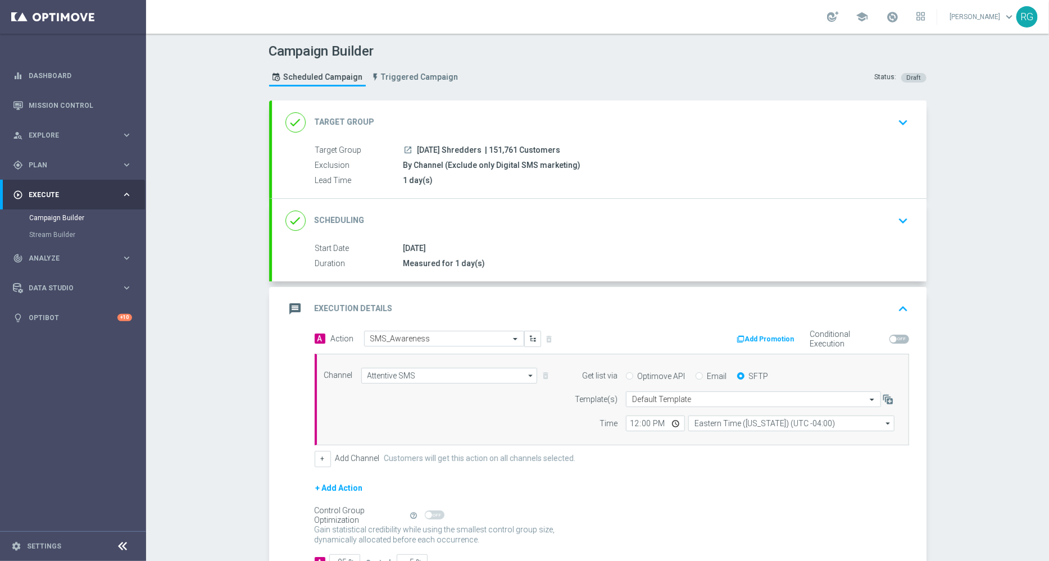
click at [901, 118] on icon "keyboard_arrow_down" at bounding box center [903, 122] width 17 height 17
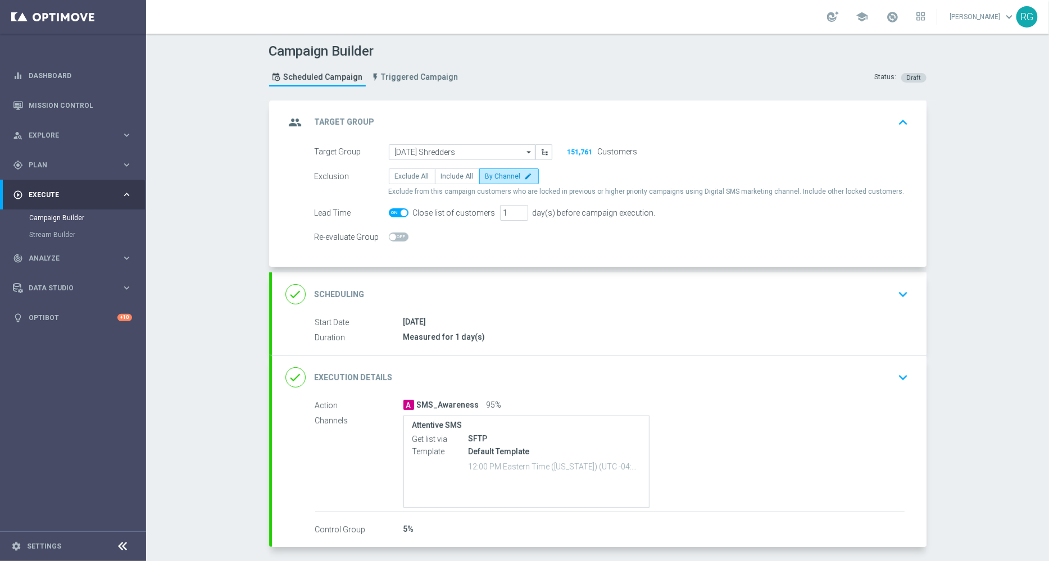
click at [524, 145] on icon "arrow_drop_down" at bounding box center [529, 152] width 11 height 15
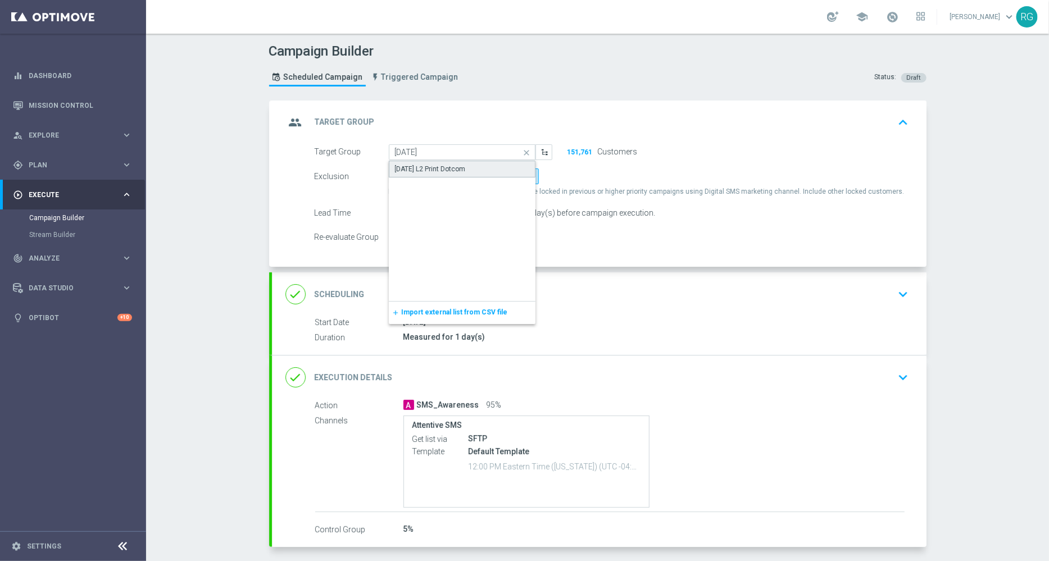
click at [447, 161] on div "[DATE] L2 Print Dotcom" at bounding box center [462, 169] width 147 height 17
type input "[DATE] L2 Print Dotcom"
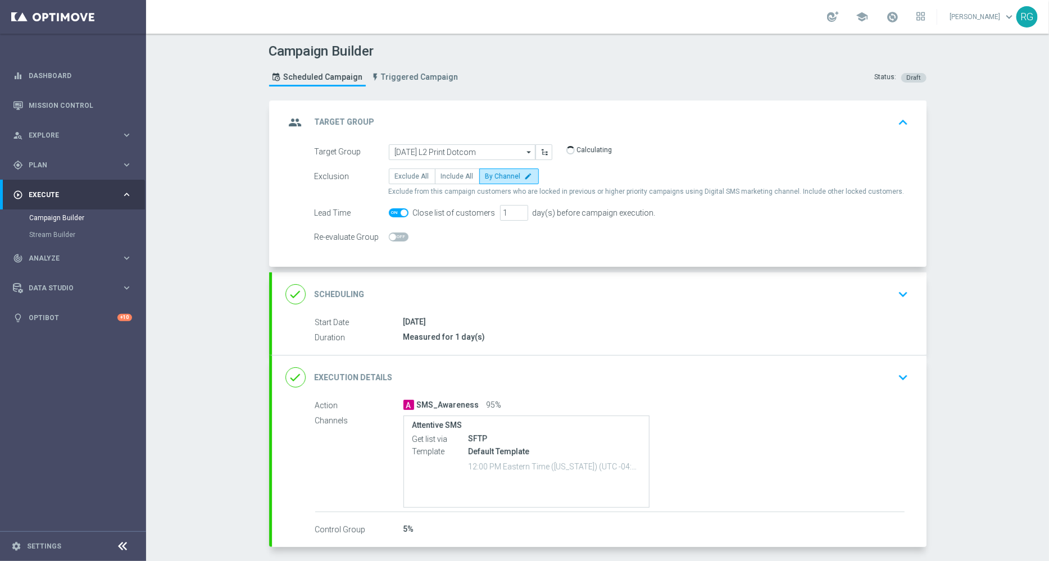
scroll to position [45, 0]
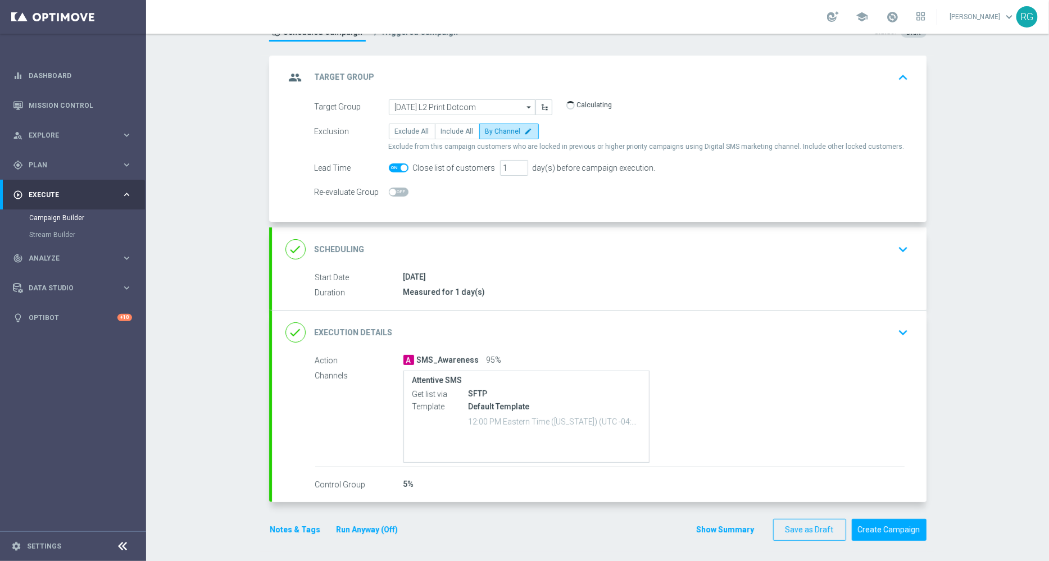
click at [897, 249] on icon "keyboard_arrow_down" at bounding box center [903, 249] width 17 height 17
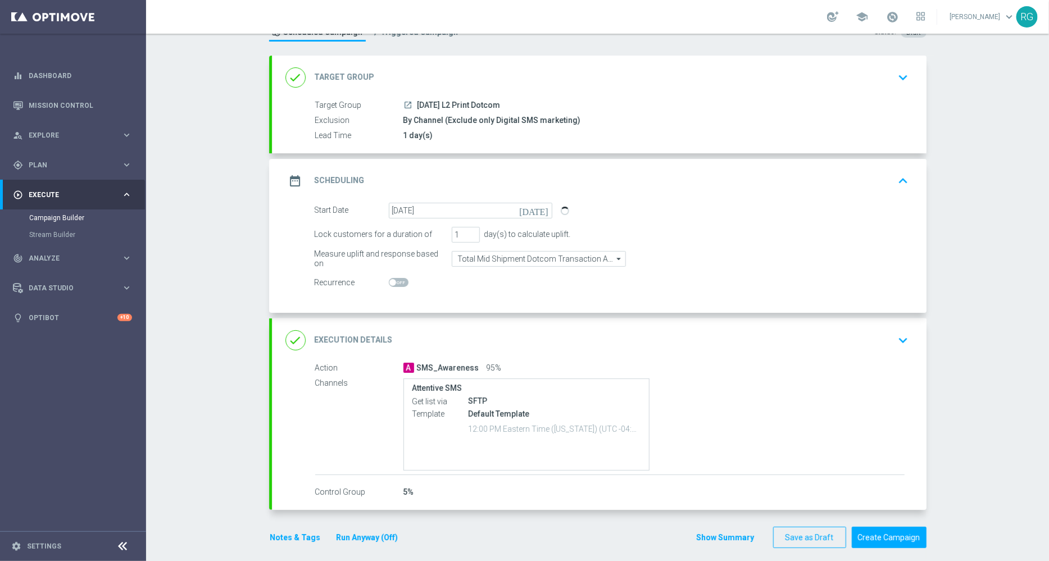
click at [536, 213] on icon "[DATE]" at bounding box center [535, 209] width 33 height 12
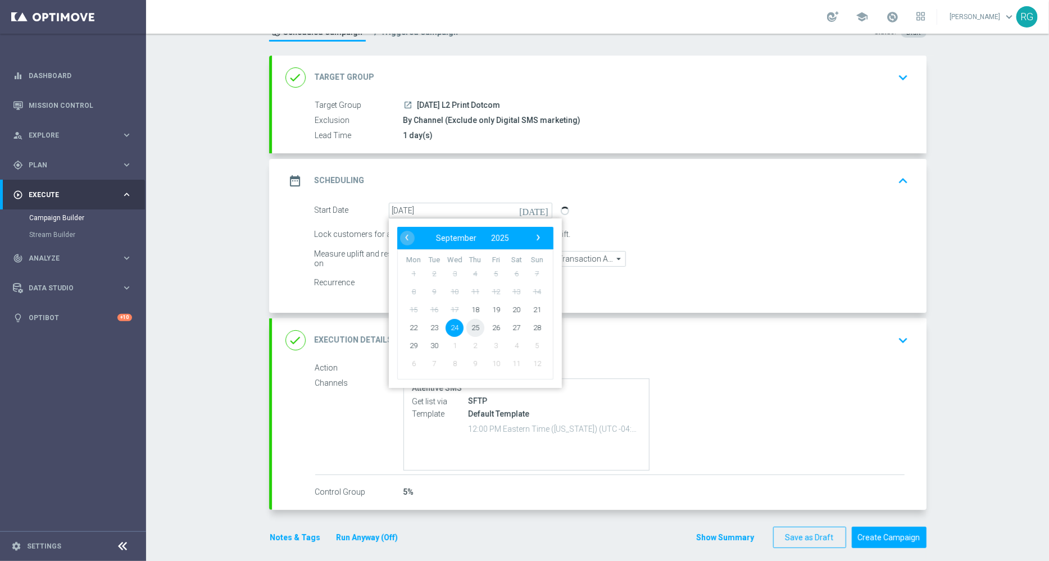
click at [472, 325] on span "25" at bounding box center [475, 327] width 18 height 18
type input "[DATE]"
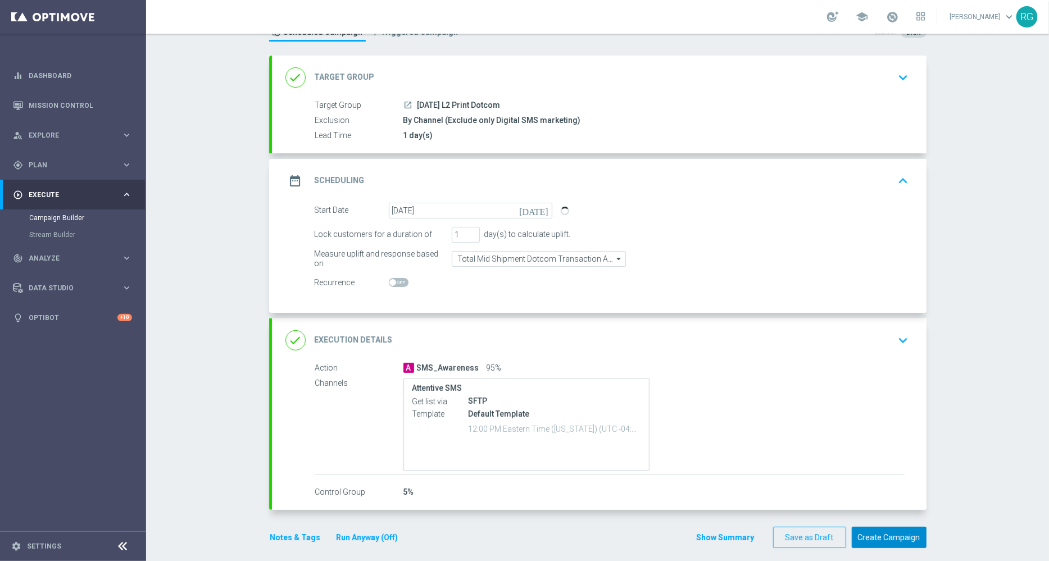
click at [892, 533] on button "Create Campaign" at bounding box center [889, 538] width 75 height 22
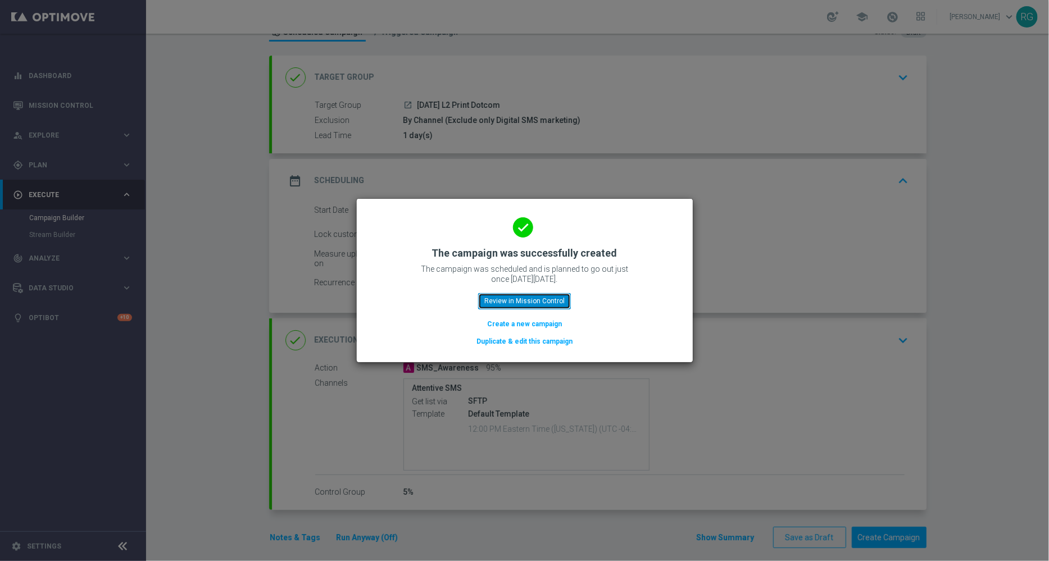
click at [544, 306] on button "Review in Mission Control" at bounding box center [524, 301] width 93 height 16
